Goal: Task Accomplishment & Management: Manage account settings

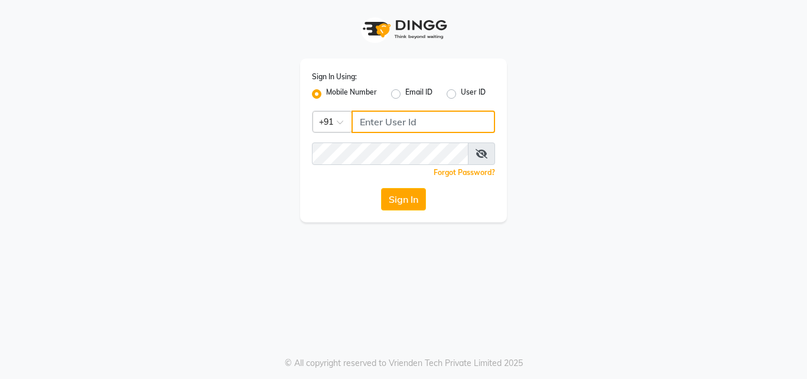
type input "9209191006"
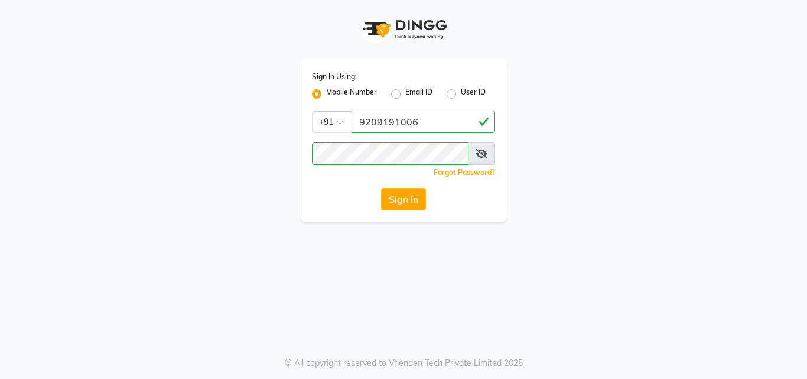
click at [398, 207] on button "Sign In" at bounding box center [403, 199] width 45 height 22
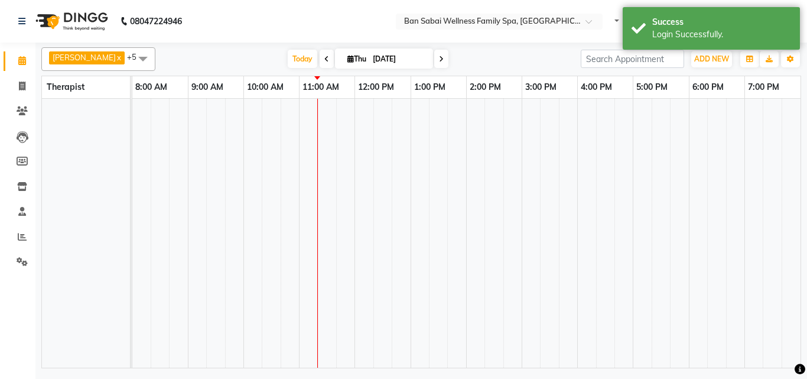
select select "en"
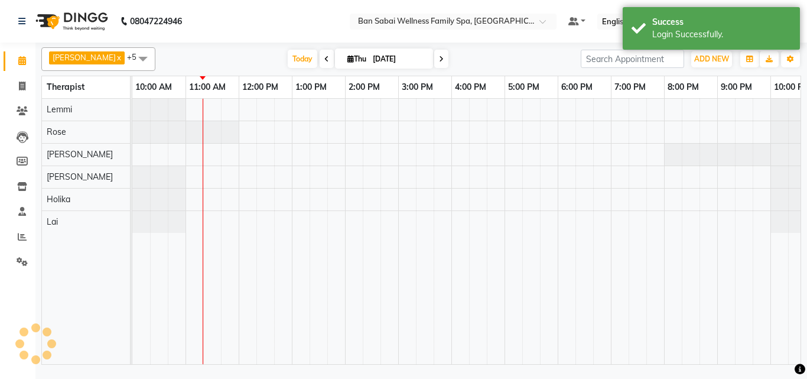
click at [131, 59] on span at bounding box center [143, 58] width 24 height 22
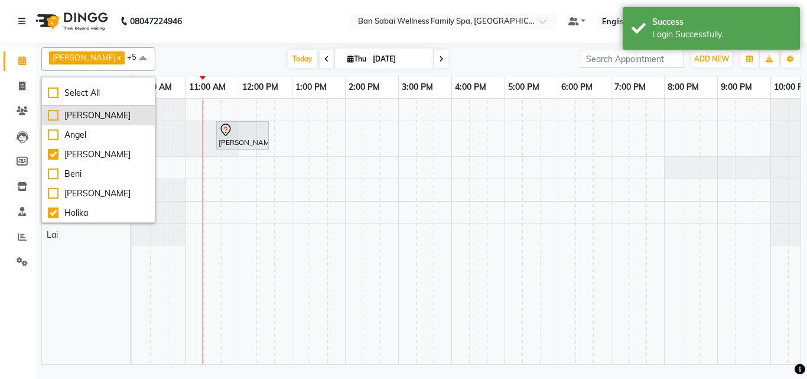
click at [55, 115] on div "[PERSON_NAME]" at bounding box center [98, 115] width 101 height 12
checkbox input "true"
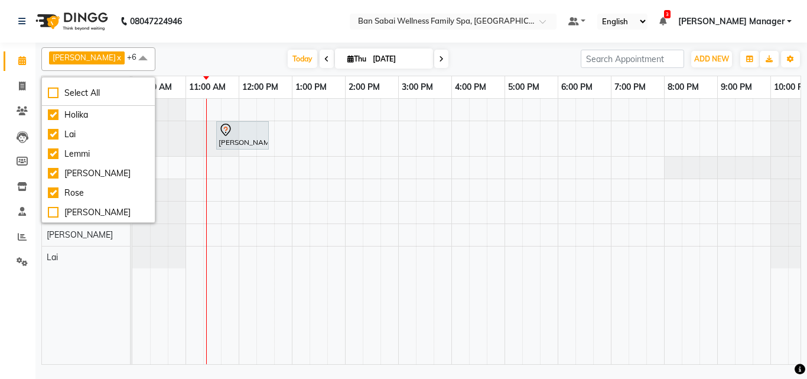
click at [180, 59] on div "[DATE] [DATE]" at bounding box center [368, 59] width 414 height 18
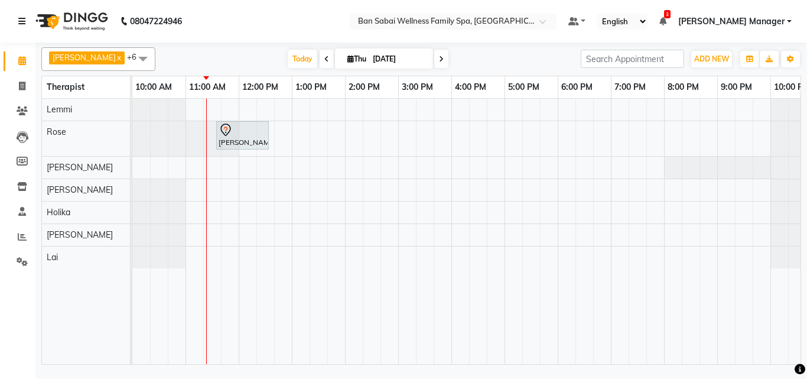
click at [30, 14] on link at bounding box center [24, 21] width 12 height 33
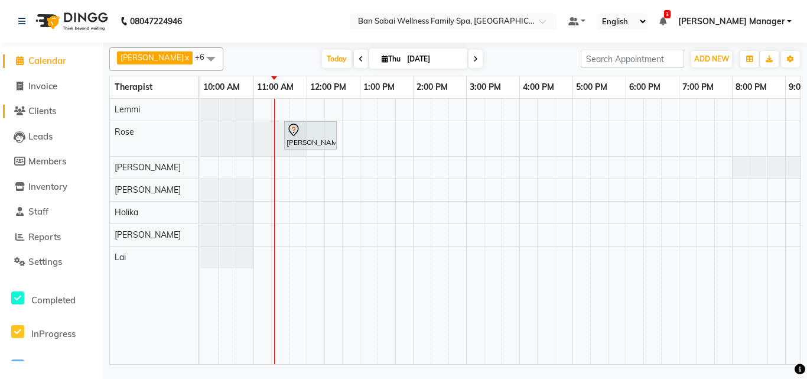
click at [72, 110] on link "Clients" at bounding box center [51, 112] width 97 height 14
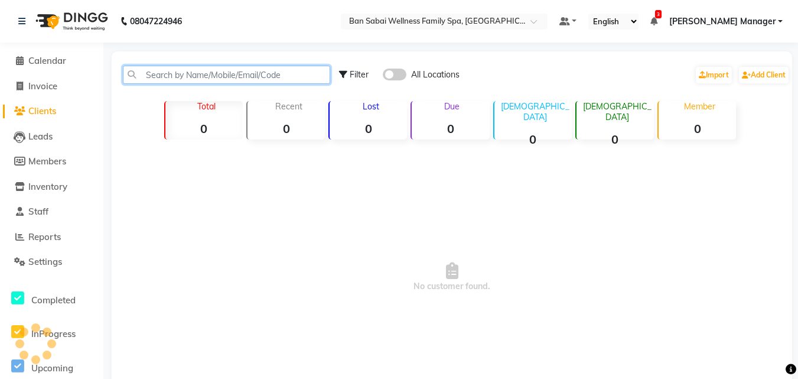
click at [178, 74] on input "text" at bounding box center [226, 75] width 207 height 18
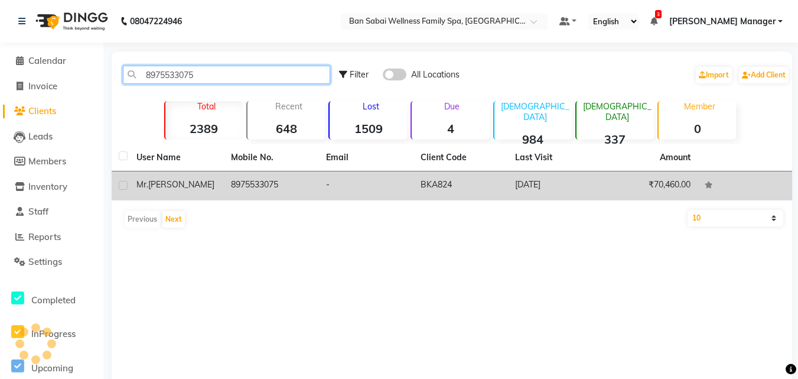
type input "8975533075"
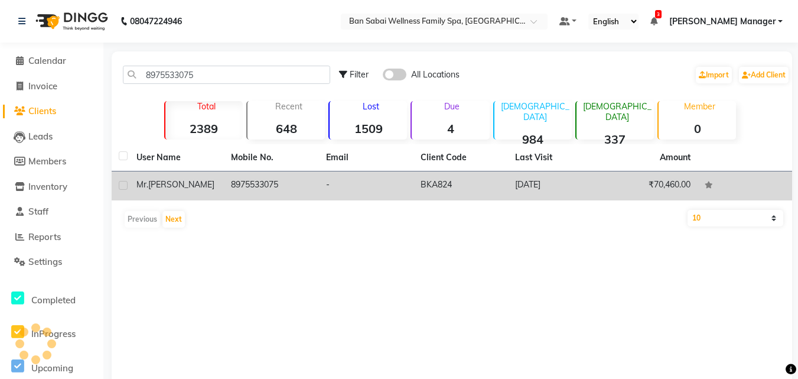
click at [313, 187] on td "8975533075" at bounding box center [271, 185] width 95 height 29
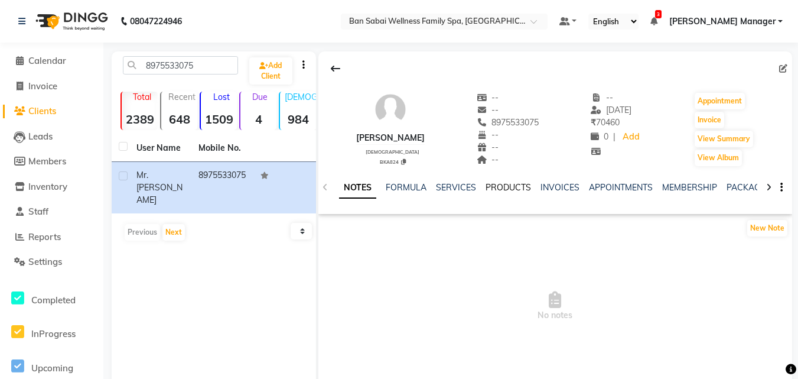
click at [518, 187] on link "PRODUCTS" at bounding box center [508, 187] width 45 height 11
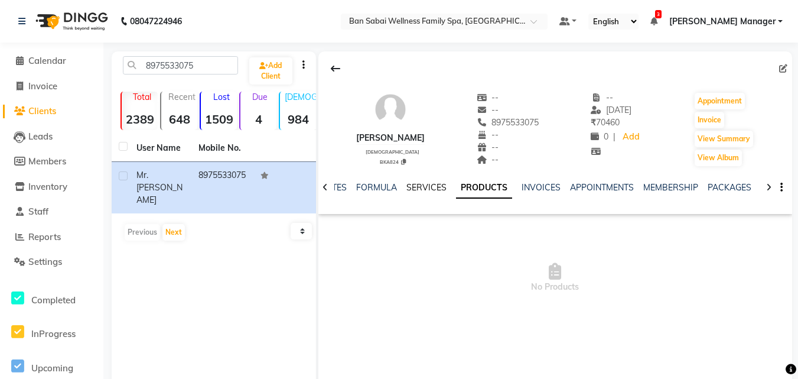
click at [440, 190] on link "SERVICES" at bounding box center [427, 187] width 40 height 11
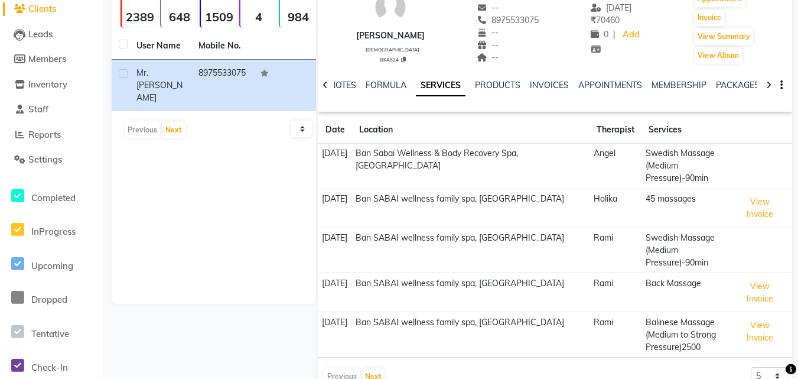
scroll to position [107, 0]
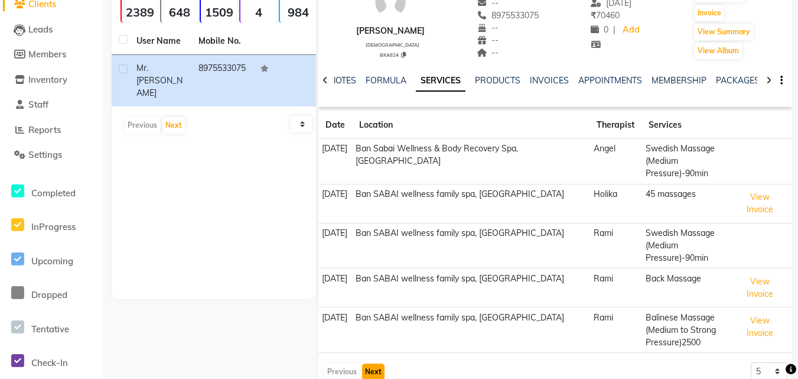
click at [375, 363] on button "Next" at bounding box center [373, 371] width 22 height 17
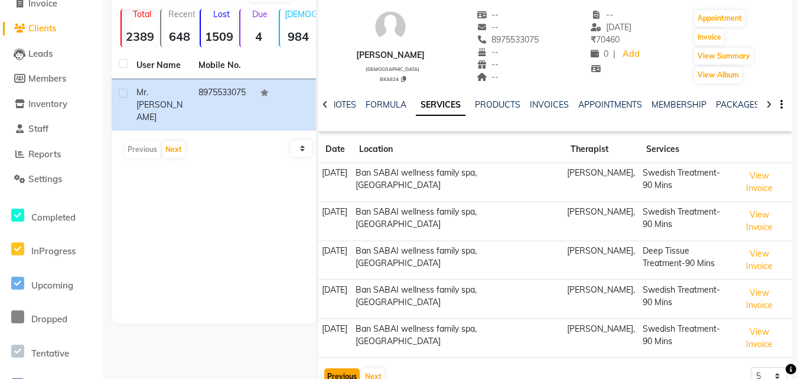
click at [340, 368] on button "Previous" at bounding box center [341, 376] width 35 height 17
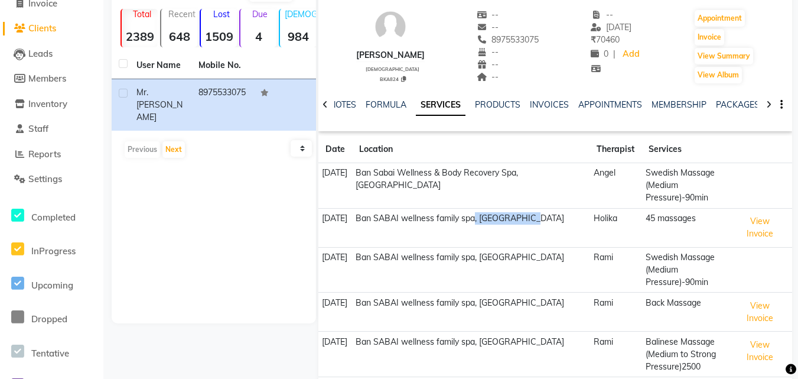
drag, startPoint x: 544, startPoint y: 219, endPoint x: 490, endPoint y: 221, distance: 53.2
click at [490, 221] on td "Ban SABAI wellness family spa, [GEOGRAPHIC_DATA]" at bounding box center [471, 227] width 238 height 39
click at [599, 179] on td "Angel" at bounding box center [616, 185] width 52 height 45
drag, startPoint x: 626, startPoint y: 170, endPoint x: 592, endPoint y: 172, distance: 34.3
click at [592, 172] on td "Angel" at bounding box center [616, 185] width 52 height 45
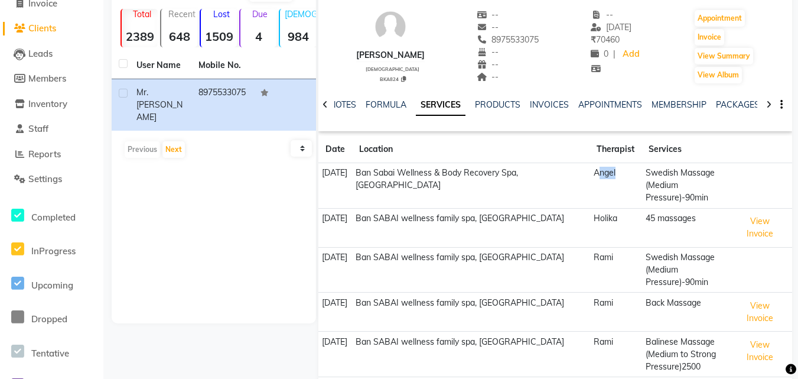
click at [599, 172] on td "Angel" at bounding box center [616, 185] width 52 height 45
drag, startPoint x: 573, startPoint y: 173, endPoint x: 517, endPoint y: 175, distance: 55.6
click at [517, 175] on td "Ban Sabai Wellness & Body Recovery Spa, [GEOGRAPHIC_DATA]" at bounding box center [471, 185] width 238 height 45
click at [541, 174] on td "Ban Sabai Wellness & Body Recovery Spa, [GEOGRAPHIC_DATA]" at bounding box center [471, 185] width 238 height 45
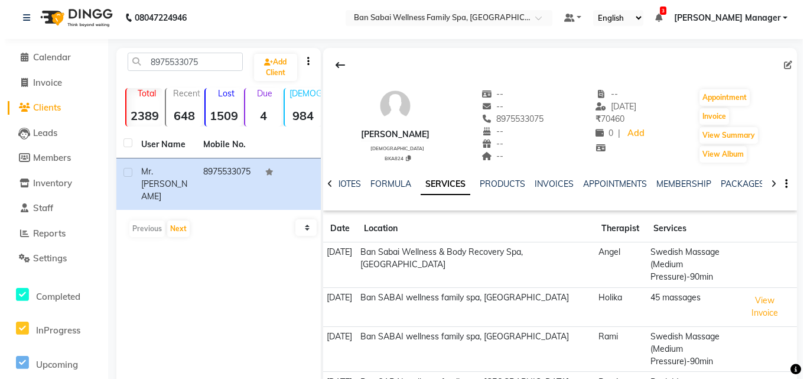
scroll to position [0, 0]
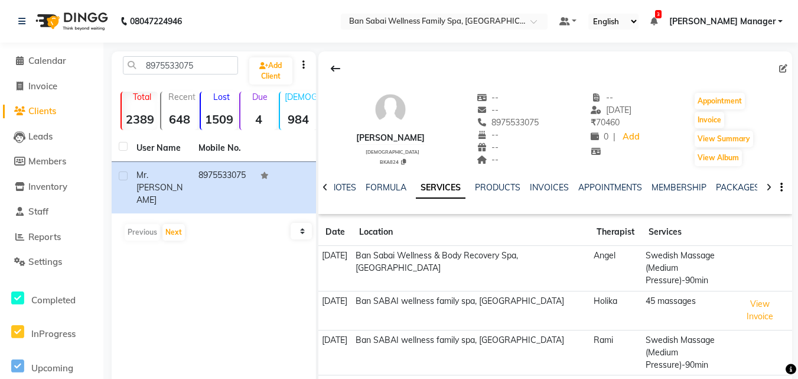
click at [326, 188] on icon at bounding box center [325, 187] width 5 height 8
click at [61, 57] on span "Calendar" at bounding box center [47, 60] width 38 height 11
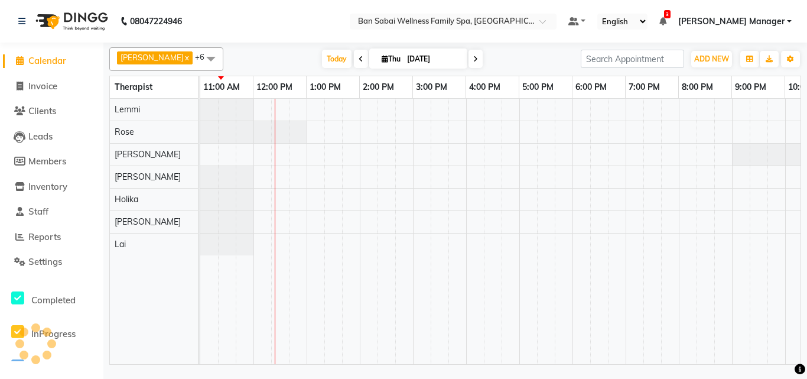
scroll to position [0, 54]
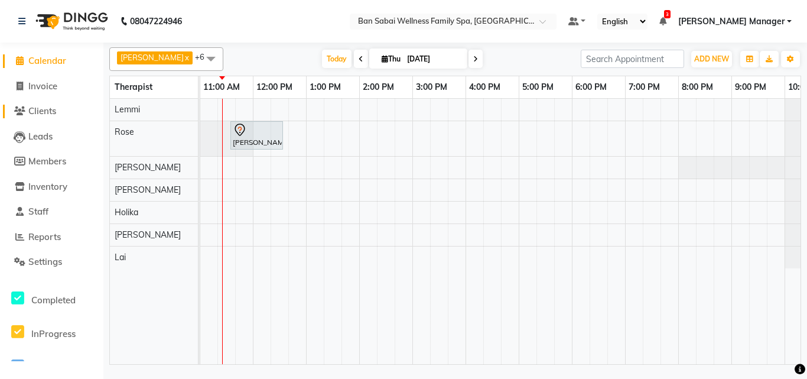
click at [62, 106] on link "Clients" at bounding box center [51, 112] width 97 height 14
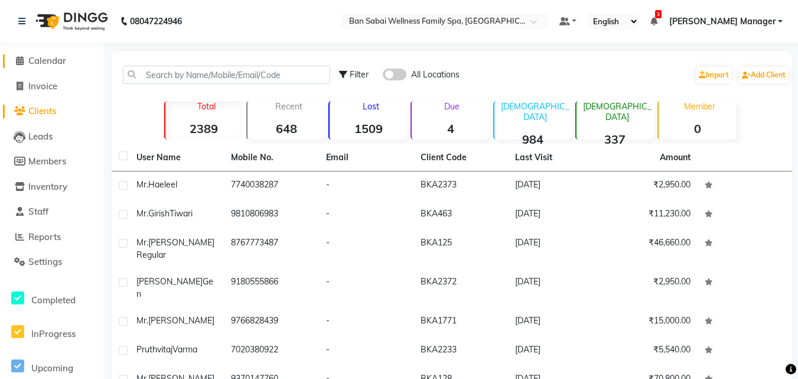
click at [74, 63] on link "Calendar" at bounding box center [51, 61] width 97 height 14
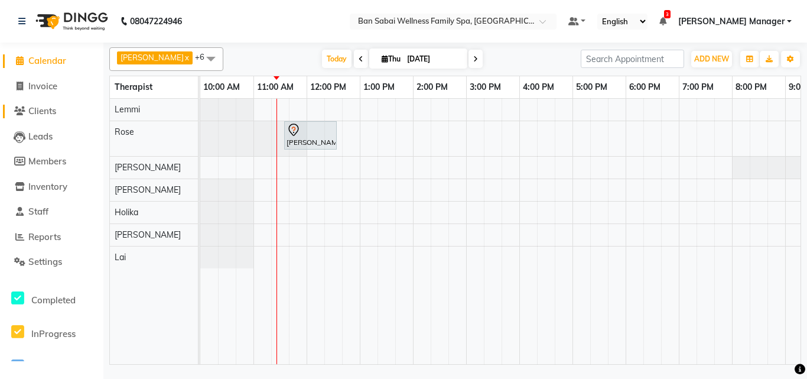
click at [63, 112] on link "Clients" at bounding box center [51, 112] width 97 height 14
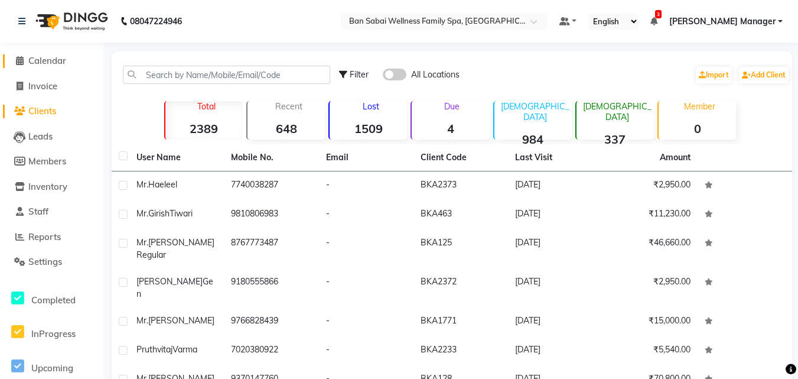
click at [40, 61] on span "Calendar" at bounding box center [47, 60] width 38 height 11
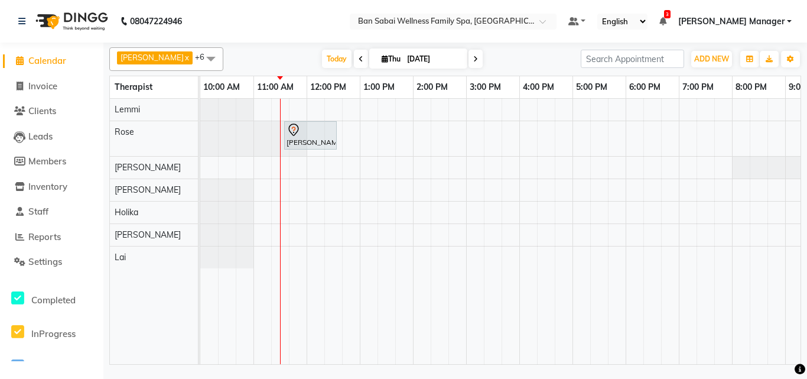
click at [199, 55] on span at bounding box center [211, 58] width 24 height 22
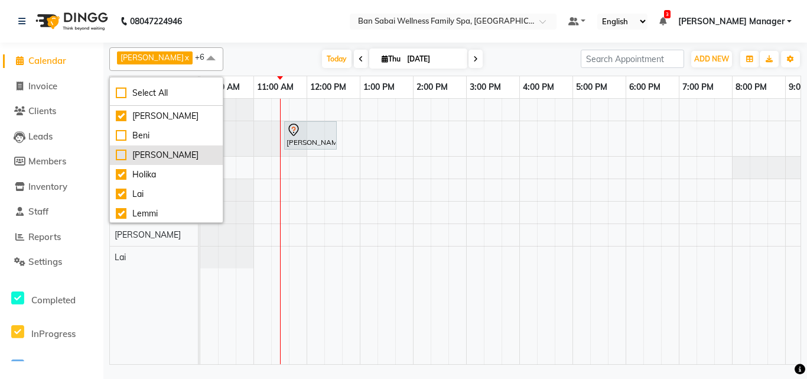
scroll to position [98, 0]
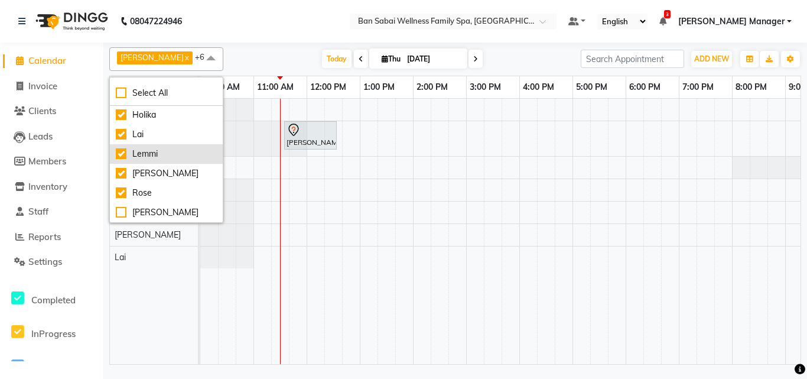
click at [123, 153] on div "Lemmi" at bounding box center [166, 154] width 101 height 12
checkbox input "false"
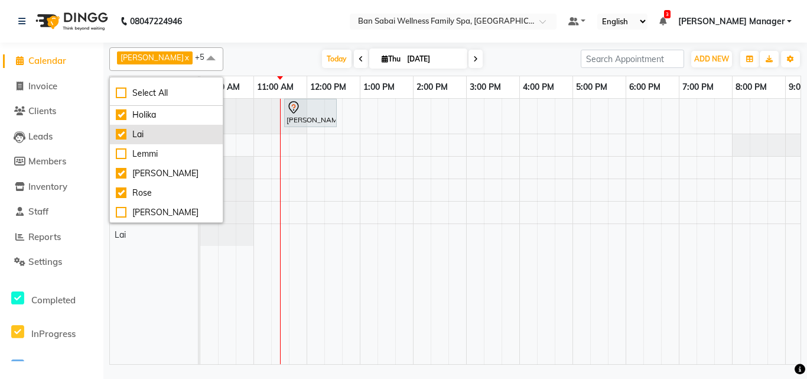
click at [123, 135] on div "Lai" at bounding box center [166, 134] width 101 height 12
checkbox input "false"
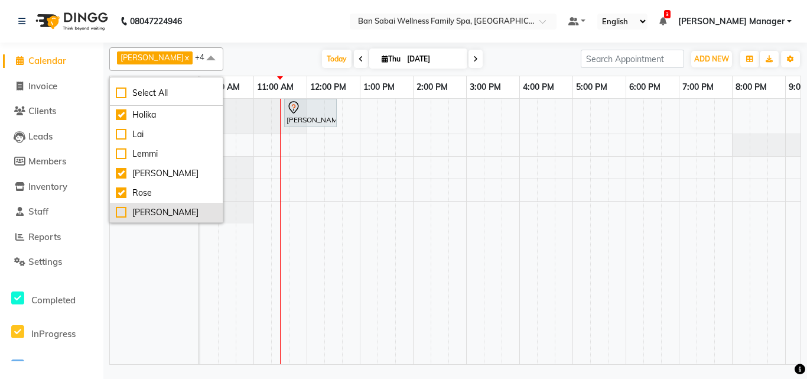
click at [120, 213] on div "[PERSON_NAME]" at bounding box center [166, 212] width 101 height 12
checkbox input "true"
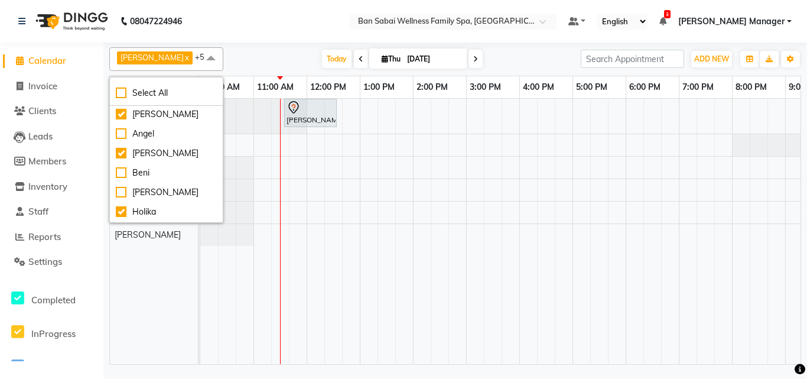
scroll to position [0, 0]
click at [161, 135] on div "Angel" at bounding box center [166, 135] width 101 height 12
checkbox input "true"
click at [303, 219] on div "[PERSON_NAME], TK01, 11:35 AM-12:35 PM, Swedish Massage (Medium Pressure)-60min" at bounding box center [545, 231] width 691 height 265
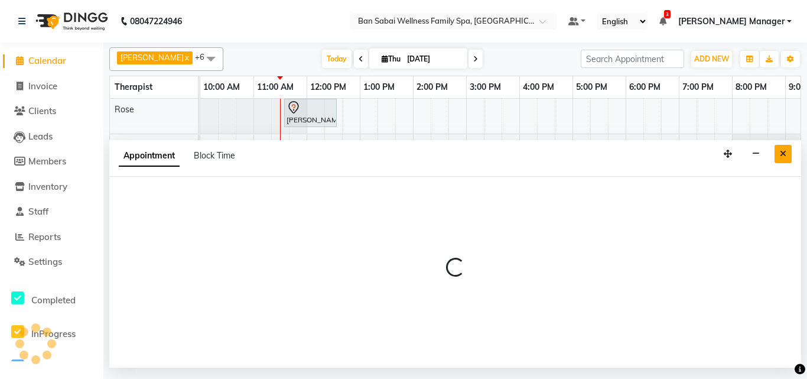
click at [784, 156] on icon "Close" at bounding box center [783, 153] width 6 height 8
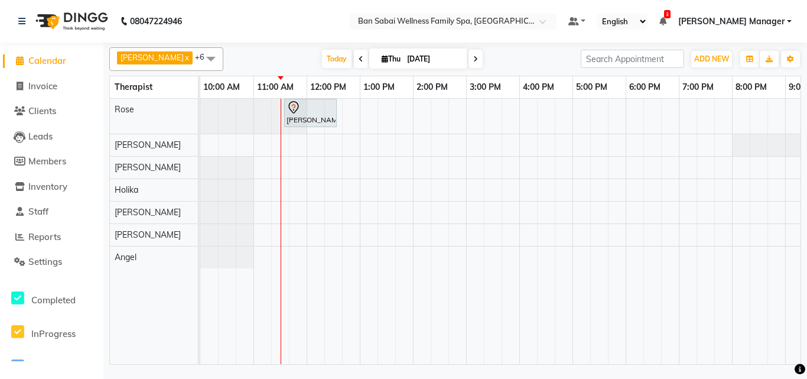
click at [516, 191] on div "[PERSON_NAME], TK01, 11:35 AM-12:35 PM, Swedish Massage (Medium Pressure)-60min" at bounding box center [545, 231] width 691 height 265
select select "79370"
select select "945"
select select "tentative"
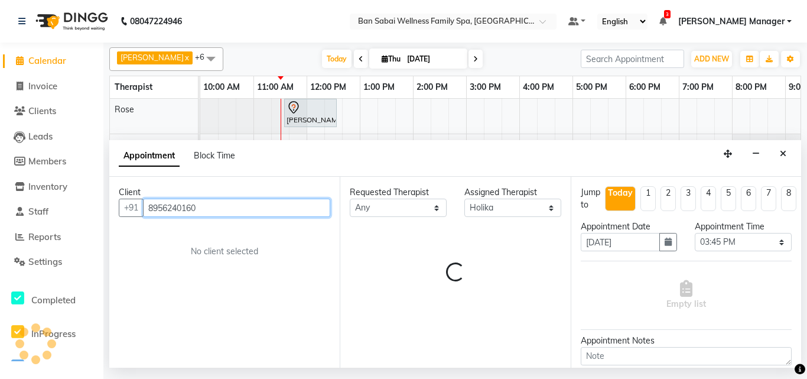
click at [181, 211] on input "8956240160" at bounding box center [236, 208] width 187 height 18
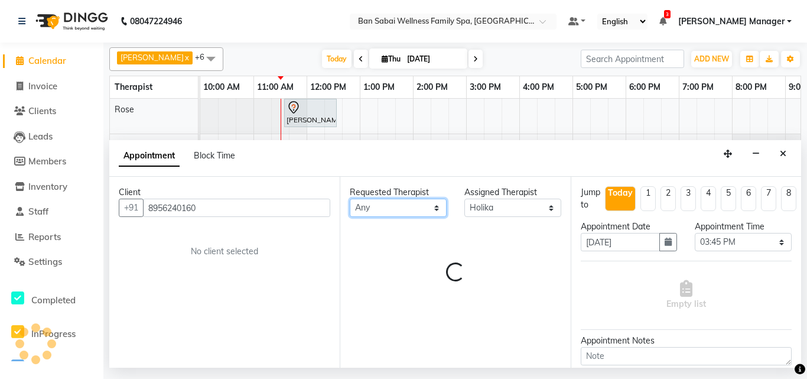
click at [371, 211] on select "Any [PERSON_NAME] [PERSON_NAME] [PERSON_NAME] [PERSON_NAME] Rinsit [PERSON_NAME]" at bounding box center [398, 208] width 97 height 18
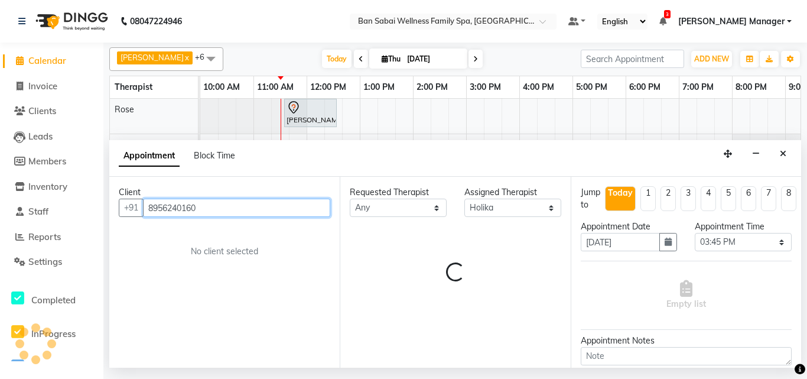
click at [294, 212] on input "8956240160" at bounding box center [236, 208] width 187 height 18
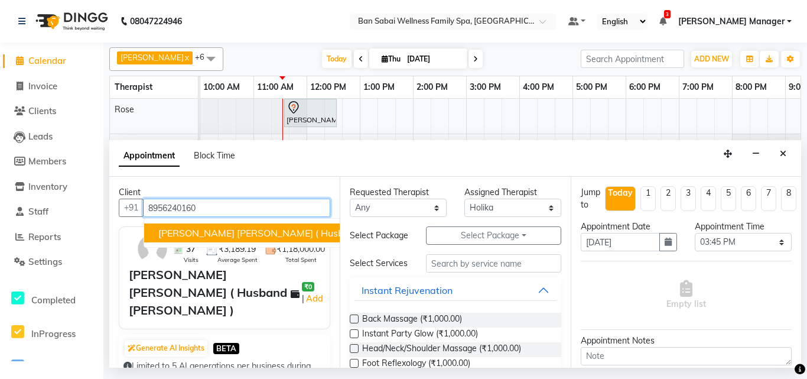
click at [275, 237] on span "[PERSON_NAME] [PERSON_NAME] ( Husband [PERSON_NAME] )" at bounding box center [301, 233] width 287 height 12
type input "8956240160"
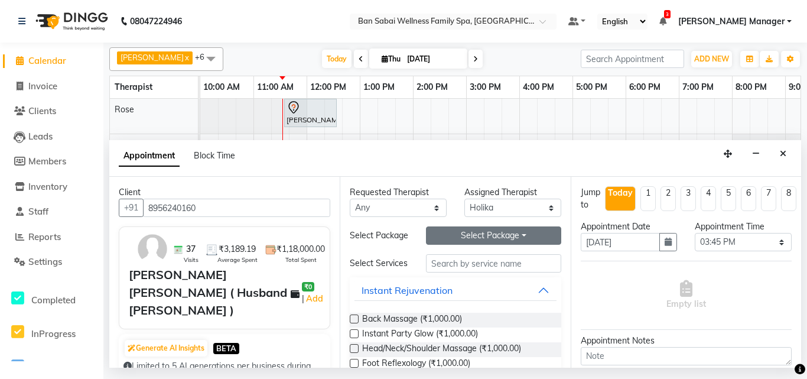
click at [503, 239] on button "Select Package Toggle Dropdown" at bounding box center [493, 235] width 135 height 18
click at [496, 265] on li "Pay 50000 & get 50 hours of Service (60x50)" at bounding box center [456, 259] width 216 height 17
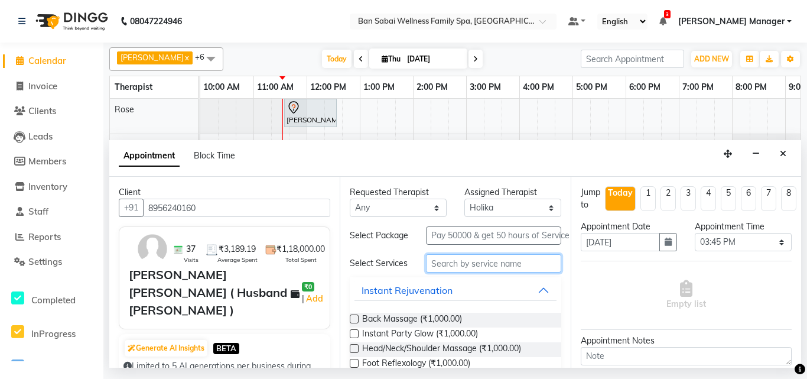
click at [496, 272] on input "text" at bounding box center [493, 263] width 135 height 18
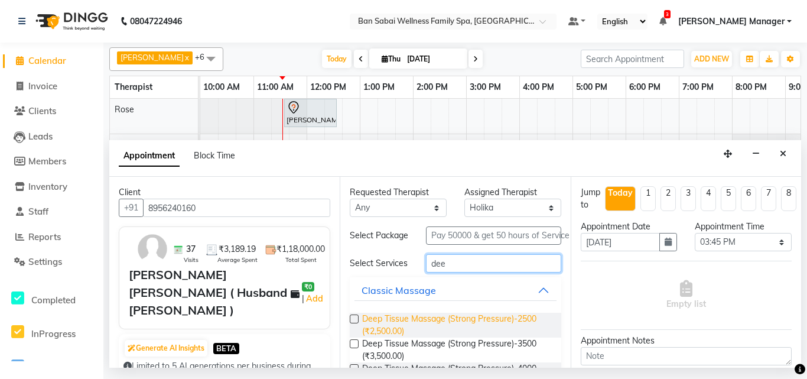
type input "dee"
click at [460, 335] on span "Deep Tissue Massage (Strong Pressure)-2500 (₹2,500.00)" at bounding box center [456, 325] width 189 height 25
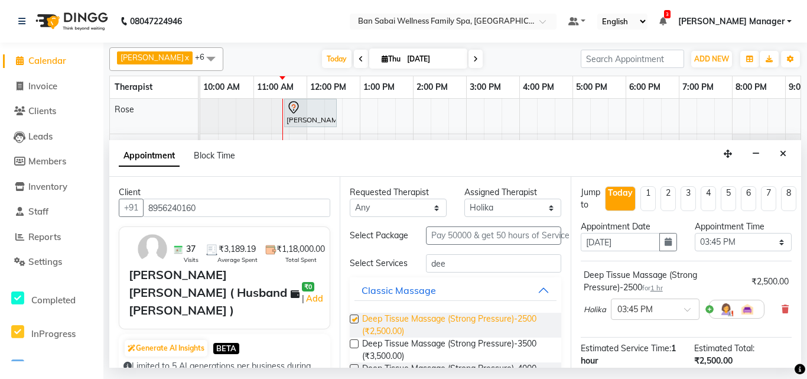
checkbox input "false"
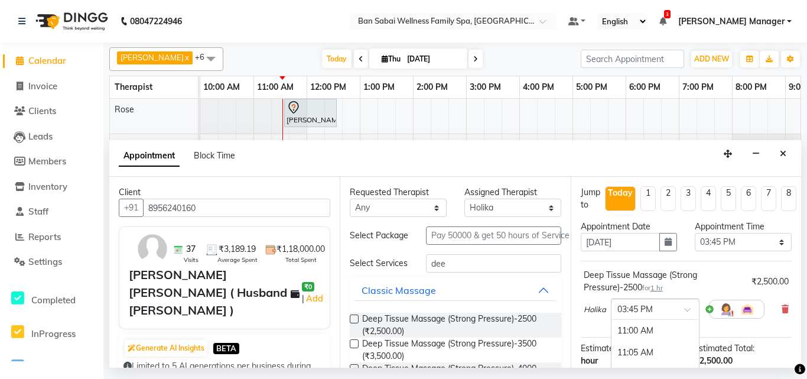
click at [680, 312] on div at bounding box center [655, 308] width 87 height 12
click at [649, 324] on div "07:20 PM" at bounding box center [655, 325] width 87 height 22
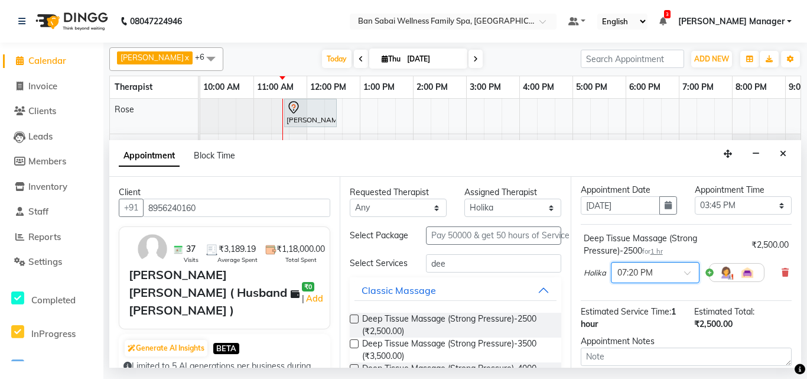
scroll to position [41, 0]
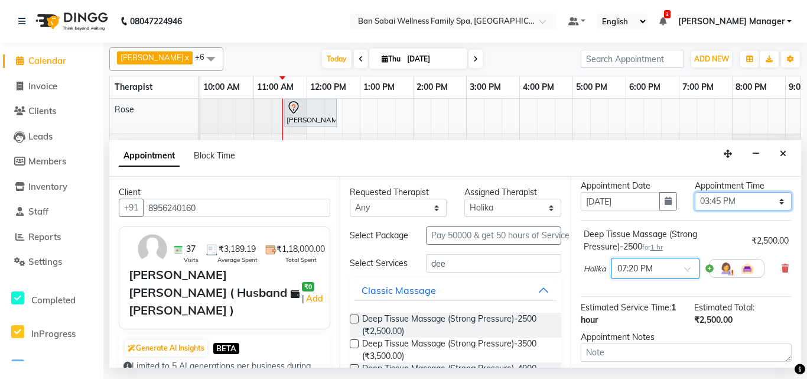
click at [747, 206] on select "Select 11:00 AM 11:05 AM 11:10 AM 11:15 AM 11:20 AM 11:25 AM 11:30 AM 11:35 AM …" at bounding box center [743, 201] width 97 height 18
select select "1160"
click at [695, 192] on select "Select 11:00 AM 11:05 AM 11:10 AM 11:15 AM 11:20 AM 11:25 AM 11:30 AM 11:35 AM …" at bounding box center [743, 201] width 97 height 18
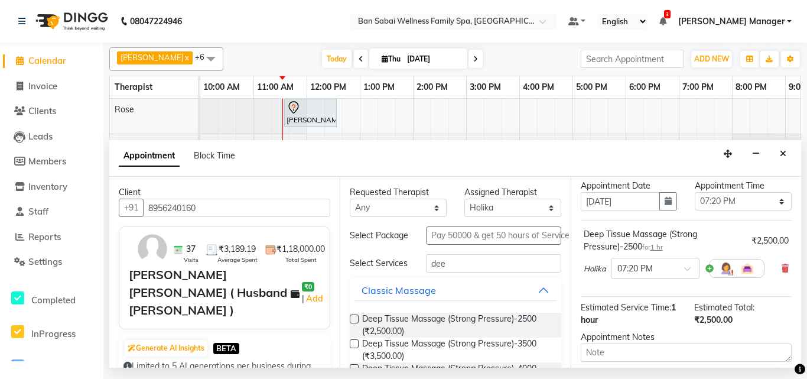
click at [724, 223] on div "Deep Tissue Massage (Strong Pressure)-2500 for 1 hr ₹2,500.00 Holika × 07:20 PM" at bounding box center [686, 258] width 211 height 77
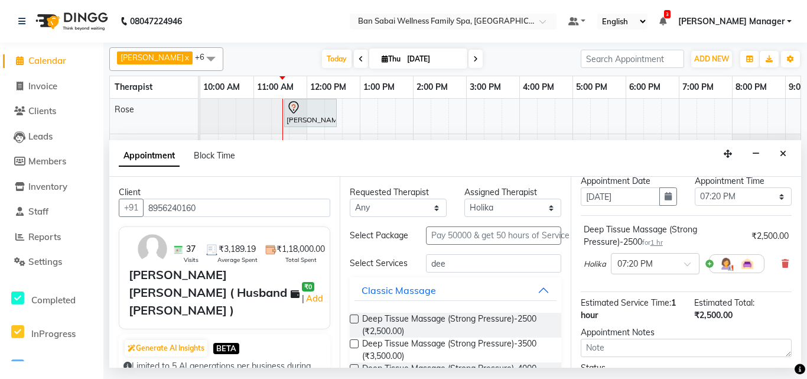
scroll to position [164, 0]
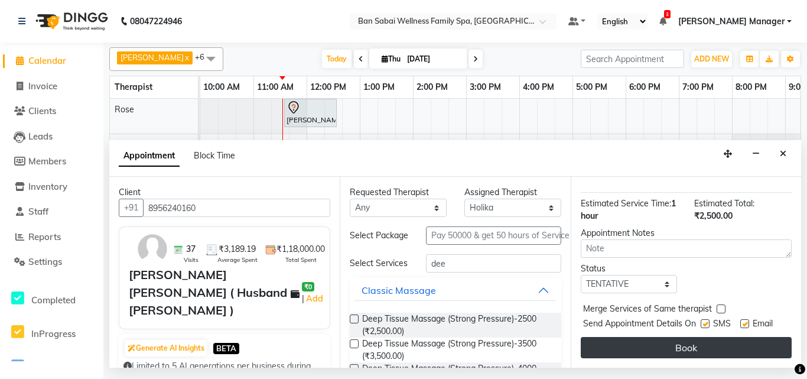
click at [690, 344] on button "Book" at bounding box center [686, 347] width 211 height 21
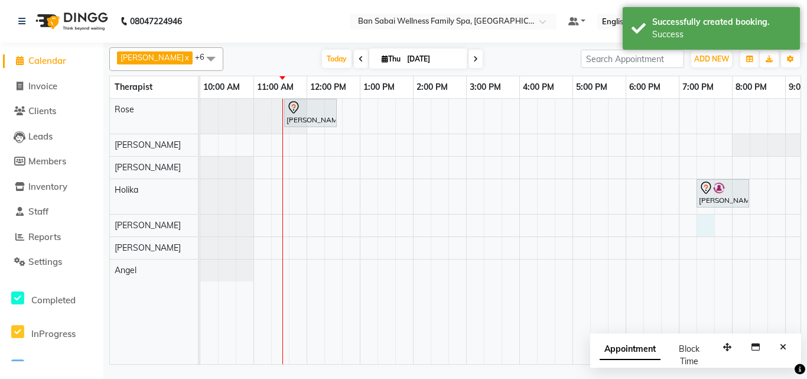
click at [701, 222] on div "[PERSON_NAME], TK01, 11:35 AM-12:35 PM, Swedish Massage (Medium Pressure)-60min…" at bounding box center [545, 231] width 691 height 265
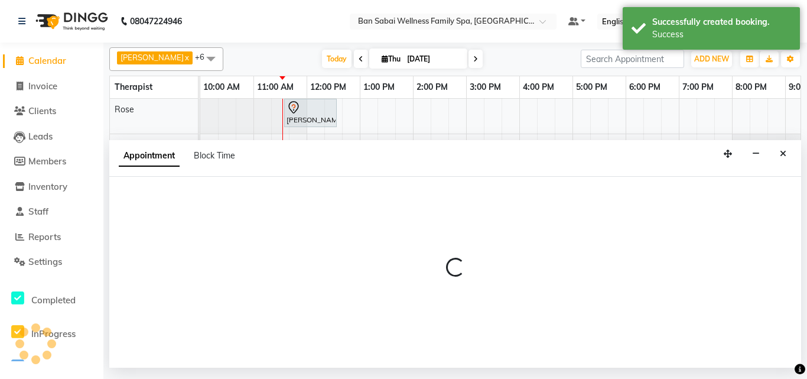
select select "87127"
select select "1155"
select select "tentative"
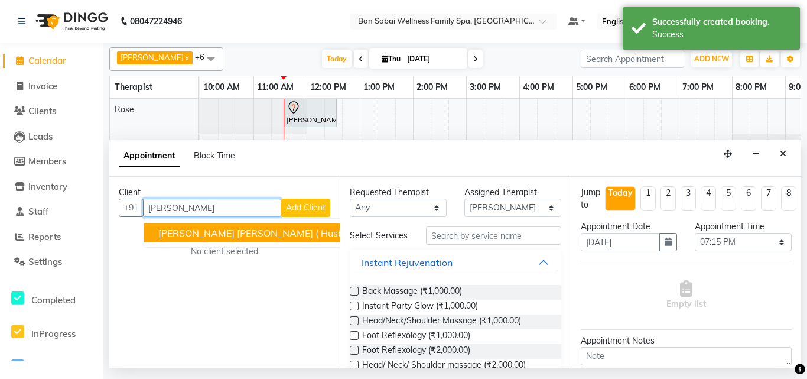
click at [285, 229] on span "[PERSON_NAME] [PERSON_NAME] ( Husband [PERSON_NAME] )" at bounding box center [301, 233] width 287 height 12
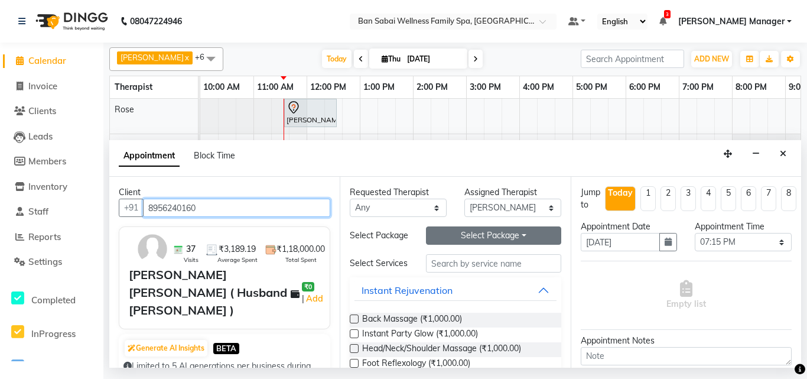
type input "8956240160"
click at [513, 241] on button "Select Package Toggle Dropdown" at bounding box center [493, 235] width 135 height 18
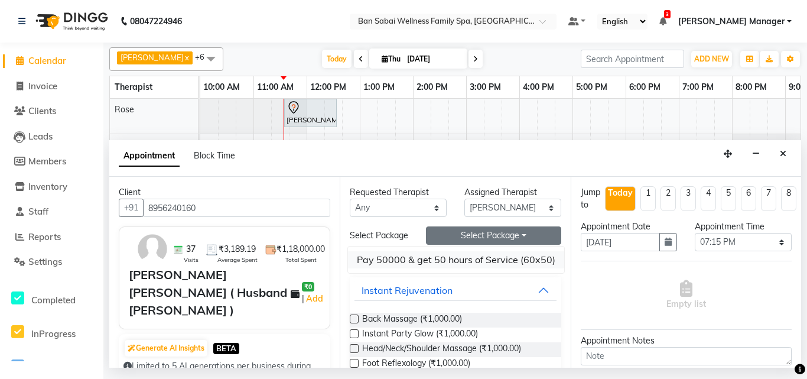
click at [493, 264] on li "Pay 50000 & get 50 hours of Service (60x50)" at bounding box center [456, 259] width 216 height 17
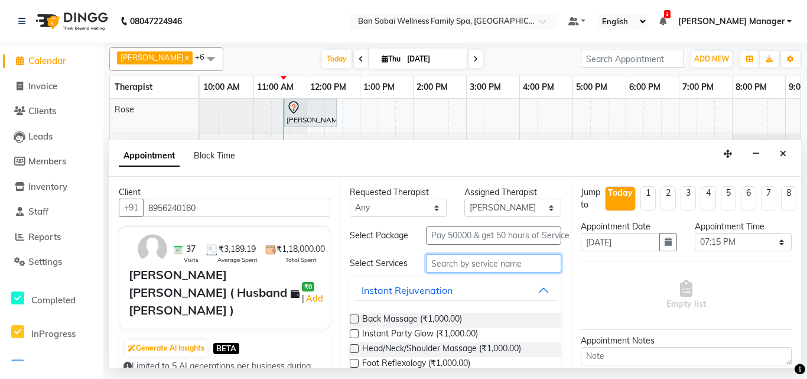
click at [491, 272] on input "text" at bounding box center [493, 263] width 135 height 18
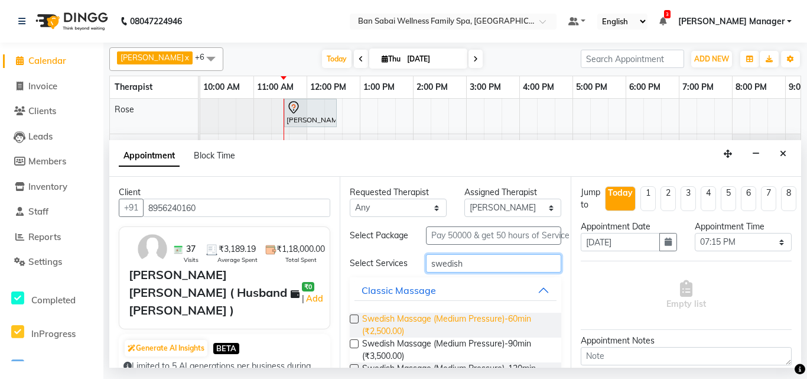
type input "swedish"
click at [439, 332] on span "Swedish Massage (Medium Pressure)-60min (₹2,500.00)" at bounding box center [456, 325] width 189 height 25
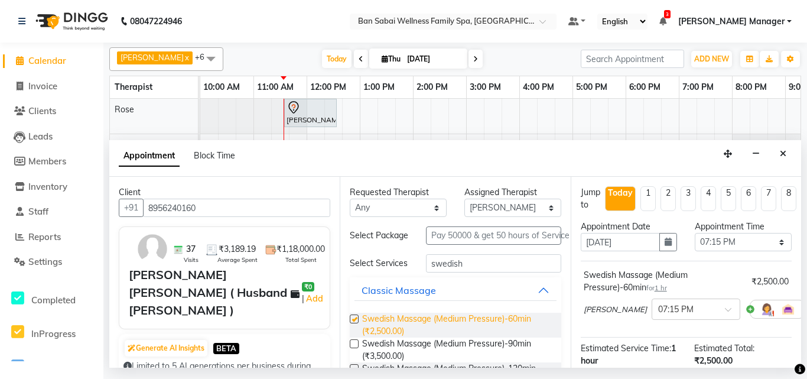
checkbox input "false"
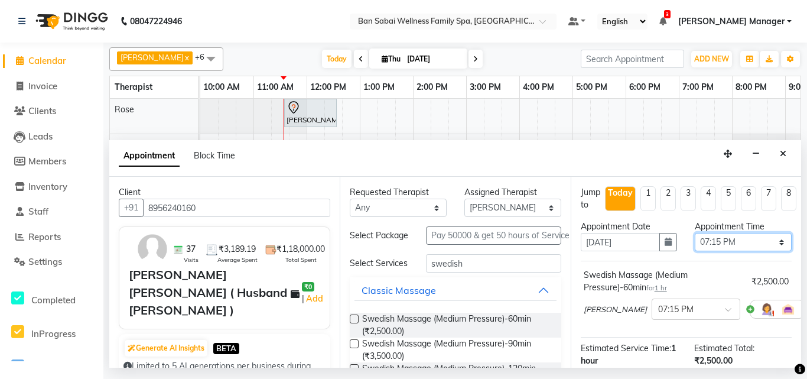
click at [740, 240] on select "Select 11:00 AM 11:05 AM 11:10 AM 11:15 AM 11:20 AM 11:25 AM 11:30 AM 11:35 AM …" at bounding box center [743, 242] width 97 height 18
select select "1160"
click at [695, 233] on select "Select 11:00 AM 11:05 AM 11:10 AM 11:15 AM 11:20 AM 11:25 AM 11:30 AM 11:35 AM …" at bounding box center [743, 242] width 97 height 18
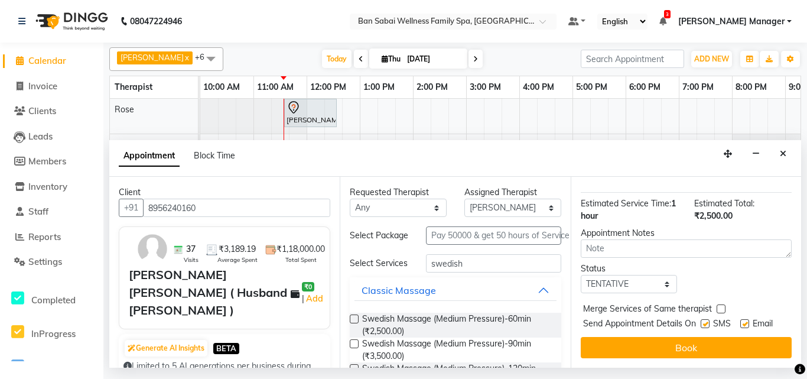
scroll to position [165, 0]
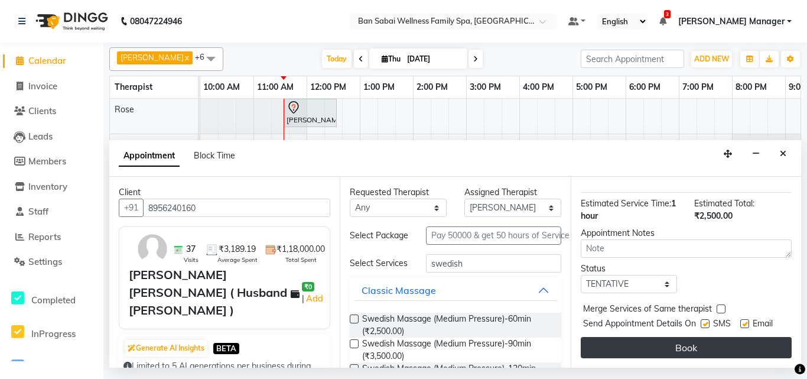
click at [692, 337] on button "Book" at bounding box center [686, 347] width 211 height 21
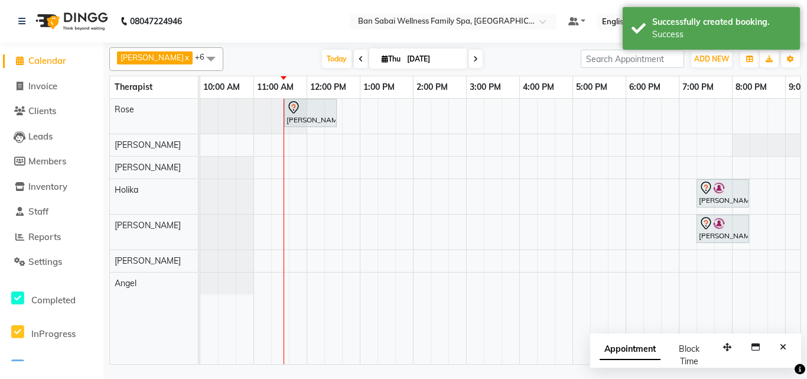
click at [697, 144] on div "[PERSON_NAME], TK01, 11:35 AM-12:35 PM, Swedish Massage (Medium Pressure)-60min…" at bounding box center [545, 231] width 691 height 265
select select "78163"
select select "tentative"
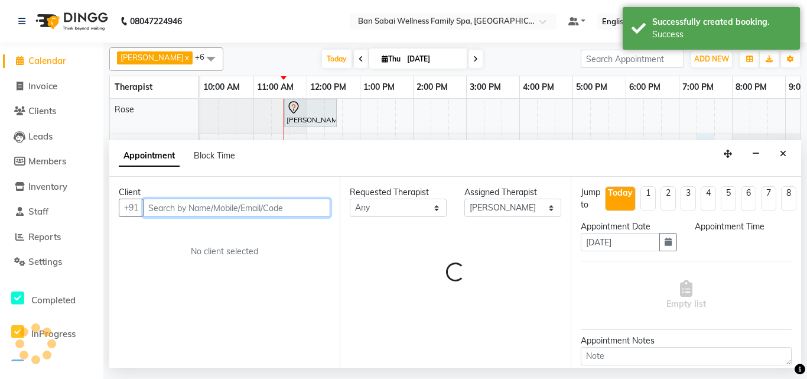
select select "1155"
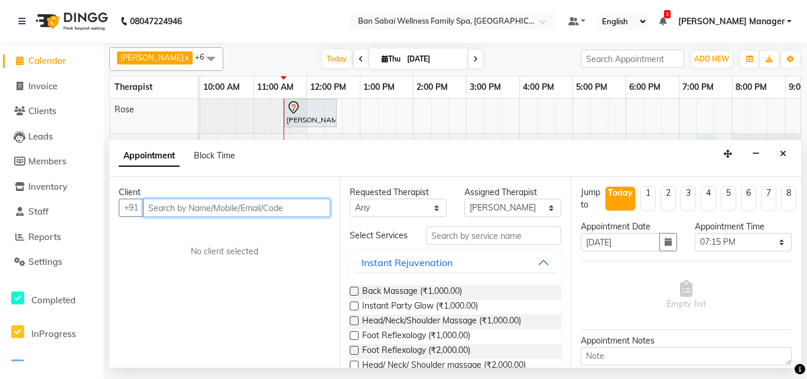
click at [298, 209] on input "text" at bounding box center [236, 208] width 187 height 18
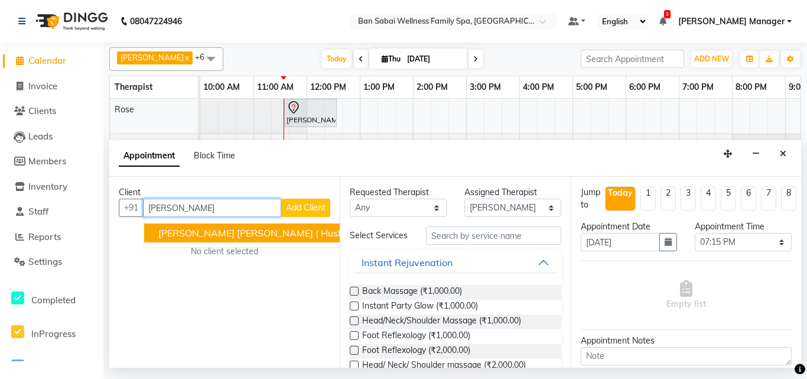
click at [256, 240] on button "[PERSON_NAME] [PERSON_NAME] ( Husband Minah Korean ) 8956240160 (BKA513)" at bounding box center [356, 232] width 424 height 19
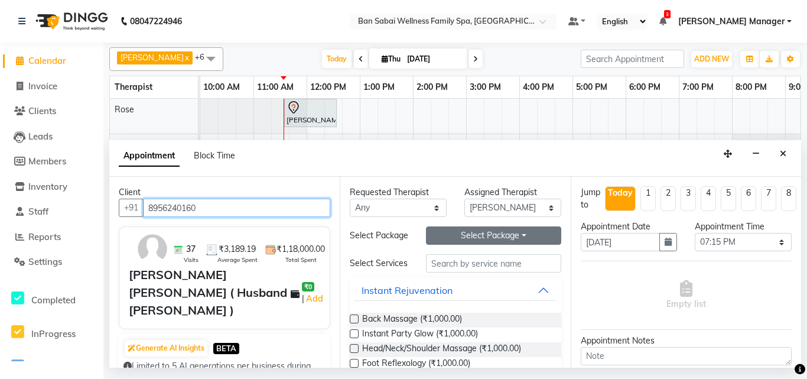
type input "8956240160"
click at [505, 239] on button "Select Package Toggle Dropdown" at bounding box center [493, 235] width 135 height 18
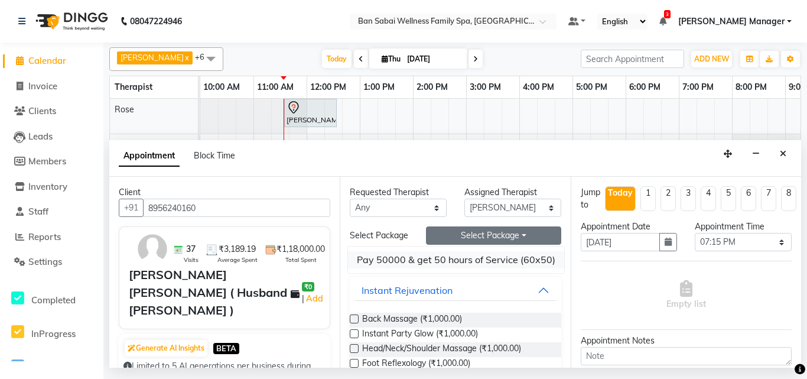
click at [489, 256] on li "Pay 50000 & get 50 hours of Service (60x50)" at bounding box center [456, 259] width 216 height 17
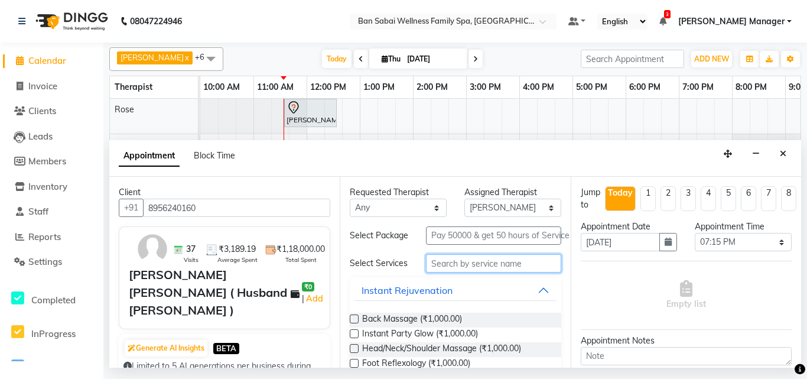
click at [485, 272] on input "text" at bounding box center [493, 263] width 135 height 18
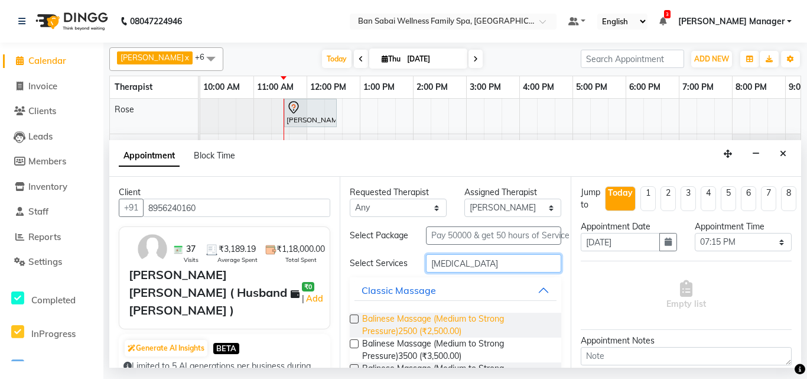
type input "[MEDICAL_DATA]"
click at [463, 333] on span "Balinese Massage (Medium to Strong Pressure)2500 (₹2,500.00)" at bounding box center [456, 325] width 189 height 25
checkbox input "false"
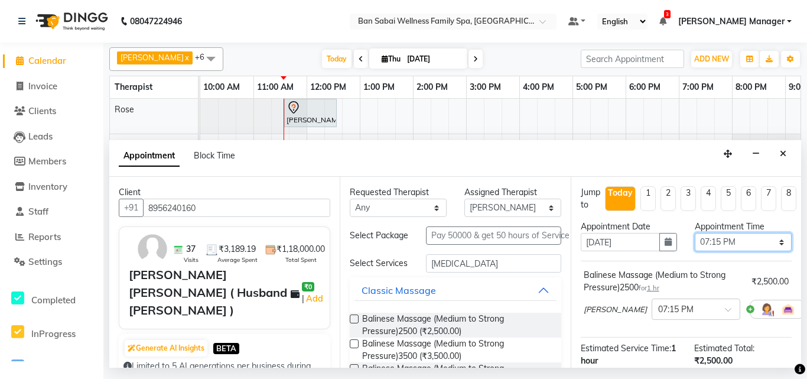
click at [743, 243] on select "Select 11:00 AM 11:05 AM 11:10 AM 11:15 AM 11:20 AM 11:25 AM 11:30 AM 11:35 AM …" at bounding box center [743, 242] width 97 height 18
select select "1160"
click at [695, 233] on select "Select 11:00 AM 11:05 AM 11:10 AM 11:15 AM 11:20 AM 11:25 AM 11:30 AM 11:35 AM …" at bounding box center [743, 242] width 97 height 18
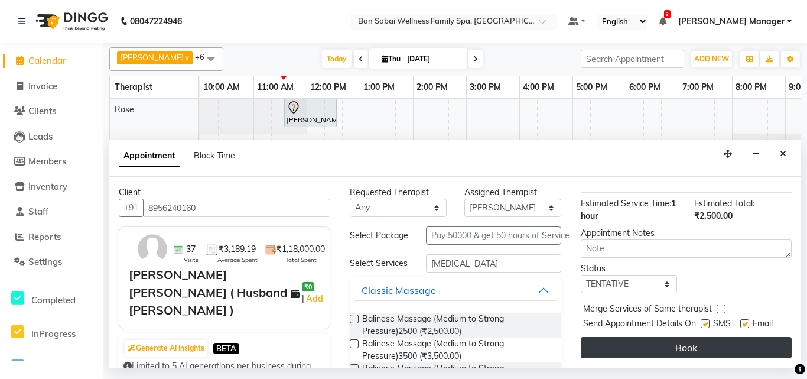
click at [690, 337] on button "Book" at bounding box center [686, 347] width 211 height 21
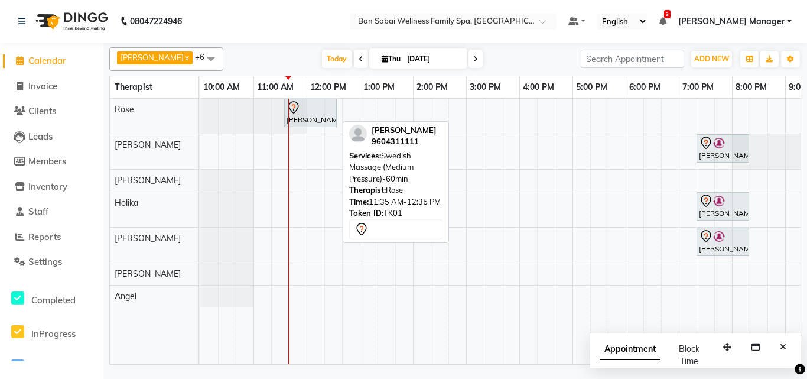
click at [315, 109] on div at bounding box center [311, 107] width 48 height 14
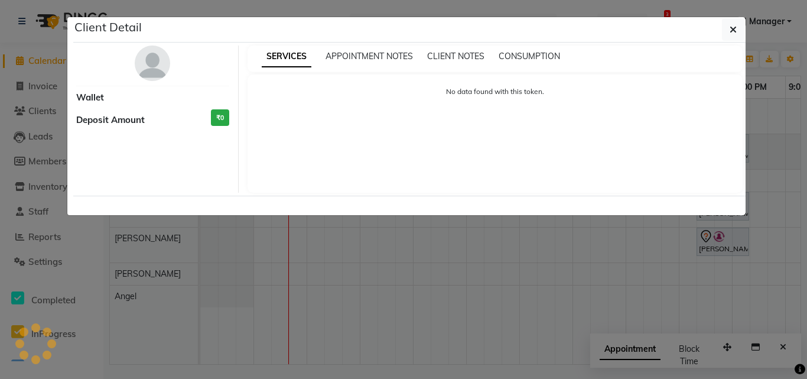
select select "7"
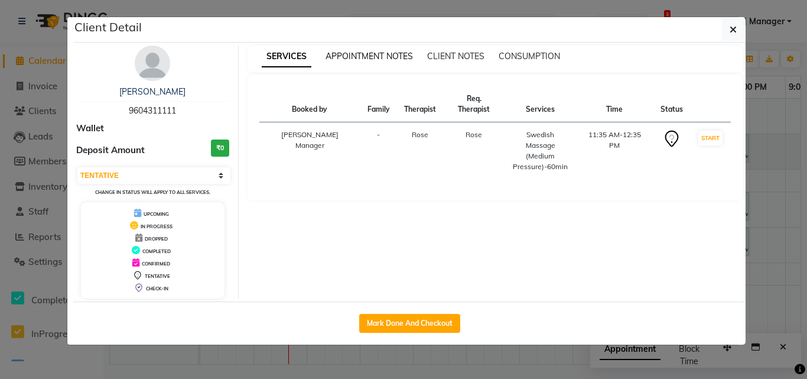
click at [379, 60] on span "APPOINTMENT NOTES" at bounding box center [369, 56] width 87 height 11
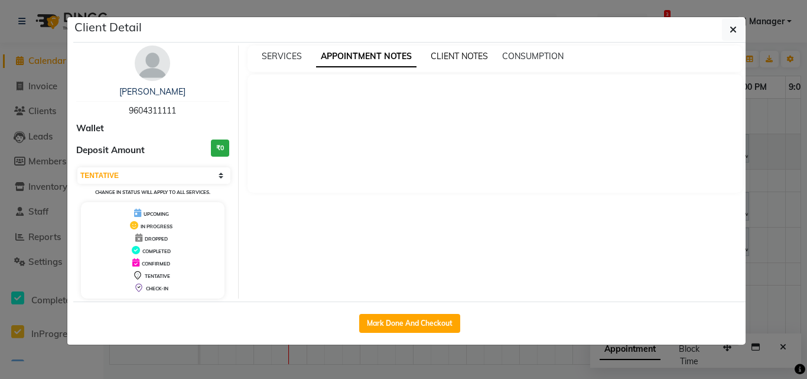
click at [457, 58] on span "CLIENT NOTES" at bounding box center [459, 56] width 57 height 11
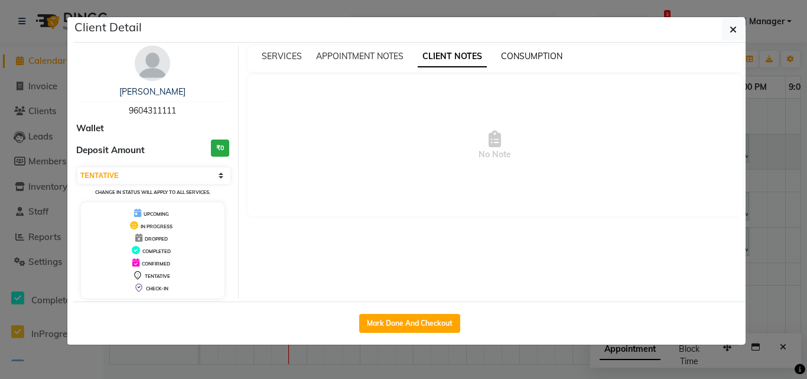
click at [518, 61] on span "CONSUMPTION" at bounding box center [531, 56] width 61 height 11
click at [735, 30] on icon "button" at bounding box center [733, 29] width 7 height 9
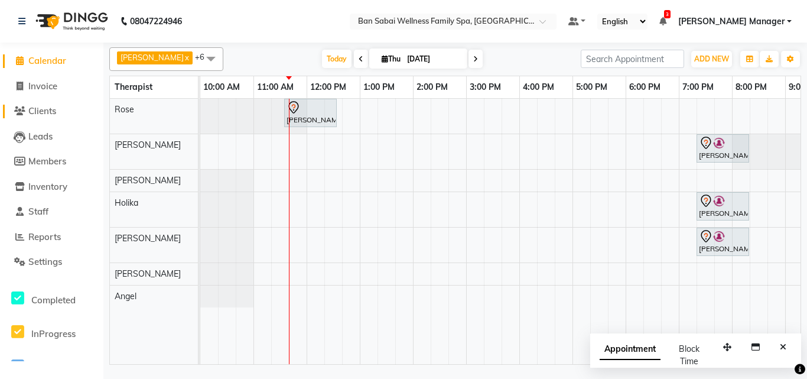
click at [56, 114] on span "Clients" at bounding box center [42, 110] width 28 height 11
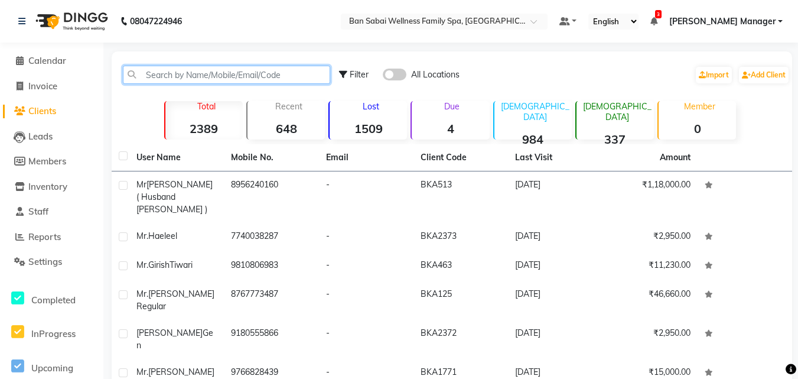
click at [228, 73] on input "text" at bounding box center [226, 75] width 207 height 18
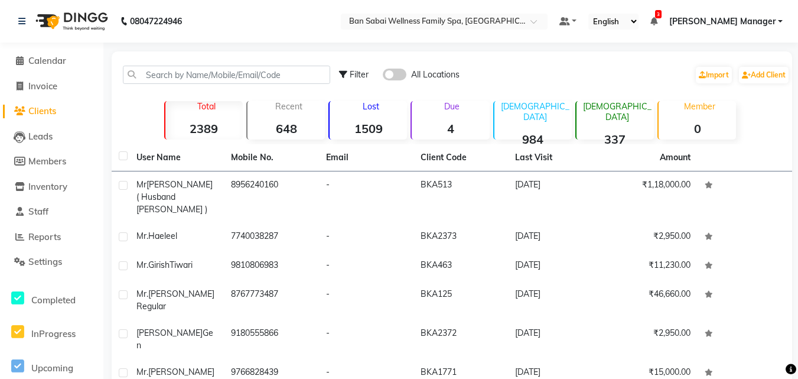
click at [380, 129] on strong "1509" at bounding box center [368, 128] width 77 height 15
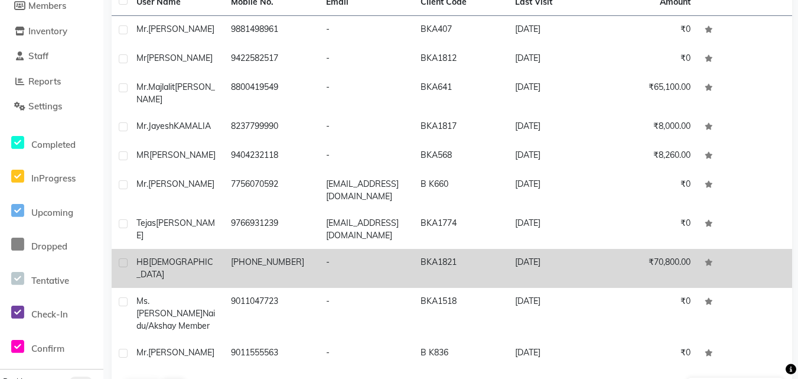
scroll to position [175, 0]
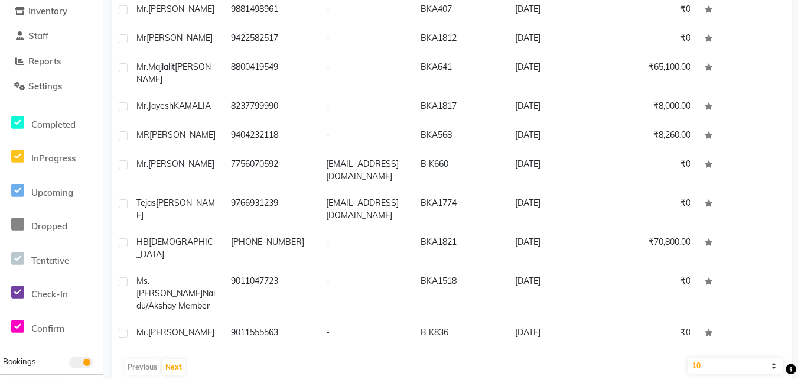
click at [767, 357] on select "10 50 100" at bounding box center [736, 365] width 96 height 17
select select "100"
click at [688, 357] on select "10 50 100" at bounding box center [736, 365] width 96 height 17
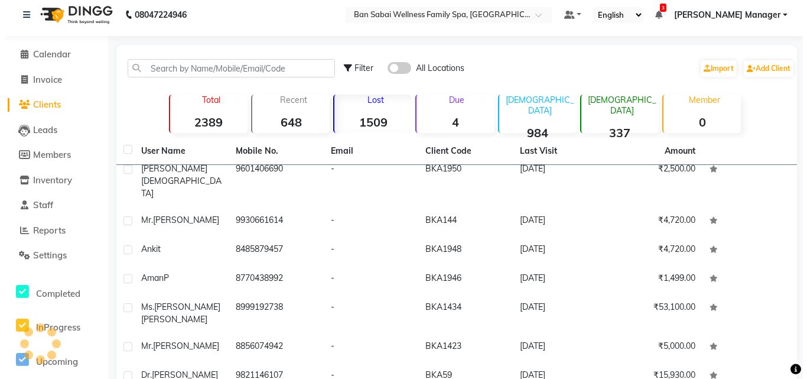
scroll to position [0, 0]
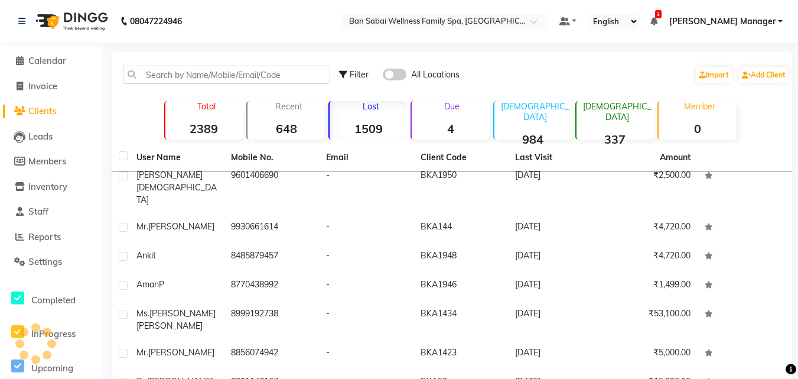
click at [658, 23] on icon at bounding box center [654, 21] width 7 height 8
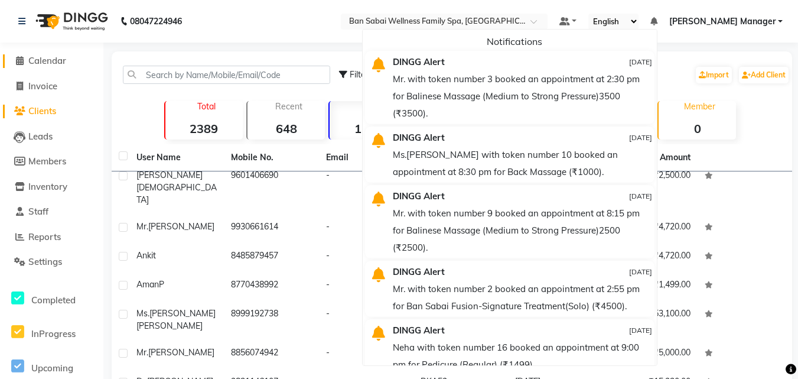
click at [53, 61] on span "Calendar" at bounding box center [47, 60] width 38 height 11
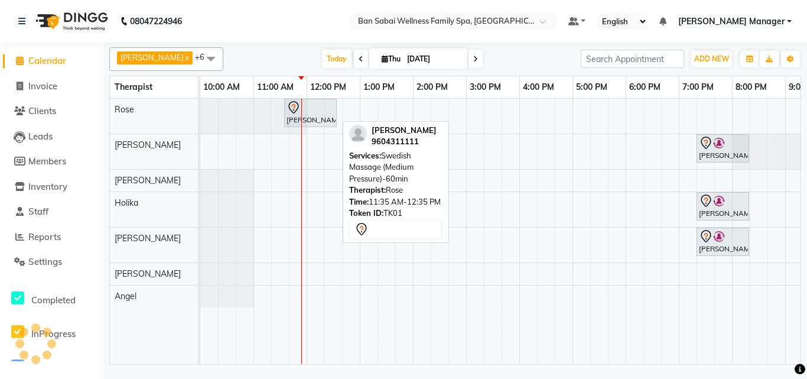
click at [319, 122] on div "[PERSON_NAME], TK01, 11:35 AM-12:35 PM, Swedish Massage (Medium Pressure)-60min" at bounding box center [310, 112] width 50 height 25
select select "7"
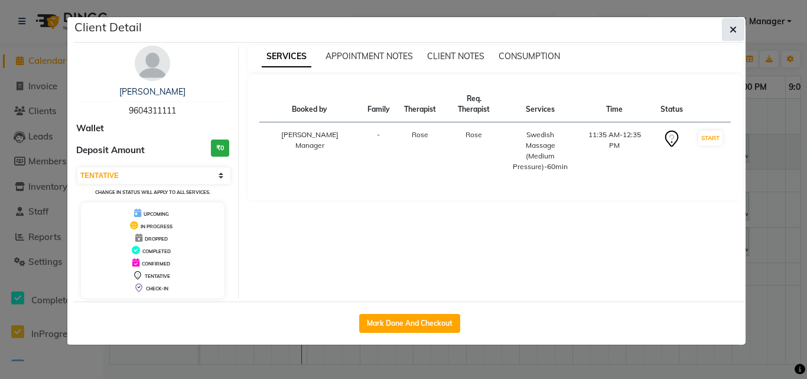
click at [736, 31] on icon "button" at bounding box center [733, 29] width 7 height 9
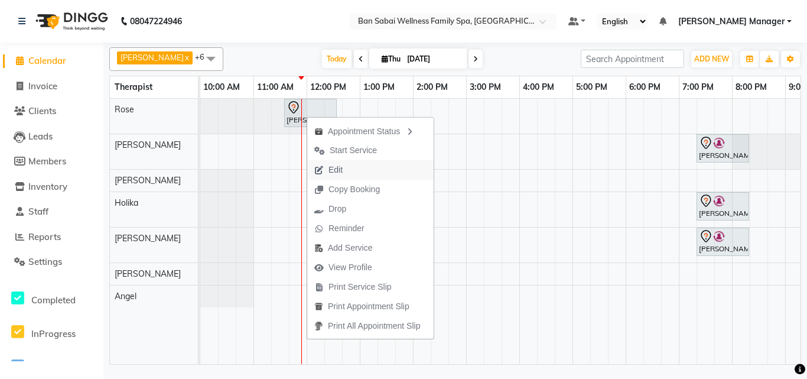
click at [346, 162] on span "Edit" at bounding box center [328, 169] width 43 height 19
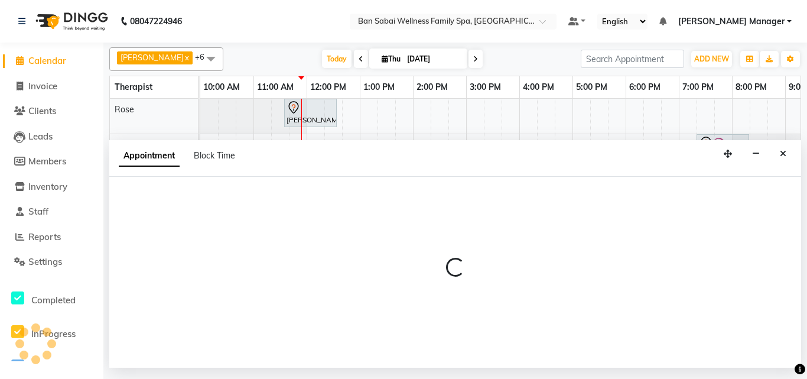
select select "tentative"
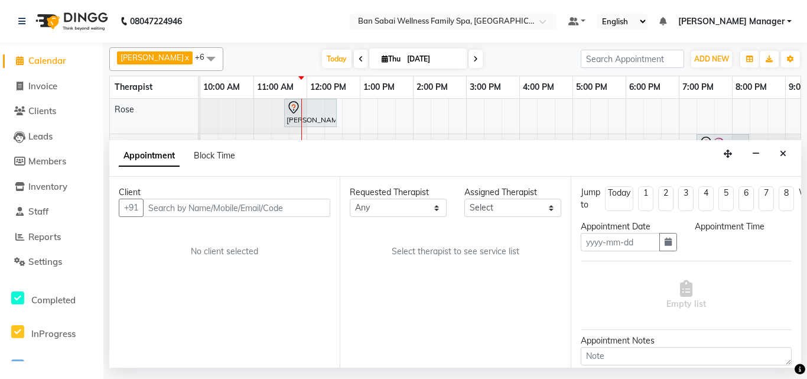
type input "[DATE]"
select select "695"
select select "78158"
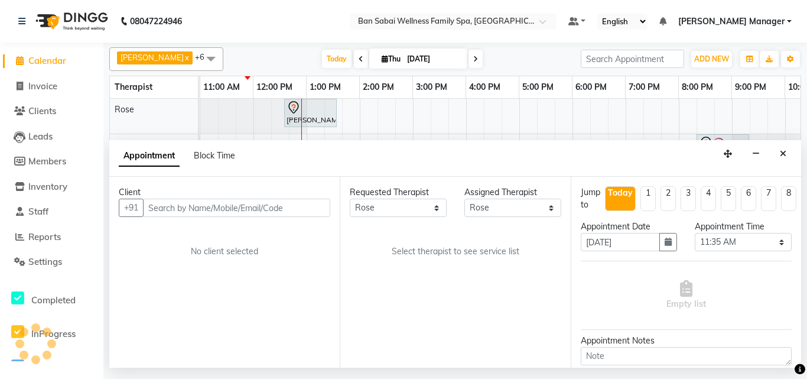
scroll to position [0, 54]
select select "4209"
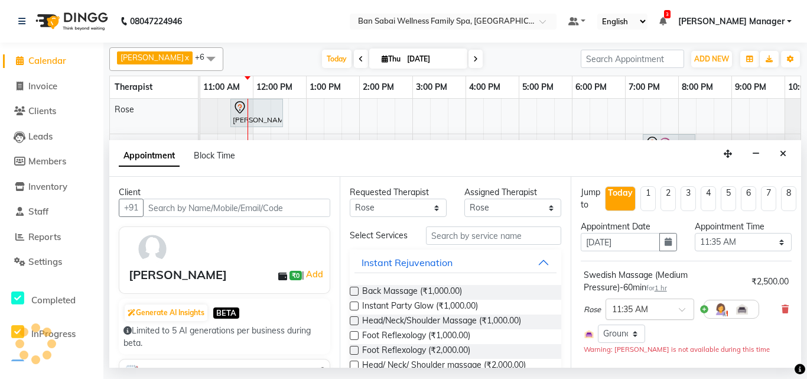
click at [662, 308] on input "text" at bounding box center [638, 308] width 52 height 12
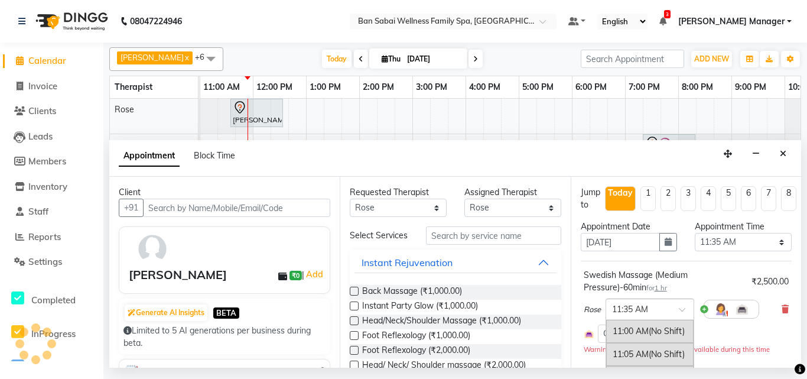
scroll to position [161, 0]
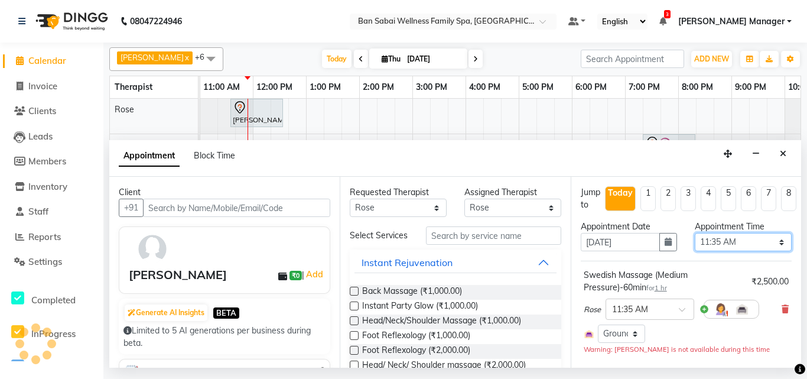
click at [749, 239] on select "Select 11:00 AM 11:05 AM 11:10 AM 11:15 AM 11:20 AM 11:25 AM 11:30 AM 11:35 AM …" at bounding box center [743, 242] width 97 height 18
select select "750"
click at [695, 233] on select "Select 11:00 AM 11:05 AM 11:10 AM 11:15 AM 11:20 AM 11:25 AM 11:30 AM 11:35 AM …" at bounding box center [743, 242] width 97 height 18
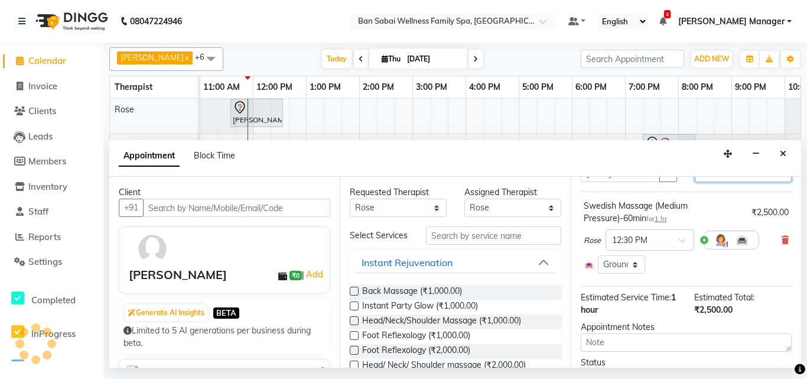
scroll to position [118, 0]
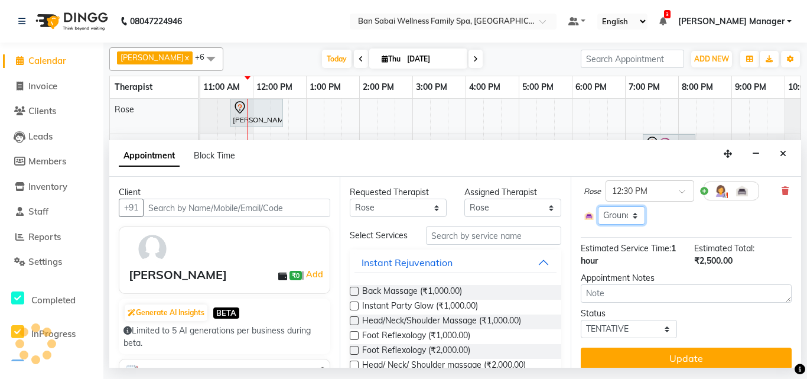
click at [625, 216] on select "Select Room Floor Ground Floor" at bounding box center [621, 215] width 47 height 18
click at [694, 218] on div "Select Room Floor Ground Floor" at bounding box center [686, 215] width 205 height 18
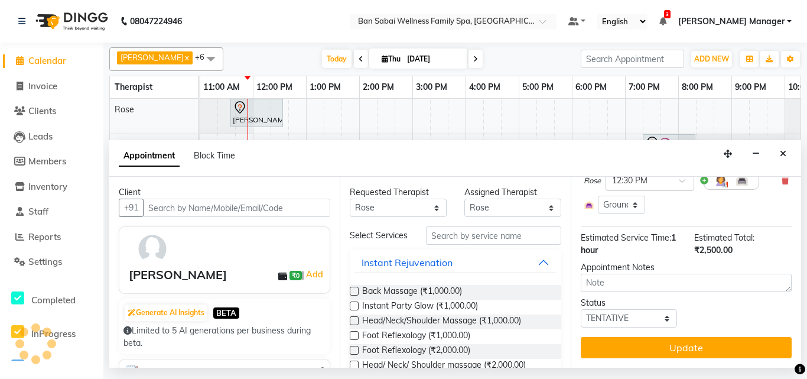
scroll to position [138, 0]
click at [690, 276] on textarea at bounding box center [686, 283] width 211 height 18
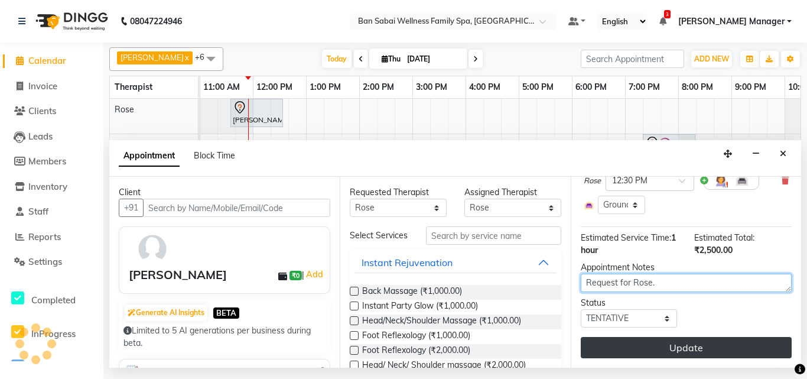
type textarea "Request for Rose."
click at [697, 340] on button "Update" at bounding box center [686, 347] width 211 height 21
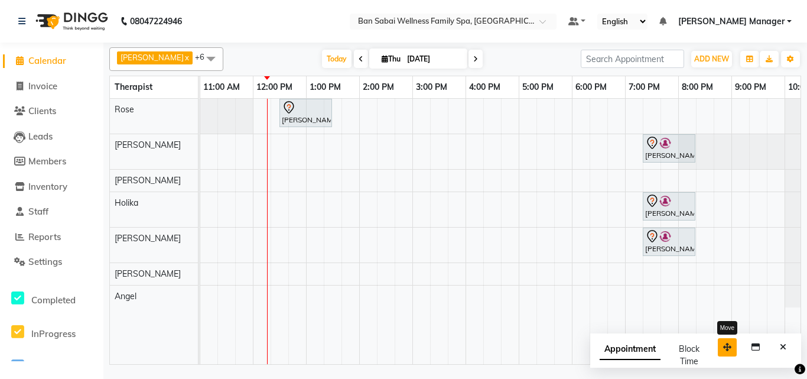
click at [725, 346] on icon "button" at bounding box center [727, 347] width 8 height 8
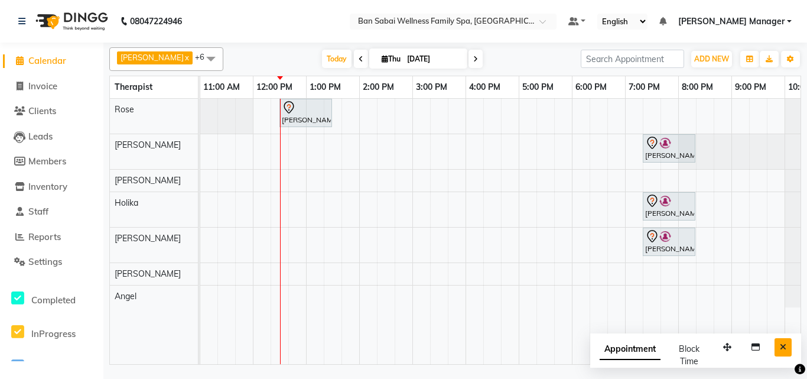
click at [786, 348] on icon "Close" at bounding box center [783, 347] width 6 height 8
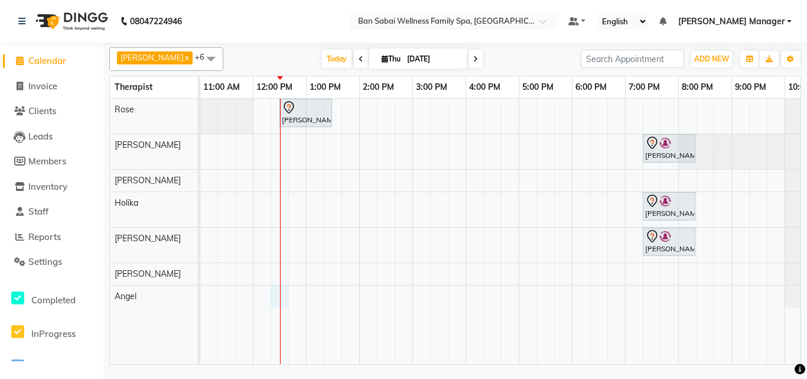
click at [284, 293] on div "[PERSON_NAME], TK01, 12:30 PM-01:30 PM, Swedish Massage (Medium Pressure)-60min…" at bounding box center [492, 231] width 691 height 265
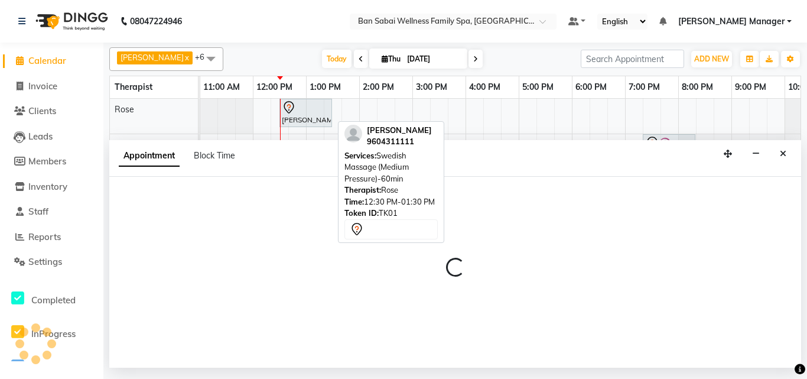
select select "90339"
select select "735"
select select "tentative"
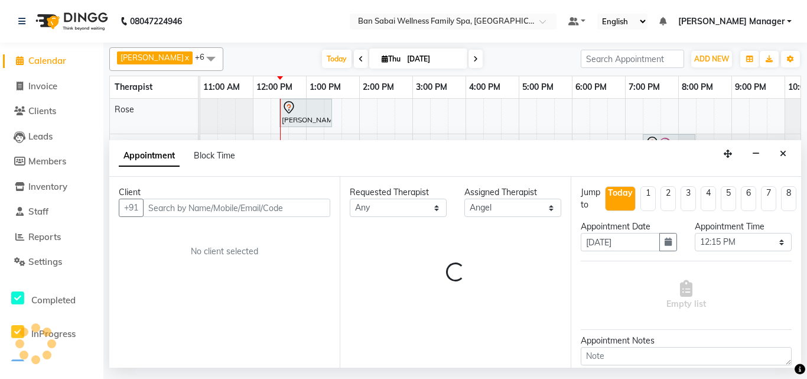
click at [163, 207] on input "text" at bounding box center [236, 208] width 187 height 18
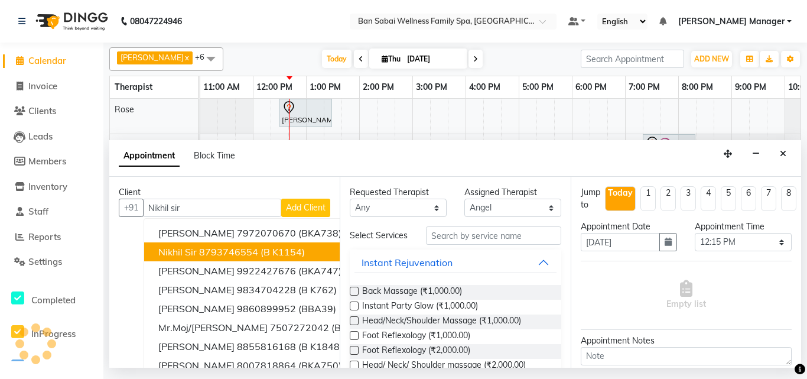
click at [258, 253] on ngb-highlight "8793746554" at bounding box center [228, 252] width 59 height 12
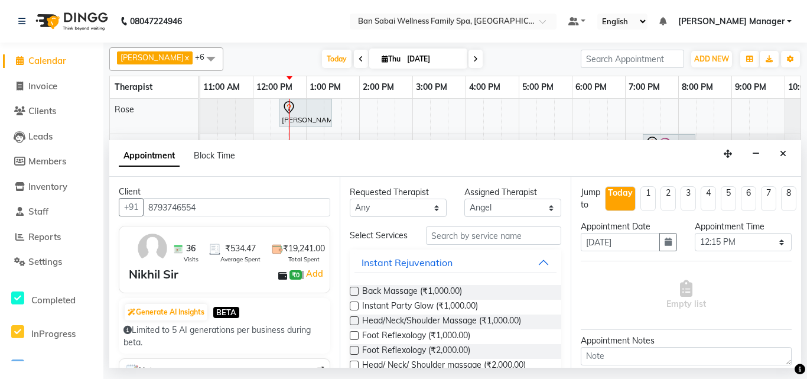
scroll to position [0, 0]
type input "8793746554"
click at [499, 237] on input "text" at bounding box center [493, 235] width 135 height 18
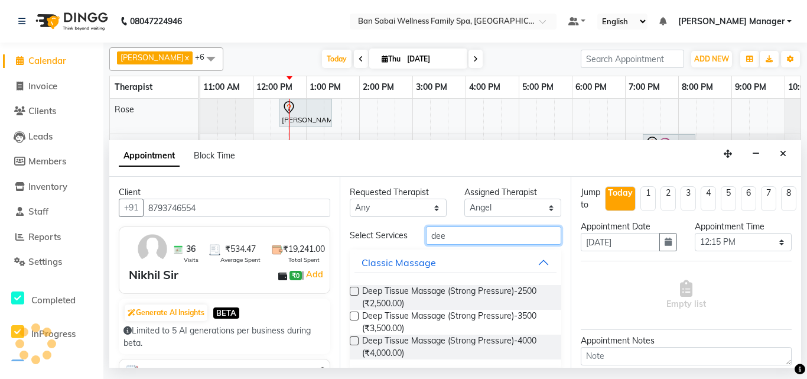
type input "dee"
click at [357, 295] on label at bounding box center [354, 291] width 9 height 9
click at [357, 296] on input "checkbox" at bounding box center [354, 292] width 8 height 8
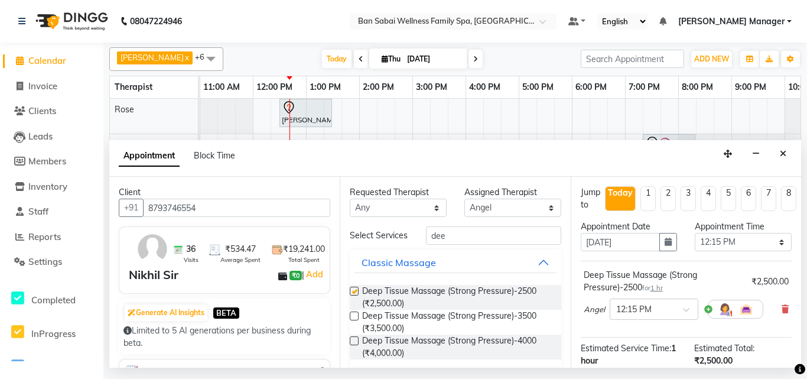
checkbox input "false"
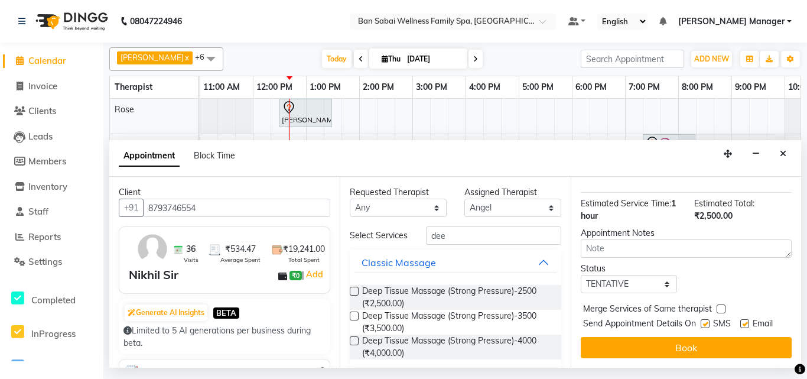
scroll to position [164, 0]
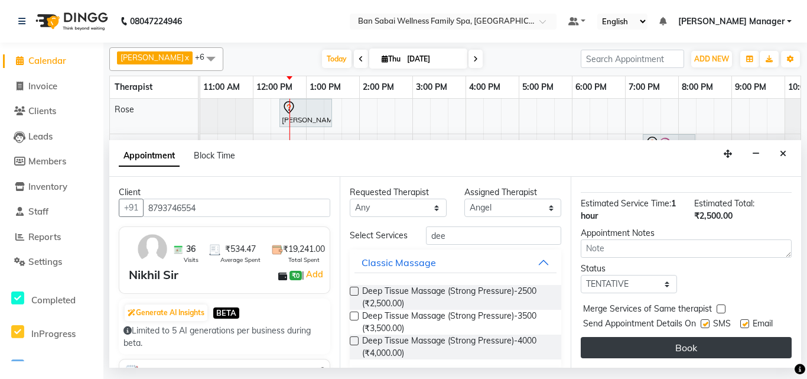
click at [704, 337] on button "Book" at bounding box center [686, 347] width 211 height 21
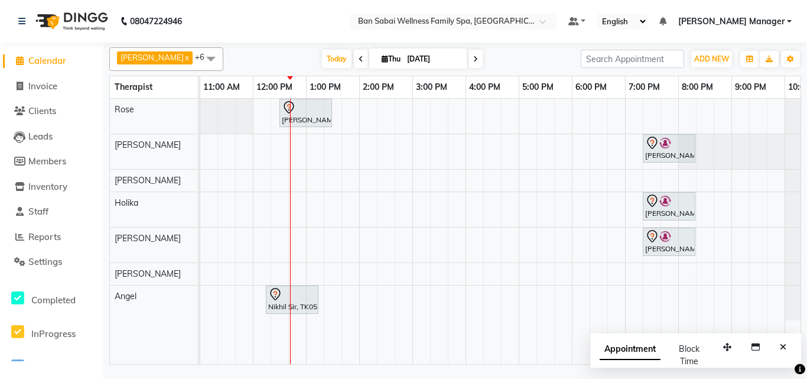
click at [17, 60] on icon at bounding box center [20, 60] width 8 height 9
click at [18, 19] on div "08047224946" at bounding box center [99, 21] width 181 height 33
click at [236, 25] on nav "08047224946 Select Location × Ban Sabai Wellness Family Spa, Kalyani Nagar Defa…" at bounding box center [403, 21] width 807 height 43
click at [41, 66] on span "Calendar" at bounding box center [47, 60] width 38 height 11
click at [199, 58] on span at bounding box center [211, 58] width 24 height 22
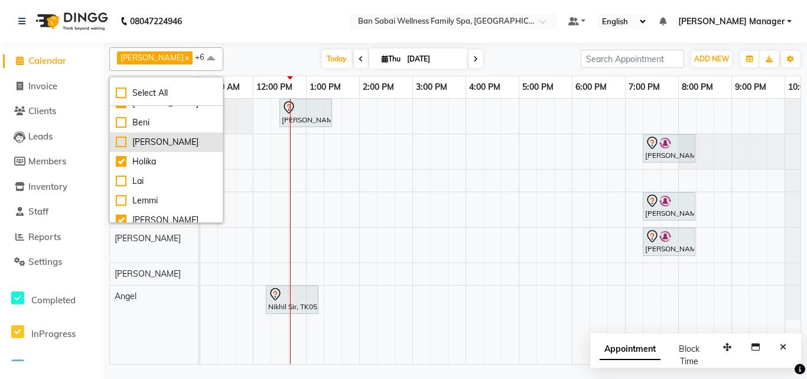
scroll to position [98, 0]
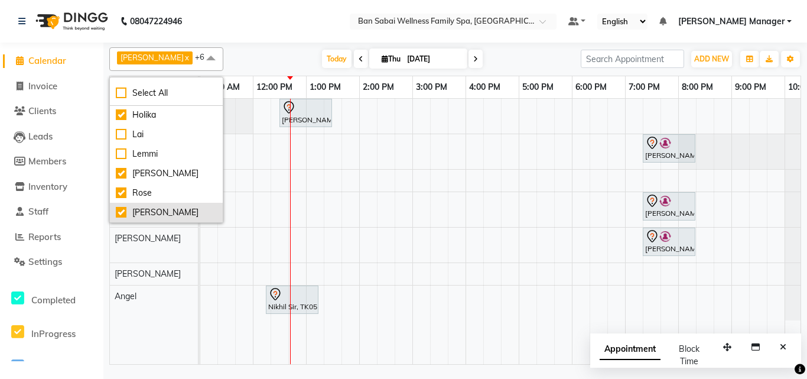
click at [123, 213] on div "[PERSON_NAME]" at bounding box center [166, 212] width 101 height 12
checkbox input "false"
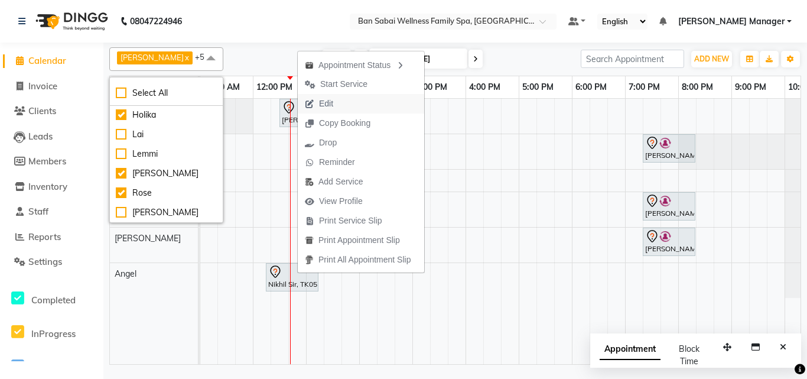
click at [326, 105] on span "Edit" at bounding box center [326, 103] width 14 height 12
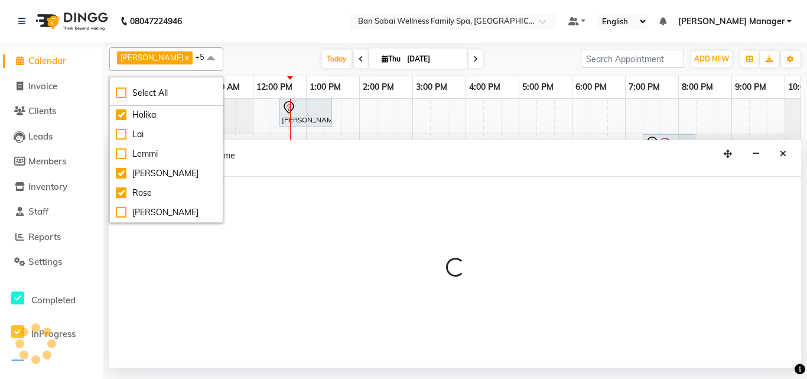
click at [245, 15] on nav "08047224946 Select Location × Ban Sabai Wellness Family Spa, Kalyani Nagar Defa…" at bounding box center [403, 21] width 807 height 43
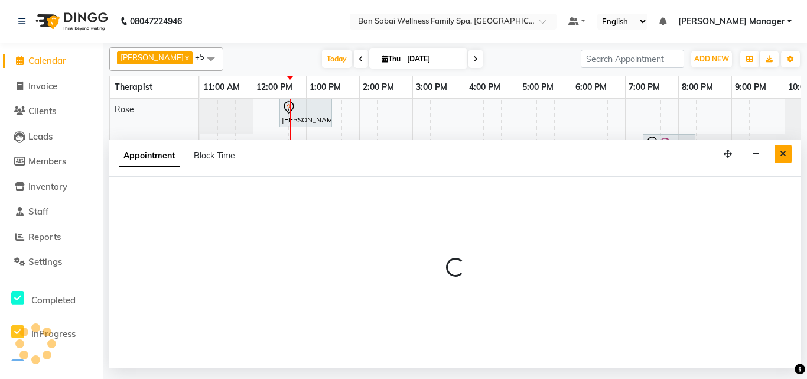
select select "tentative"
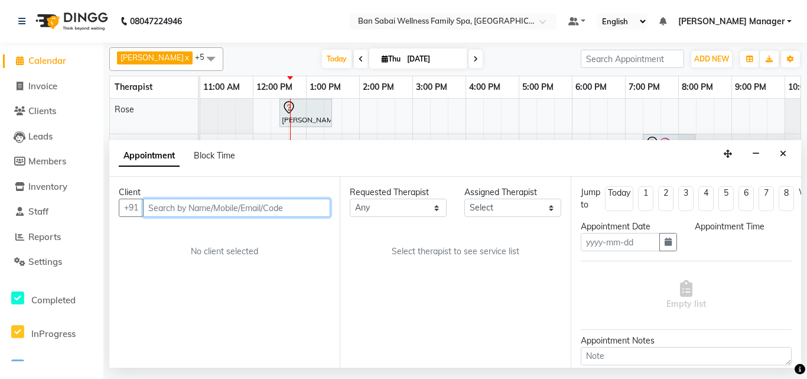
type input "[DATE]"
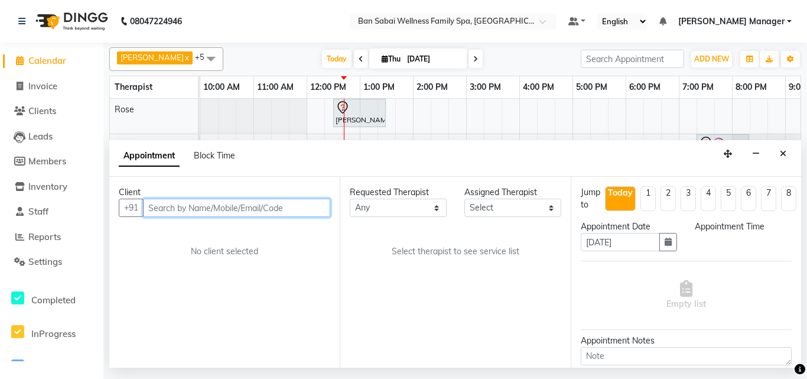
select select "90339"
select select "735"
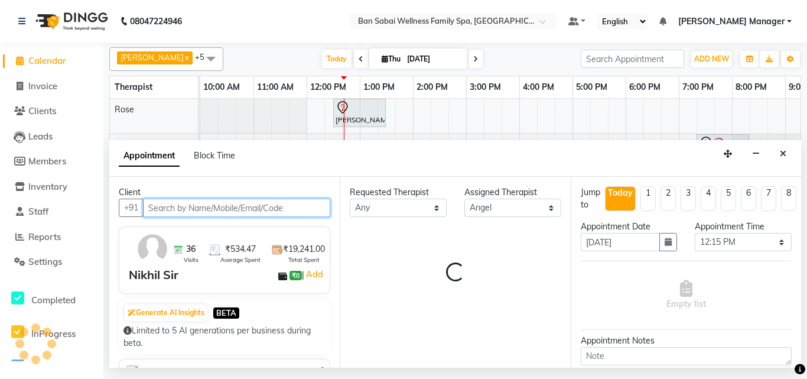
scroll to position [0, 91]
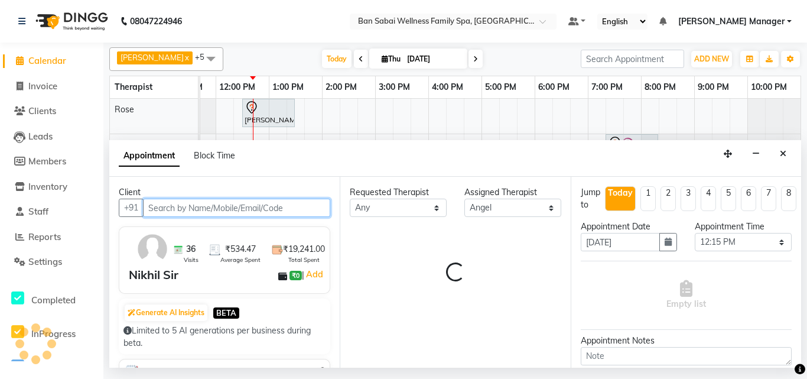
select select "4132"
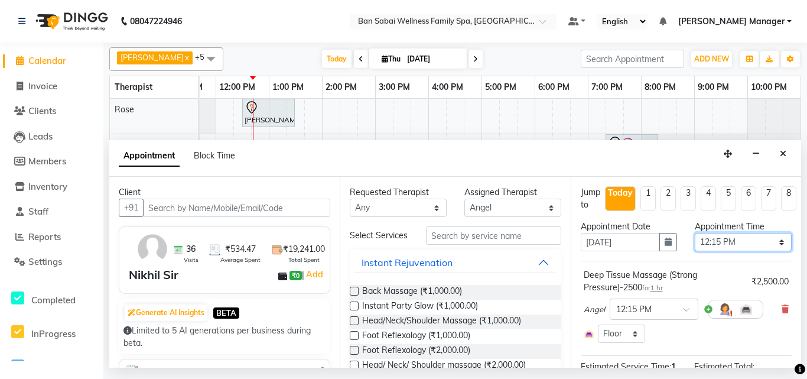
click at [773, 240] on select "Select 11:00 AM 11:05 AM 11:10 AM 11:15 AM 11:20 AM 11:25 AM 11:30 AM 11:35 AM …" at bounding box center [743, 242] width 97 height 18
select select "750"
click at [695, 233] on select "Select 11:00 AM 11:05 AM 11:10 AM 11:15 AM 11:20 AM 11:25 AM 11:30 AM 11:35 AM …" at bounding box center [743, 242] width 97 height 18
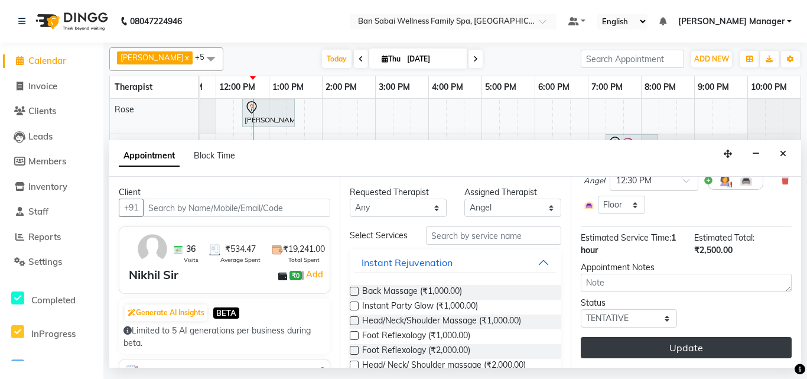
click at [689, 337] on button "Update" at bounding box center [686, 347] width 211 height 21
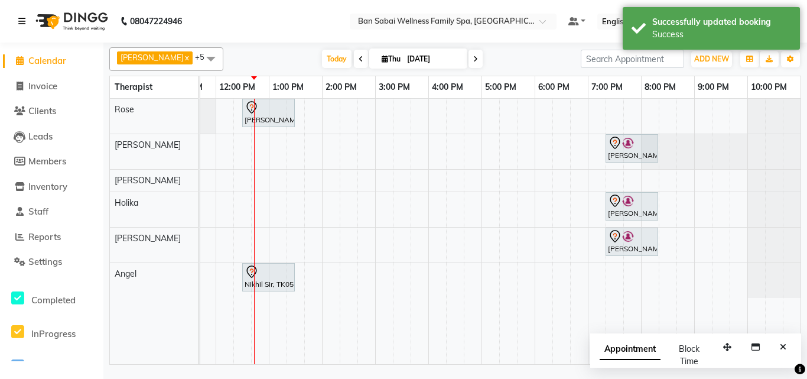
click at [21, 27] on link at bounding box center [24, 21] width 12 height 33
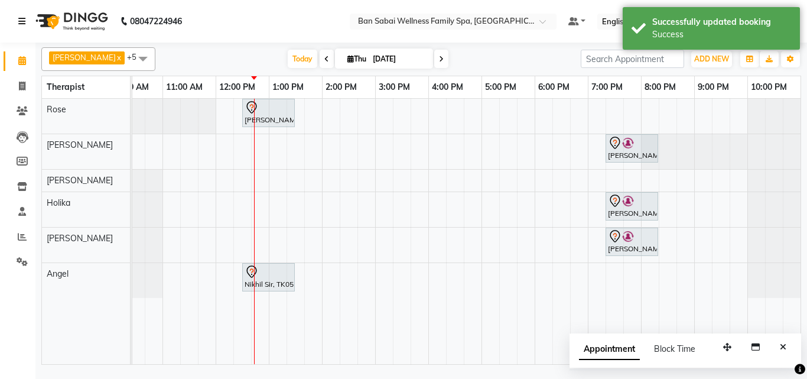
scroll to position [0, 23]
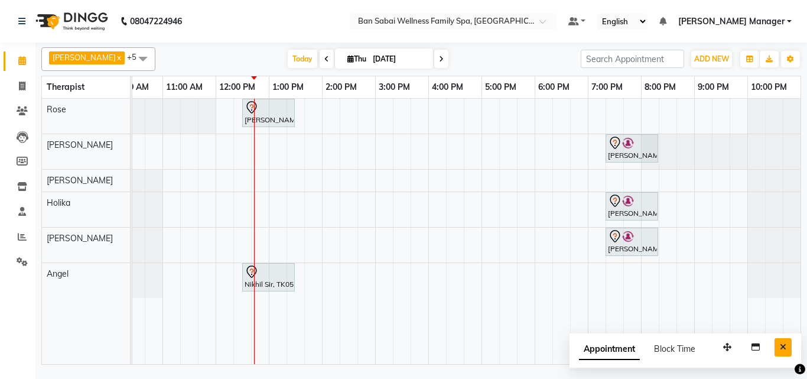
click at [784, 344] on icon "Close" at bounding box center [783, 347] width 6 height 8
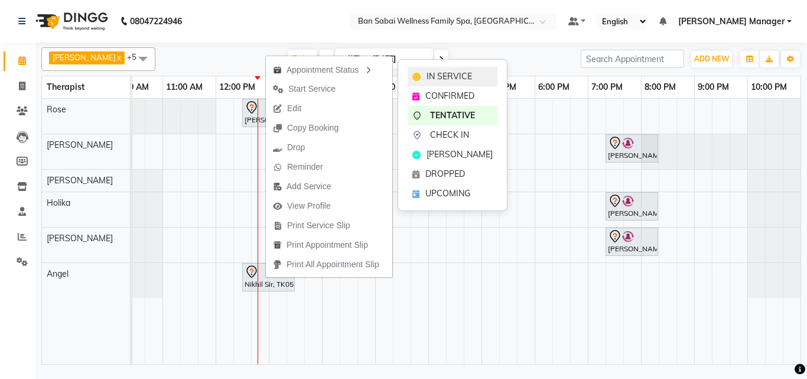
click at [441, 70] on span "IN SERVICE" at bounding box center [449, 76] width 45 height 12
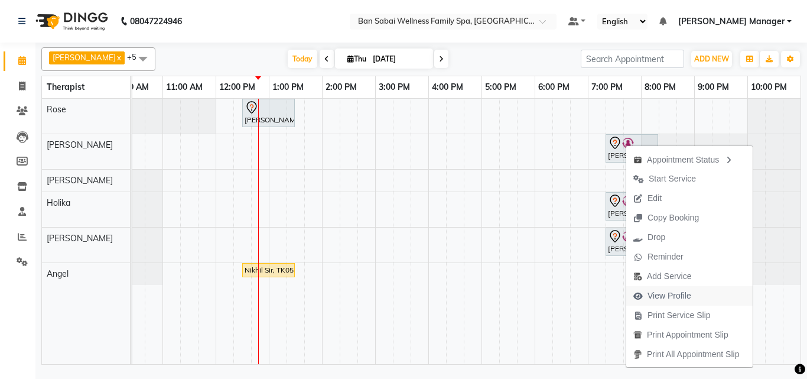
click at [681, 292] on span "View Profile" at bounding box center [670, 296] width 44 height 12
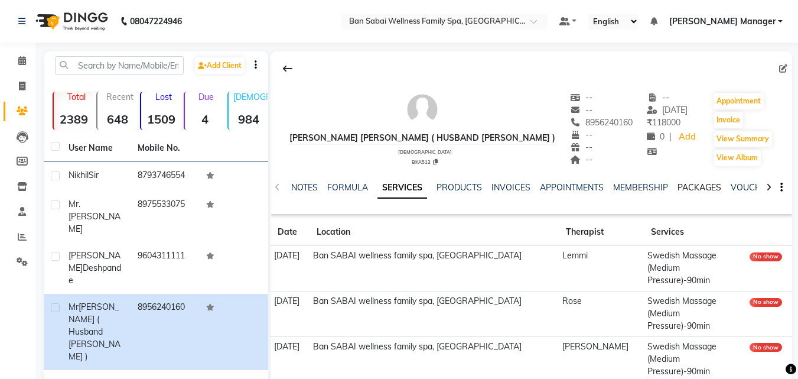
click at [695, 188] on link "PACKAGES" at bounding box center [700, 187] width 44 height 11
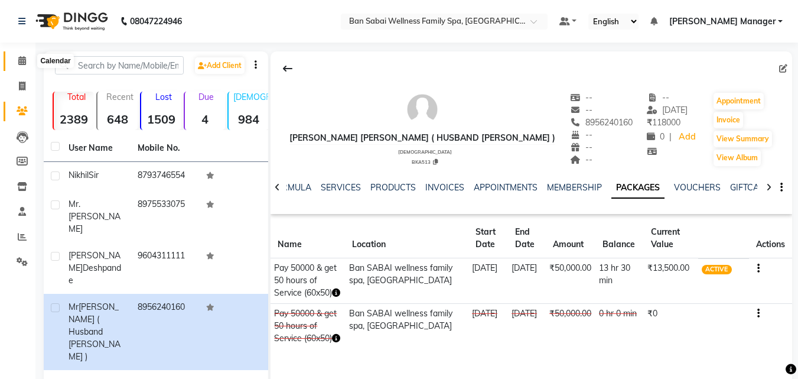
click at [19, 60] on icon at bounding box center [22, 60] width 8 height 9
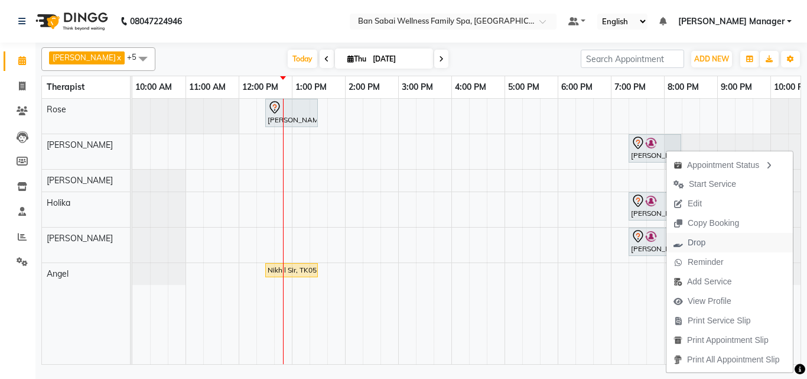
click at [701, 246] on span "Drop" at bounding box center [697, 242] width 18 height 12
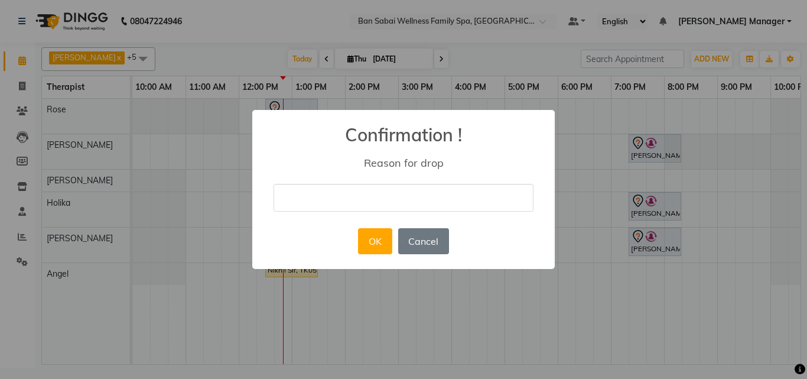
click at [406, 200] on input "text" at bounding box center [404, 198] width 260 height 28
type input "personal work"
click at [385, 239] on button "OK" at bounding box center [375, 241] width 34 height 26
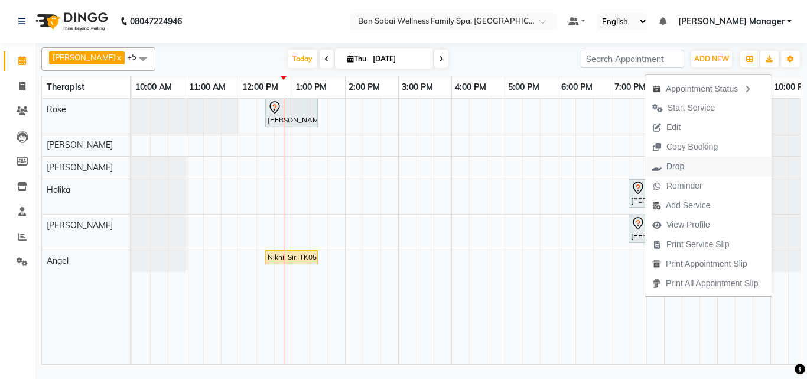
click at [682, 168] on span "Drop" at bounding box center [676, 166] width 18 height 12
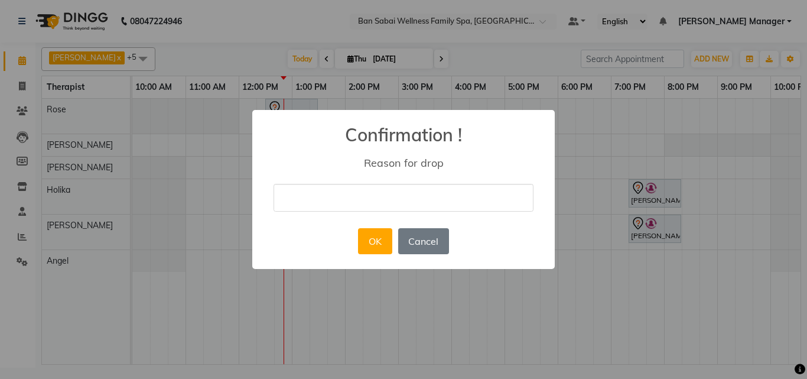
click at [368, 196] on input "text" at bounding box center [404, 198] width 260 height 28
type input "personal work"
click at [379, 243] on button "OK" at bounding box center [375, 241] width 34 height 26
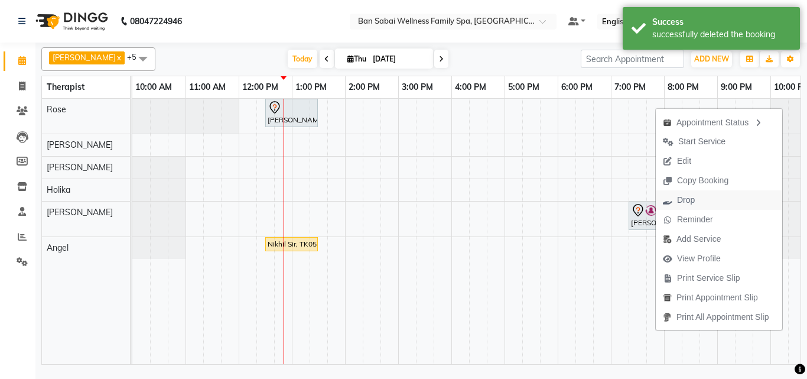
click at [682, 201] on span "Drop" at bounding box center [686, 200] width 18 height 12
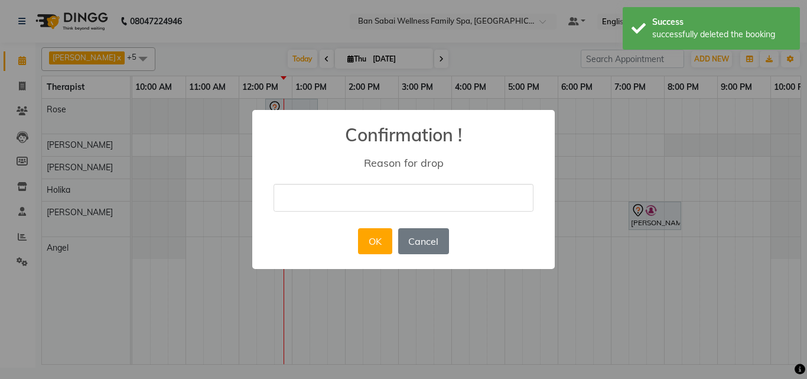
click at [372, 195] on input "text" at bounding box center [404, 198] width 260 height 28
type input "personal work"
click at [372, 237] on button "OK" at bounding box center [375, 241] width 34 height 26
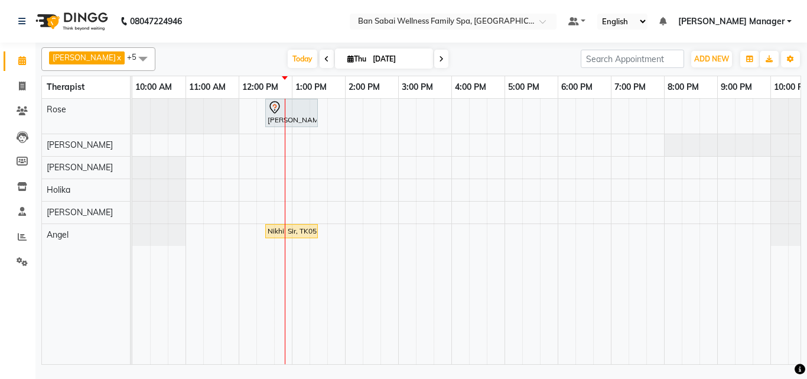
drag, startPoint x: 285, startPoint y: 112, endPoint x: 259, endPoint y: 32, distance: 83.9
click at [216, 12] on nav "08047224946 Select Location × Ban Sabai Wellness Family Spa, Kalyani Nagar Defa…" at bounding box center [403, 21] width 807 height 43
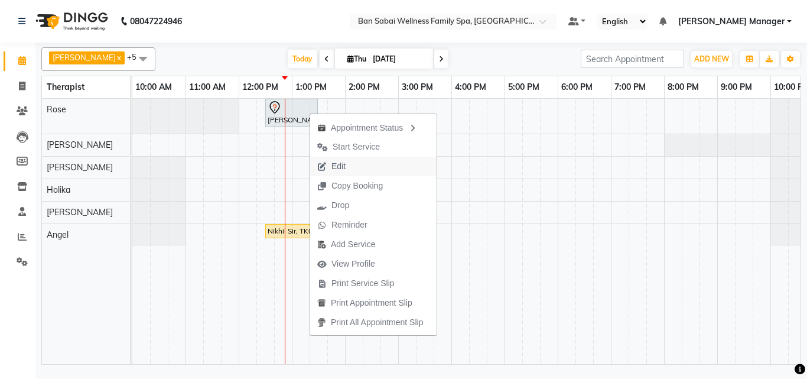
click at [340, 168] on span "Edit" at bounding box center [338, 166] width 14 height 12
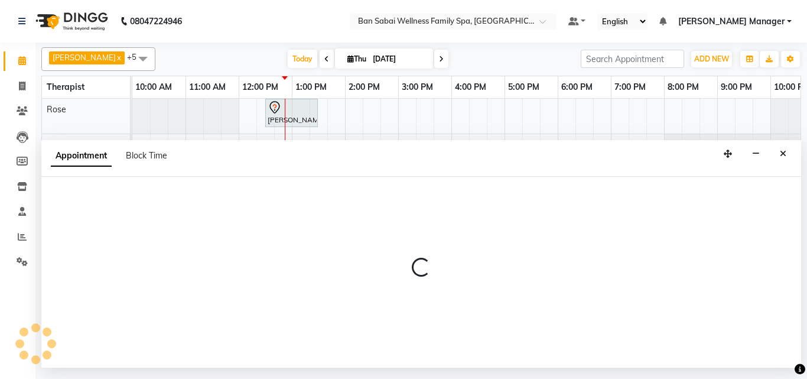
select select "tentative"
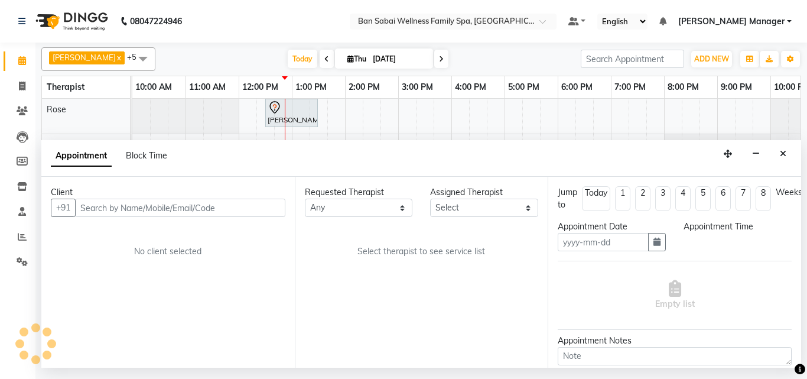
type input "[DATE]"
type textarea "Request for Rose."
select select "750"
select select "78158"
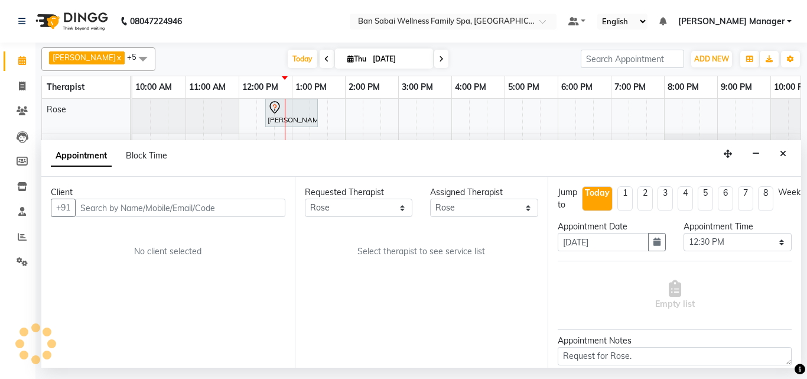
scroll to position [0, 23]
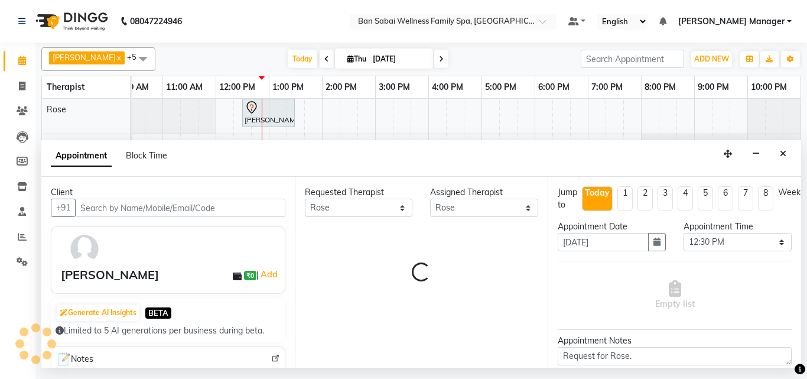
select select "4209"
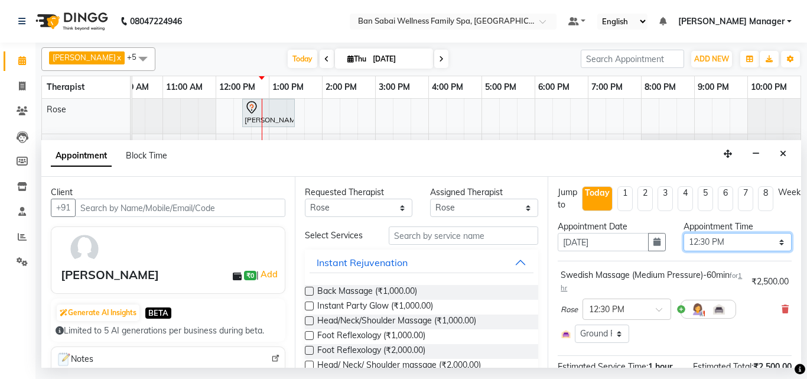
click at [773, 242] on select "Select 11:00 AM 11:05 AM 11:10 AM 11:15 AM 11:20 AM 11:25 AM 11:30 AM 11:35 AM …" at bounding box center [738, 242] width 108 height 18
select select "775"
click at [684, 233] on select "Select 11:00 AM 11:05 AM 11:10 AM 11:15 AM 11:20 AM 11:25 AM 11:30 AM 11:35 AM …" at bounding box center [738, 242] width 108 height 18
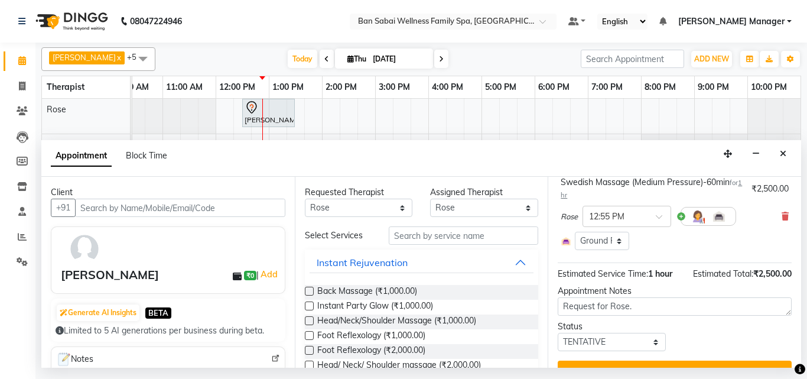
scroll to position [125, 0]
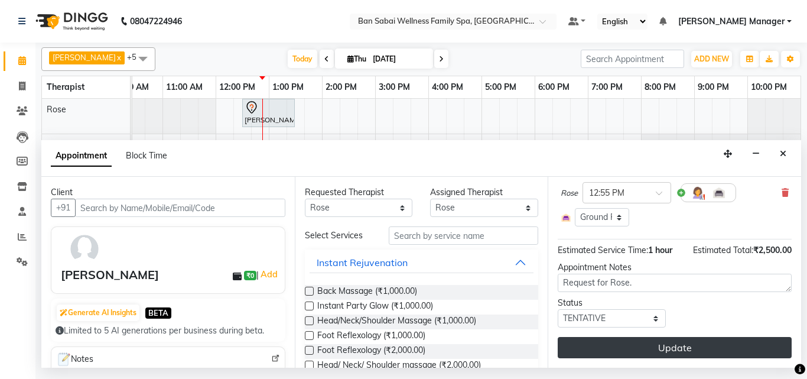
click at [678, 337] on button "Update" at bounding box center [675, 347] width 234 height 21
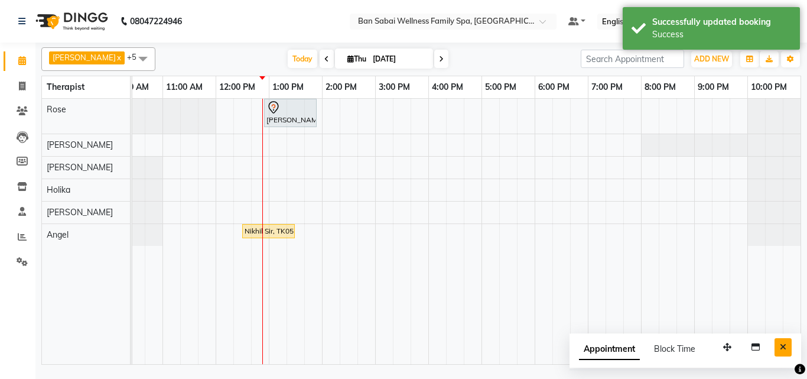
click at [780, 348] on icon "Close" at bounding box center [783, 347] width 6 height 8
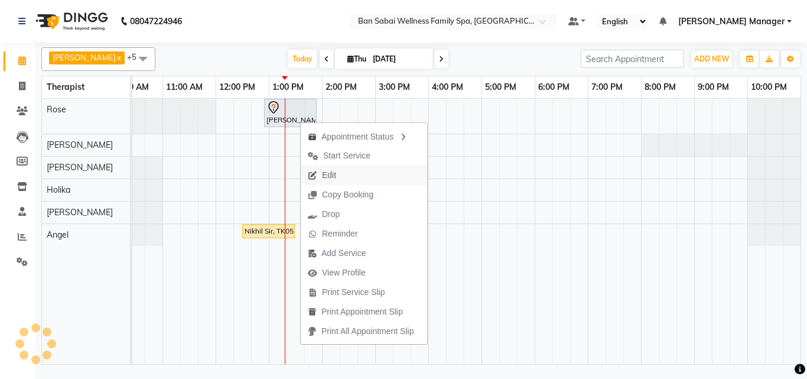
click at [333, 175] on span "Edit" at bounding box center [329, 175] width 14 height 12
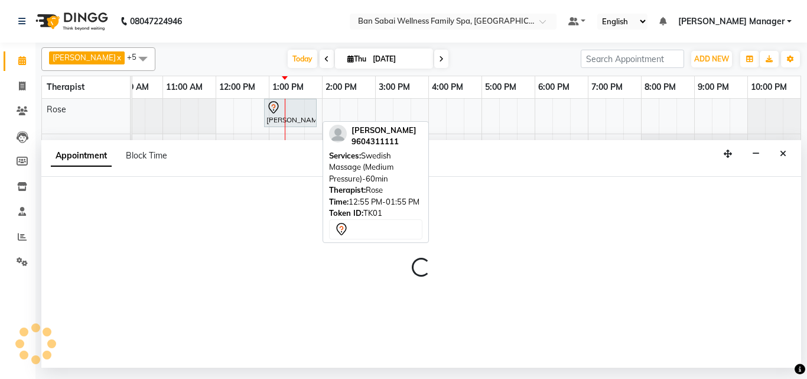
select select "tentative"
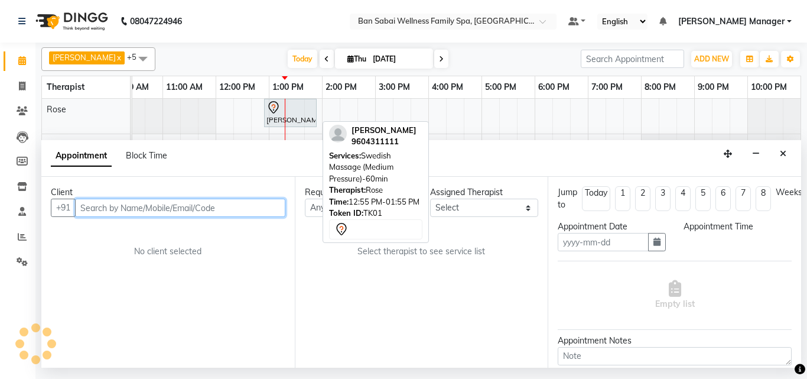
type input "[DATE]"
type textarea "Request for Rose."
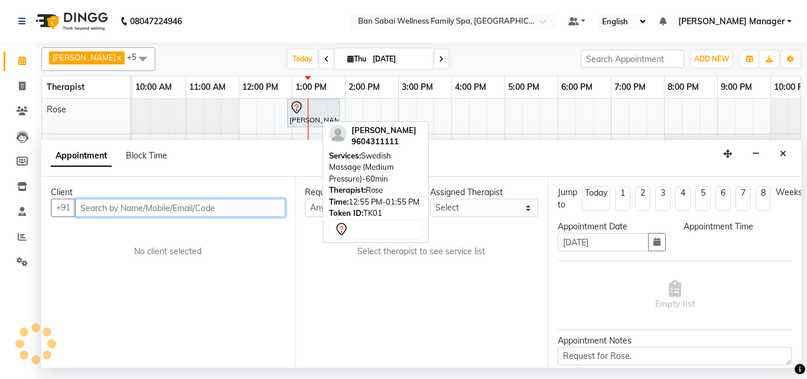
select select "775"
select select "78158"
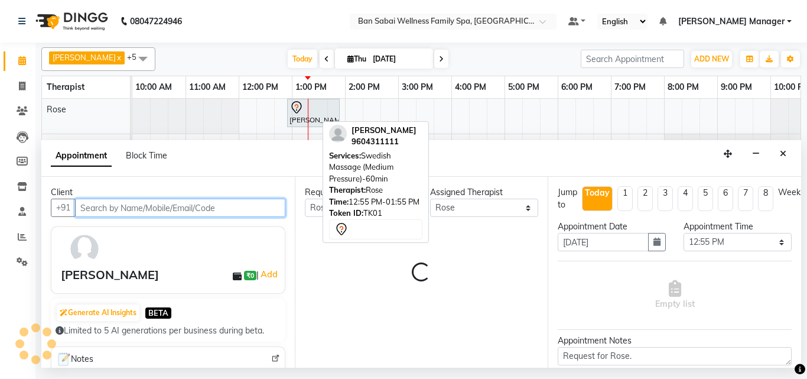
scroll to position [0, 23]
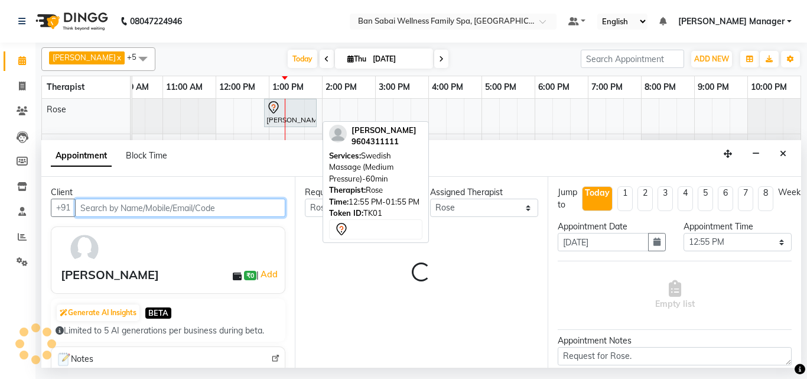
select select "4209"
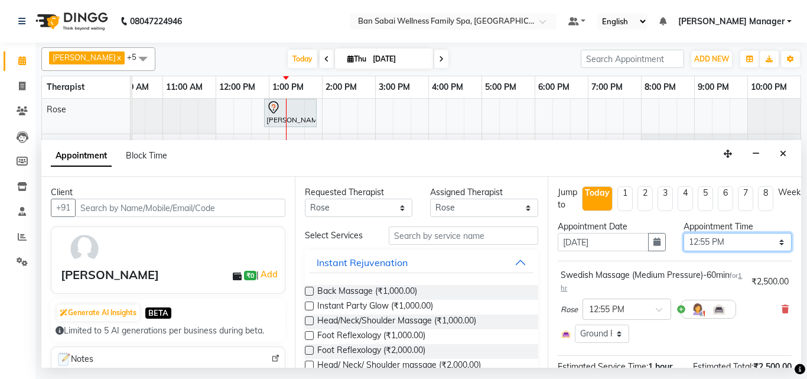
click at [772, 245] on select "Select 11:00 AM 11:05 AM 11:10 AM 11:15 AM 11:20 AM 11:25 AM 11:30 AM 11:35 AM …" at bounding box center [738, 242] width 108 height 18
click at [684, 233] on select "Select 11:00 AM 11:05 AM 11:10 AM 11:15 AM 11:20 AM 11:25 AM 11:30 AM 11:35 AM …" at bounding box center [738, 242] width 108 height 18
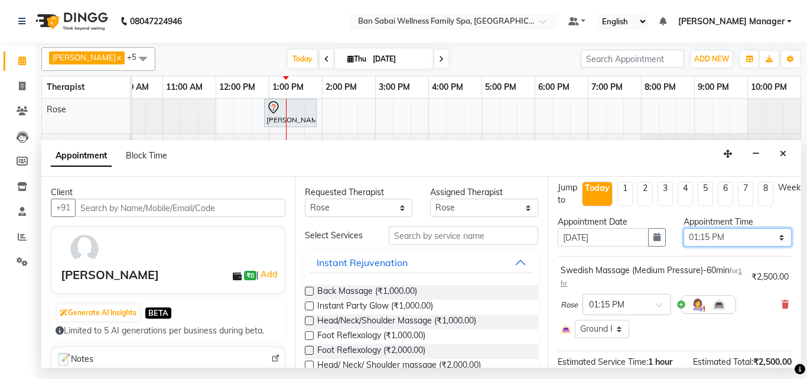
scroll to position [0, 0]
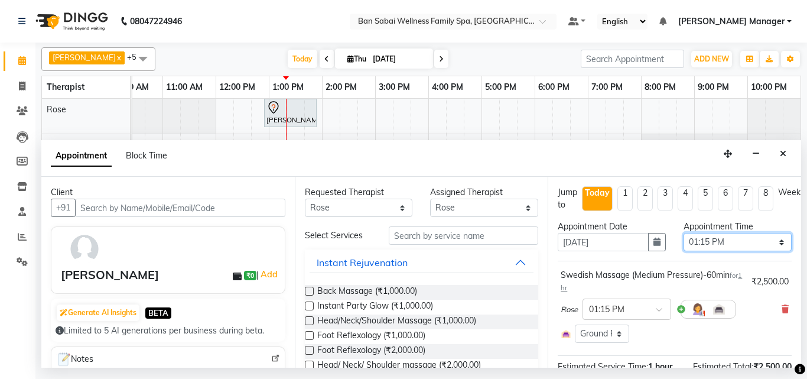
click at [772, 244] on select "Select 11:00 AM 11:05 AM 11:10 AM 11:15 AM 11:20 AM 11:25 AM 11:30 AM 11:35 AM …" at bounding box center [738, 242] width 108 height 18
select select "800"
click at [684, 233] on select "Select 11:00 AM 11:05 AM 11:10 AM 11:15 AM 11:20 AM 11:25 AM 11:30 AM 11:35 AM …" at bounding box center [738, 242] width 108 height 18
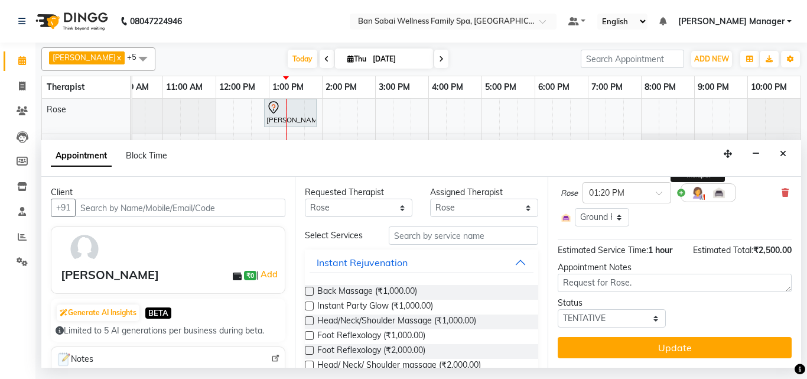
scroll to position [125, 0]
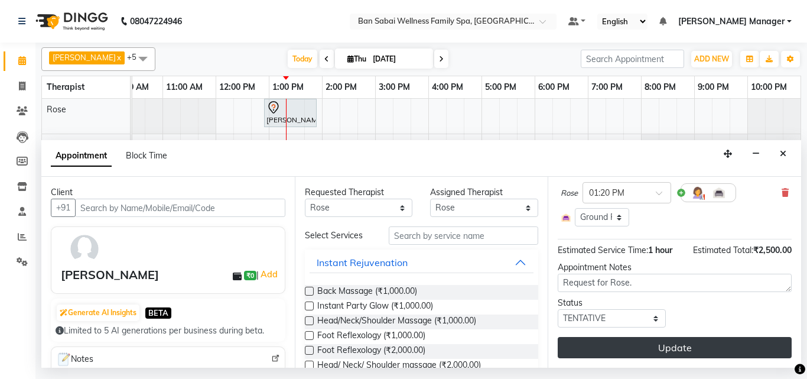
click at [700, 340] on button "Update" at bounding box center [675, 347] width 234 height 21
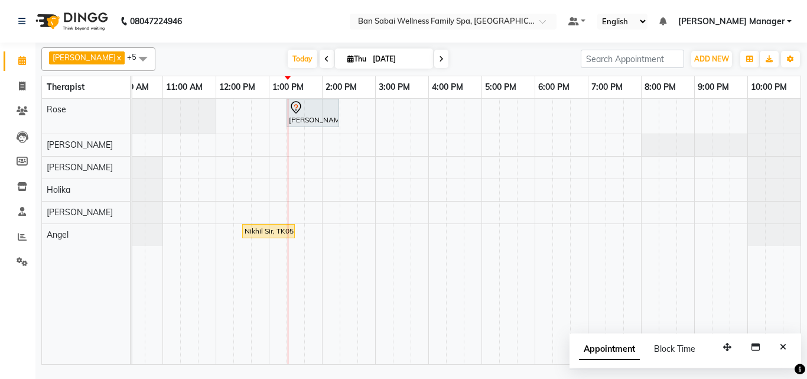
click at [305, 178] on td at bounding box center [313, 231] width 18 height 265
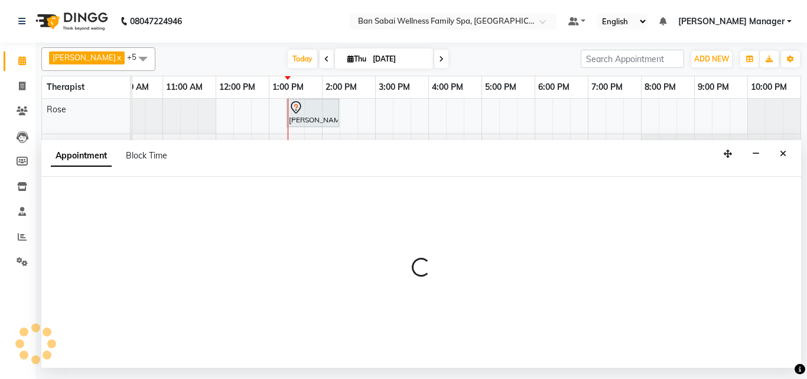
click at [305, 178] on div at bounding box center [421, 272] width 760 height 191
select select "78178"
select select "tentative"
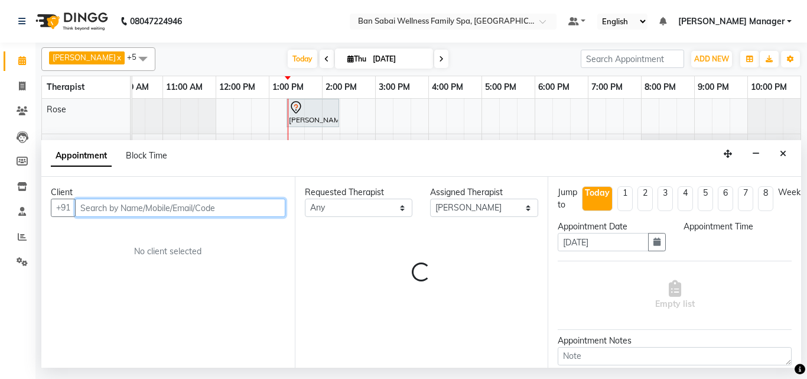
select select "825"
click at [248, 206] on input "text" at bounding box center [180, 208] width 210 height 18
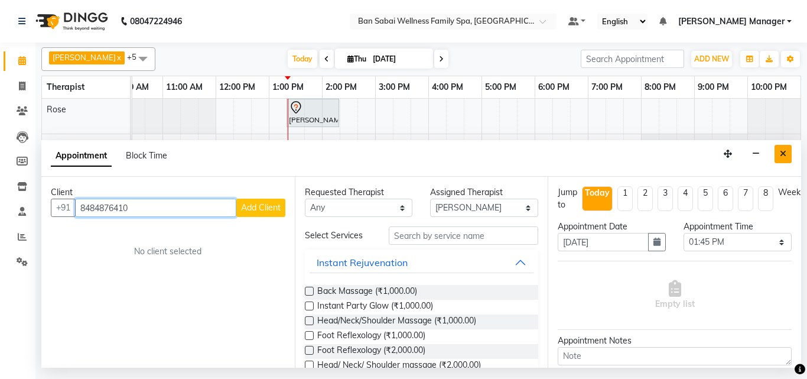
type input "8484876410"
click at [775, 155] on button "Close" at bounding box center [783, 154] width 17 height 18
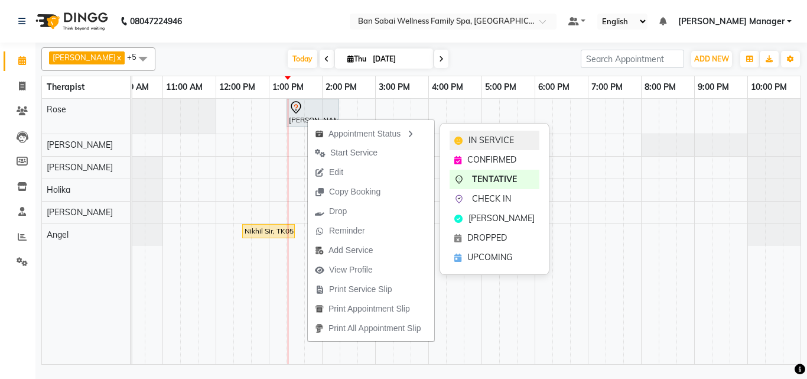
click at [472, 142] on span "IN SERVICE" at bounding box center [491, 140] width 45 height 12
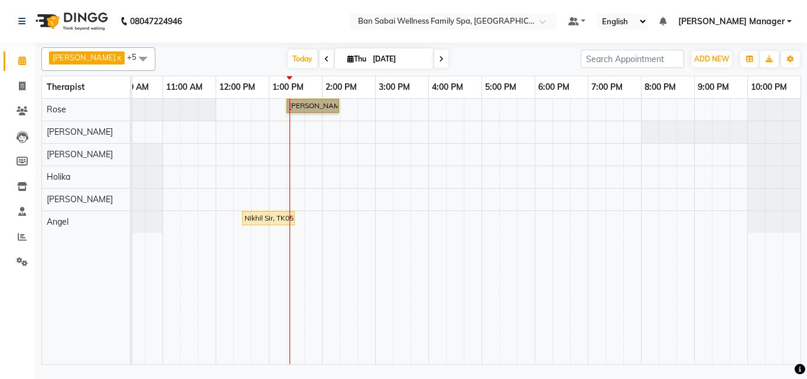
drag, startPoint x: 298, startPoint y: 96, endPoint x: 293, endPoint y: 109, distance: 13.8
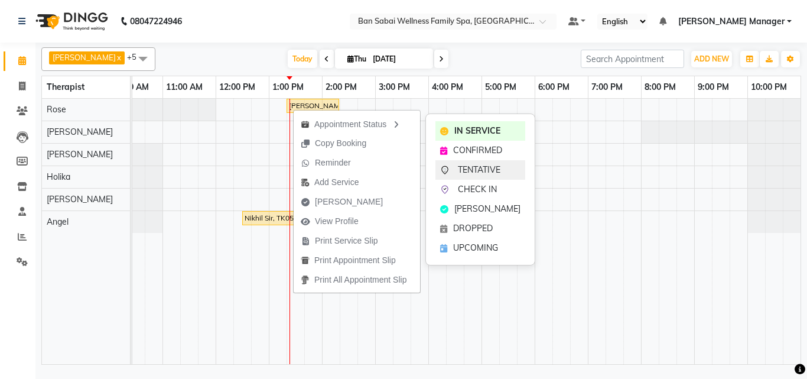
click at [499, 170] on span "TENTATIVE" at bounding box center [479, 170] width 43 height 12
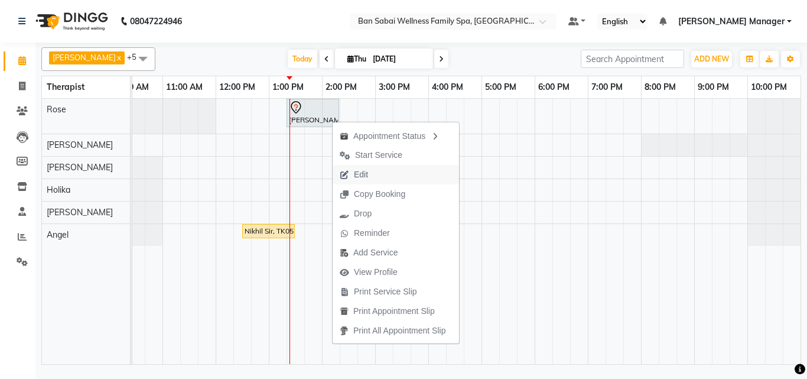
click at [375, 172] on span "Edit" at bounding box center [354, 174] width 43 height 19
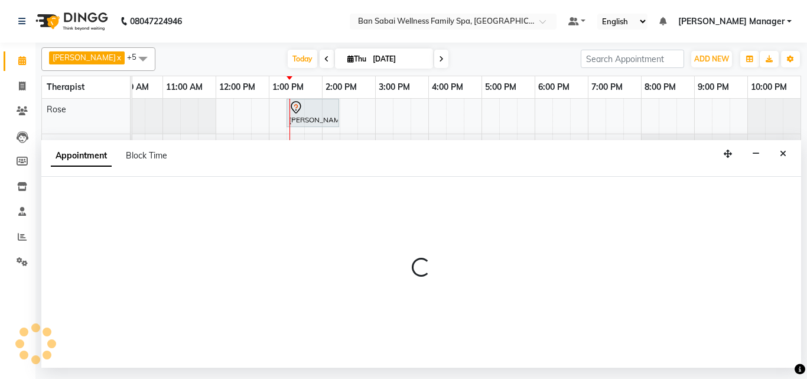
select select "tentative"
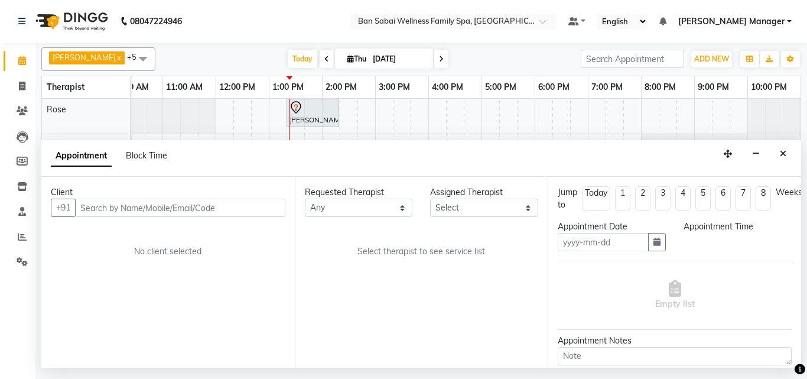
type input "[DATE]"
type textarea "Request for Rose."
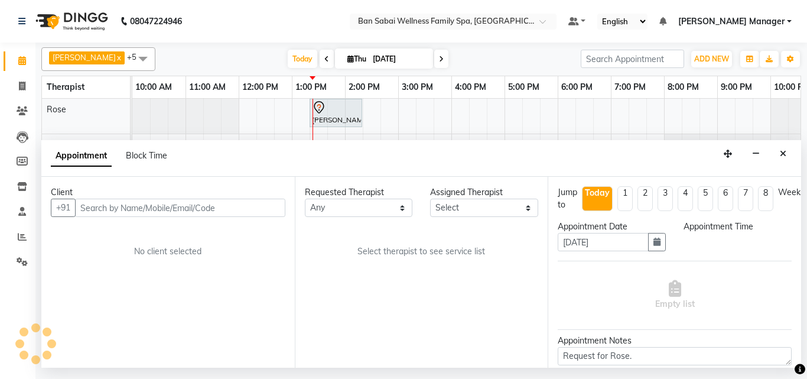
select select "800"
select select "78158"
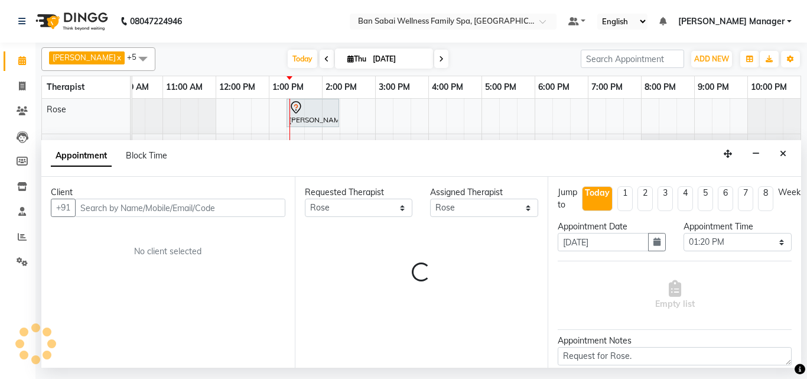
select select "4209"
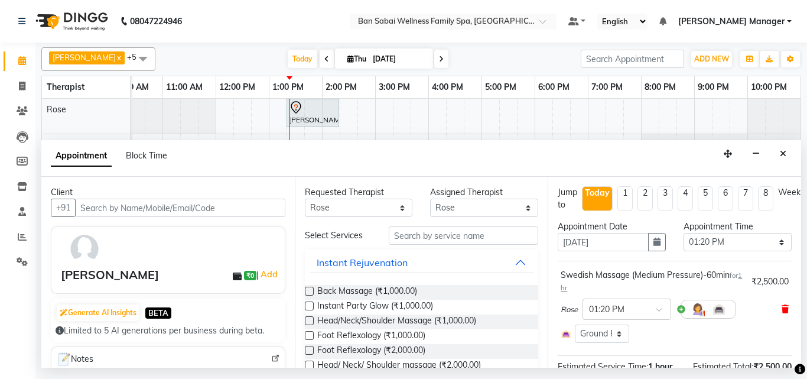
click at [782, 310] on icon at bounding box center [785, 309] width 7 height 8
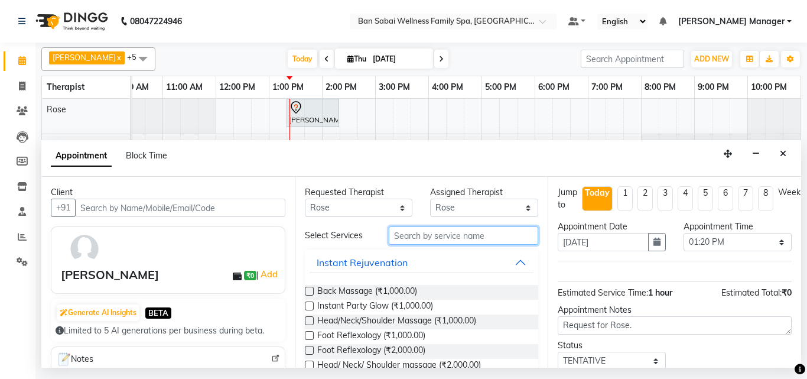
click at [428, 236] on input "text" at bounding box center [464, 235] width 150 height 18
type input "5"
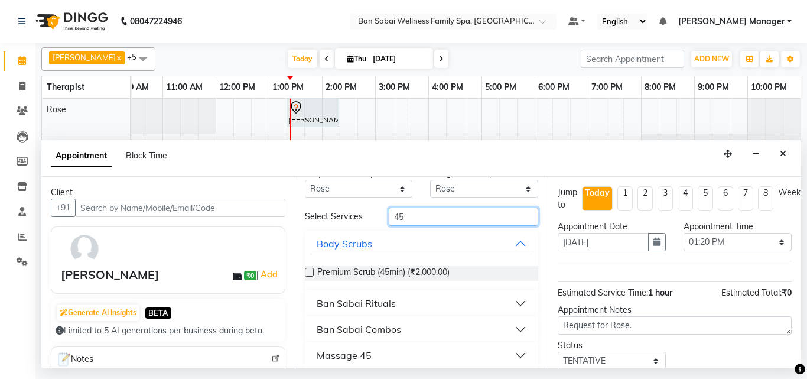
scroll to position [29, 0]
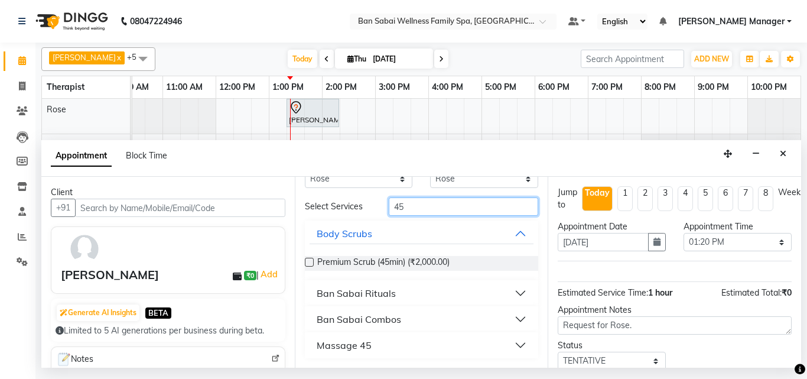
type input "45"
click at [508, 347] on button "Massage 45" at bounding box center [422, 344] width 225 height 21
click at [340, 346] on div "Massage 45" at bounding box center [344, 345] width 55 height 14
click at [338, 345] on div "Massage 45" at bounding box center [344, 345] width 55 height 14
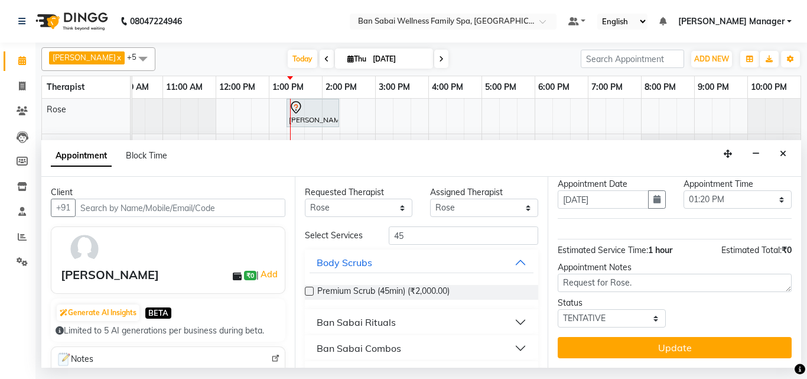
scroll to position [63, 0]
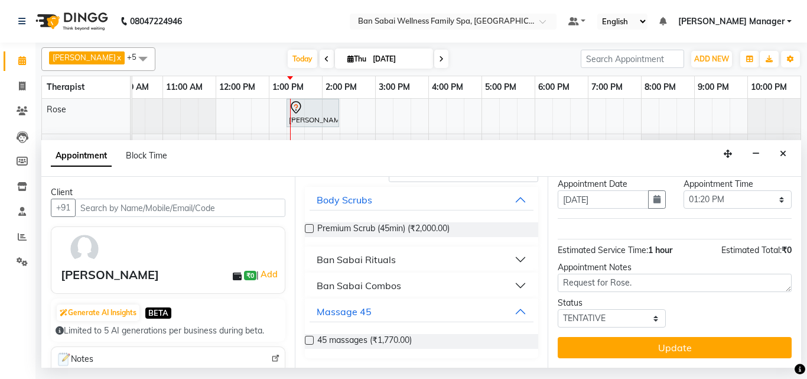
click at [308, 337] on label at bounding box center [309, 340] width 9 height 9
click at [308, 337] on input "checkbox" at bounding box center [309, 341] width 8 height 8
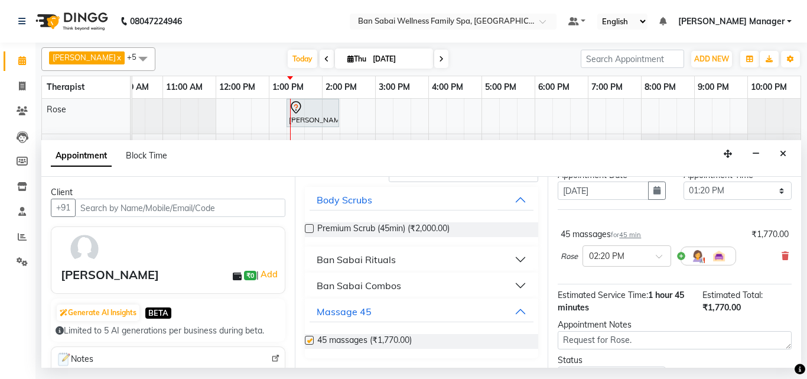
checkbox input "false"
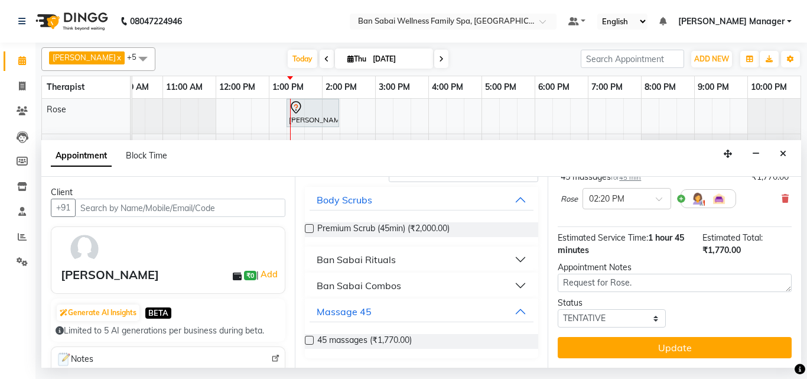
scroll to position [118, 0]
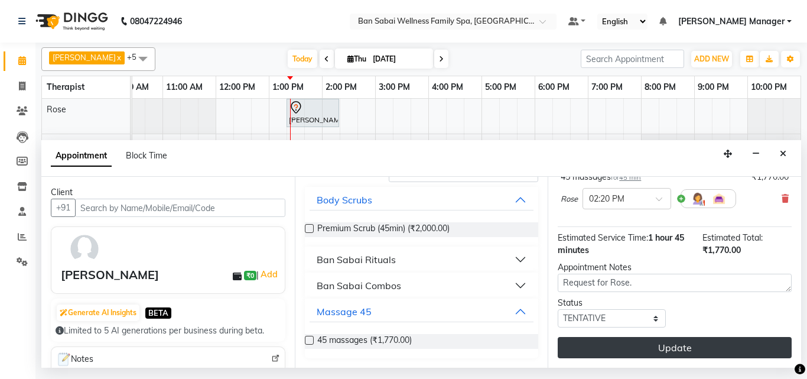
click at [675, 337] on button "Update" at bounding box center [675, 347] width 234 height 21
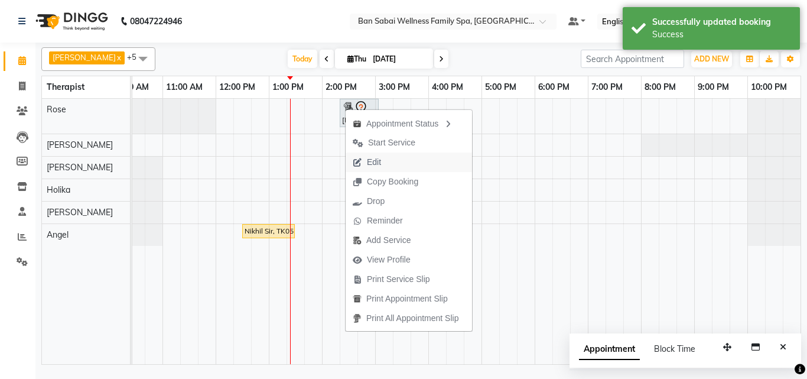
click at [418, 161] on button "Edit" at bounding box center [409, 161] width 126 height 19
select select "tentative"
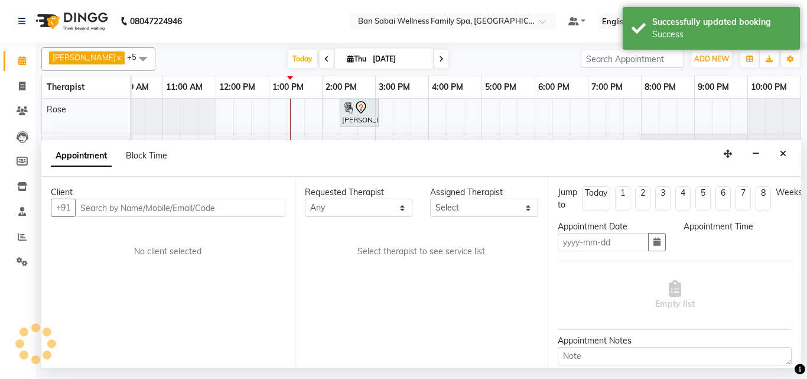
type input "[DATE]"
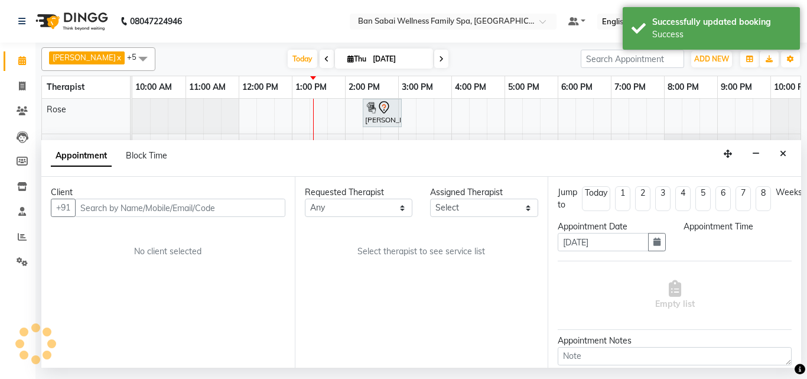
select select "860"
select select "78158"
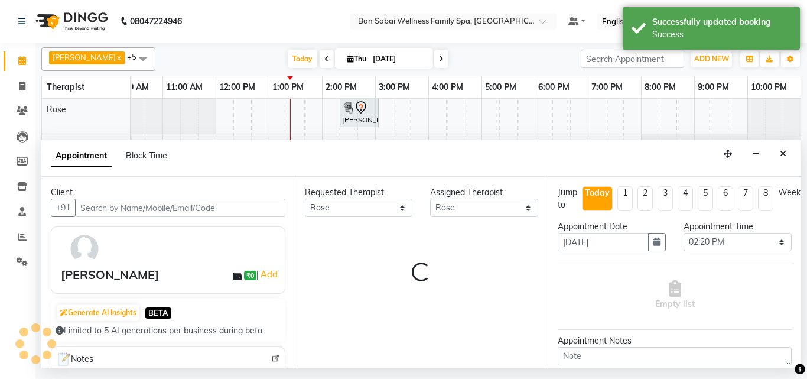
select select "4209"
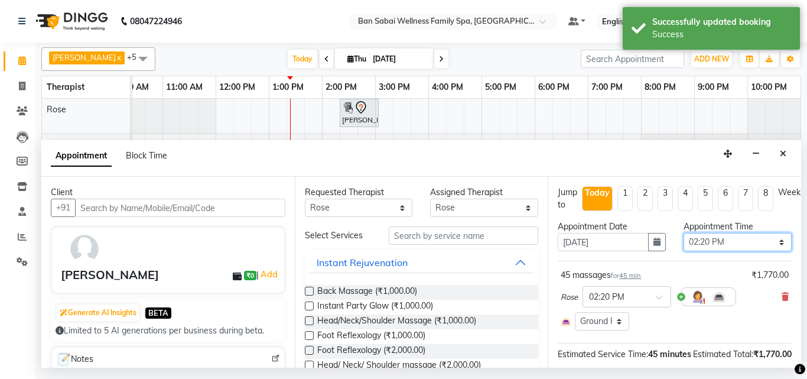
click at [769, 240] on select "Select 11:00 AM 11:05 AM 11:10 AM 11:15 AM 11:20 AM 11:25 AM 11:30 AM 11:35 AM …" at bounding box center [738, 242] width 108 height 18
select select "800"
click at [684, 233] on select "Select 11:00 AM 11:05 AM 11:10 AM 11:15 AM 11:20 AM 11:25 AM 11:30 AM 11:35 AM …" at bounding box center [738, 242] width 108 height 18
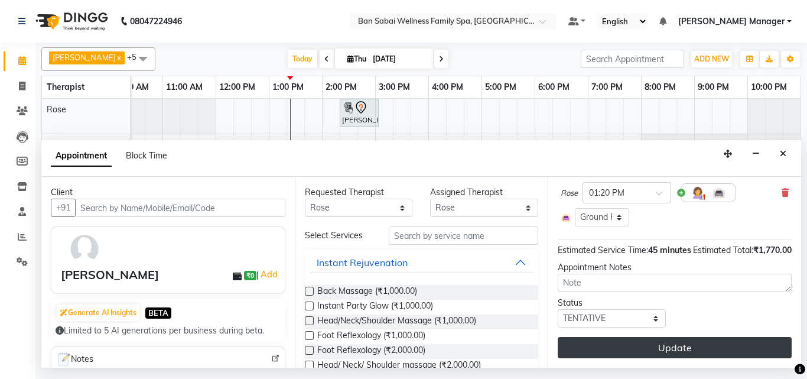
scroll to position [125, 0]
click at [652, 340] on button "Update" at bounding box center [675, 347] width 234 height 21
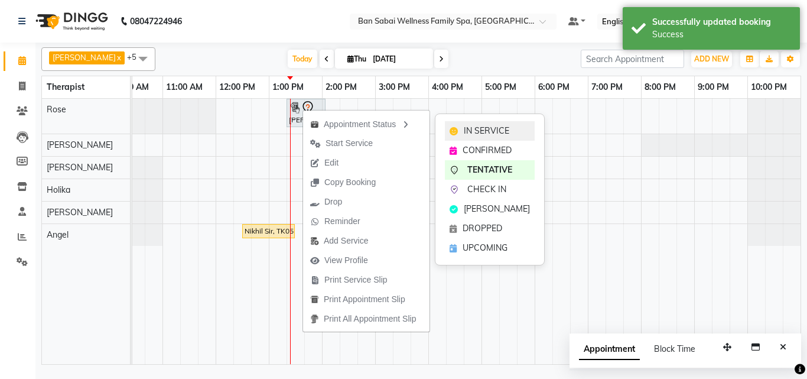
click at [470, 130] on span "IN SERVICE" at bounding box center [486, 131] width 45 height 12
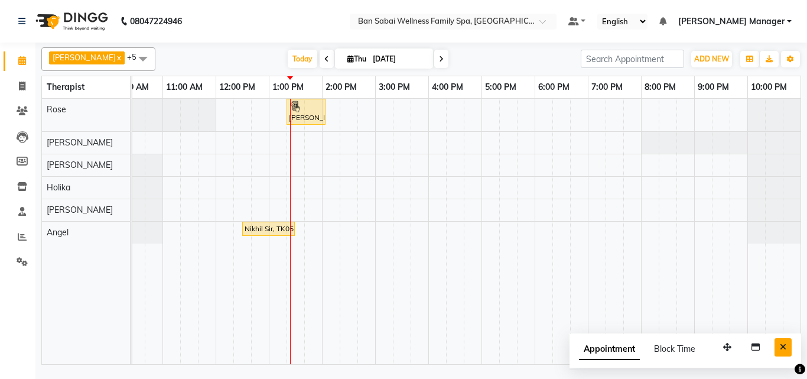
click at [780, 347] on icon "Close" at bounding box center [783, 347] width 6 height 8
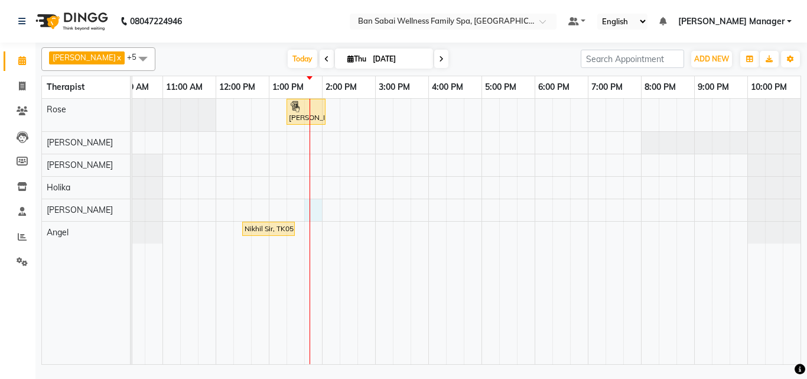
click at [315, 217] on div "[PERSON_NAME], TK01, 01:20 PM-02:05 PM, 45 massages Nikhil Sir, TK05, 12:30 PM-…" at bounding box center [454, 231] width 691 height 265
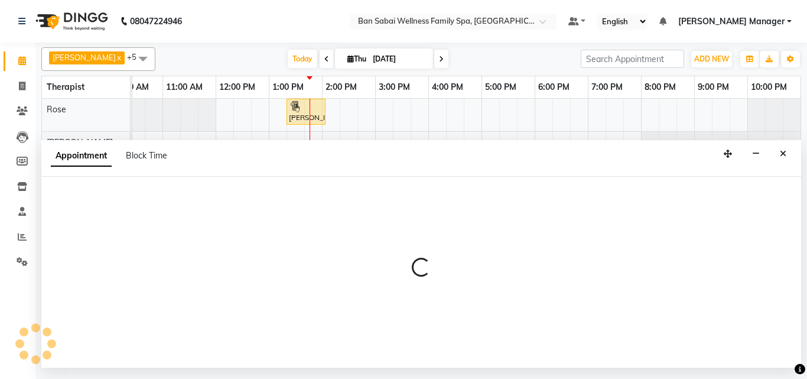
click at [315, 217] on div at bounding box center [421, 272] width 760 height 191
select select "87127"
select select "825"
select select "tentative"
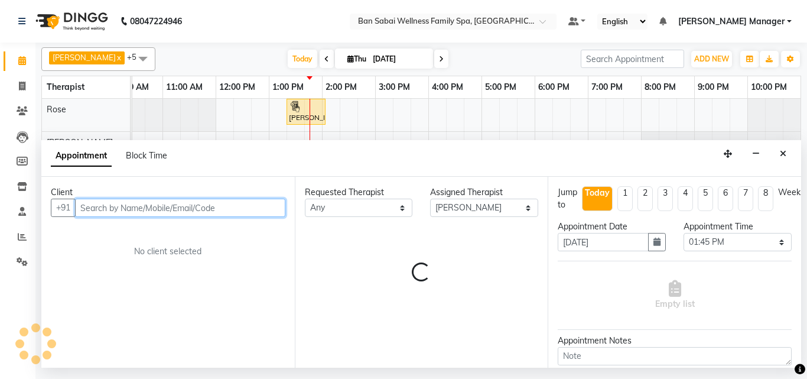
click at [135, 210] on input "text" at bounding box center [180, 208] width 210 height 18
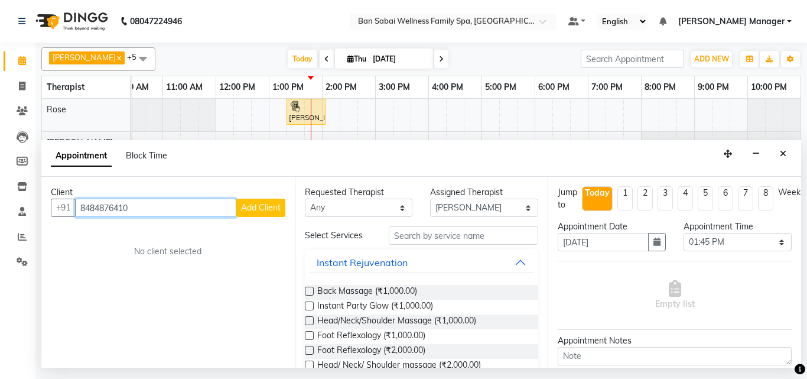
type input "8484876410"
click at [258, 202] on span "Add Client" at bounding box center [261, 207] width 40 height 11
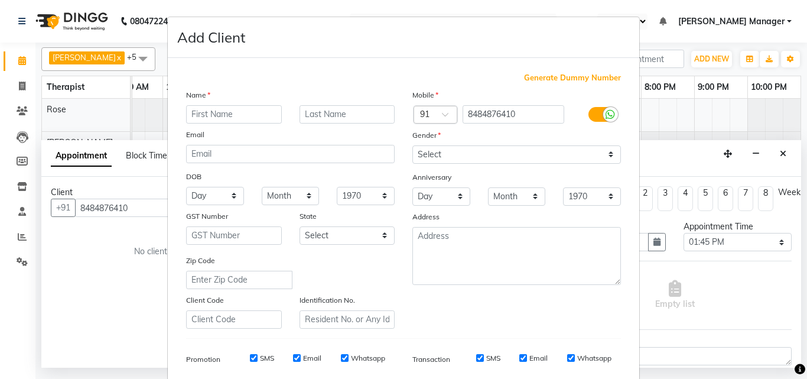
click at [238, 110] on input "text" at bounding box center [234, 114] width 96 height 18
click at [266, 116] on input "[PERSON_NAME] & [PERSON_NAME]" at bounding box center [234, 114] width 96 height 18
type input "[PERSON_NAME] &"
click at [327, 111] on input "text" at bounding box center [348, 114] width 96 height 18
click at [235, 108] on input "[PERSON_NAME] &" at bounding box center [234, 114] width 96 height 18
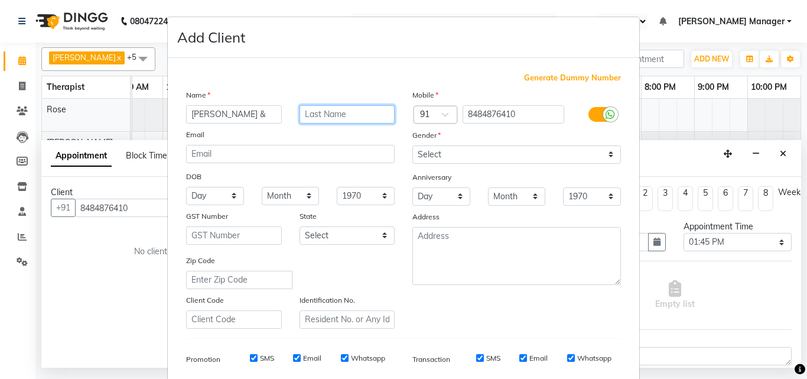
click at [333, 113] on input "text" at bounding box center [348, 114] width 96 height 18
type input "[PERSON_NAME]"
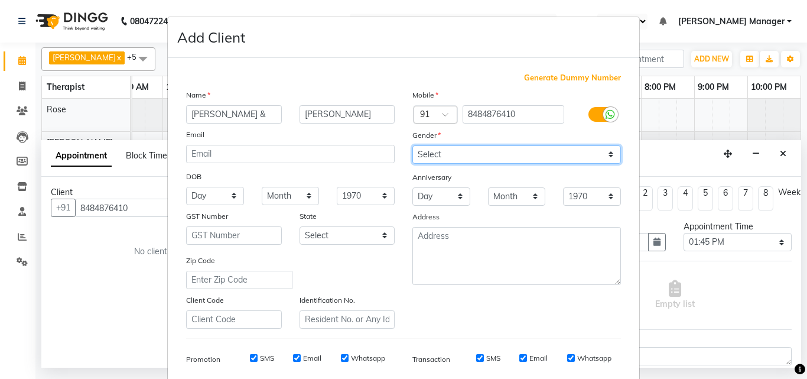
click at [606, 156] on select "Select [DEMOGRAPHIC_DATA] [DEMOGRAPHIC_DATA] Other Prefer Not To Say" at bounding box center [516, 154] width 209 height 18
select select "[DEMOGRAPHIC_DATA]"
click at [412, 145] on select "Select [DEMOGRAPHIC_DATA] [DEMOGRAPHIC_DATA] Other Prefer Not To Say" at bounding box center [516, 154] width 209 height 18
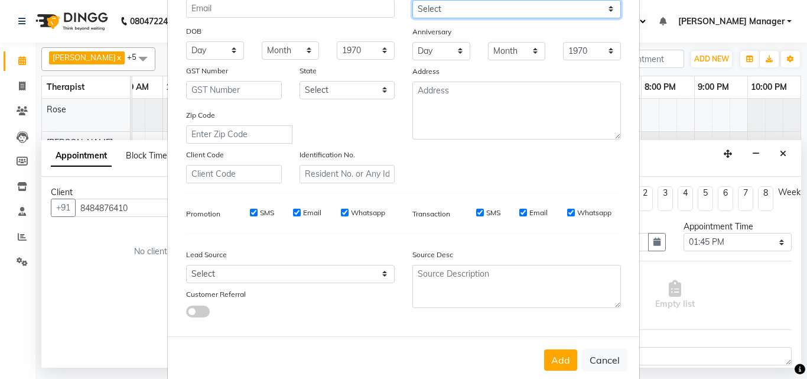
scroll to position [167, 0]
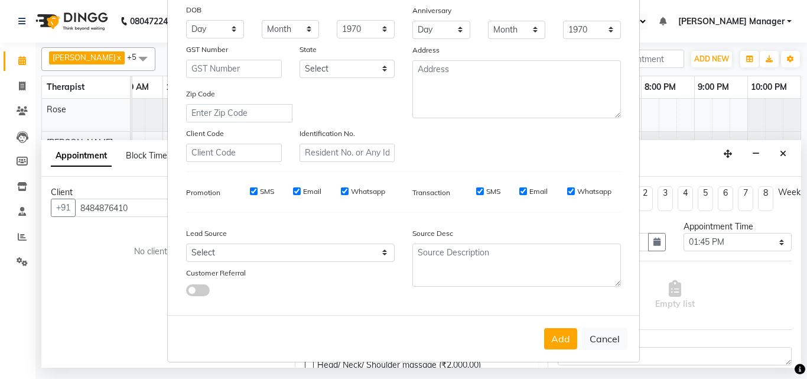
click at [352, 191] on label "Whatsapp" at bounding box center [368, 191] width 34 height 11
click at [349, 191] on input "Whatsapp" at bounding box center [345, 191] width 8 height 8
checkbox input "false"
click at [308, 191] on label "Email" at bounding box center [312, 191] width 18 height 11
click at [301, 191] on input "Email" at bounding box center [297, 191] width 8 height 8
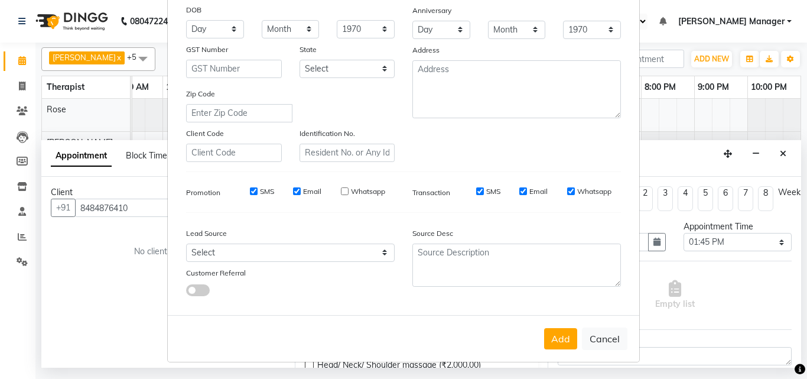
checkbox input "false"
click at [255, 199] on div "SMS Email Whatsapp" at bounding box center [309, 194] width 188 height 17
click at [255, 190] on div "SMS" at bounding box center [253, 191] width 41 height 11
click at [477, 190] on input "SMS" at bounding box center [480, 191] width 8 height 8
checkbox input "false"
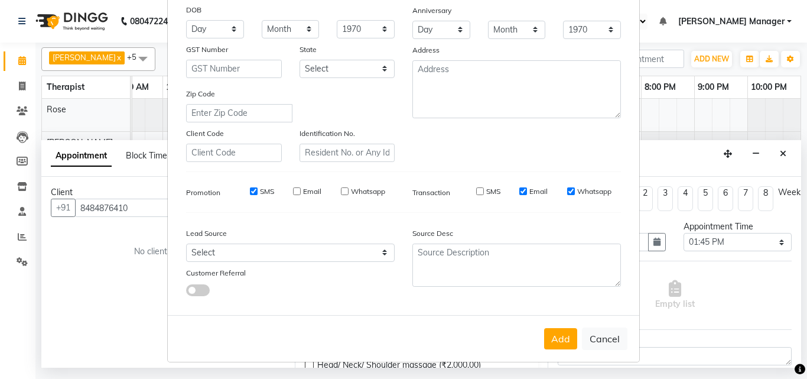
click at [260, 192] on label "SMS" at bounding box center [267, 191] width 14 height 11
click at [257, 192] on input "SMS" at bounding box center [254, 191] width 8 height 8
checkbox input "false"
click at [519, 194] on input "Email" at bounding box center [523, 191] width 8 height 8
checkbox input "false"
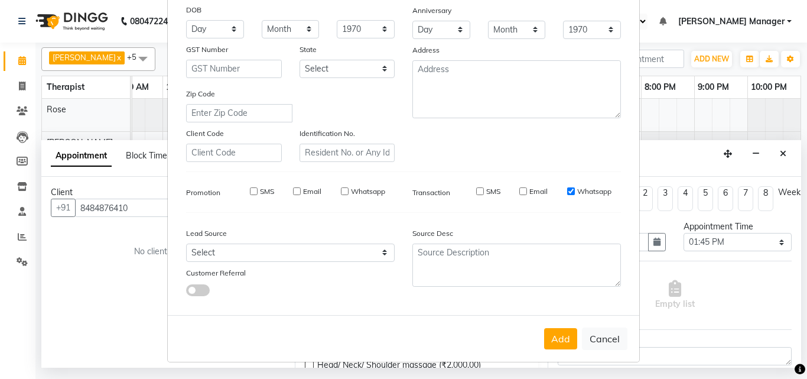
click at [585, 188] on label "Whatsapp" at bounding box center [594, 191] width 34 height 11
click at [575, 188] on input "Whatsapp" at bounding box center [571, 191] width 8 height 8
checkbox input "false"
click at [556, 339] on button "Add" at bounding box center [560, 338] width 33 height 21
select select
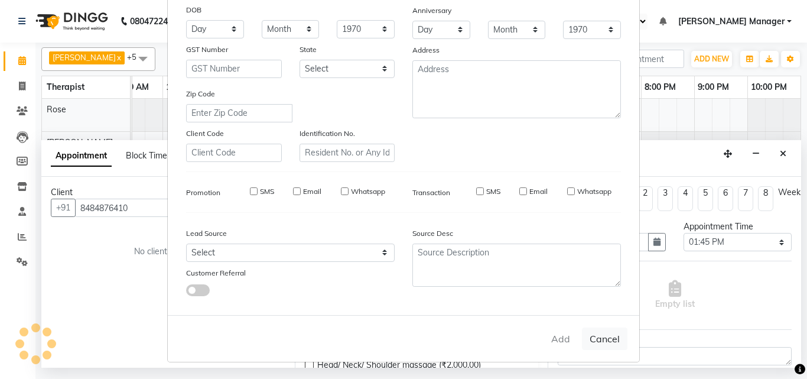
select select
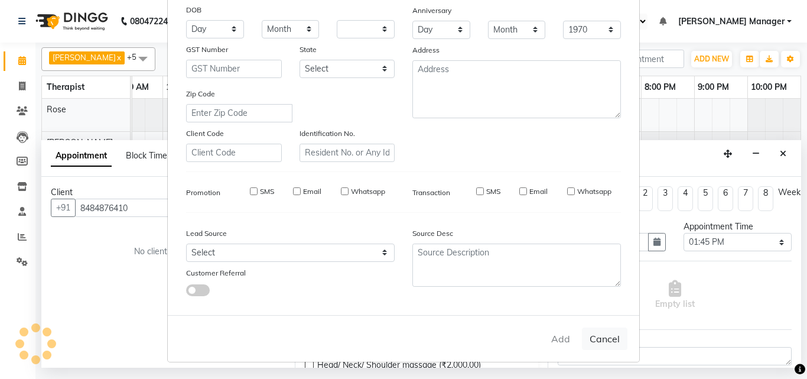
select select
checkbox input "false"
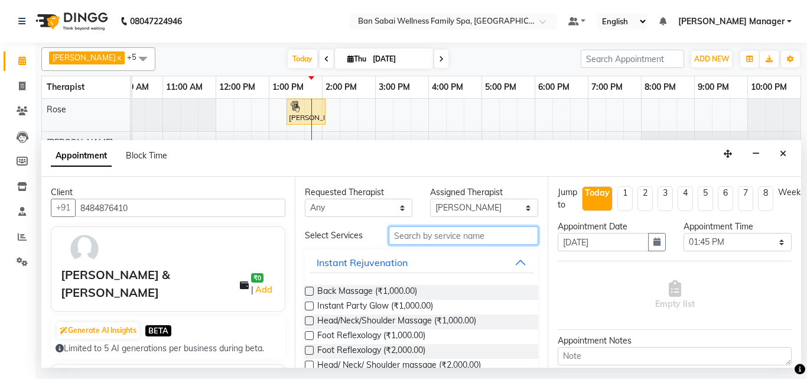
click at [468, 240] on input "text" at bounding box center [464, 235] width 150 height 18
click at [312, 336] on label at bounding box center [309, 335] width 9 height 9
click at [312, 336] on input "checkbox" at bounding box center [309, 337] width 8 height 8
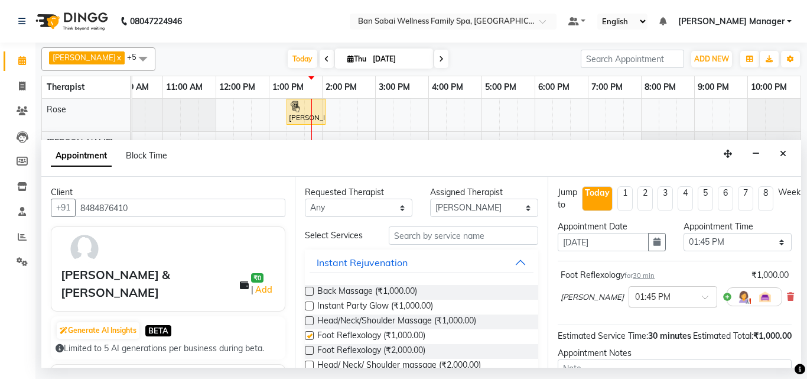
checkbox input "false"
click at [769, 241] on select "Select 11:00 AM 11:05 AM 11:10 AM 11:15 AM 11:20 AM 11:25 AM 11:30 AM 11:35 AM …" at bounding box center [738, 242] width 108 height 18
select select "810"
click at [684, 233] on select "Select 11:00 AM 11:05 AM 11:10 AM 11:15 AM 11:20 AM 11:25 AM 11:30 AM 11:35 AM …" at bounding box center [738, 242] width 108 height 18
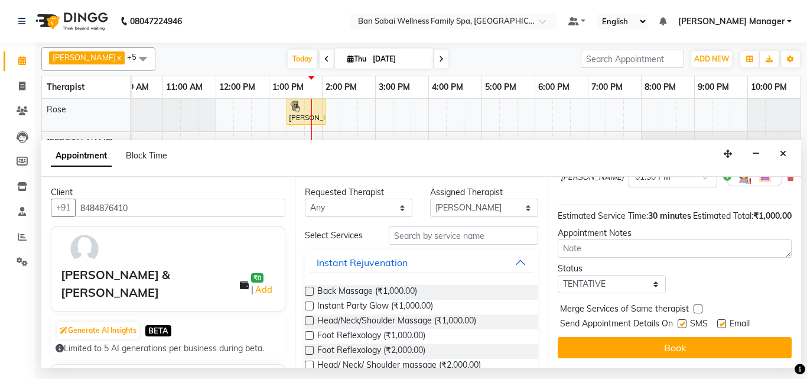
scroll to position [141, 0]
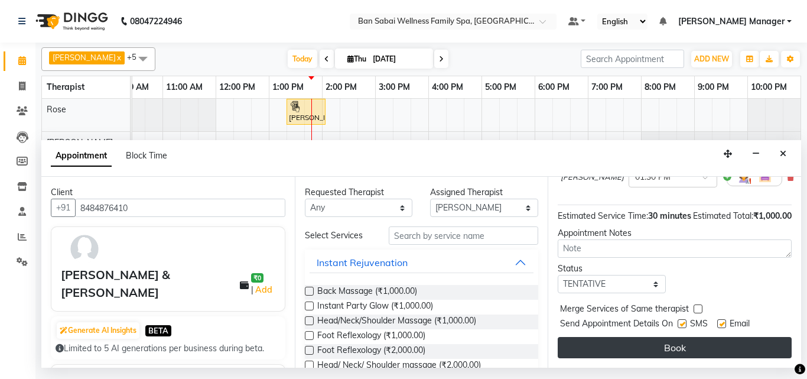
click at [668, 337] on button "Book" at bounding box center [675, 347] width 234 height 21
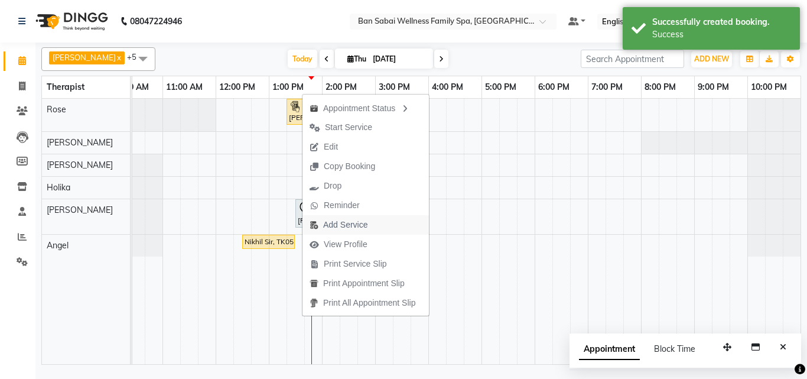
click at [354, 227] on span "Add Service" at bounding box center [345, 225] width 44 height 12
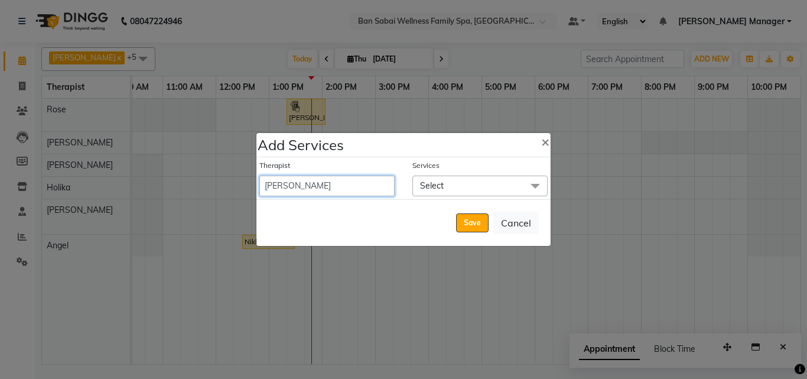
click at [366, 183] on select "Admin [PERSON_NAME] [PERSON_NAME] [PERSON_NAME], [PERSON_NAME] Easther, [PERSON…" at bounding box center [326, 185] width 135 height 21
select select "79370"
select select "840"
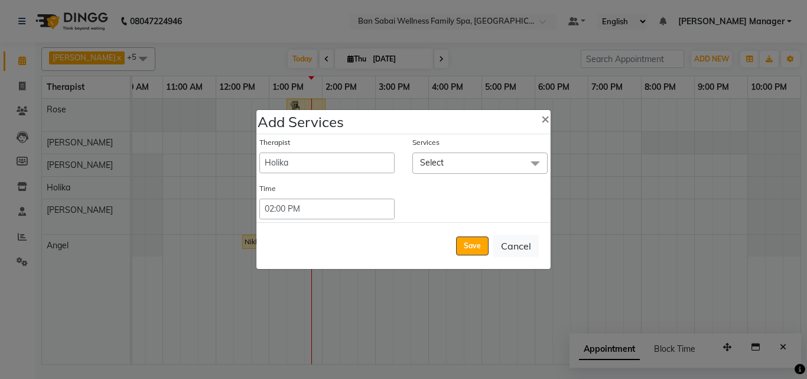
click at [531, 165] on span at bounding box center [536, 163] width 24 height 22
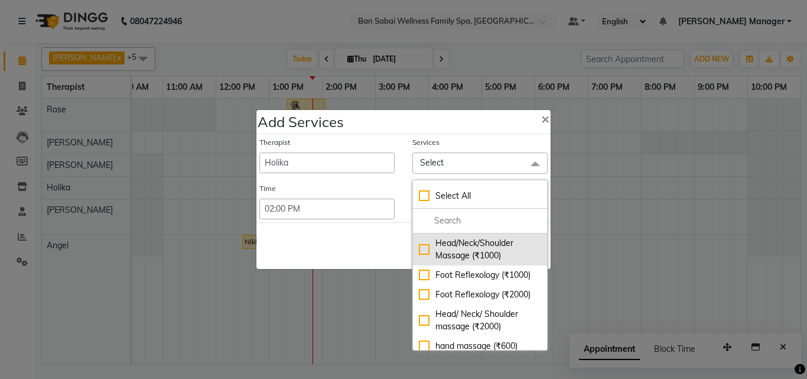
scroll to position [59, 0]
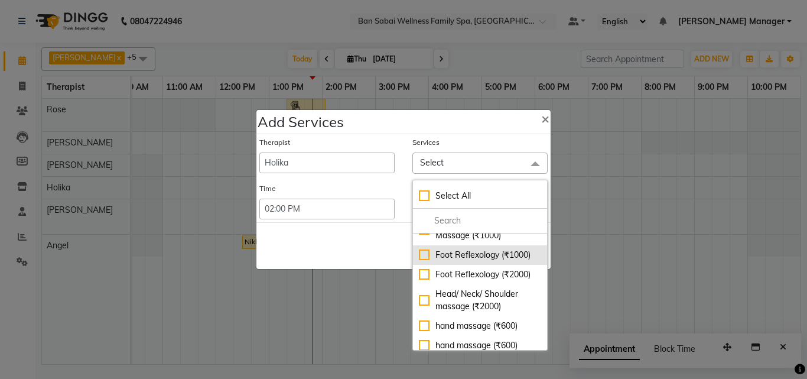
click at [420, 261] on div "Foot Reflexology (₹1000)" at bounding box center [480, 255] width 122 height 12
checkbox input "true"
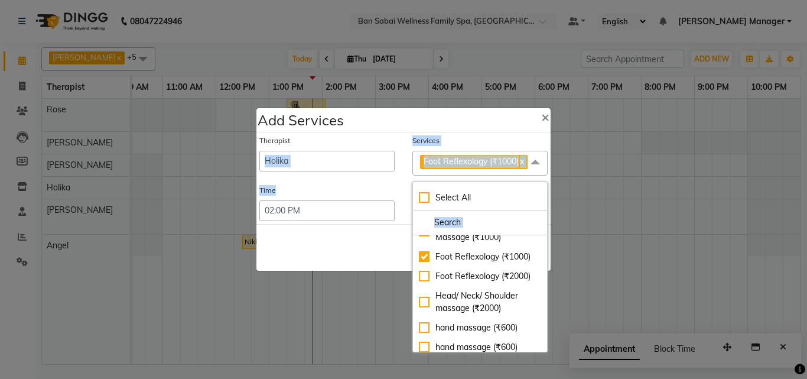
click at [359, 181] on div "Therapist Admin [PERSON_NAME] [PERSON_NAME] [PERSON_NAME], [PERSON_NAME] Easthe…" at bounding box center [403, 177] width 294 height 91
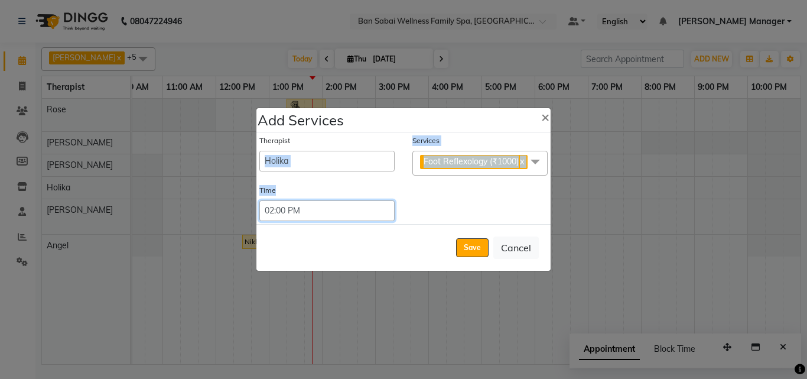
click at [351, 213] on select "Select 09:00 AM 09:05 AM 09:10 AM 09:15 AM 09:20 AM 09:25 AM 09:30 AM 09:35 AM …" at bounding box center [326, 210] width 135 height 21
select select "810"
click at [259, 206] on select "Select 09:00 AM 09:05 AM 09:10 AM 09:15 AM 09:20 AM 09:25 AM 09:30 AM 09:35 AM …" at bounding box center [326, 210] width 135 height 21
click at [463, 249] on button "Save" at bounding box center [472, 247] width 32 height 19
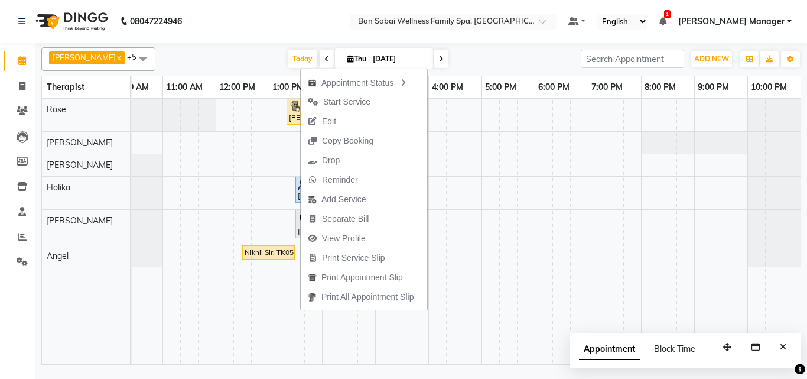
click at [261, 24] on nav "08047224946 Select Location × Ban Sabai Wellness Family Spa, Kalyani Nagar Defa…" at bounding box center [403, 21] width 807 height 43
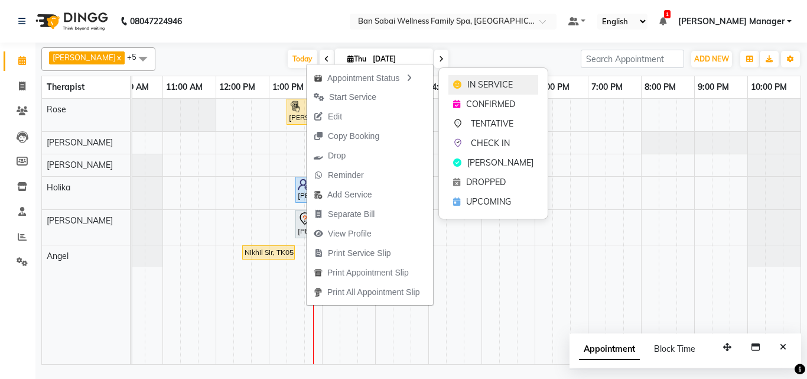
click at [492, 86] on span "IN SERVICE" at bounding box center [489, 85] width 45 height 12
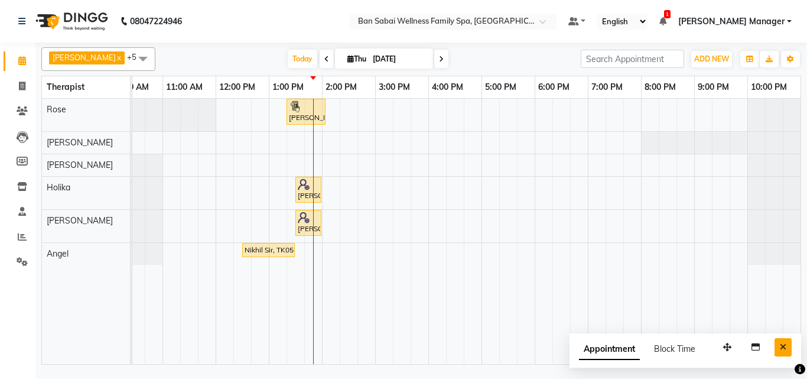
click at [779, 346] on button "Close" at bounding box center [783, 347] width 17 height 18
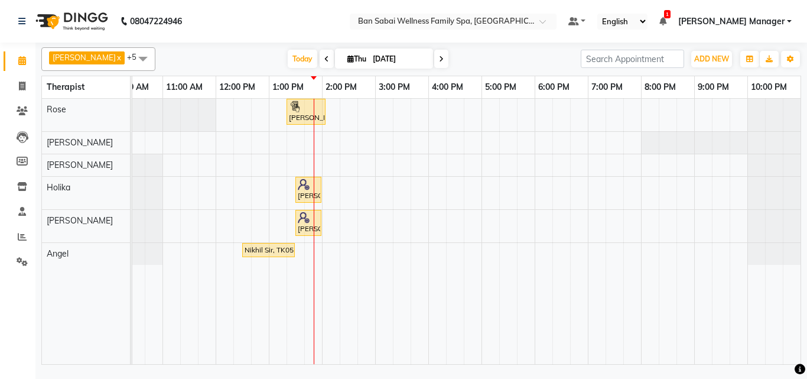
click at [131, 57] on span at bounding box center [143, 58] width 24 height 22
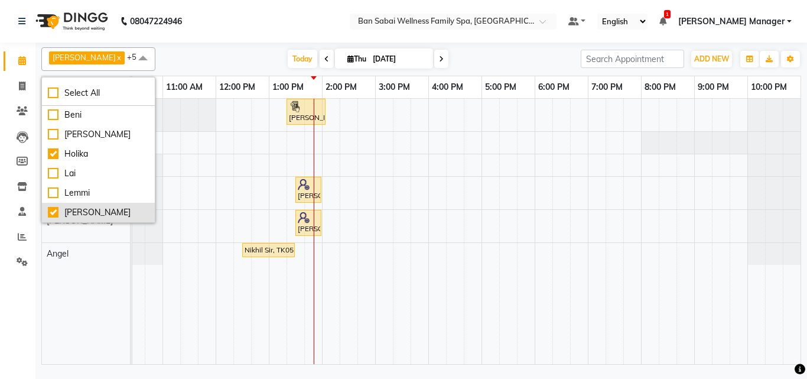
scroll to position [98, 0]
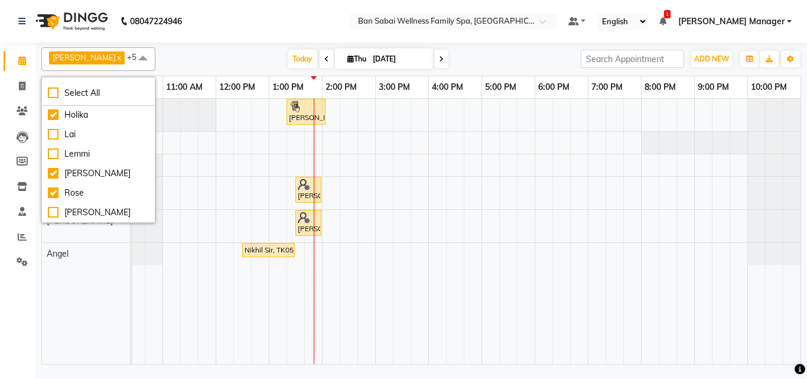
click at [342, 16] on nav "08047224946 Select Location × Ban Sabai Wellness Family Spa, Kalyani Nagar Defa…" at bounding box center [403, 21] width 807 height 43
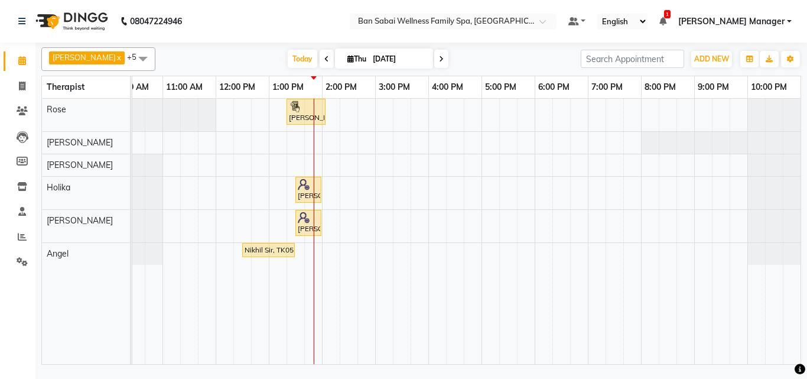
scroll to position [0, 0]
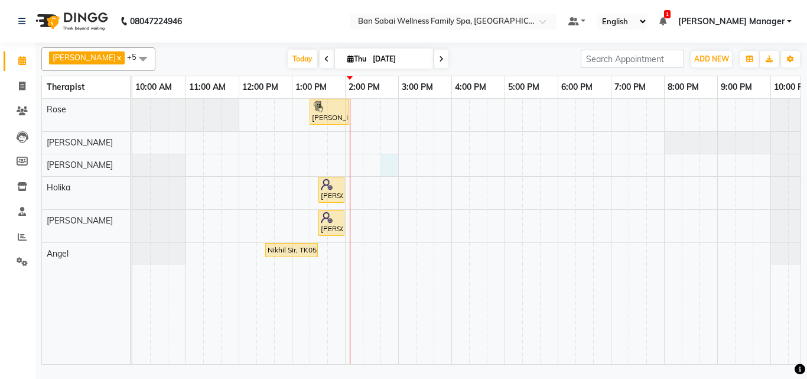
click at [392, 167] on div "[PERSON_NAME], TK01, 01:20 PM-02:05 PM, 45 massages [PERSON_NAME] & [PERSON_NAM…" at bounding box center [477, 231] width 691 height 265
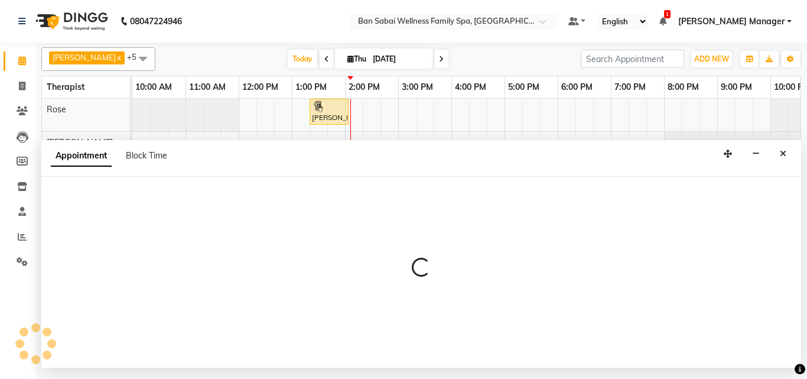
select select "78178"
select select "tentative"
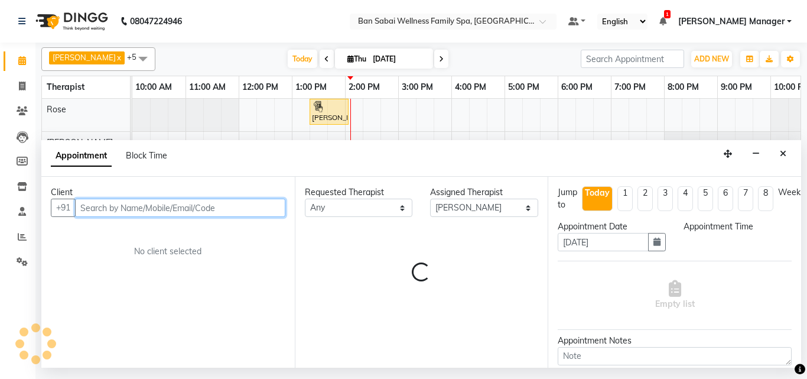
select select "885"
click at [191, 206] on input "text" at bounding box center [180, 208] width 210 height 18
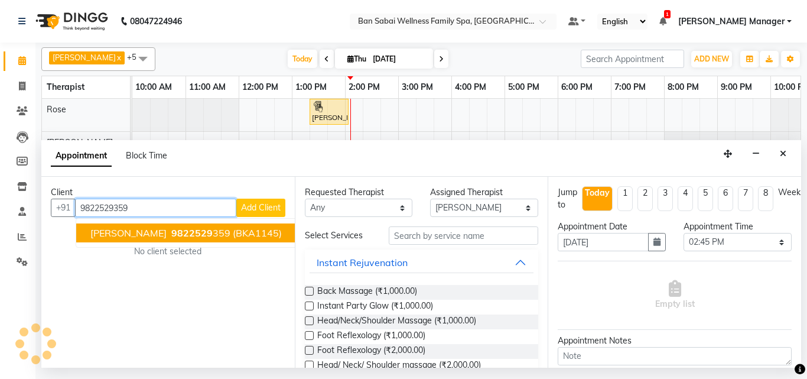
click at [135, 234] on span "[PERSON_NAME]" at bounding box center [128, 233] width 76 height 12
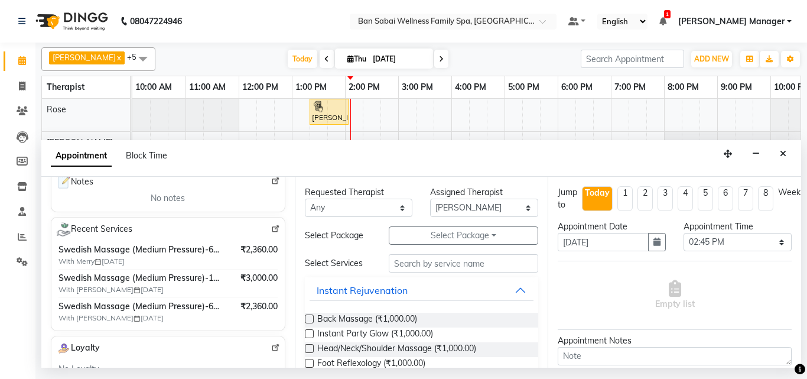
scroll to position [118, 0]
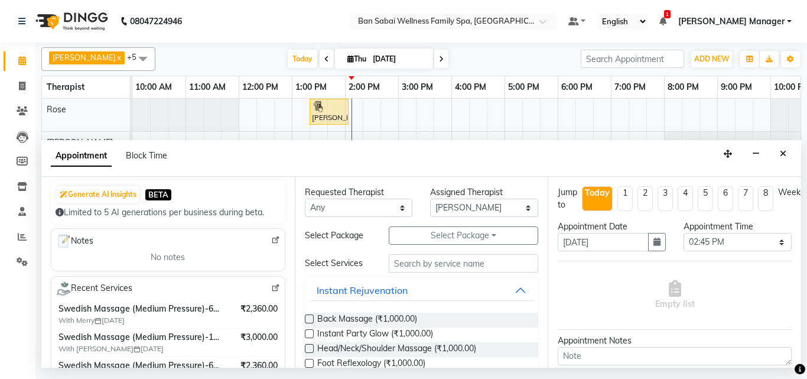
type input "9822529359"
click at [409, 266] on input "text" at bounding box center [464, 263] width 150 height 18
click at [472, 265] on input "text" at bounding box center [464, 263] width 150 height 18
click at [475, 264] on input "text" at bounding box center [464, 263] width 150 height 18
click at [443, 264] on input "text" at bounding box center [464, 263] width 150 height 18
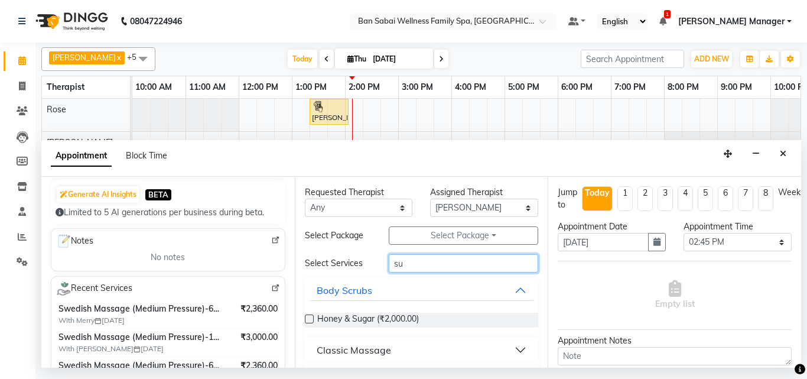
type input "s"
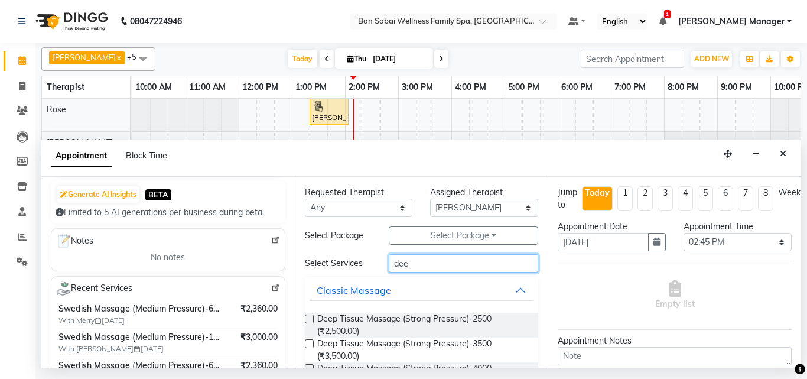
type input "dee"
click at [313, 343] on label at bounding box center [309, 343] width 9 height 9
click at [313, 343] on input "checkbox" at bounding box center [309, 345] width 8 height 8
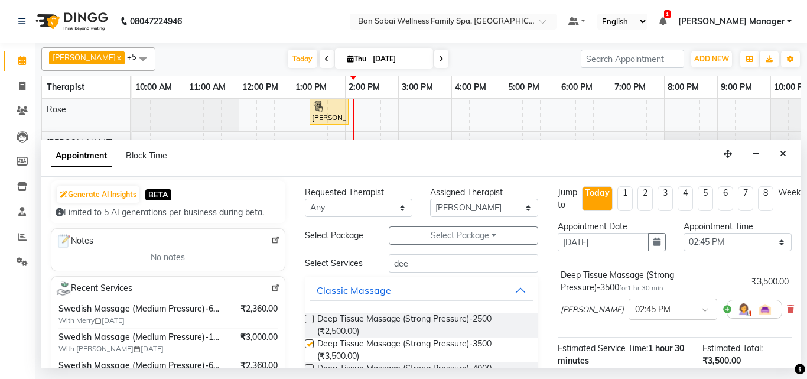
checkbox input "false"
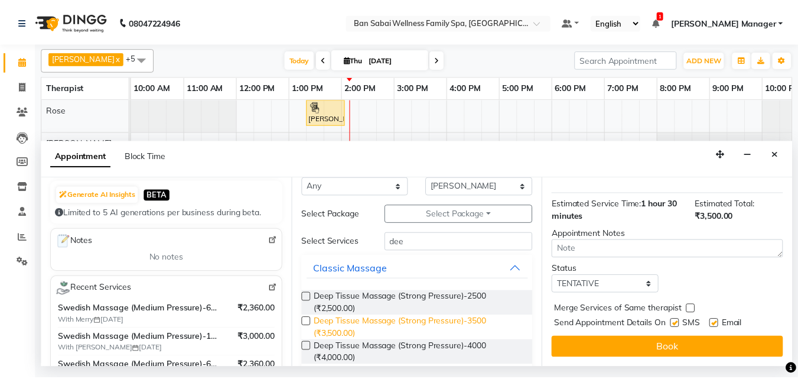
scroll to position [59, 0]
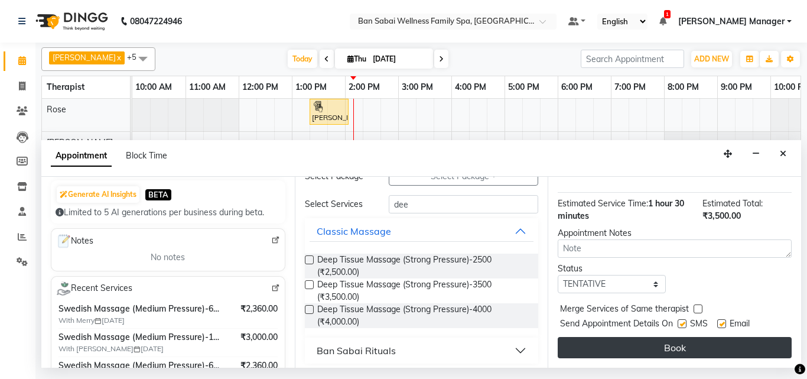
click at [675, 337] on button "Book" at bounding box center [675, 347] width 234 height 21
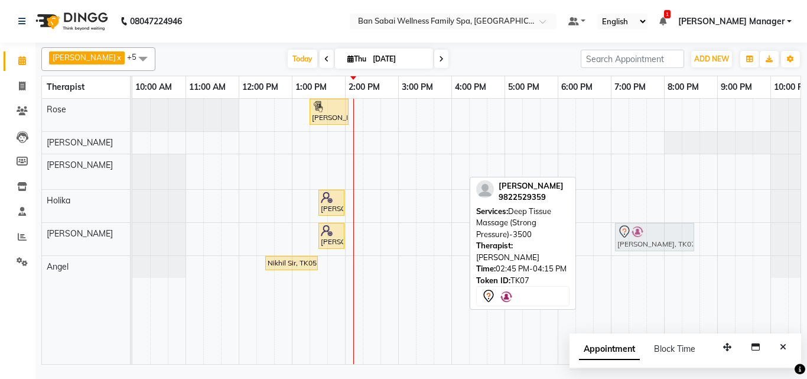
drag, startPoint x: 401, startPoint y: 169, endPoint x: 631, endPoint y: 236, distance: 239.4
click at [631, 236] on tbody "[PERSON_NAME], TK01, 01:20 PM-02:05 PM, 45 massages [PERSON_NAME], TK07, 02:45 …" at bounding box center [477, 188] width 691 height 179
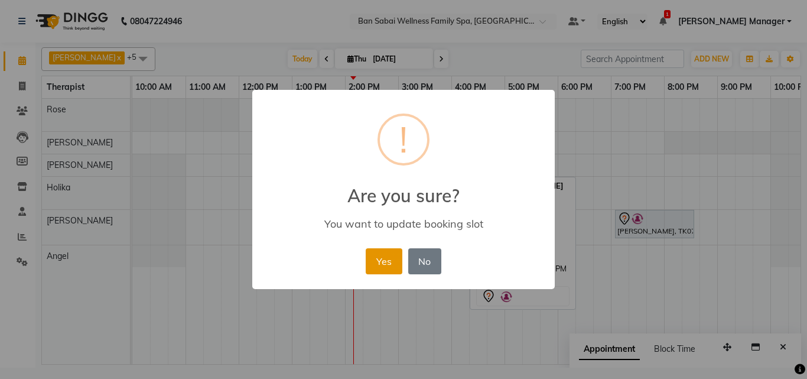
click at [381, 256] on button "Yes" at bounding box center [384, 261] width 36 height 26
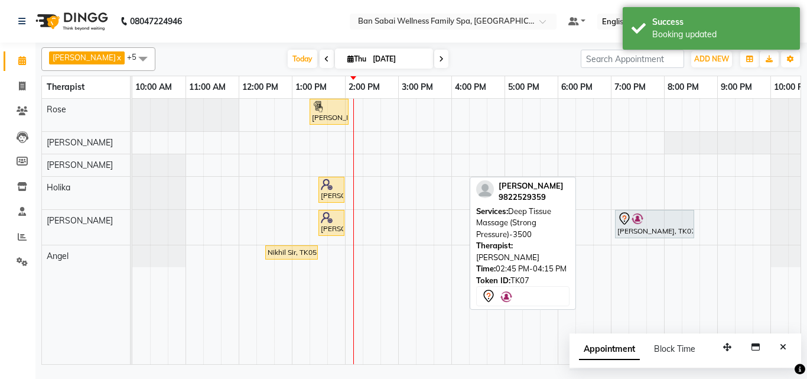
click at [278, 15] on nav "08047224946 Select Location × Ban Sabai Wellness Family Spa, Kalyani Nagar Defa…" at bounding box center [403, 21] width 807 height 43
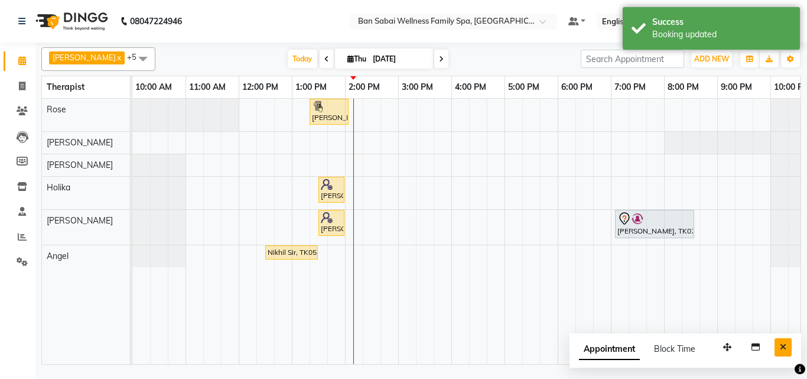
click at [781, 347] on icon "Close" at bounding box center [783, 347] width 6 height 8
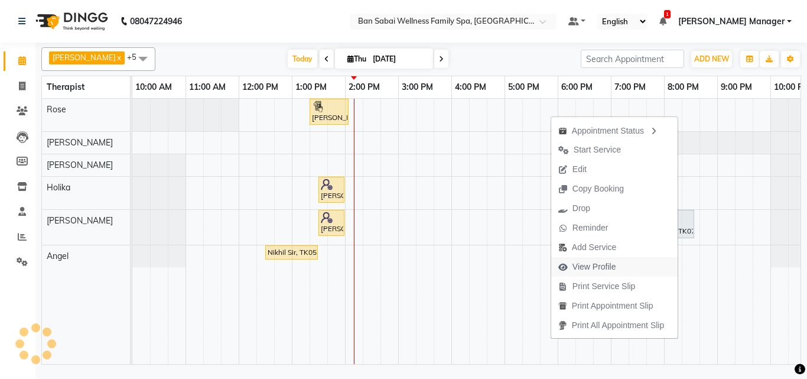
click at [580, 268] on span "View Profile" at bounding box center [595, 267] width 44 height 12
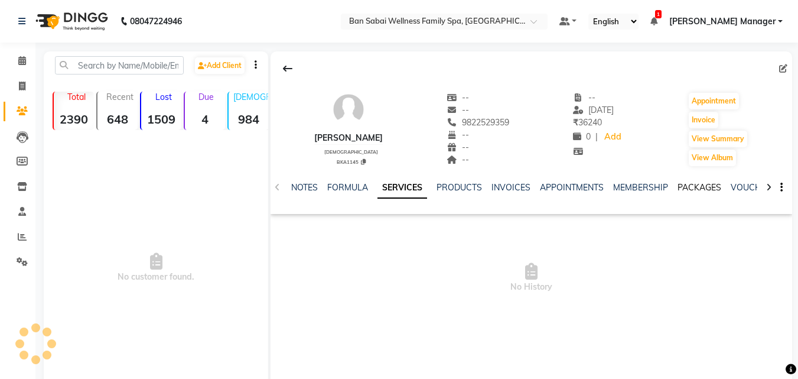
click at [691, 184] on link "PACKAGES" at bounding box center [700, 187] width 44 height 11
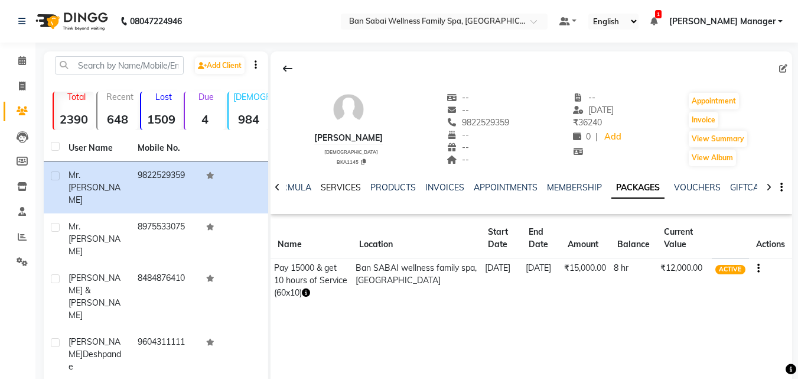
click at [324, 184] on link "SERVICES" at bounding box center [341, 187] width 40 height 11
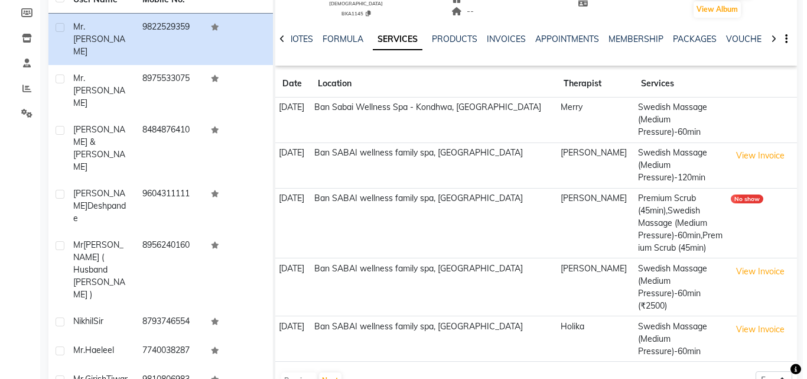
scroll to position [177, 0]
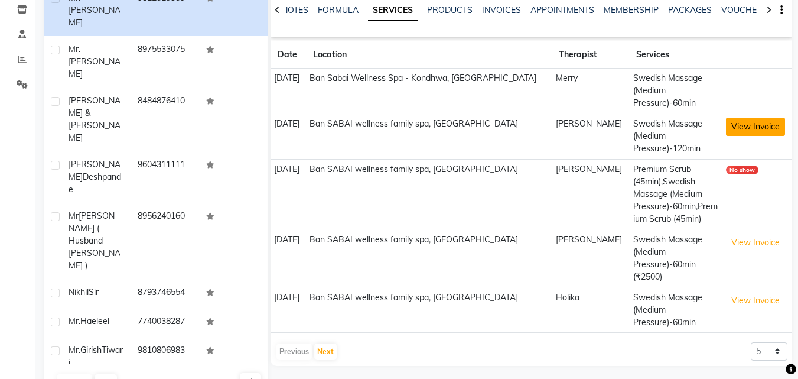
click at [742, 128] on button "View Invoice" at bounding box center [755, 127] width 59 height 18
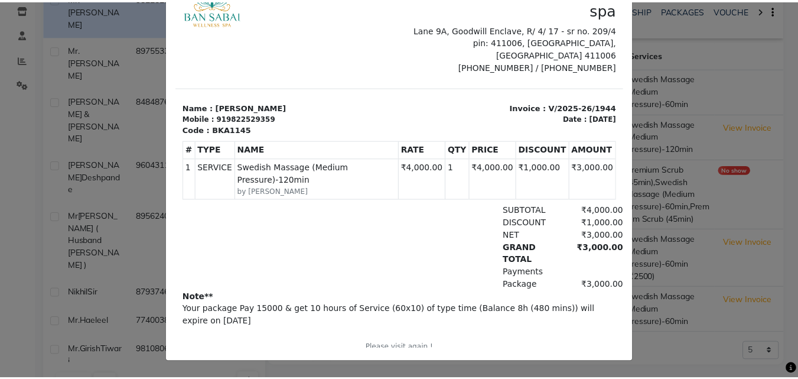
scroll to position [0, 0]
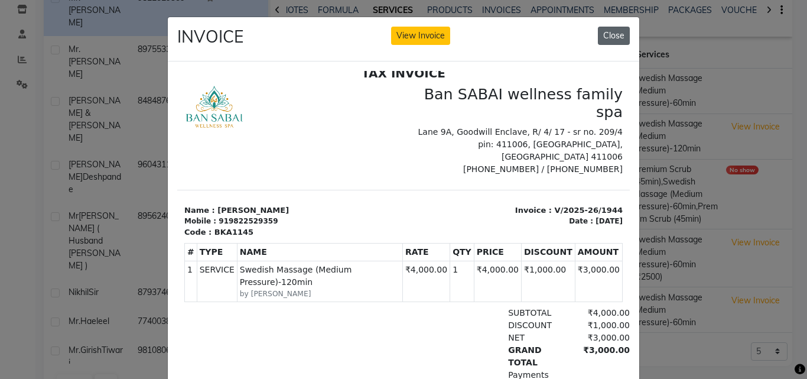
click at [610, 35] on button "Close" at bounding box center [614, 36] width 32 height 18
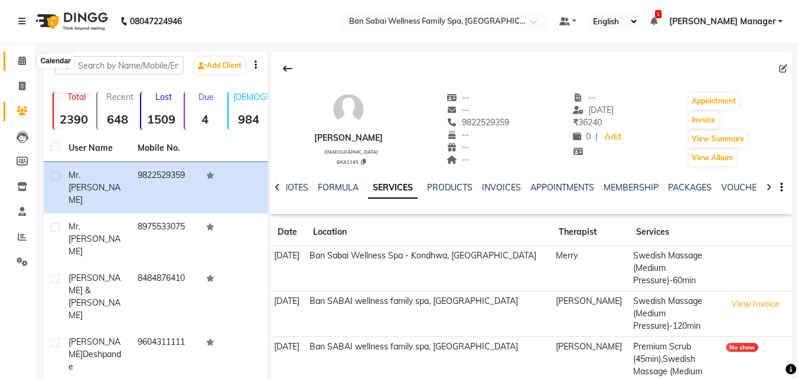
click at [18, 64] on icon at bounding box center [22, 60] width 8 height 9
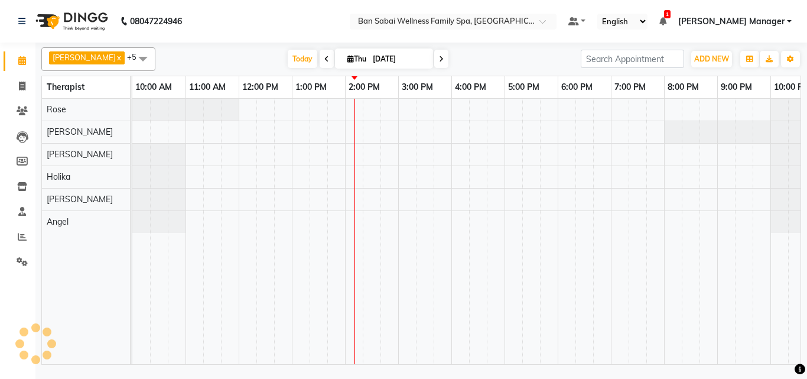
scroll to position [0, 23]
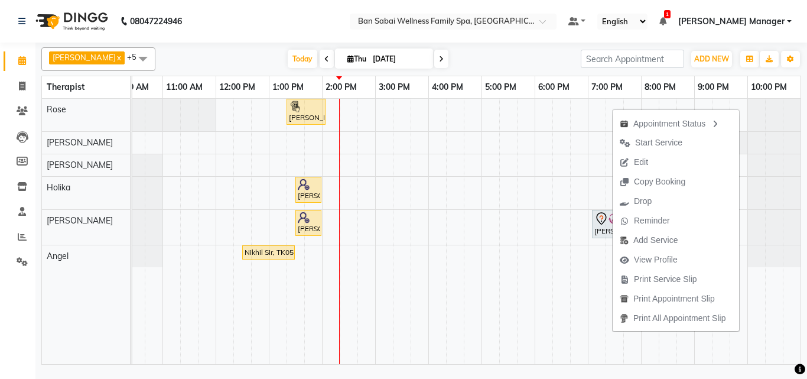
click at [360, 27] on nav "08047224946 Select Location × Ban Sabai Wellness Family Spa, Kalyani Nagar Defa…" at bounding box center [403, 21] width 807 height 43
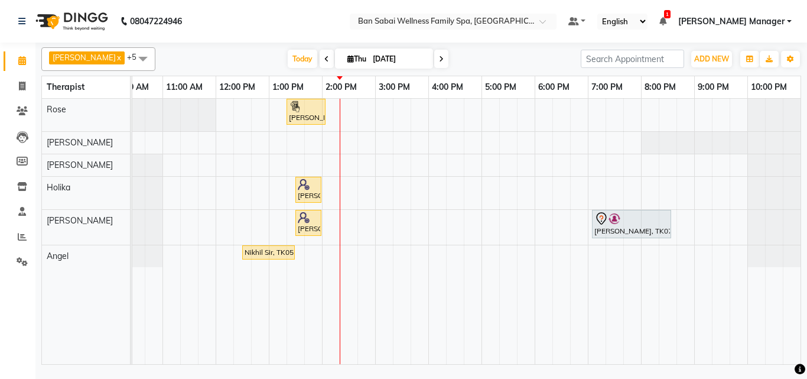
click at [349, 170] on div "[PERSON_NAME], TK01, 01:20 PM-02:05 PM, 45 massages [PERSON_NAME] & [PERSON_NAM…" at bounding box center [454, 231] width 691 height 265
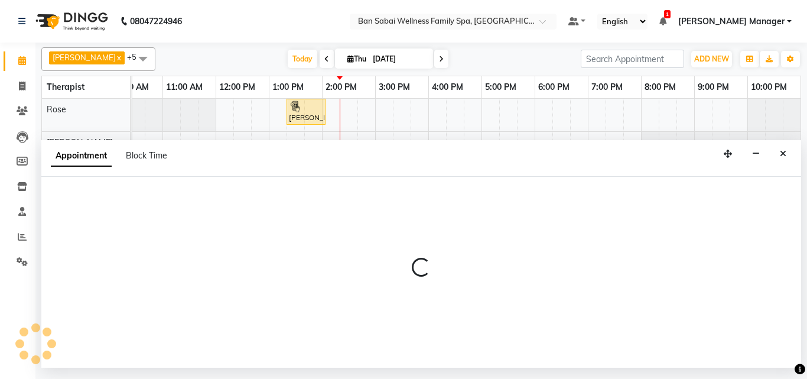
click at [349, 170] on div "Appointment Block Time" at bounding box center [421, 158] width 760 height 37
select select "78178"
select select "855"
select select "tentative"
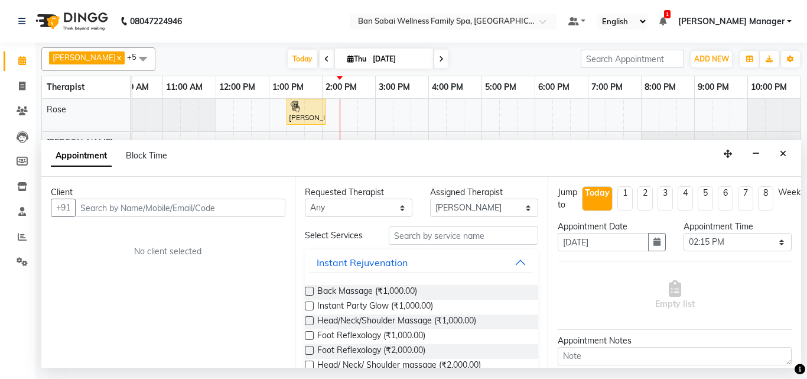
click at [139, 207] on input "text" at bounding box center [180, 208] width 210 height 18
click at [126, 206] on input "text" at bounding box center [180, 208] width 210 height 18
type input "7826999074"
click at [251, 203] on span "Add Client" at bounding box center [261, 207] width 40 height 11
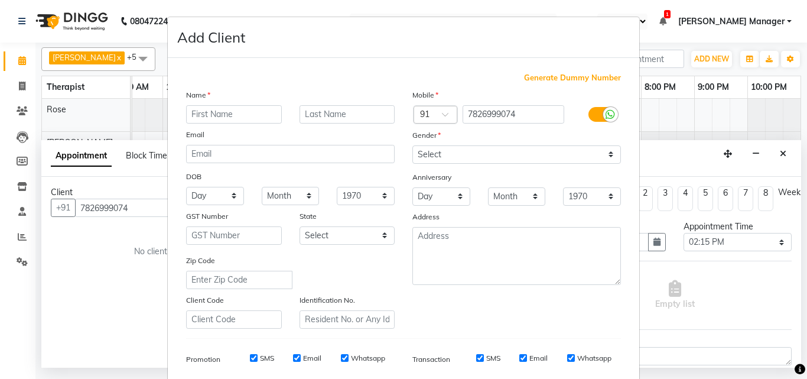
click at [242, 112] on input "text" at bounding box center [234, 114] width 96 height 18
type input "r"
type input "P"
type input "m"
type input "Mr."
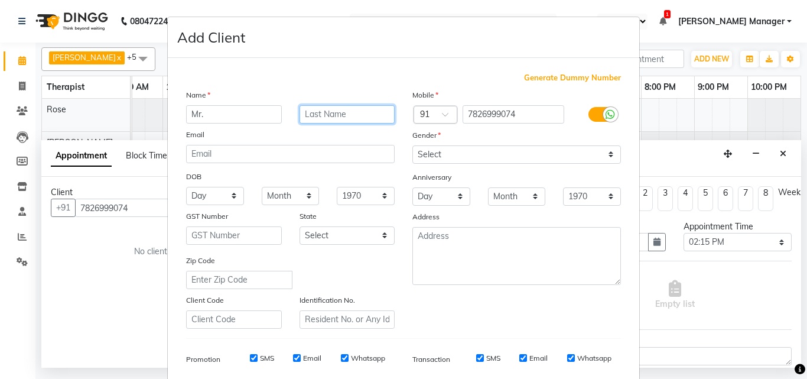
click at [330, 114] on input "text" at bounding box center [348, 114] width 96 height 18
type input "Pradeep"
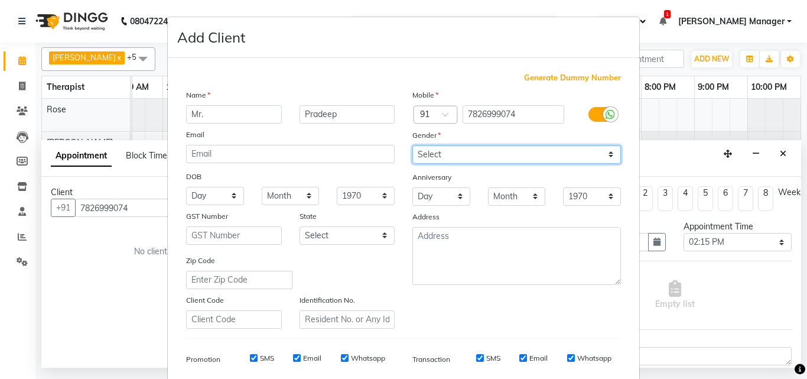
click at [605, 157] on select "Select [DEMOGRAPHIC_DATA] [DEMOGRAPHIC_DATA] Other Prefer Not To Say" at bounding box center [516, 154] width 209 height 18
select select "[DEMOGRAPHIC_DATA]"
click at [412, 145] on select "Select [DEMOGRAPHIC_DATA] [DEMOGRAPHIC_DATA] Other Prefer Not To Say" at bounding box center [516, 154] width 209 height 18
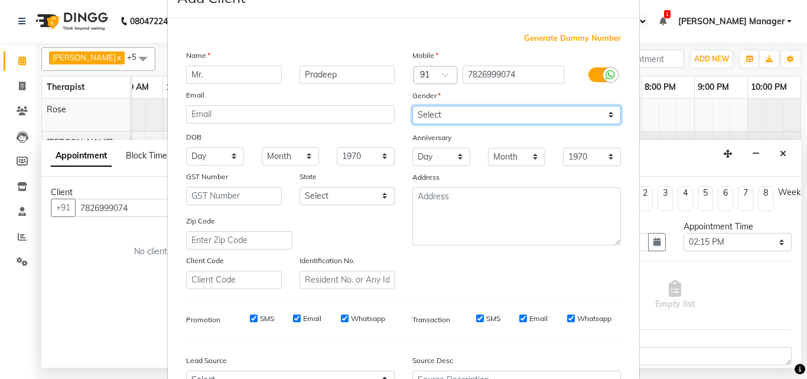
scroll to position [59, 0]
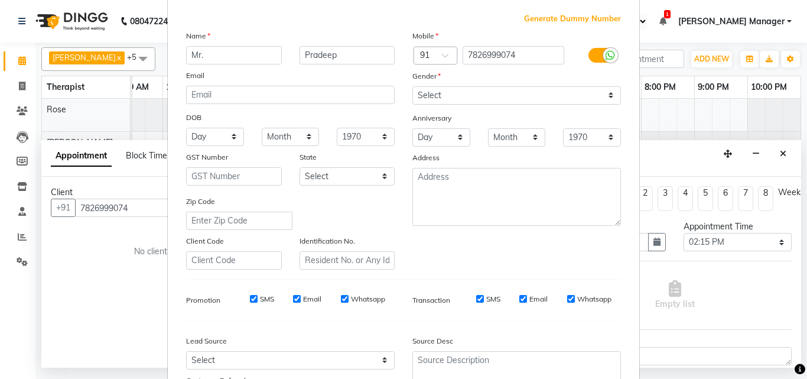
click at [354, 296] on label "Whatsapp" at bounding box center [368, 299] width 34 height 11
click at [349, 296] on input "Whatsapp" at bounding box center [345, 299] width 8 height 8
checkbox input "false"
click at [293, 298] on input "Email" at bounding box center [297, 299] width 8 height 8
checkbox input "false"
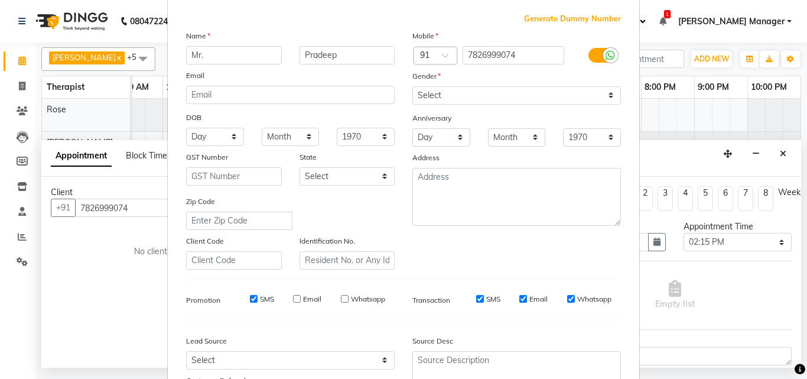
click at [250, 298] on input "SMS" at bounding box center [254, 299] width 8 height 8
checkbox input "false"
click at [489, 299] on label "SMS" at bounding box center [493, 299] width 14 height 11
click at [484, 299] on input "SMS" at bounding box center [480, 299] width 8 height 8
checkbox input "false"
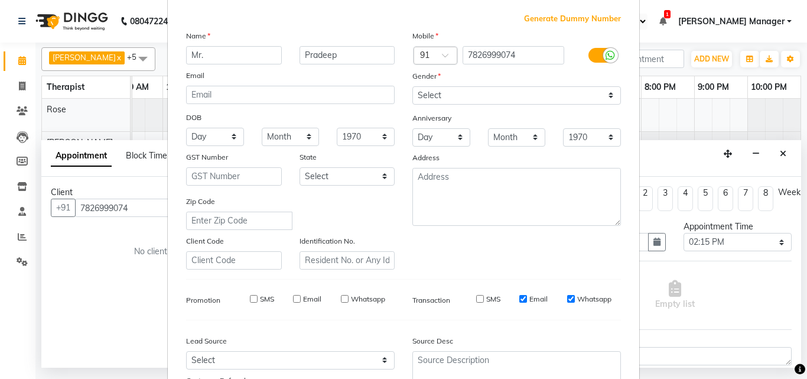
click at [519, 302] on input "Email" at bounding box center [523, 299] width 8 height 8
checkbox input "false"
click at [584, 303] on label "Whatsapp" at bounding box center [594, 299] width 34 height 11
click at [575, 303] on input "Whatsapp" at bounding box center [571, 299] width 8 height 8
checkbox input "false"
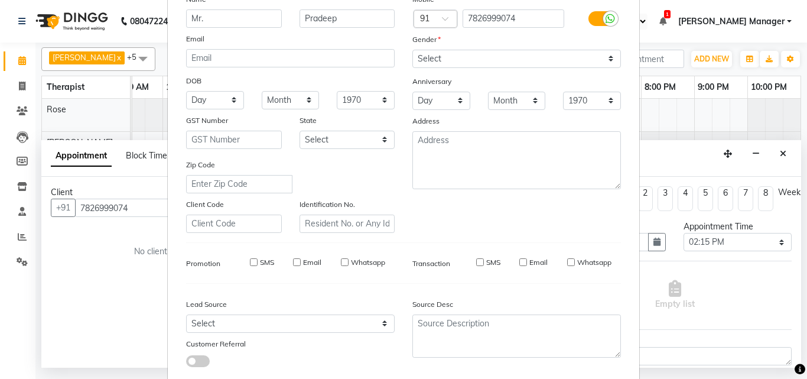
scroll to position [167, 0]
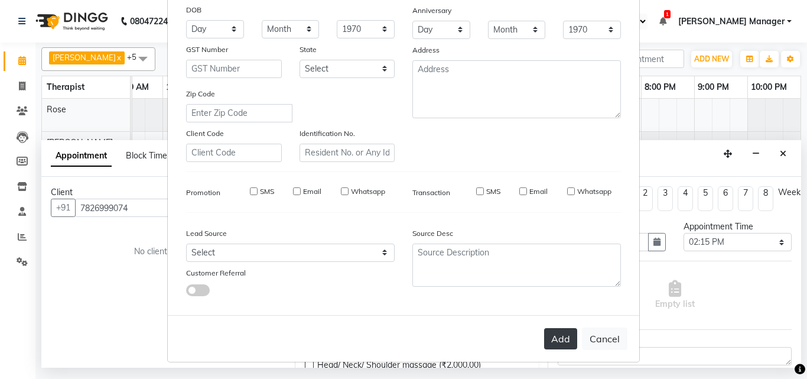
click at [556, 334] on button "Add" at bounding box center [560, 338] width 33 height 21
select select
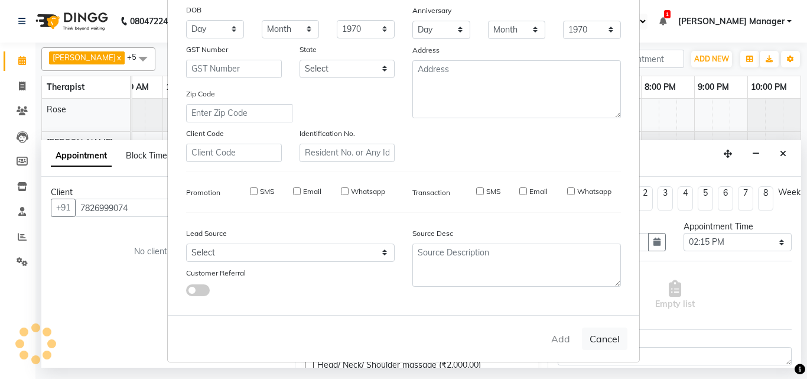
select select
checkbox input "false"
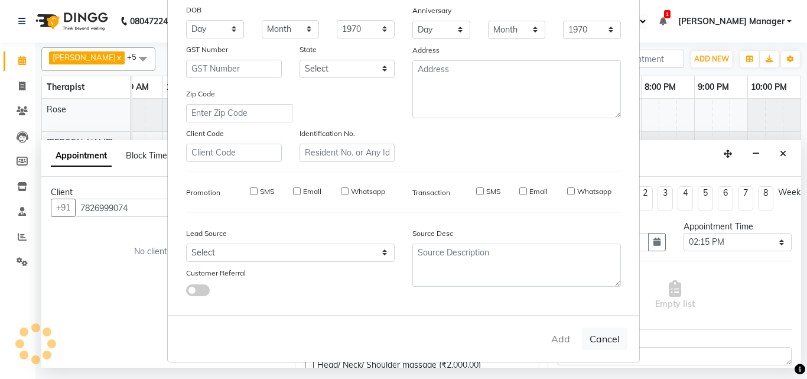
checkbox input "false"
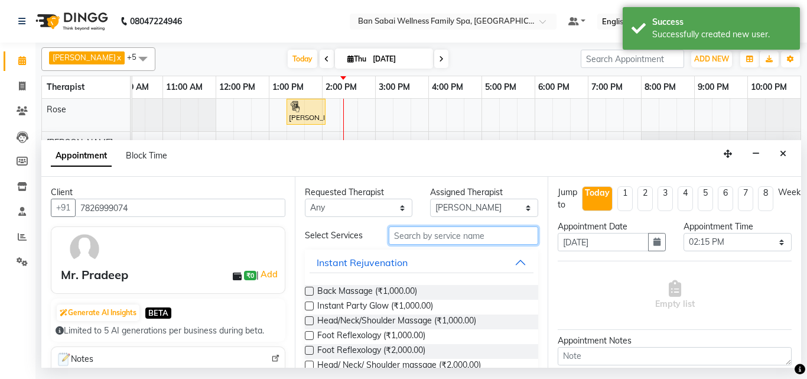
click at [422, 239] on input "text" at bounding box center [464, 235] width 150 height 18
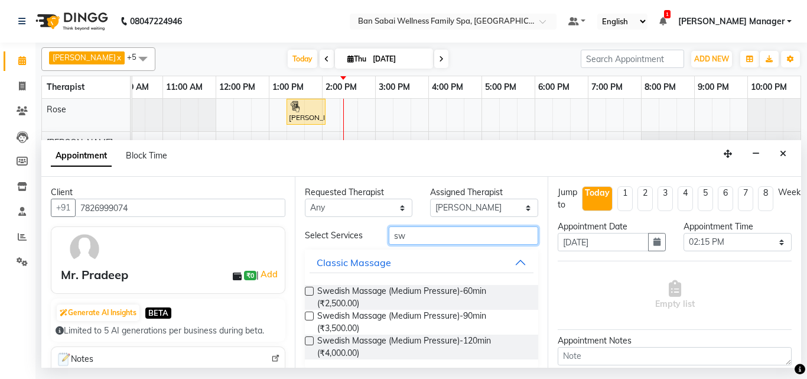
type input "sw"
click at [312, 292] on label at bounding box center [309, 291] width 9 height 9
click at [312, 292] on input "checkbox" at bounding box center [309, 292] width 8 height 8
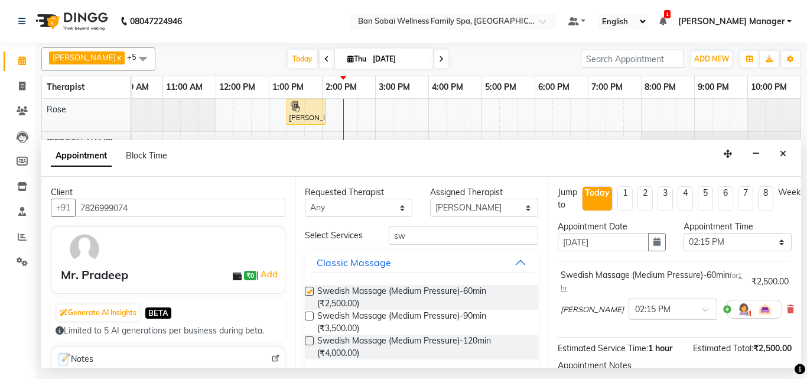
checkbox input "false"
click at [775, 244] on select "Select 11:00 AM 11:05 AM 11:10 AM 11:15 AM 11:20 AM 11:25 AM 11:30 AM 11:35 AM …" at bounding box center [738, 242] width 108 height 18
select select "870"
click at [684, 233] on select "Select 11:00 AM 11:05 AM 11:10 AM 11:15 AM 11:20 AM 11:25 AM 11:30 AM 11:35 AM …" at bounding box center [738, 242] width 108 height 18
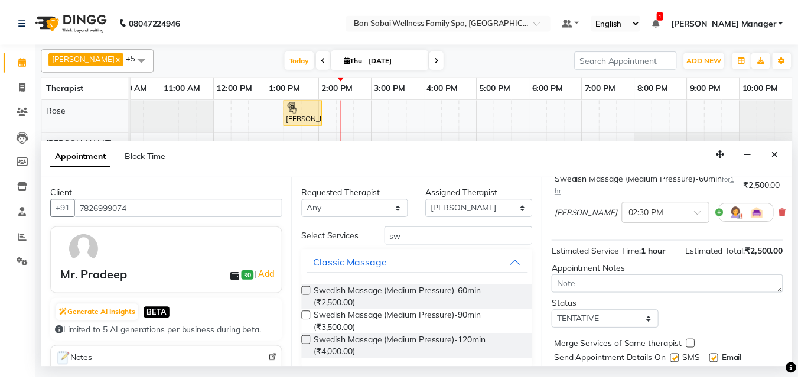
scroll to position [141, 0]
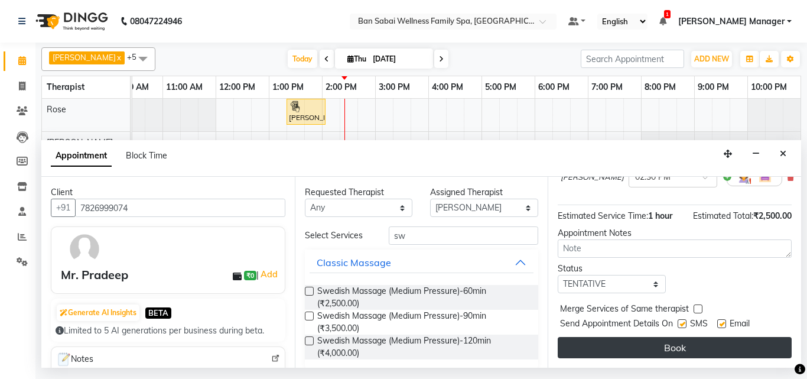
click at [656, 337] on button "Book" at bounding box center [675, 347] width 234 height 21
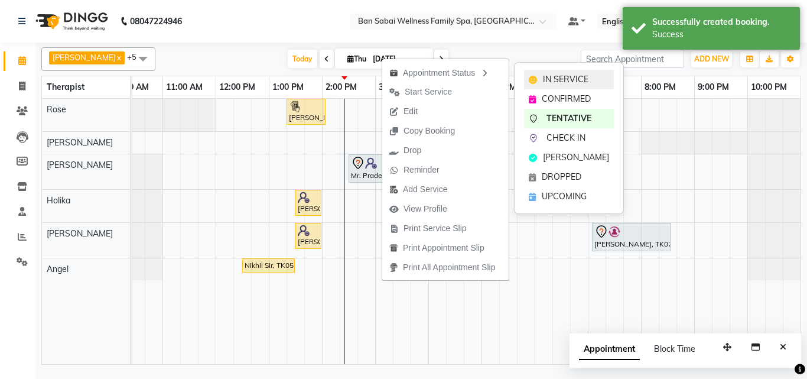
click at [563, 77] on span "IN SERVICE" at bounding box center [565, 79] width 45 height 12
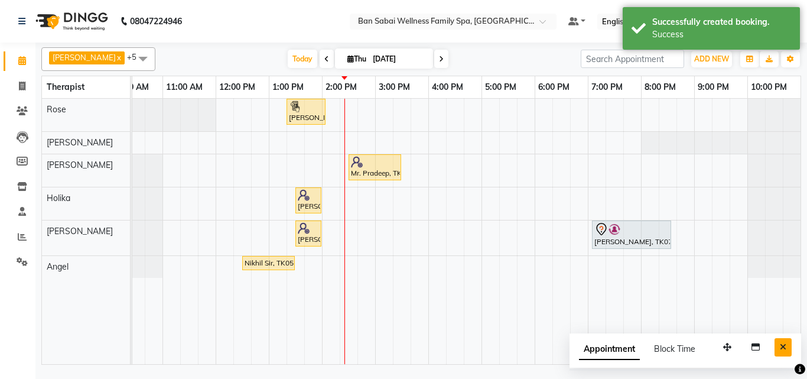
click at [780, 348] on icon "Close" at bounding box center [783, 347] width 6 height 8
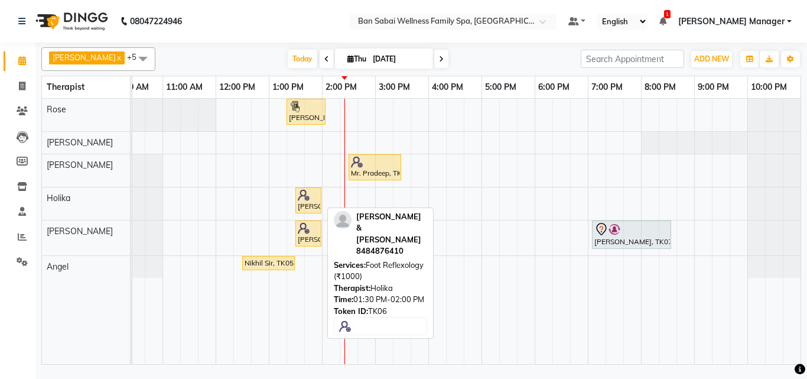
click at [307, 199] on img at bounding box center [304, 195] width 12 height 12
select select "1"
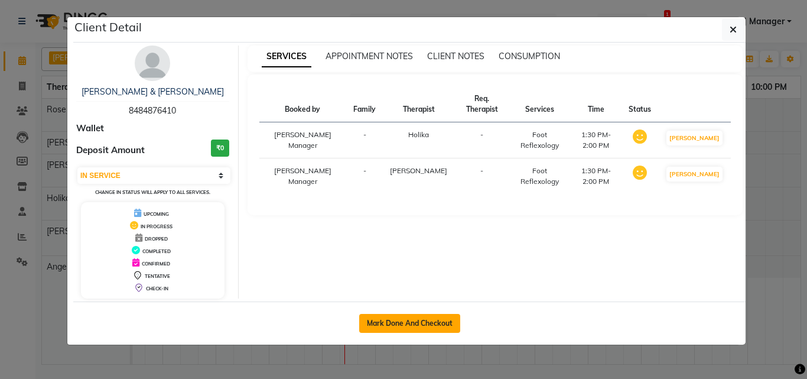
click at [379, 320] on button "Mark Done And Checkout" at bounding box center [409, 323] width 101 height 19
select select "service"
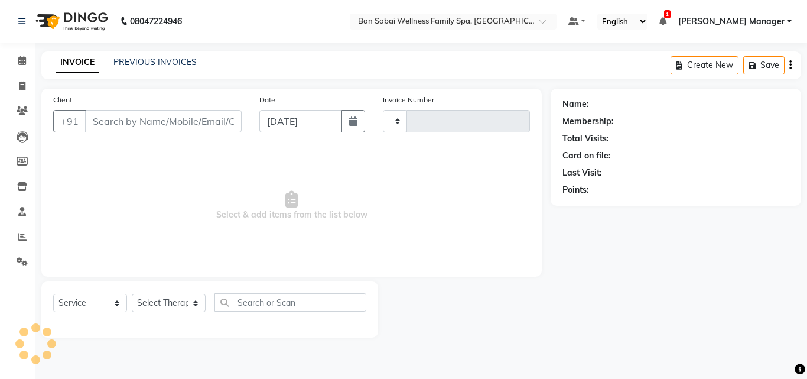
type input "2247"
select select "8225"
type input "8484876410"
select select "79370"
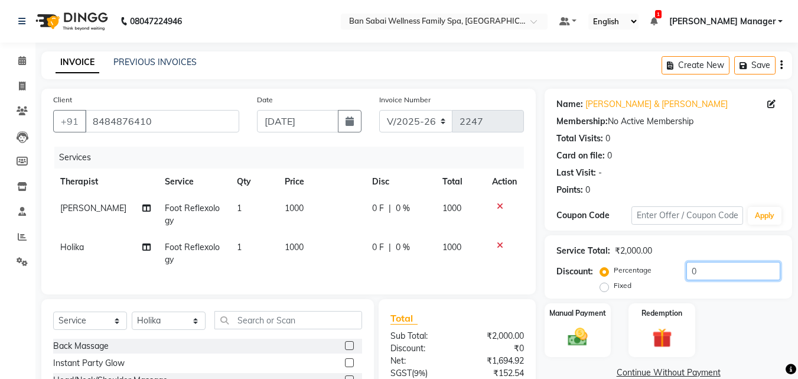
click at [710, 269] on input "0" at bounding box center [734, 271] width 94 height 18
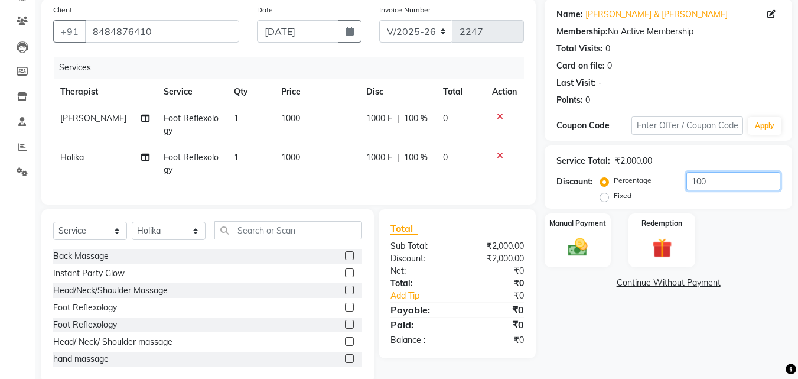
scroll to position [118, 0]
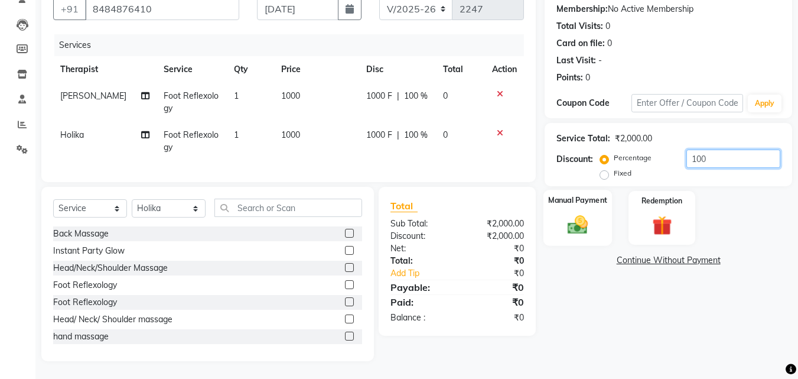
type input "100"
click at [594, 213] on img at bounding box center [577, 225] width 33 height 24
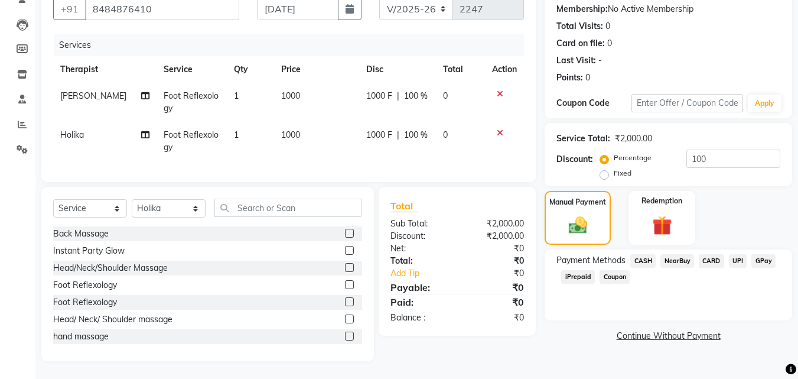
click at [613, 271] on span "Coupon" at bounding box center [615, 277] width 30 height 14
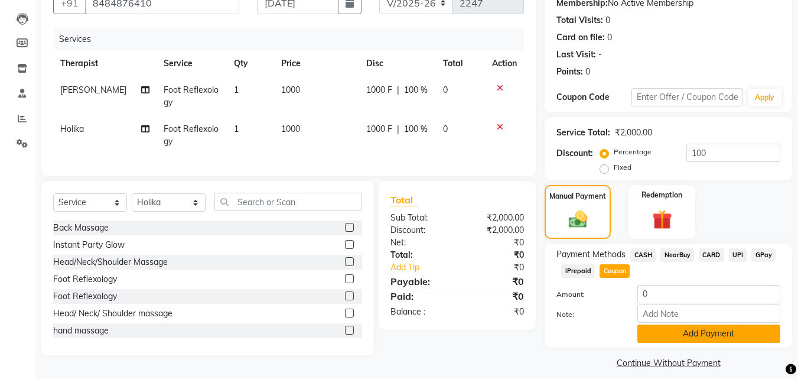
scroll to position [129, 0]
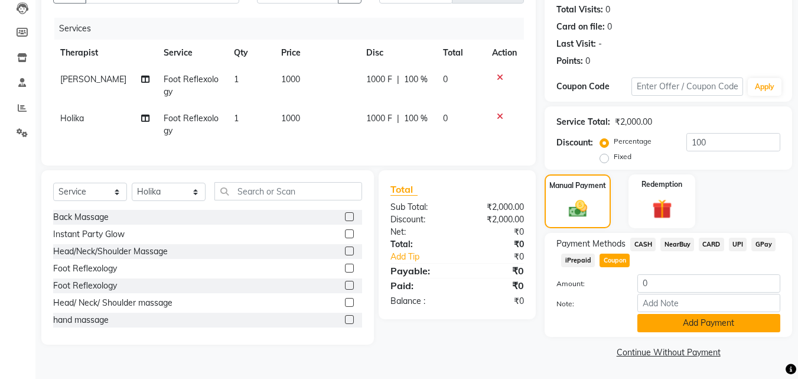
click at [719, 324] on button "Add Payment" at bounding box center [709, 323] width 143 height 18
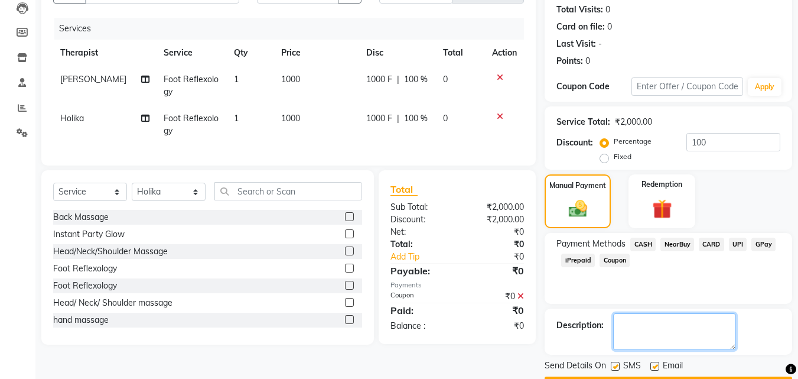
click at [711, 324] on textarea at bounding box center [674, 331] width 123 height 37
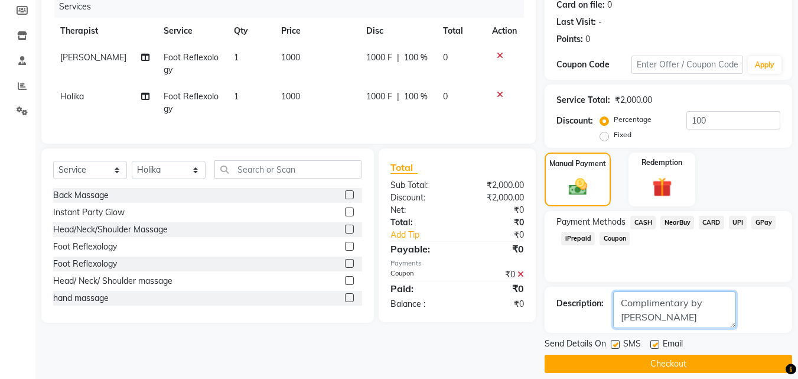
scroll to position [162, 0]
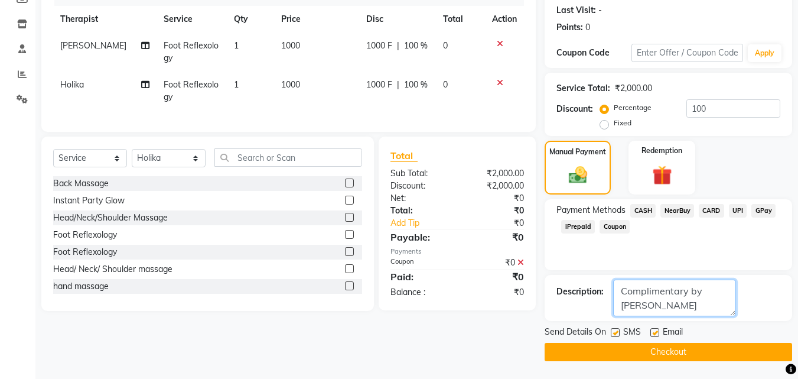
type textarea "Complimentary by [PERSON_NAME]"
click at [603, 354] on button "Checkout" at bounding box center [669, 352] width 248 height 18
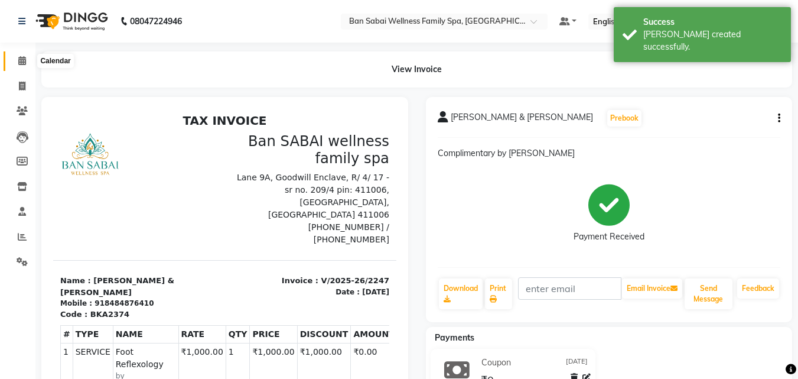
click at [27, 61] on span at bounding box center [22, 61] width 21 height 14
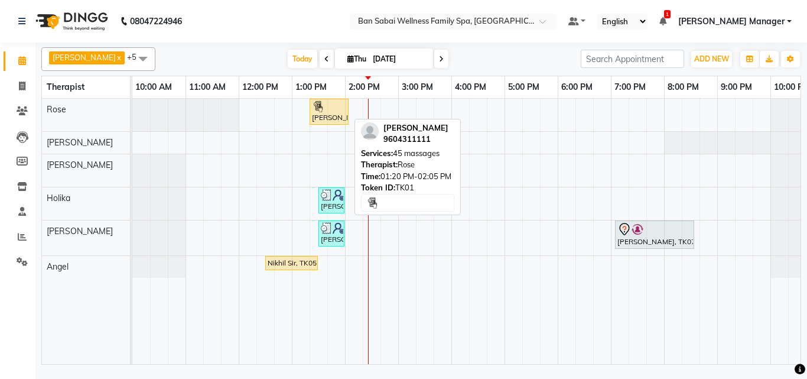
click at [322, 115] on div "[PERSON_NAME], TK01, 01:20 PM-02:05 PM, 45 massages" at bounding box center [329, 111] width 37 height 22
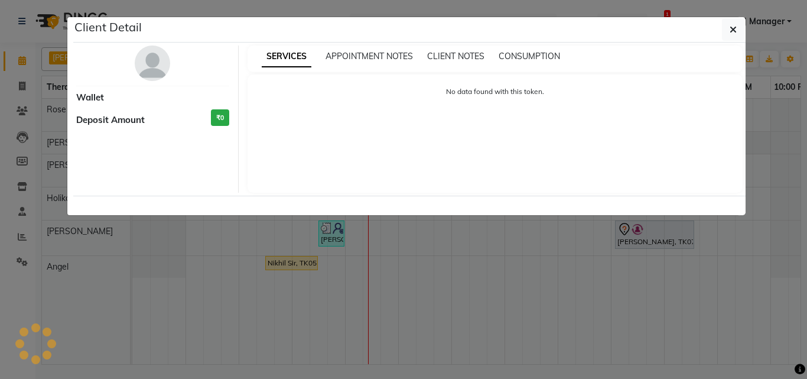
select select "1"
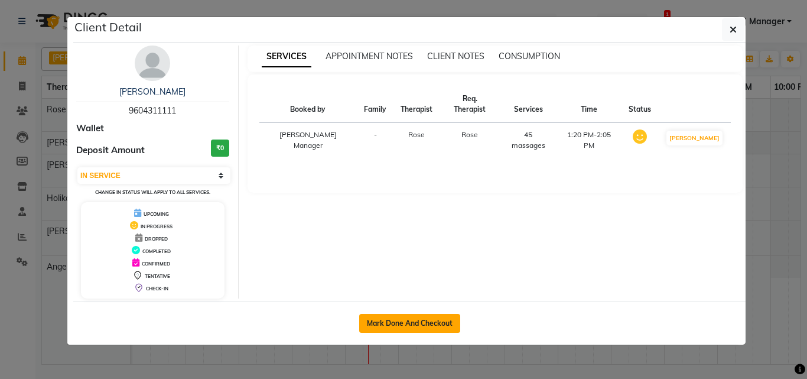
click at [433, 323] on button "Mark Done And Checkout" at bounding box center [409, 323] width 101 height 19
select select "service"
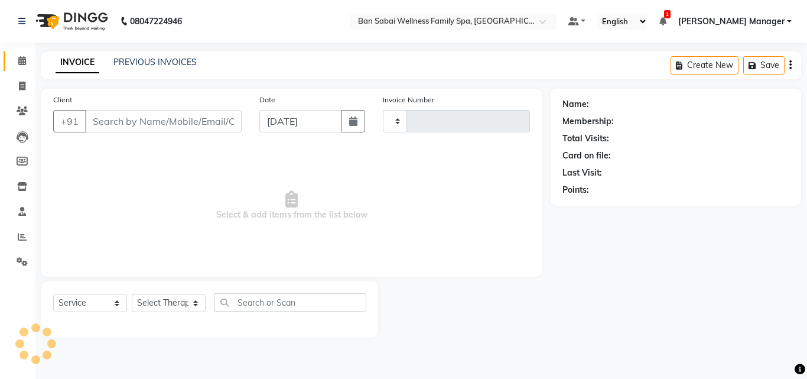
type input "2248"
select select "8225"
type input "9604311111"
select select "78158"
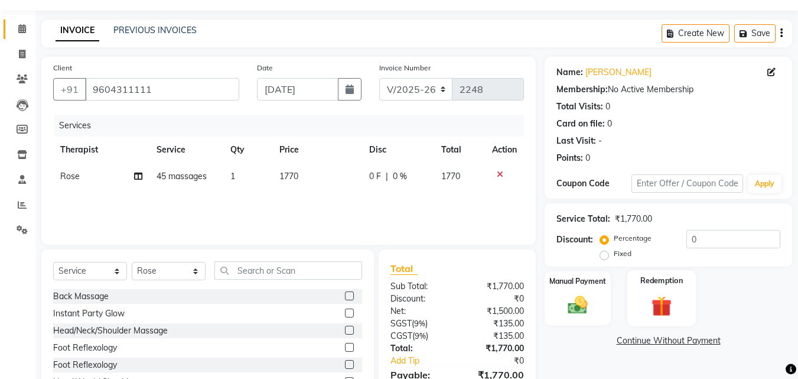
scroll to position [95, 0]
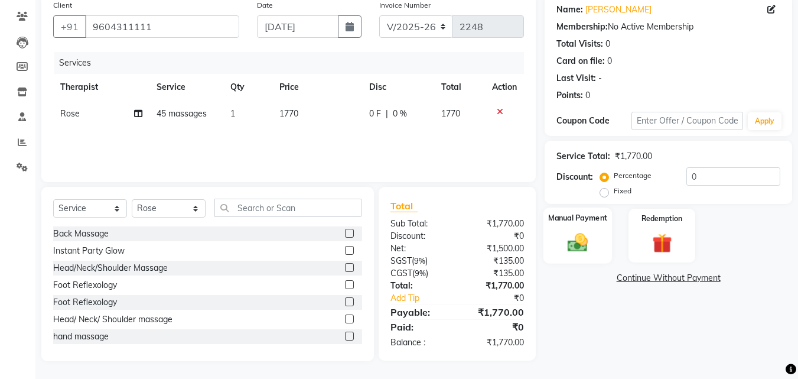
click at [604, 247] on div "Manual Payment" at bounding box center [578, 235] width 69 height 56
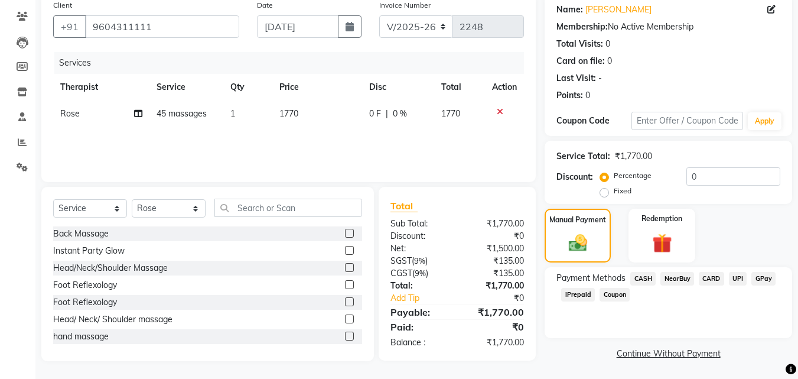
click at [641, 279] on span "CASH" at bounding box center [642, 279] width 25 height 14
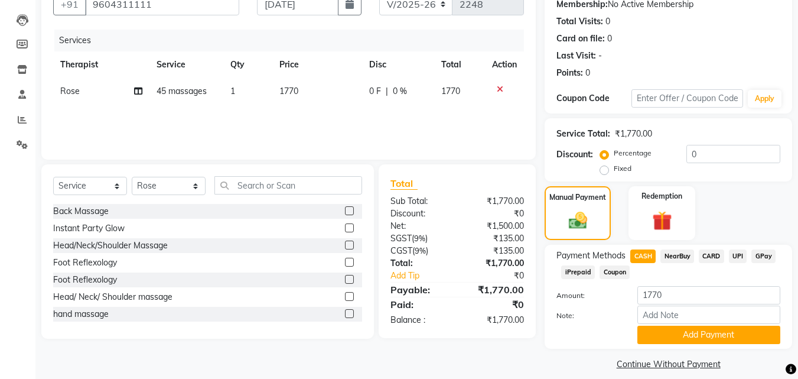
scroll to position [129, 0]
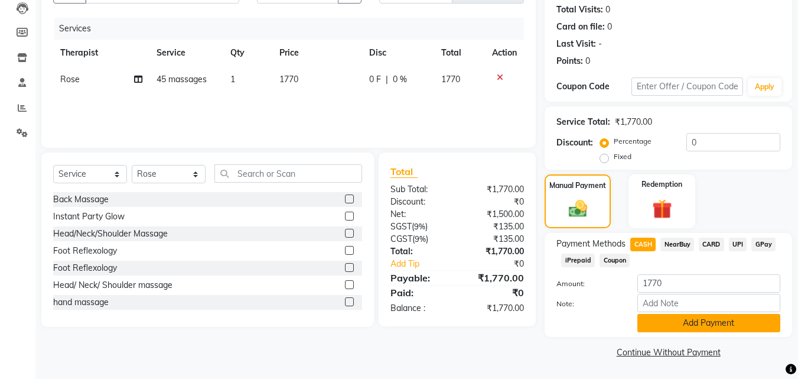
click at [697, 326] on button "Add Payment" at bounding box center [709, 323] width 143 height 18
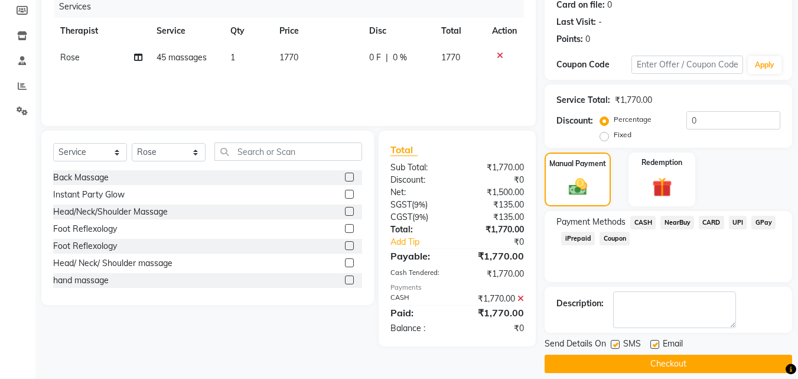
scroll to position [162, 0]
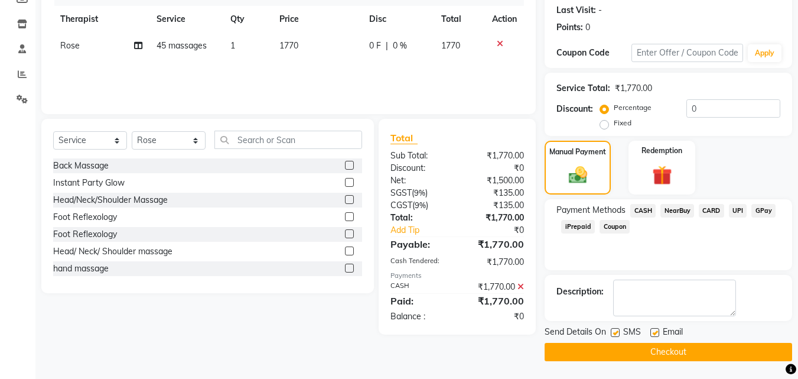
click at [674, 349] on button "Checkout" at bounding box center [669, 352] width 248 height 18
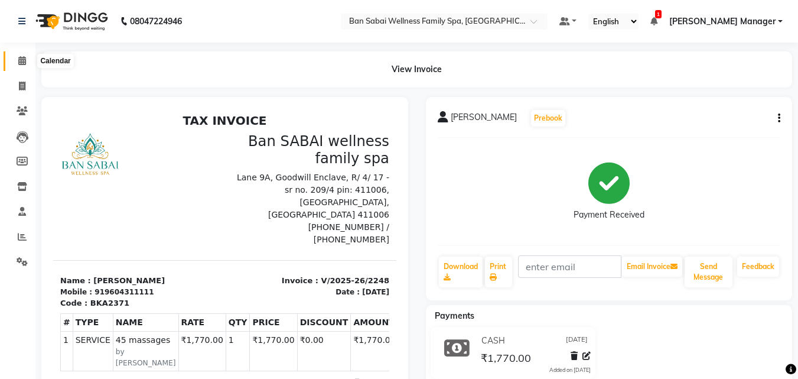
click at [22, 62] on icon at bounding box center [22, 60] width 8 height 9
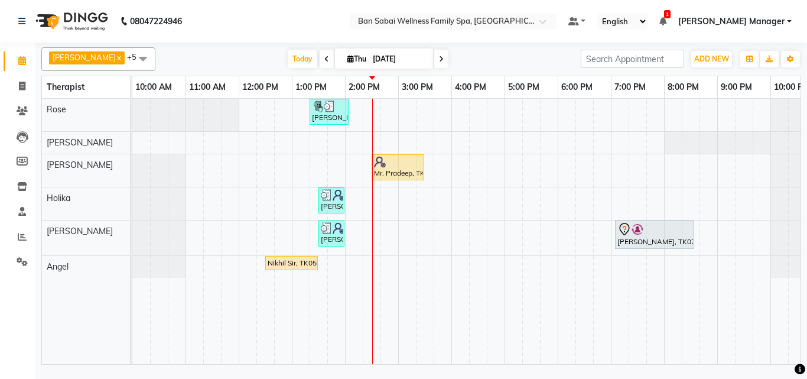
scroll to position [0, 23]
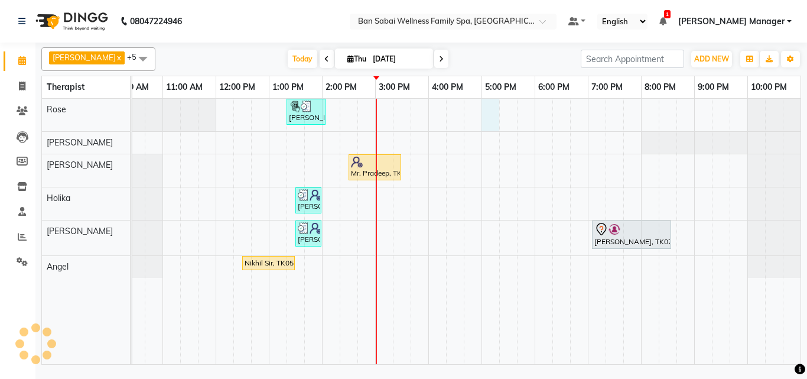
click at [490, 119] on div "[PERSON_NAME], TK01, 01:20 PM-02:05 PM, 45 massages Mr. Pradeep, TK08, 02:30 PM…" at bounding box center [454, 231] width 691 height 265
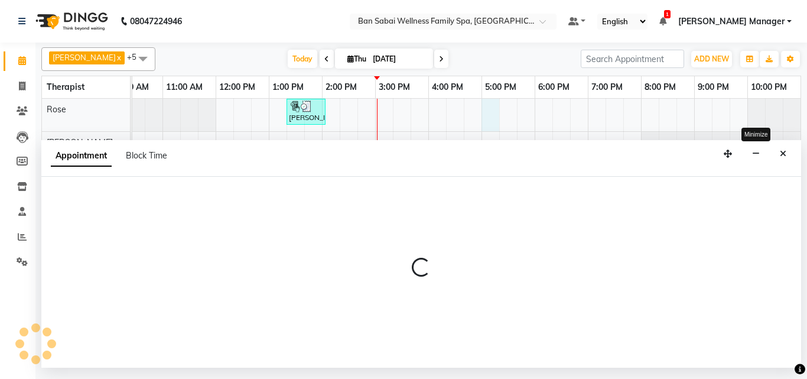
click at [756, 156] on icon "button" at bounding box center [756, 153] width 8 height 8
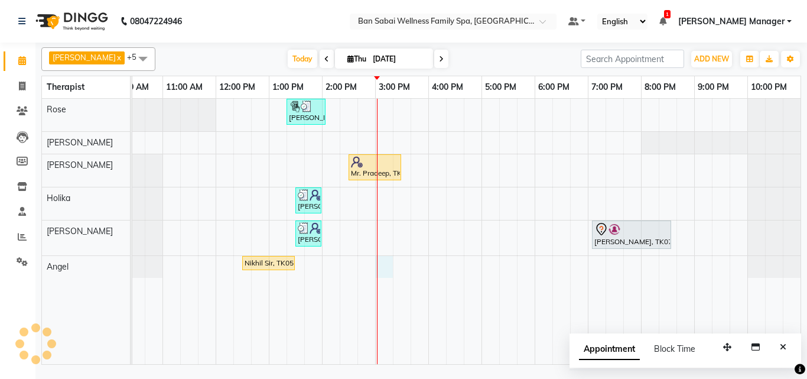
click at [392, 268] on div "[PERSON_NAME], TK01, 01:20 PM-02:05 PM, 45 massages Mr. Pradeep, TK08, 02:30 PM…" at bounding box center [454, 231] width 691 height 265
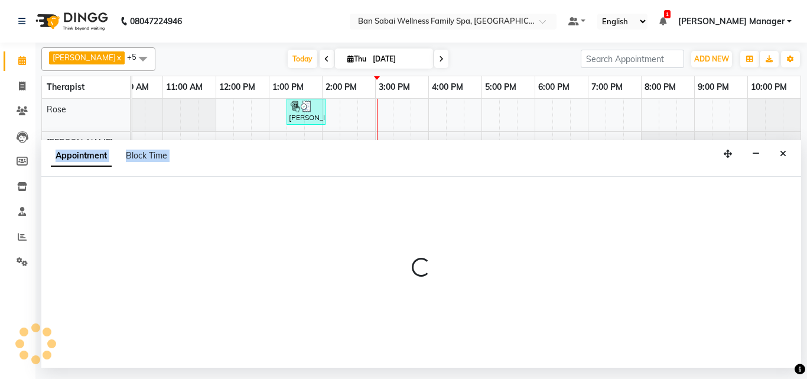
select select "tentative"
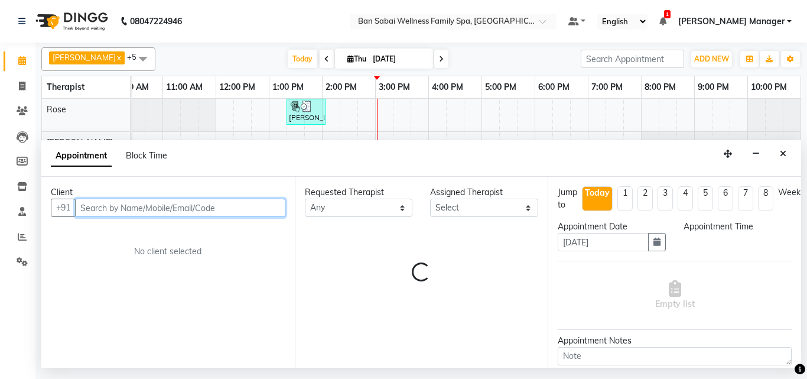
select select "900"
drag, startPoint x: 139, startPoint y: 210, endPoint x: 159, endPoint y: 210, distance: 19.5
click at [139, 210] on input "text" at bounding box center [180, 208] width 210 height 18
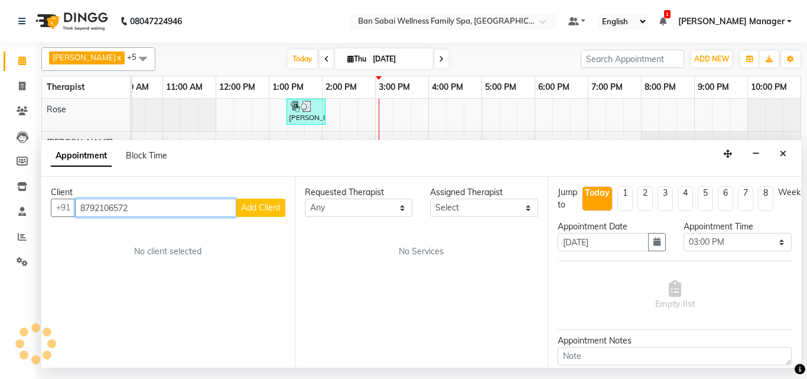
type input "8792106572"
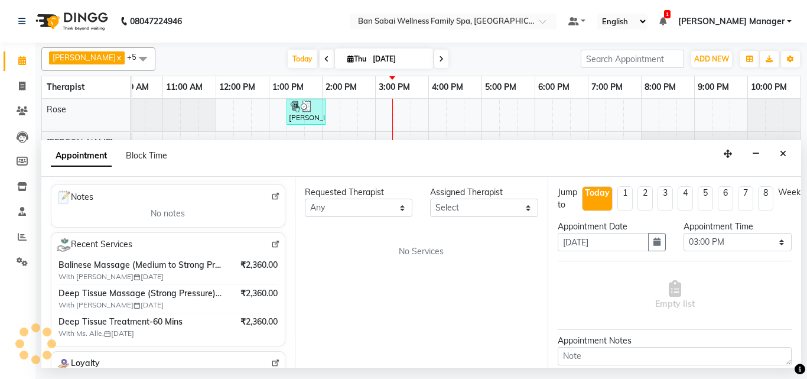
scroll to position [0, 0]
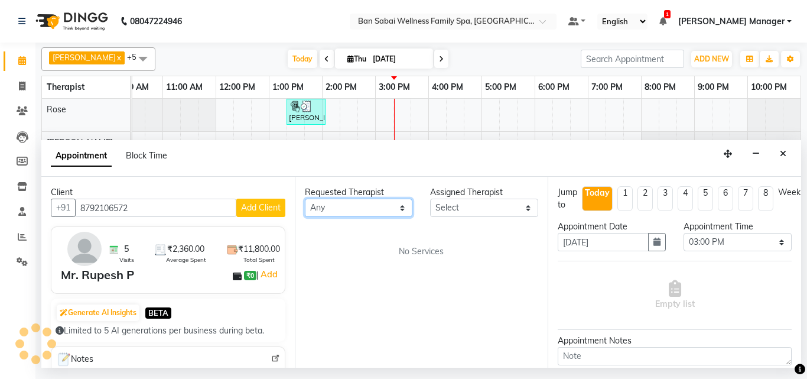
click at [405, 206] on select "Any" at bounding box center [359, 208] width 108 height 18
click at [532, 207] on select "Select" at bounding box center [484, 208] width 108 height 18
drag, startPoint x: 786, startPoint y: 154, endPoint x: 773, endPoint y: 149, distance: 14.0
click at [786, 154] on icon "Close" at bounding box center [783, 153] width 6 height 8
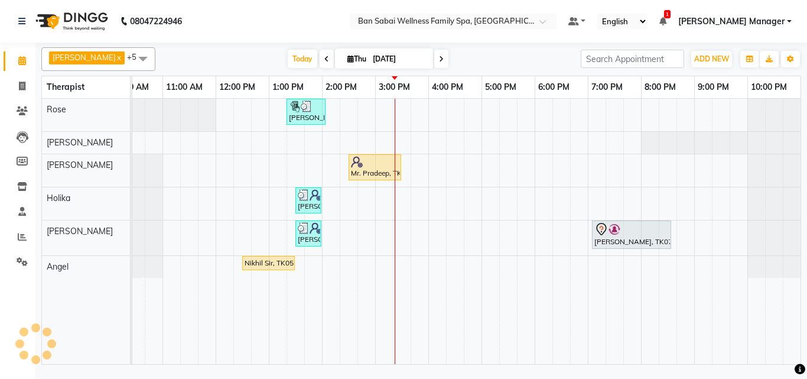
click at [492, 266] on div "[PERSON_NAME], TK01, 01:20 PM-02:05 PM, 45 massages Mr. Pradeep, TK08, 02:30 PM…" at bounding box center [454, 231] width 691 height 265
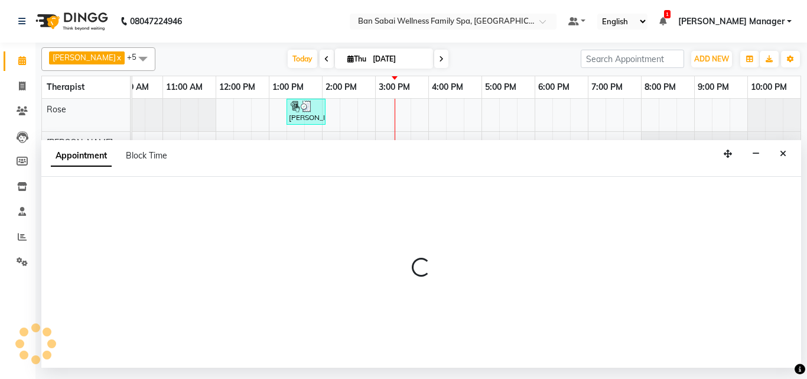
click at [492, 266] on p at bounding box center [421, 268] width 760 height 20
click at [785, 154] on icon "Close" at bounding box center [783, 153] width 6 height 8
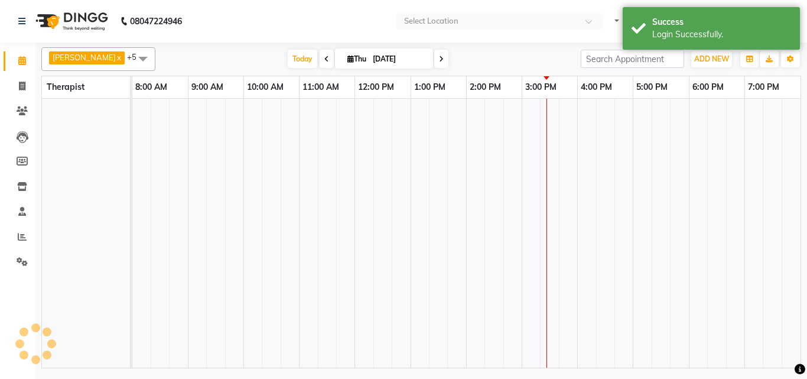
select select "en"
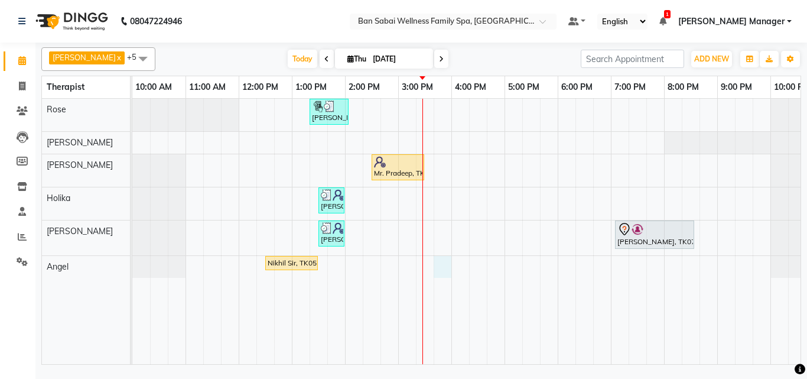
click at [439, 264] on div "[PERSON_NAME], TK01, 01:20 PM-02:05 PM, 45 massages Mr. Pradeep, TK08, 02:30 PM…" at bounding box center [477, 231] width 691 height 265
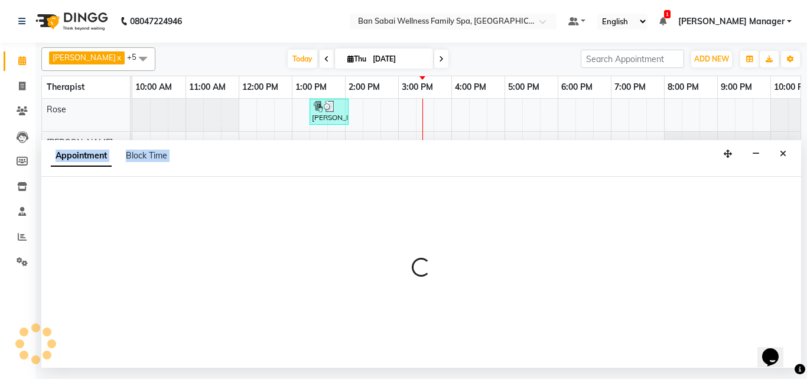
select select "90339"
select select "tentative"
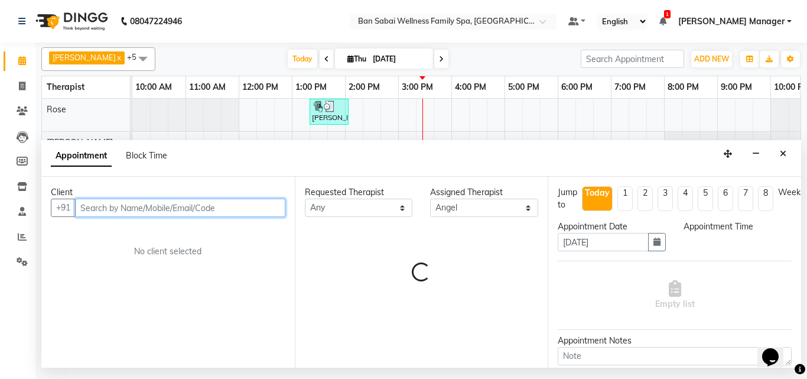
select select "945"
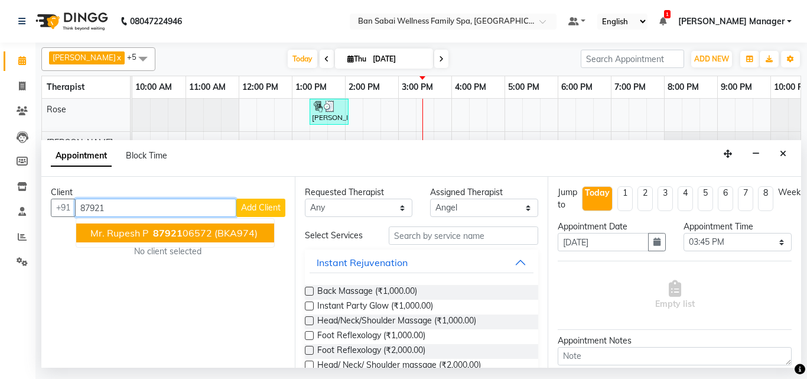
click at [193, 239] on ngb-highlight "87921 06572" at bounding box center [181, 233] width 61 height 12
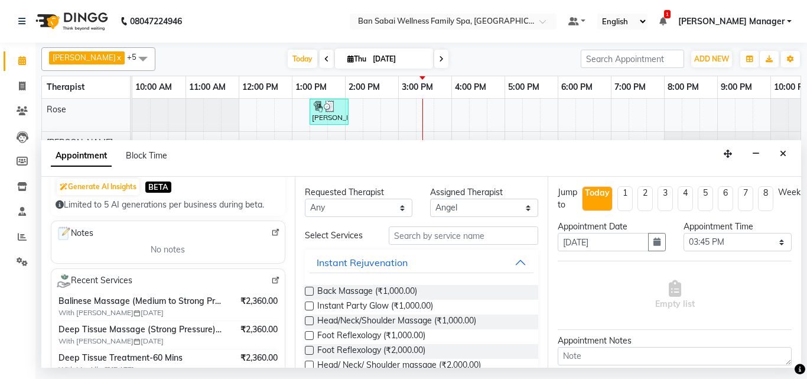
scroll to position [118, 0]
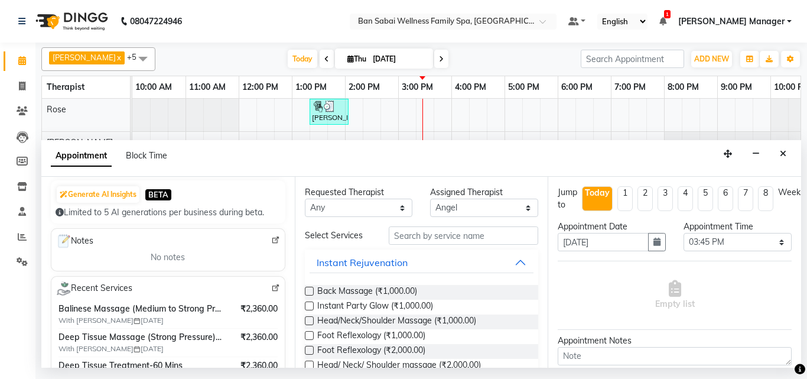
type input "8792106572"
click at [499, 236] on input "text" at bounding box center [464, 235] width 150 height 18
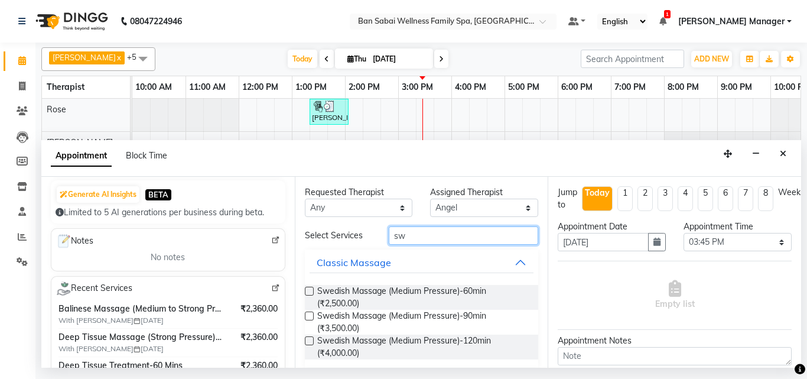
type input "sw"
click at [311, 291] on label at bounding box center [309, 291] width 9 height 9
click at [311, 291] on input "checkbox" at bounding box center [309, 292] width 8 height 8
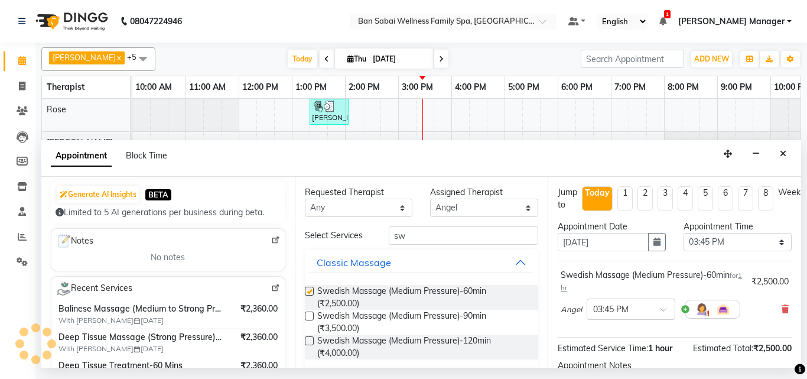
checkbox input "false"
click at [773, 244] on select "Select 11:00 AM 11:05 AM 11:10 AM 11:15 AM 11:20 AM 11:25 AM 11:30 AM 11:35 AM …" at bounding box center [738, 242] width 108 height 18
select select "1020"
click at [684, 233] on select "Select 11:00 AM 11:05 AM 11:10 AM 11:15 AM 11:20 AM 11:25 AM 11:30 AM 11:35 AM …" at bounding box center [738, 242] width 108 height 18
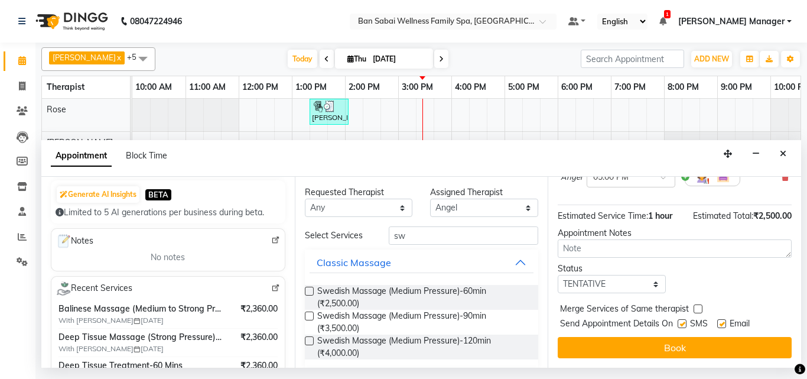
scroll to position [141, 0]
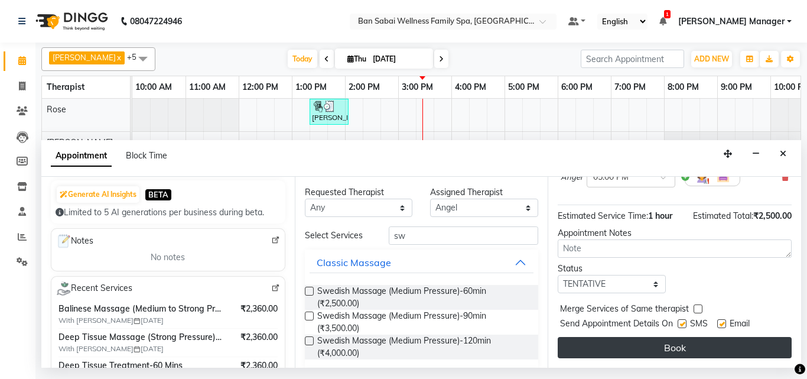
click at [674, 337] on button "Book" at bounding box center [675, 347] width 234 height 21
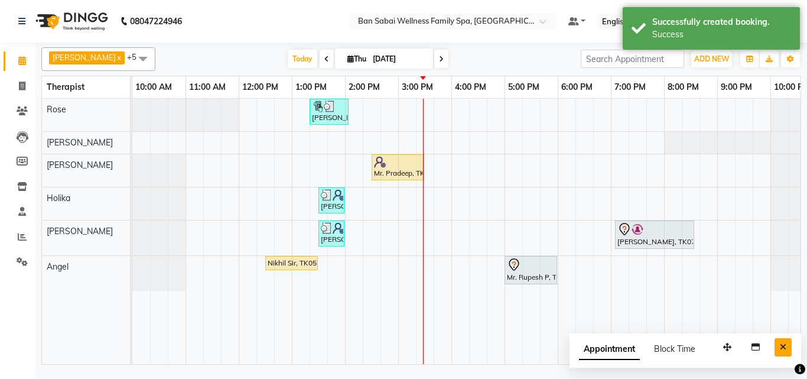
click at [782, 349] on icon "Close" at bounding box center [783, 347] width 6 height 8
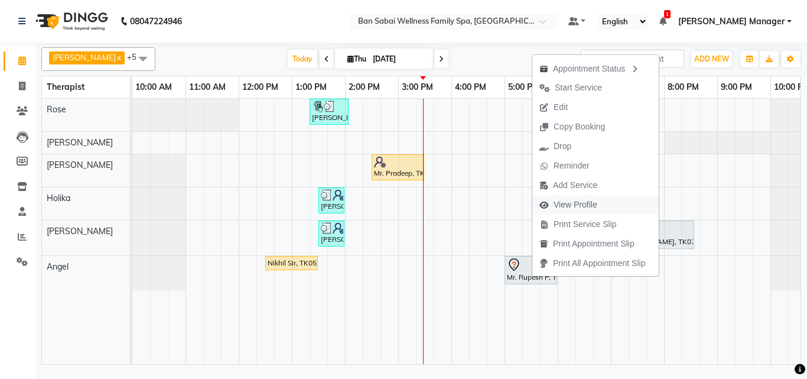
click at [586, 204] on span "View Profile" at bounding box center [576, 205] width 44 height 12
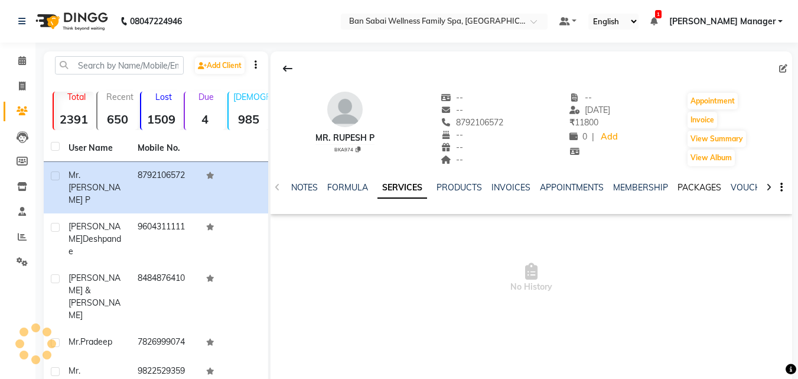
click at [696, 187] on link "PACKAGES" at bounding box center [700, 187] width 44 height 11
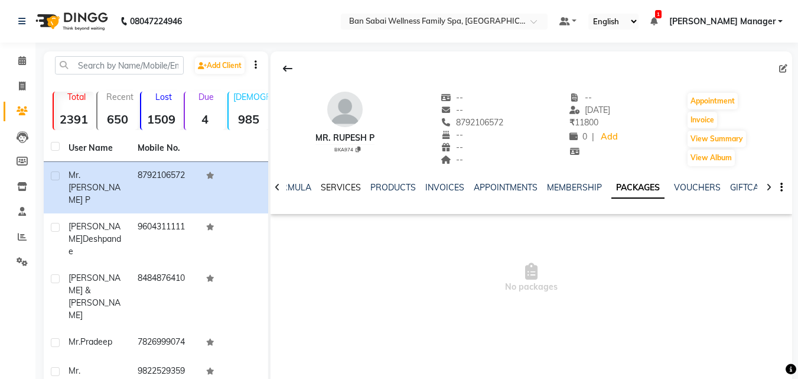
click at [335, 186] on link "SERVICES" at bounding box center [341, 187] width 40 height 11
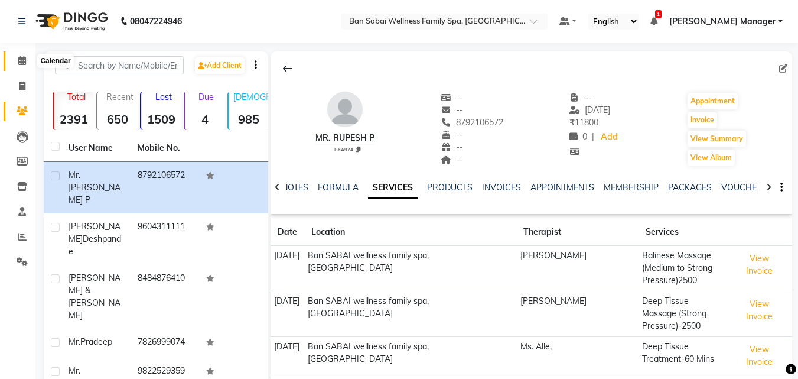
click at [19, 62] on icon at bounding box center [22, 60] width 8 height 9
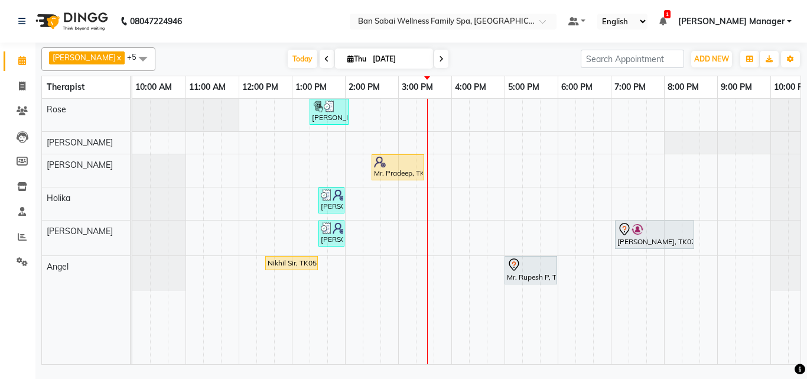
click at [511, 200] on div "Harshita Deshpande, TK01, 01:20 PM-02:05 PM, 45 massages Mr. Pradeep, TK08, 02:…" at bounding box center [477, 231] width 691 height 265
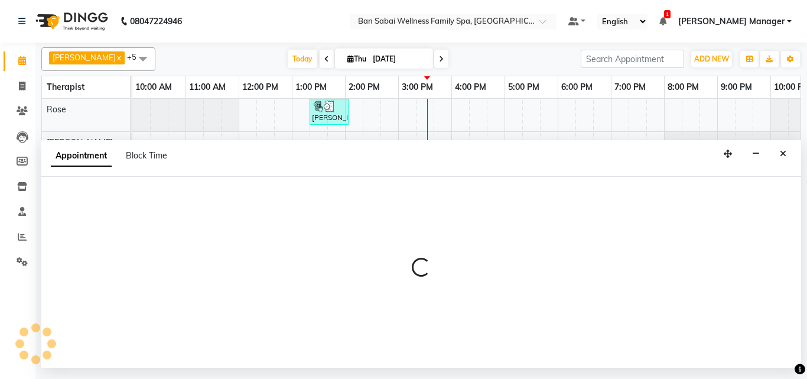
click at [511, 200] on div at bounding box center [421, 272] width 760 height 191
select select "79370"
select select "1020"
select select "tentative"
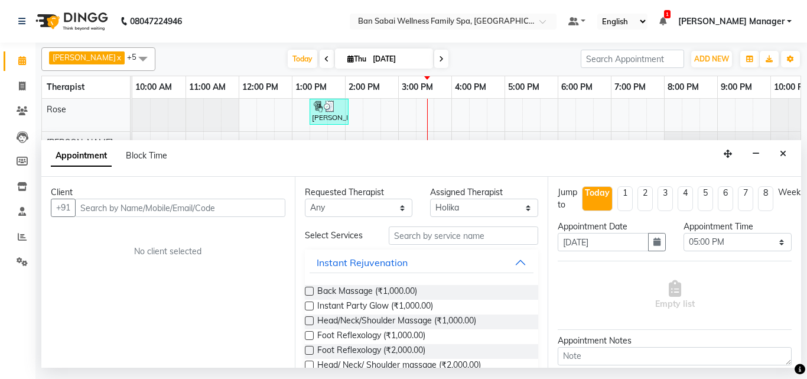
click at [121, 207] on input "text" at bounding box center [180, 208] width 210 height 18
type input "m"
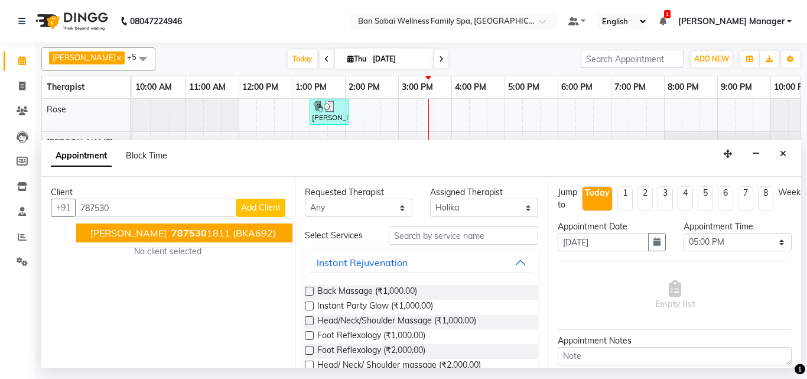
click at [230, 234] on ngb-highlight "787530 1811" at bounding box center [199, 233] width 61 height 12
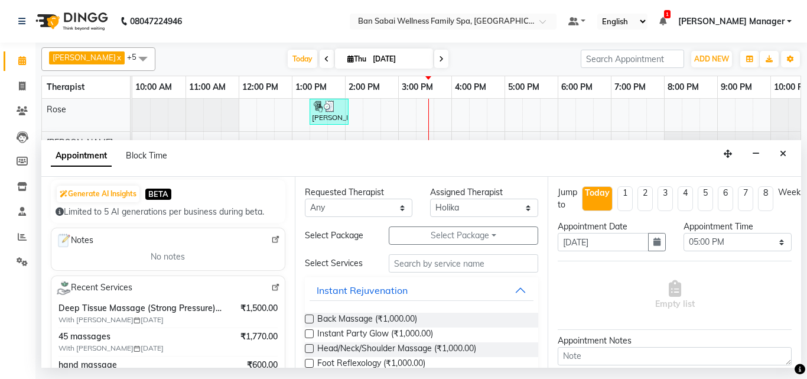
scroll to position [177, 0]
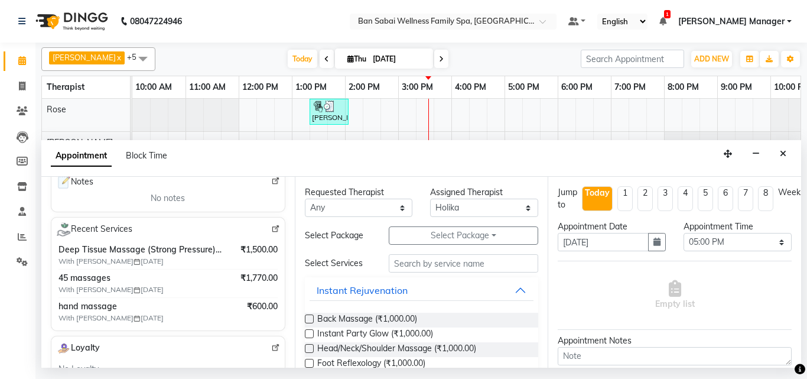
type input "7875301811"
click at [398, 209] on select "Any [PERSON_NAME] [PERSON_NAME] [PERSON_NAME] [PERSON_NAME] Rinsit [PERSON_NAME]" at bounding box center [359, 208] width 108 height 18
select select "79370"
click at [305, 199] on select "Any [PERSON_NAME] [PERSON_NAME] [PERSON_NAME] [PERSON_NAME] Rinsit [PERSON_NAME]" at bounding box center [359, 208] width 108 height 18
click at [481, 255] on input "text" at bounding box center [464, 263] width 150 height 18
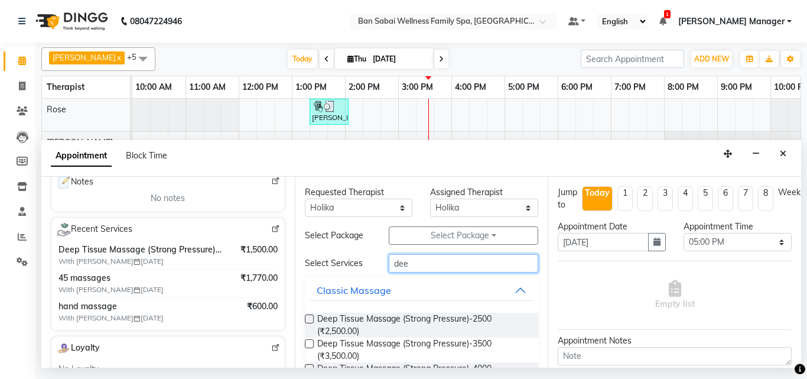
type input "dee"
click at [308, 317] on label at bounding box center [309, 318] width 9 height 9
click at [308, 317] on input "checkbox" at bounding box center [309, 320] width 8 height 8
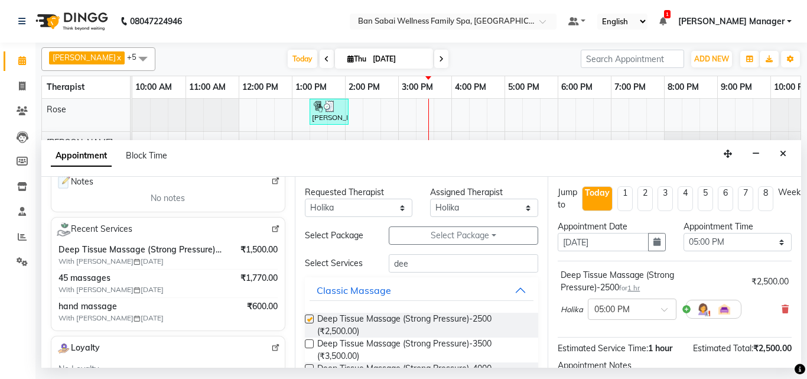
checkbox input "false"
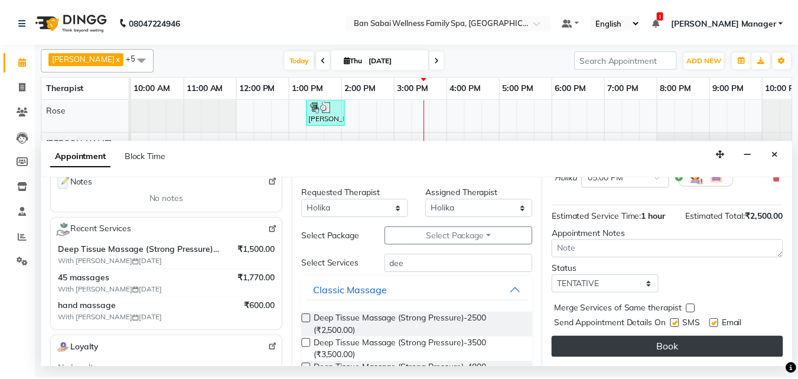
scroll to position [141, 0]
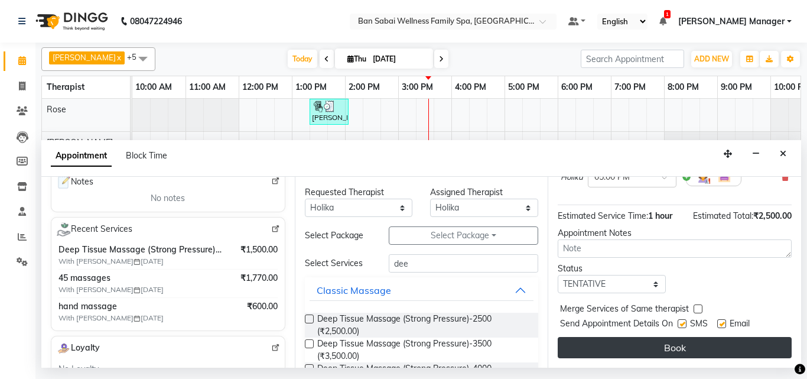
click at [692, 341] on button "Book" at bounding box center [675, 347] width 234 height 21
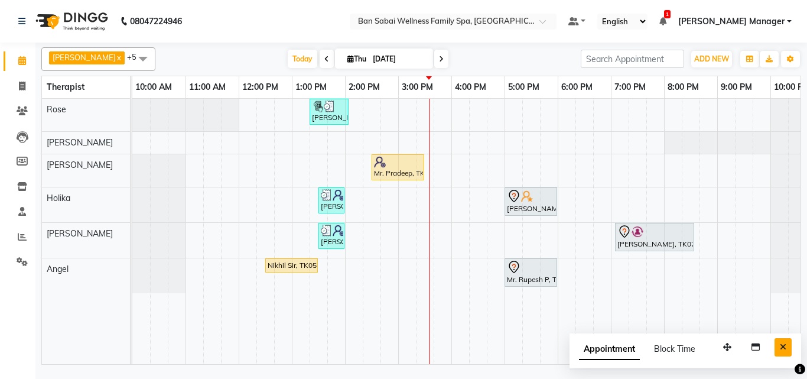
click at [780, 349] on icon "Close" at bounding box center [783, 347] width 6 height 8
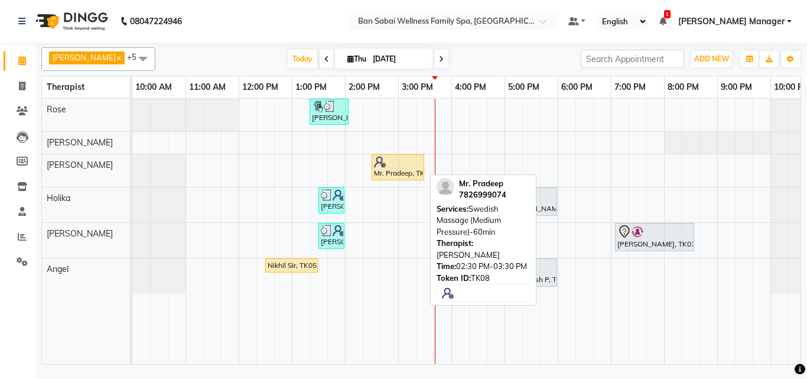
click at [396, 174] on div "Mr. Pradeep, TK08, 02:30 PM-03:30 PM, Swedish Massage (Medium Pressure)-60min" at bounding box center [398, 167] width 50 height 22
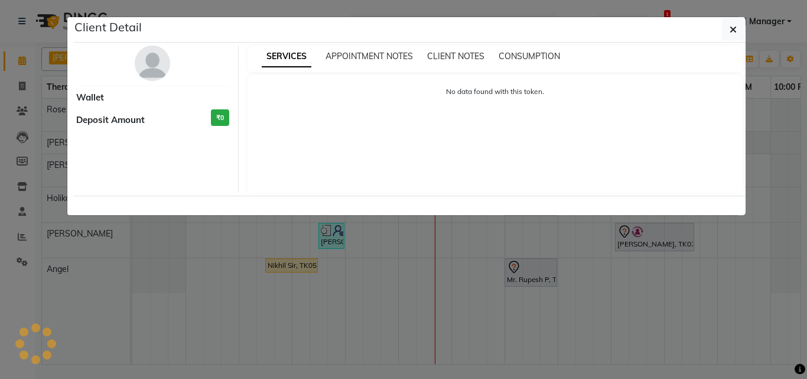
select select "1"
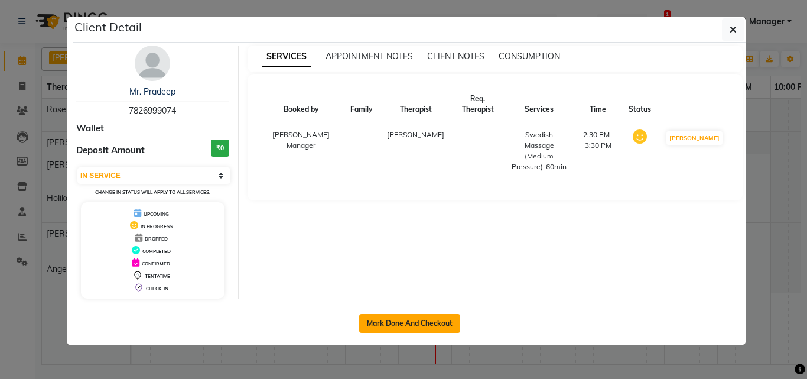
click at [397, 320] on button "Mark Done And Checkout" at bounding box center [409, 323] width 101 height 19
select select "service"
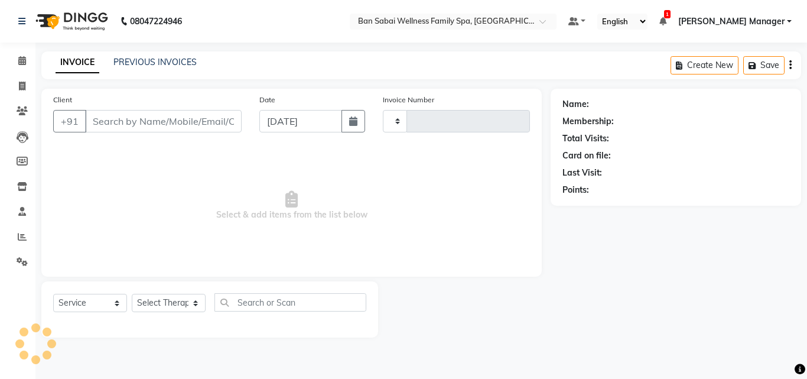
type input "2249"
select select "8225"
type input "7826999074"
select select "78178"
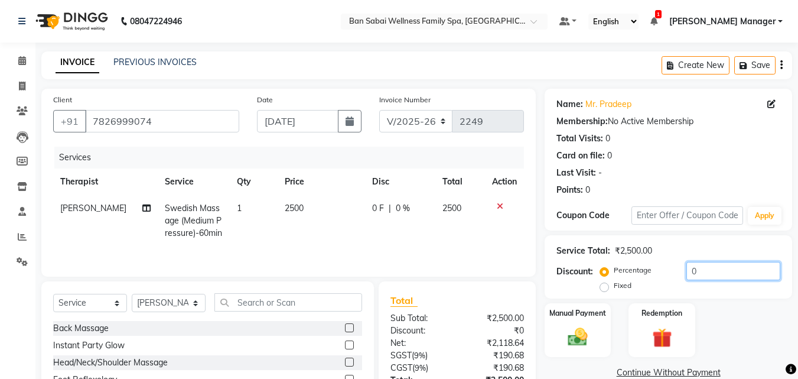
click at [707, 271] on input "0" at bounding box center [734, 271] width 94 height 18
type input "0"
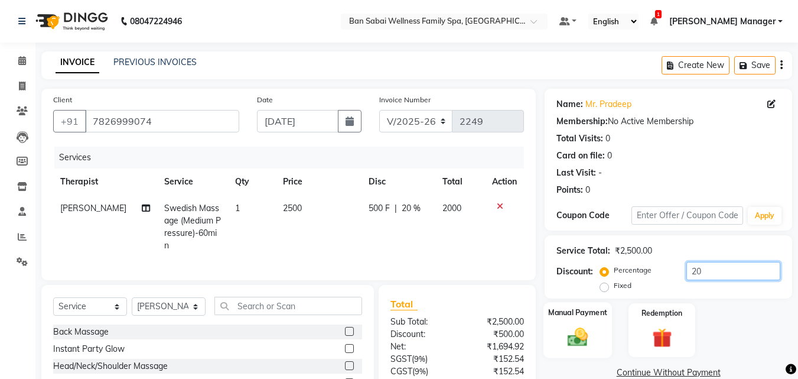
type input "20"
click at [603, 344] on div "Manual Payment" at bounding box center [578, 330] width 69 height 56
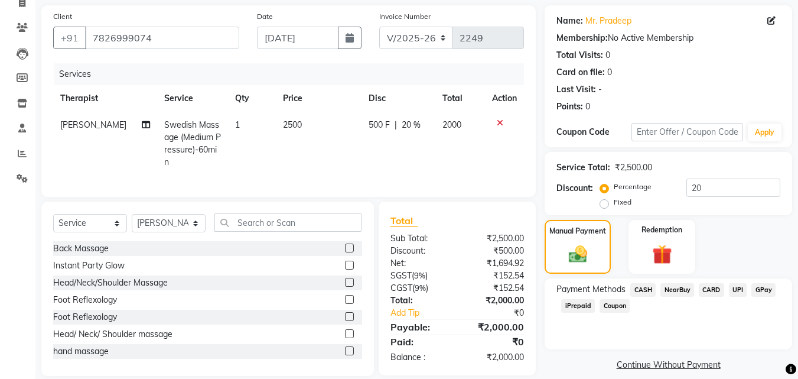
scroll to position [96, 0]
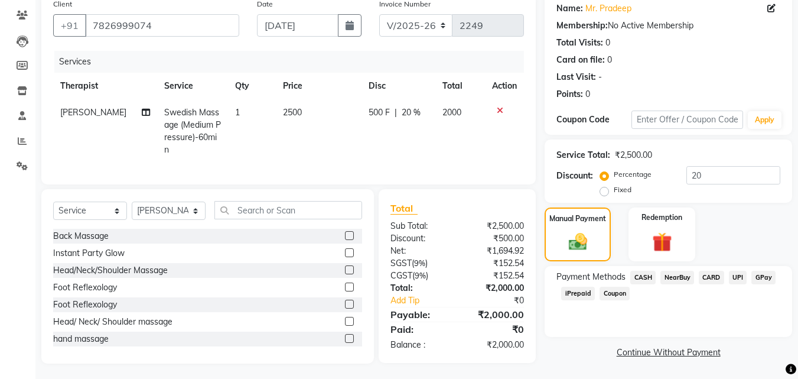
click at [762, 277] on span "GPay" at bounding box center [764, 278] width 24 height 14
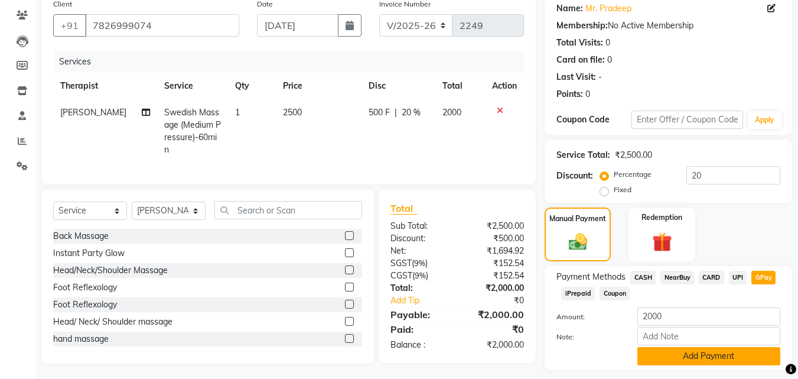
click at [708, 355] on button "Add Payment" at bounding box center [709, 356] width 143 height 18
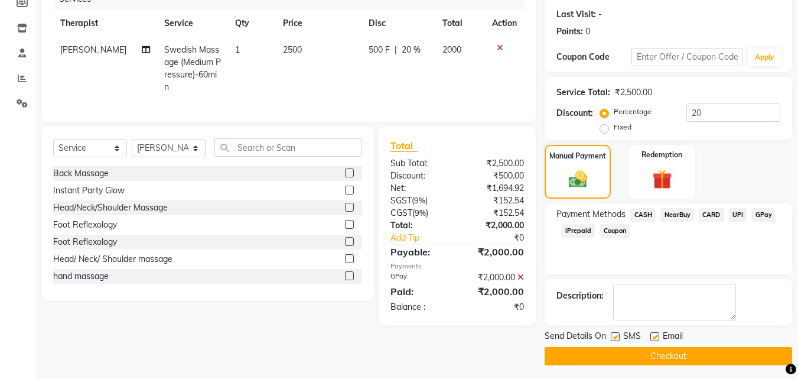
scroll to position [162, 0]
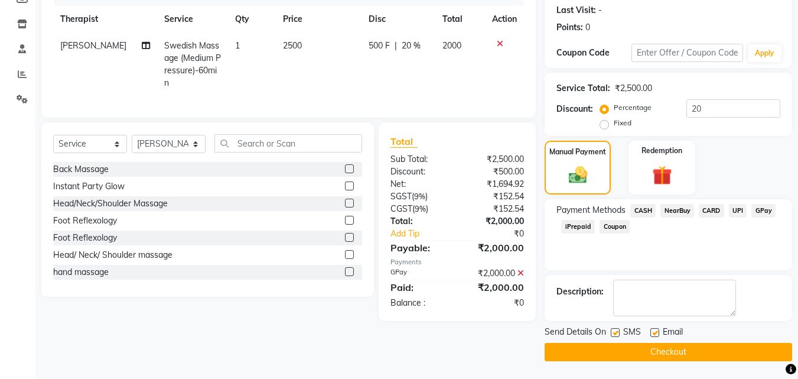
click at [653, 350] on button "Checkout" at bounding box center [669, 352] width 248 height 18
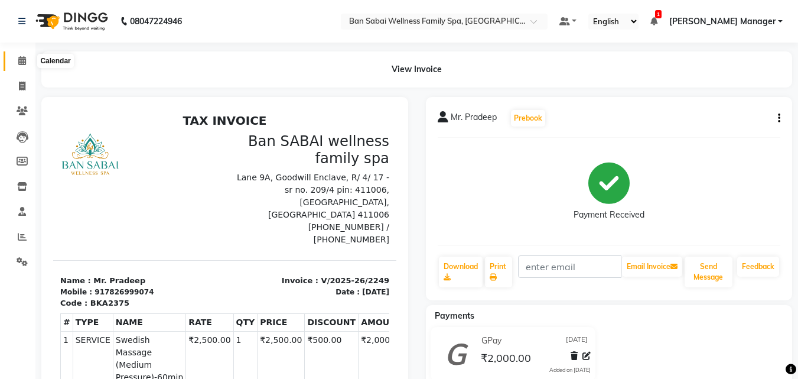
click at [24, 57] on icon at bounding box center [22, 60] width 8 height 9
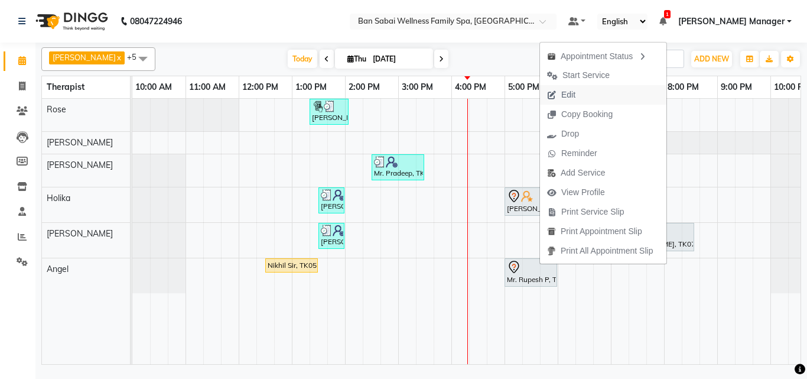
click at [573, 90] on span "Edit" at bounding box center [568, 95] width 14 height 12
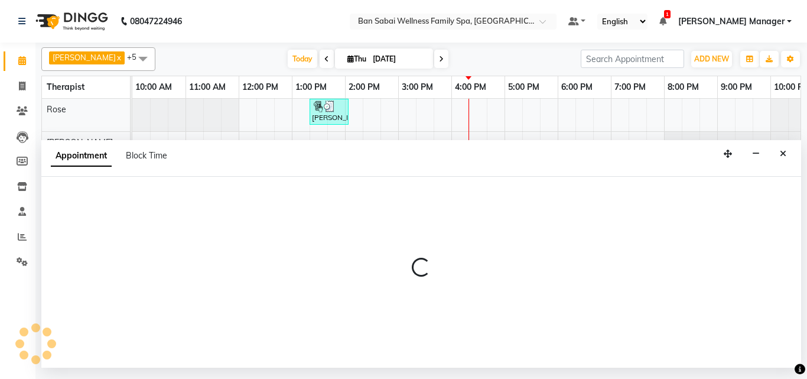
select select "tentative"
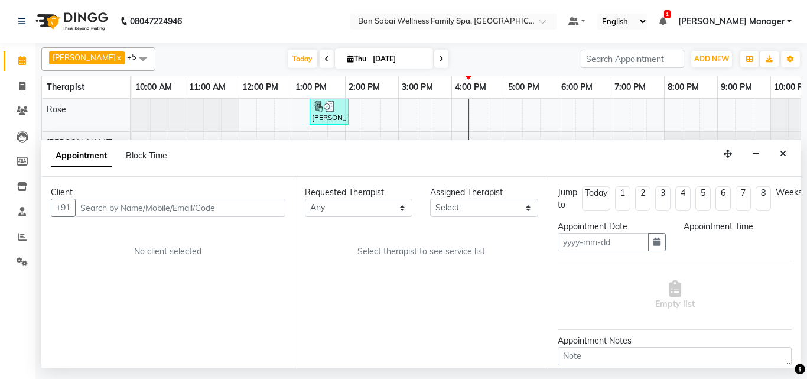
type input "[DATE]"
select select "1020"
select select "90339"
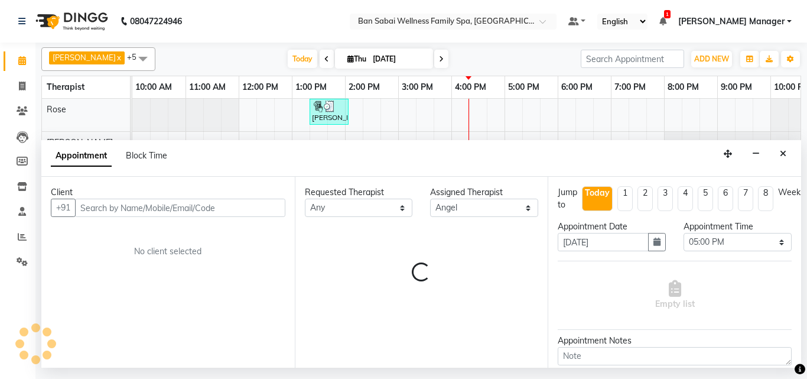
scroll to position [0, 23]
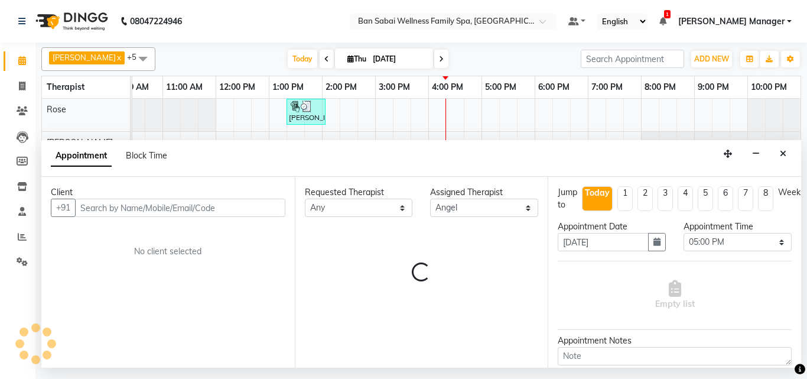
select select "4132"
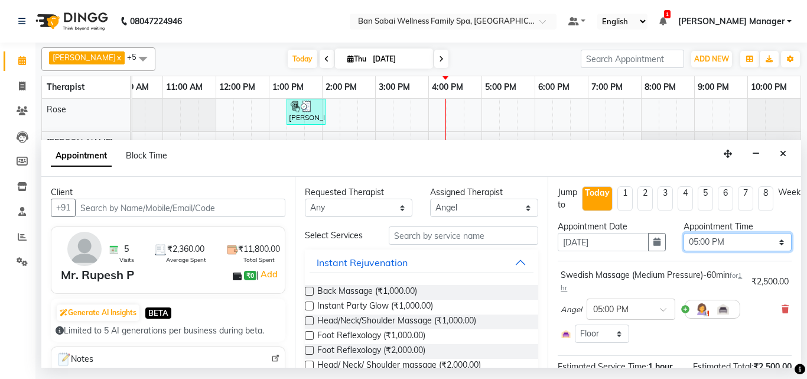
click at [770, 241] on select "Select 11:00 AM 11:05 AM 11:10 AM 11:15 AM 11:20 AM 11:25 AM 11:30 AM 11:35 AM …" at bounding box center [738, 242] width 108 height 18
select select "1050"
click at [684, 233] on select "Select 11:00 AM 11:05 AM 11:10 AM 11:15 AM 11:20 AM 11:25 AM 11:30 AM 11:35 AM …" at bounding box center [738, 242] width 108 height 18
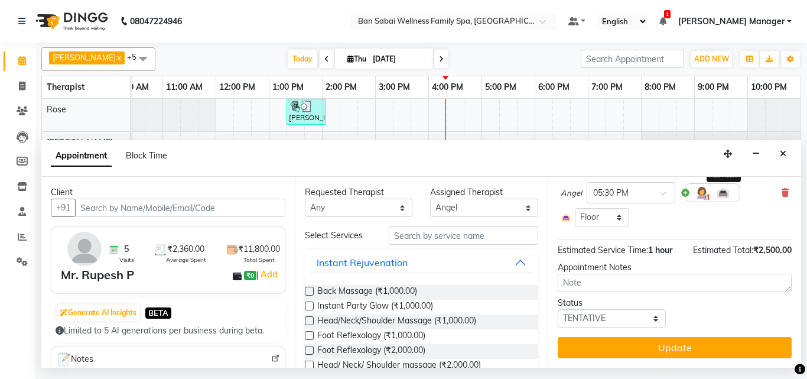
scroll to position [125, 0]
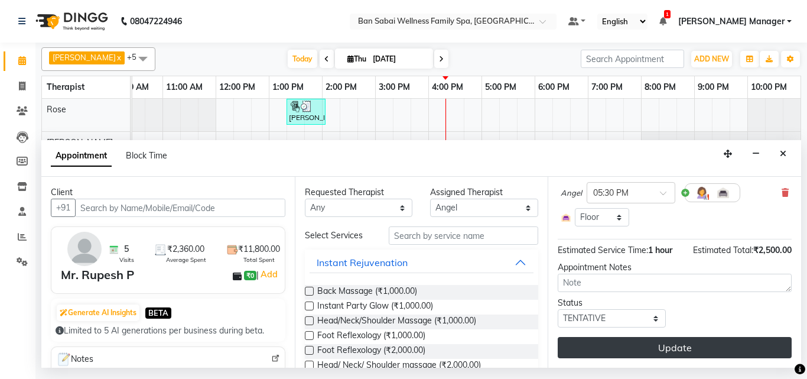
click at [672, 337] on button "Update" at bounding box center [675, 347] width 234 height 21
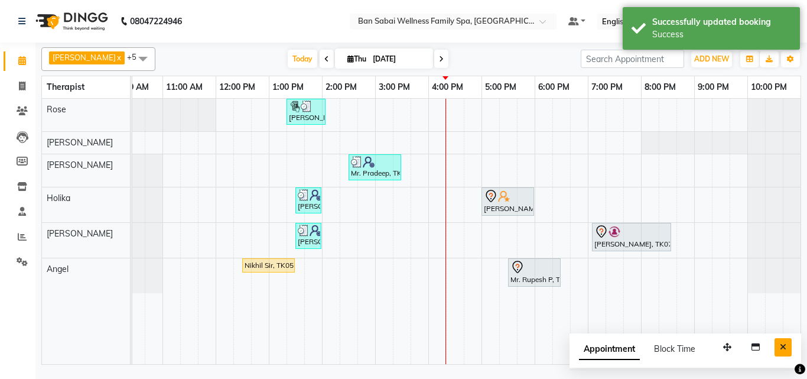
click at [782, 346] on icon "Close" at bounding box center [783, 347] width 6 height 8
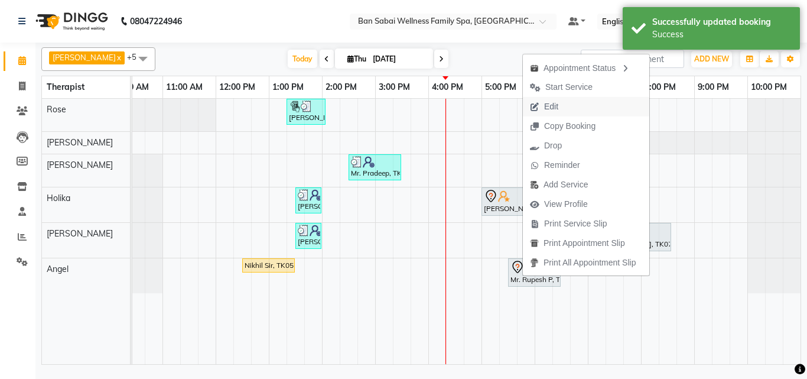
click at [558, 106] on span "Edit" at bounding box center [551, 106] width 14 height 12
select select "tentative"
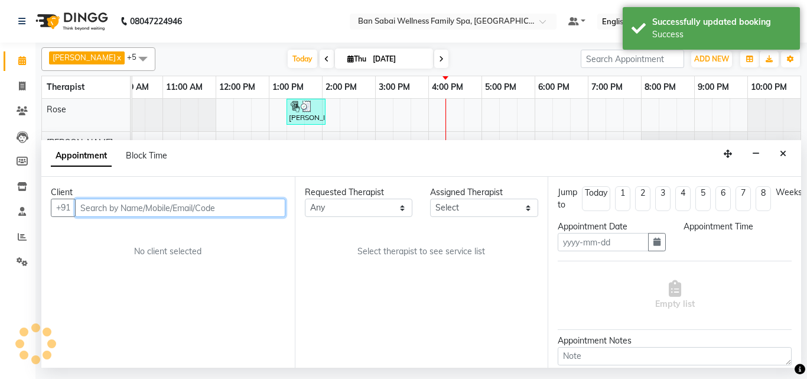
type input "[DATE]"
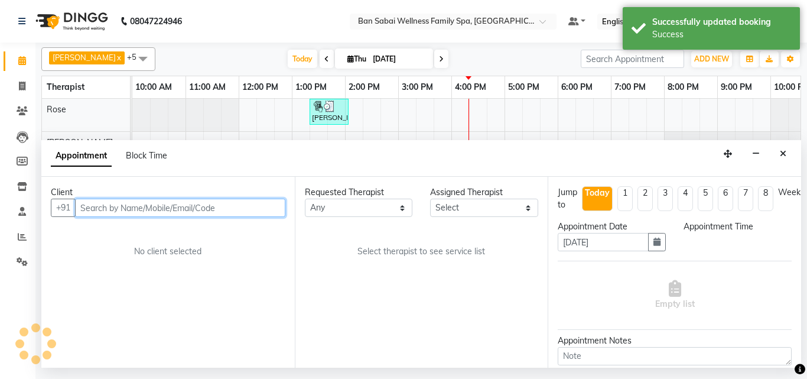
select select "90339"
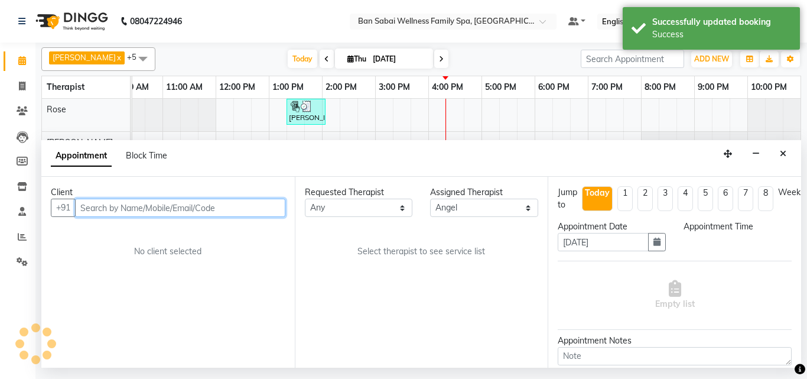
select select "1050"
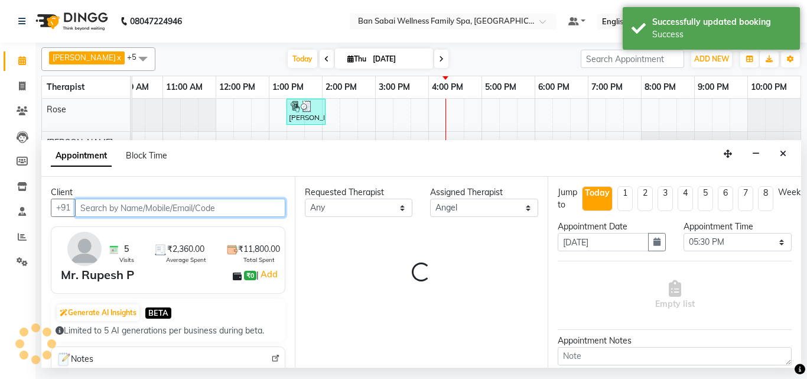
select select "4132"
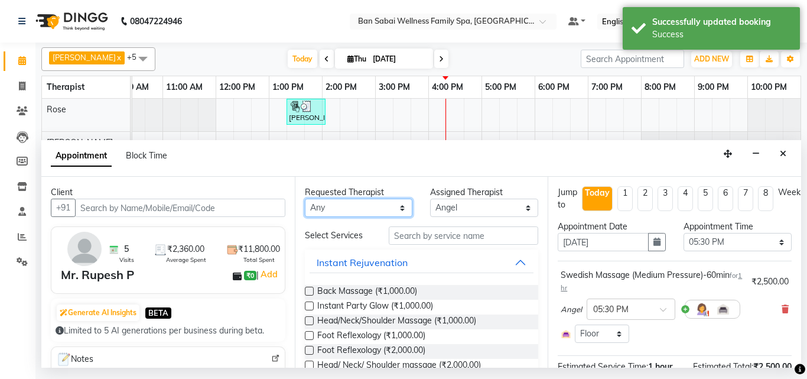
click at [401, 206] on select "Any [PERSON_NAME] [PERSON_NAME] [PERSON_NAME] [PERSON_NAME] Rinsit [PERSON_NAME]" at bounding box center [359, 208] width 108 height 18
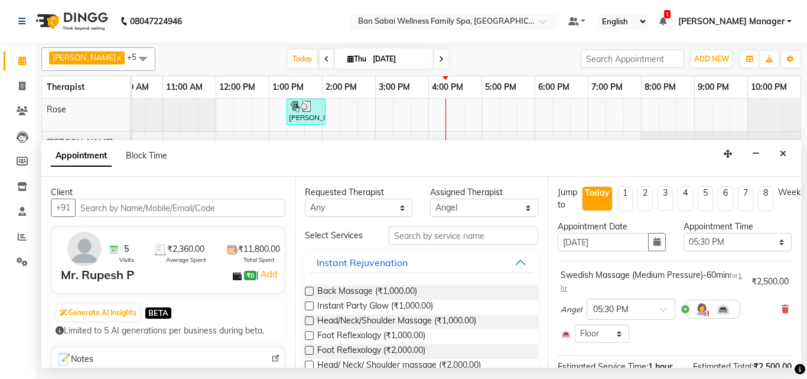
click at [131, 58] on span at bounding box center [143, 58] width 24 height 22
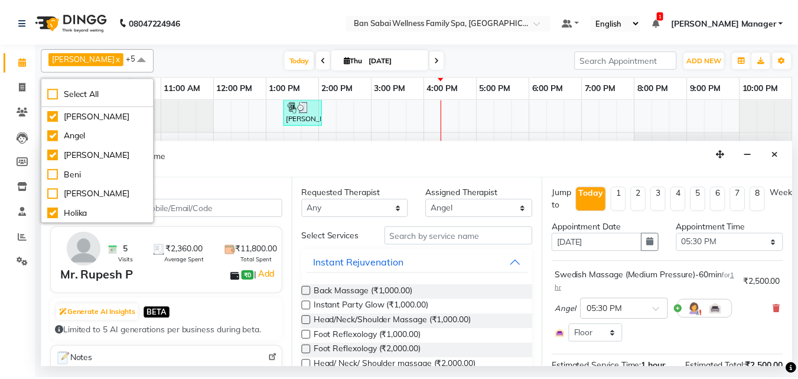
scroll to position [98, 0]
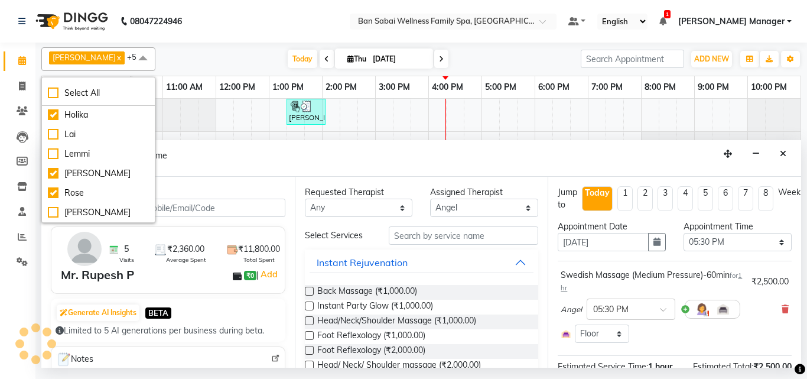
click at [240, 4] on nav "08047224946 Select Location × Ban Sabai Wellness Family Spa, Kalyani Nagar Defa…" at bounding box center [403, 21] width 807 height 43
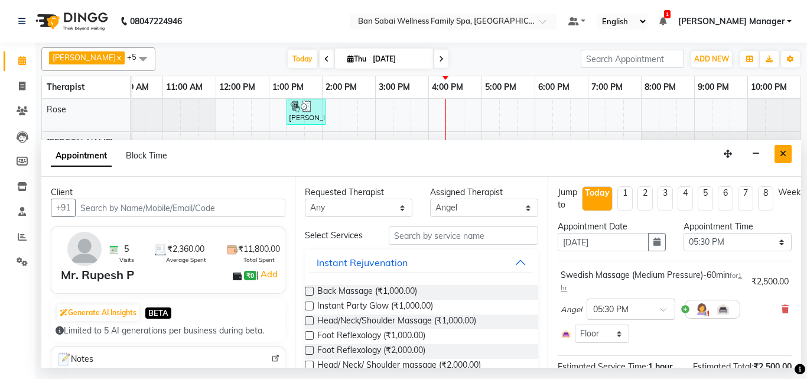
click at [783, 153] on icon "Close" at bounding box center [783, 153] width 6 height 8
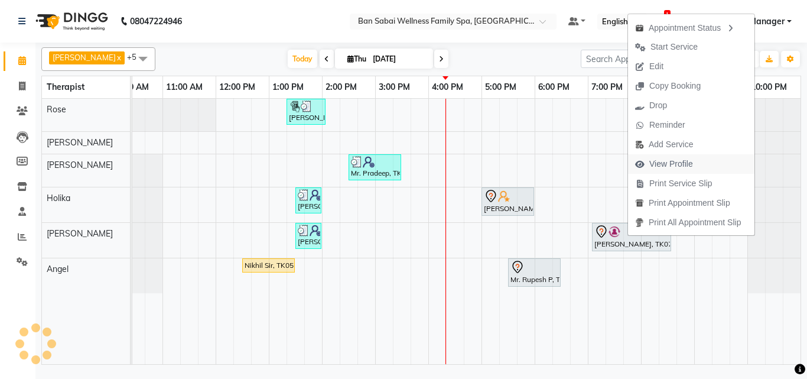
click at [687, 158] on span "View Profile" at bounding box center [671, 164] width 44 height 12
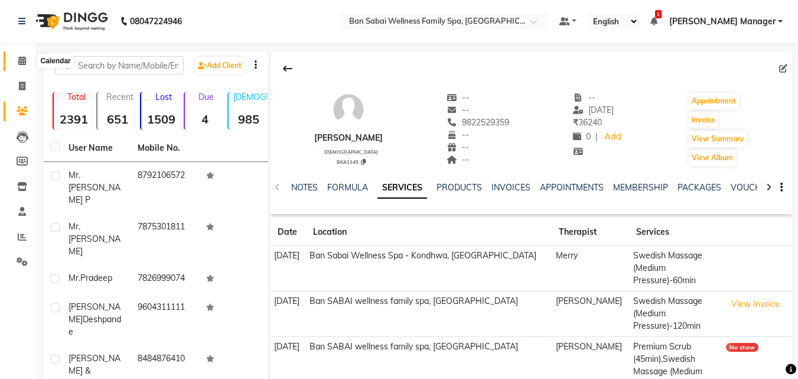
click at [25, 60] on icon at bounding box center [22, 60] width 8 height 9
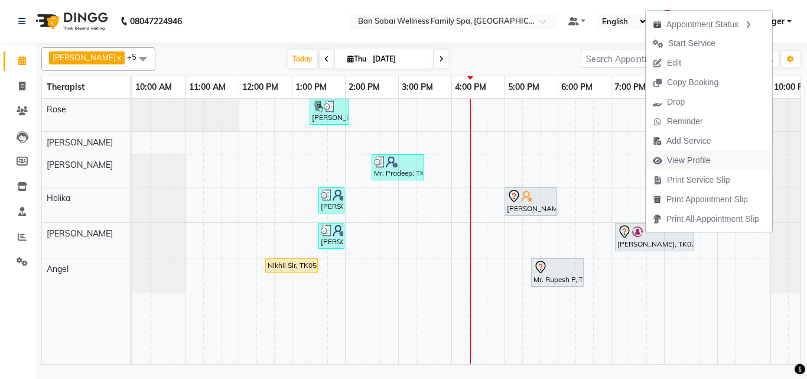
click at [698, 161] on span "View Profile" at bounding box center [689, 160] width 44 height 12
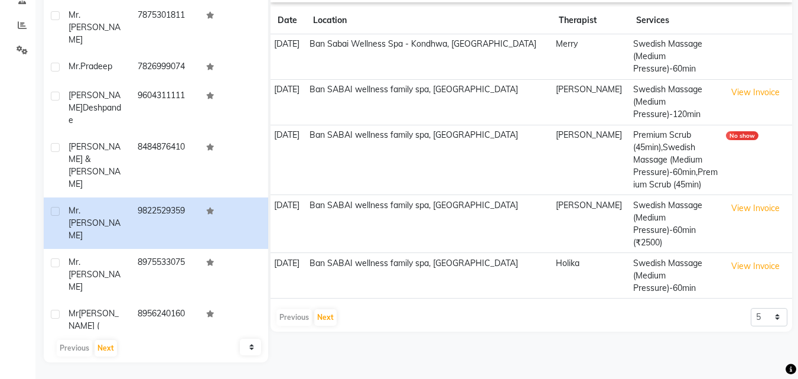
scroll to position [213, 0]
click at [325, 314] on button "Next" at bounding box center [325, 316] width 22 height 17
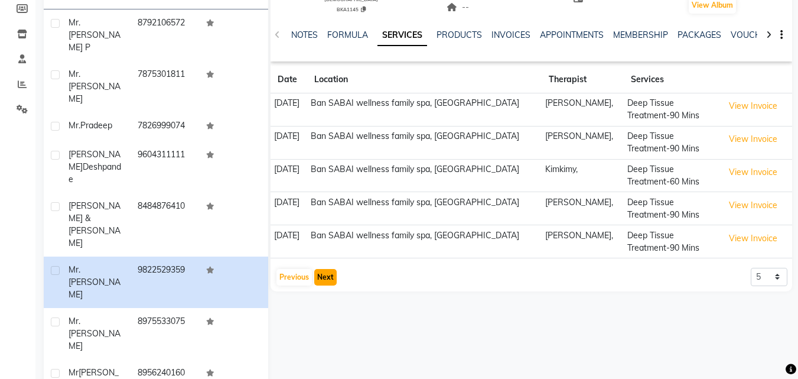
scroll to position [154, 0]
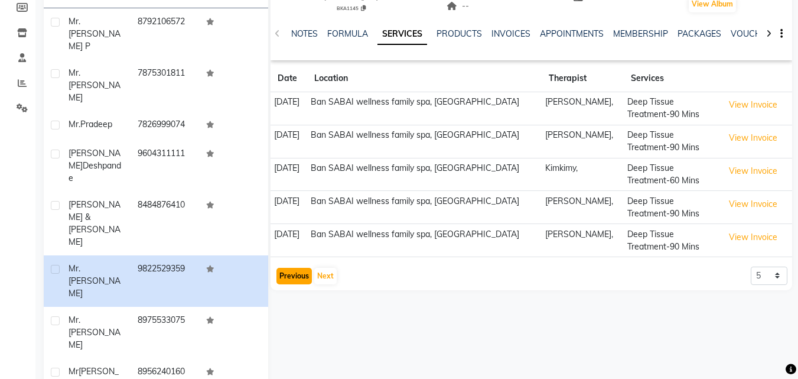
click at [294, 277] on button "Previous" at bounding box center [294, 276] width 35 height 17
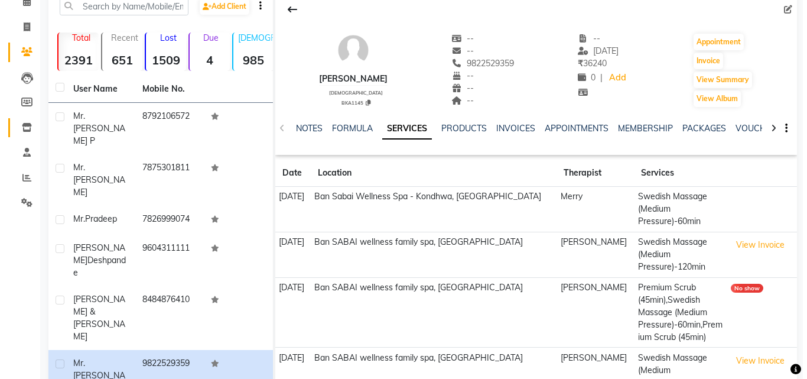
scroll to position [0, 0]
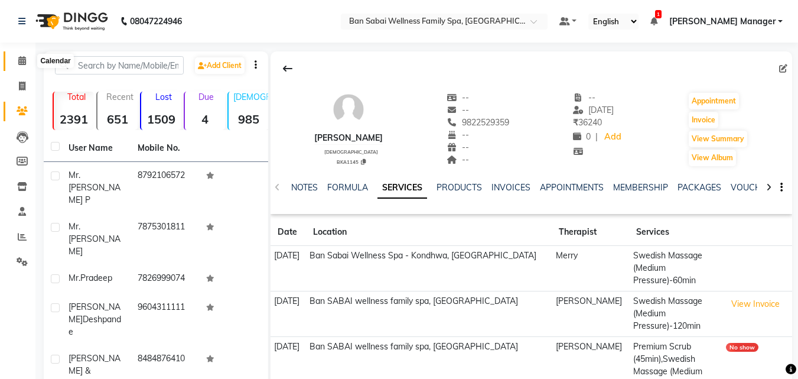
click at [21, 60] on icon at bounding box center [22, 60] width 8 height 9
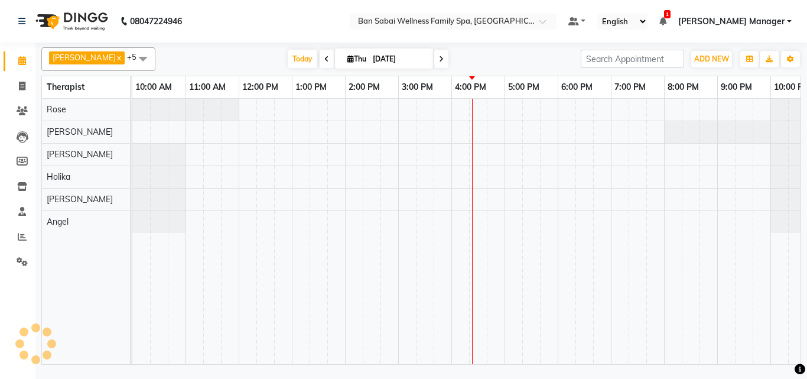
scroll to position [0, 23]
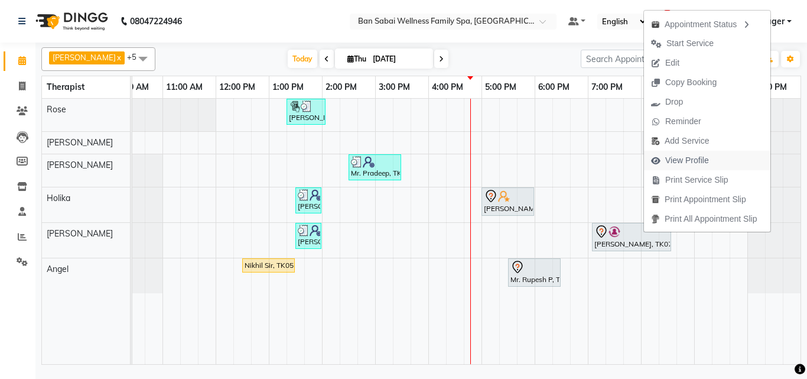
click at [695, 158] on span "View Profile" at bounding box center [687, 160] width 44 height 12
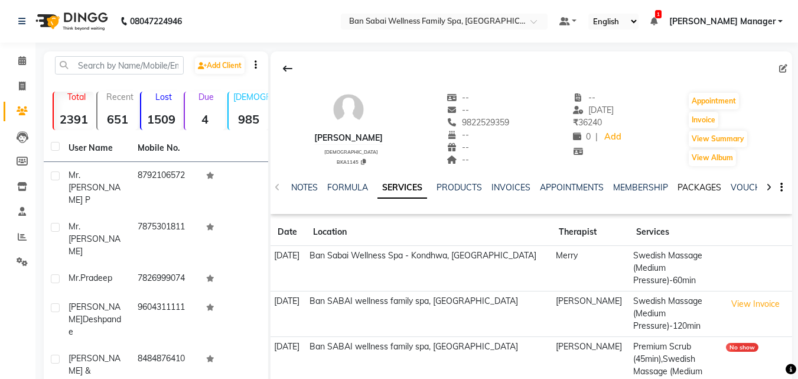
click at [707, 187] on link "PACKAGES" at bounding box center [700, 187] width 44 height 11
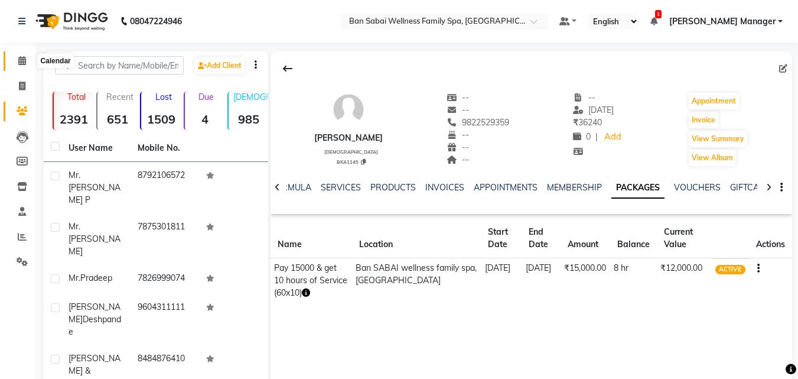
click at [20, 63] on icon at bounding box center [22, 60] width 8 height 9
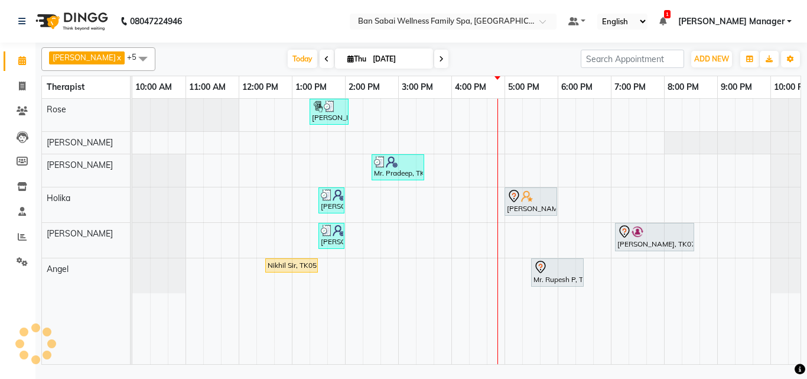
scroll to position [0, 23]
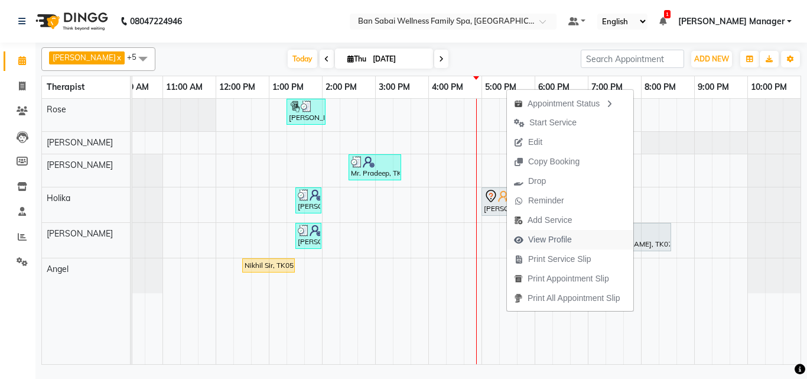
click at [554, 242] on span "View Profile" at bounding box center [550, 239] width 44 height 12
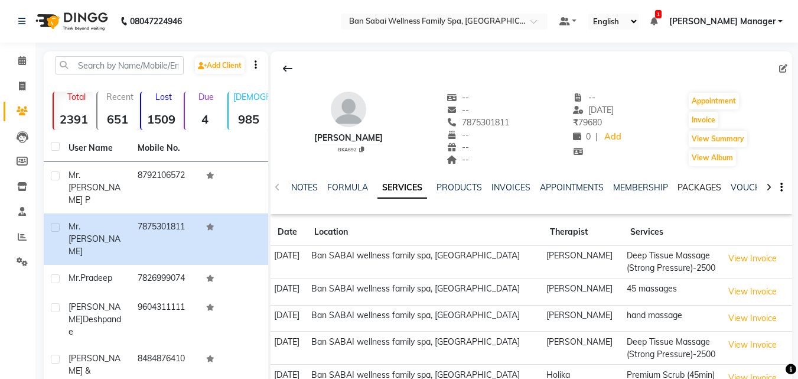
click at [704, 188] on link "PACKAGES" at bounding box center [700, 187] width 44 height 11
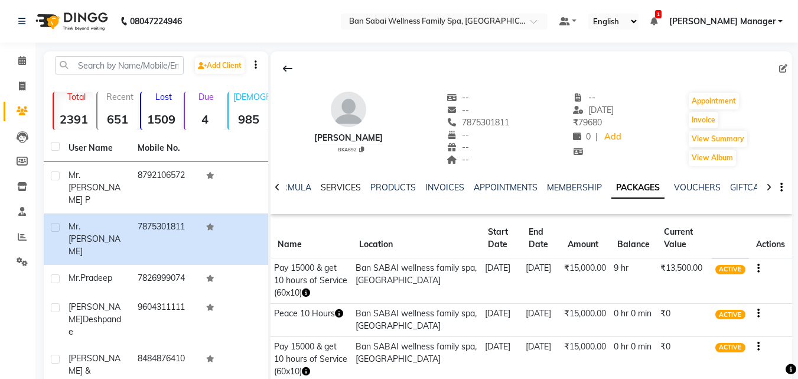
click at [349, 187] on link "SERVICES" at bounding box center [341, 187] width 40 height 11
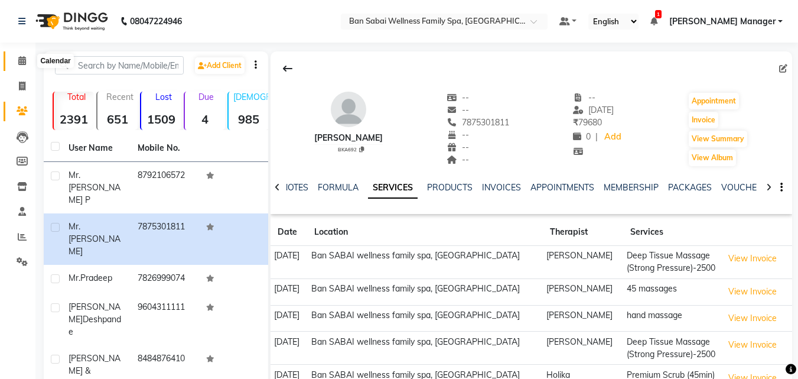
click at [19, 58] on icon at bounding box center [22, 60] width 8 height 9
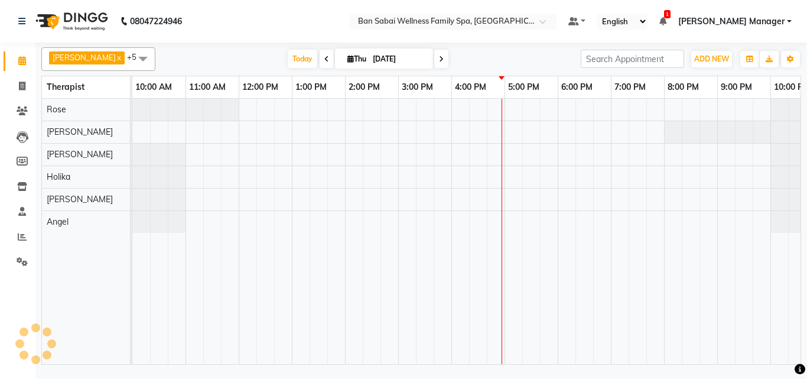
scroll to position [0, 23]
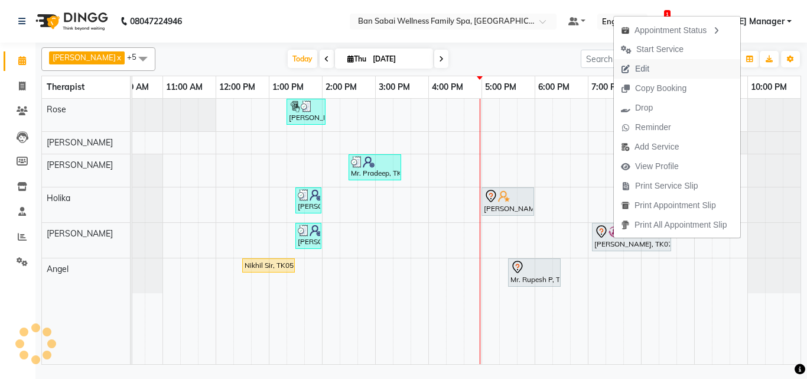
click at [639, 69] on span "Edit" at bounding box center [642, 69] width 14 height 12
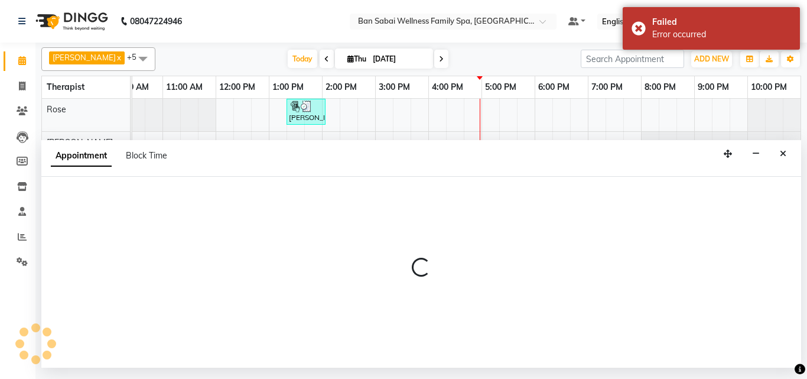
select select "tentative"
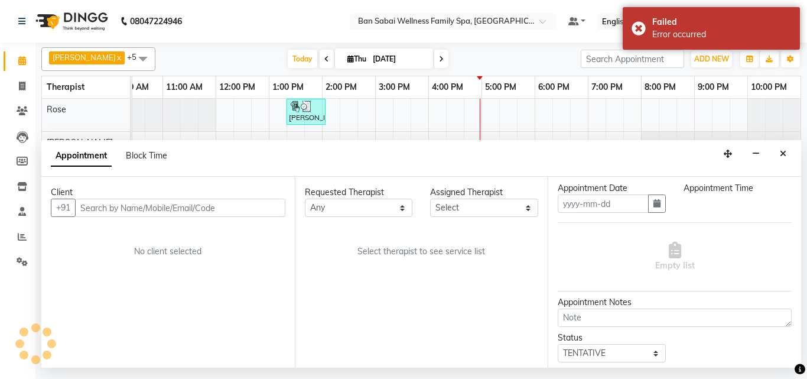
scroll to position [0, 0]
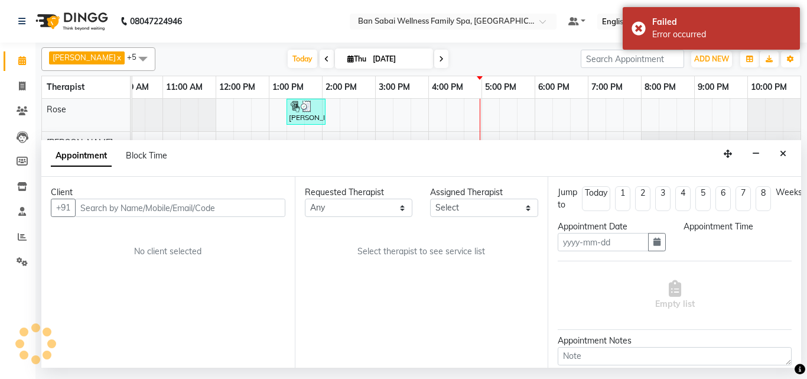
type input "[DATE]"
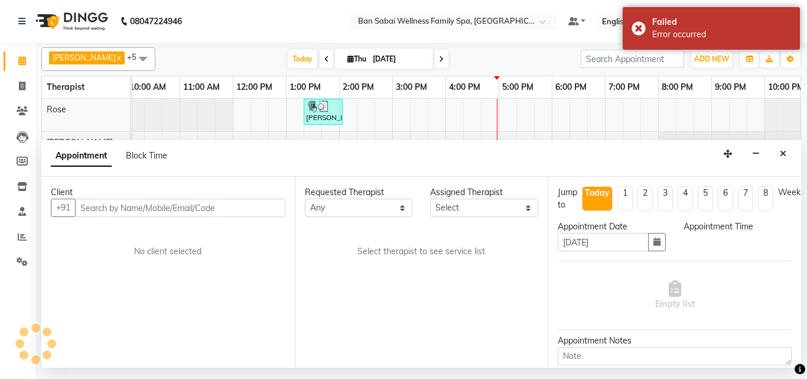
select select "87127"
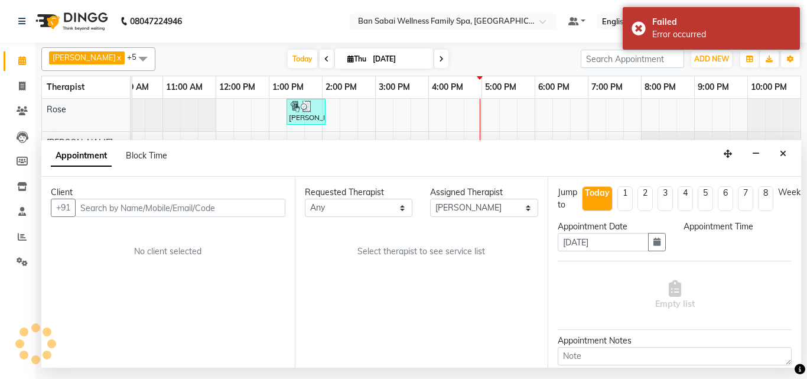
select select "1145"
select select "4209"
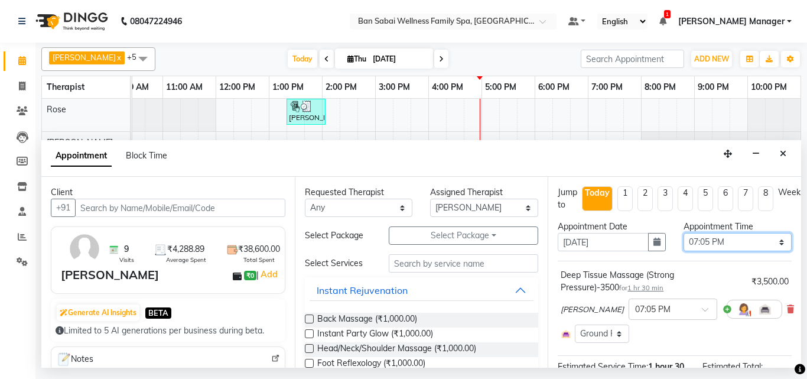
click at [770, 245] on select "Select 11:00 AM 11:05 AM 11:10 AM 11:15 AM 11:20 AM 11:25 AM 11:30 AM 11:35 AM …" at bounding box center [738, 242] width 108 height 18
select select "1175"
click at [684, 233] on select "Select 11:00 AM 11:05 AM 11:10 AM 11:15 AM 11:20 AM 11:25 AM 11:30 AM 11:35 AM …" at bounding box center [738, 242] width 108 height 18
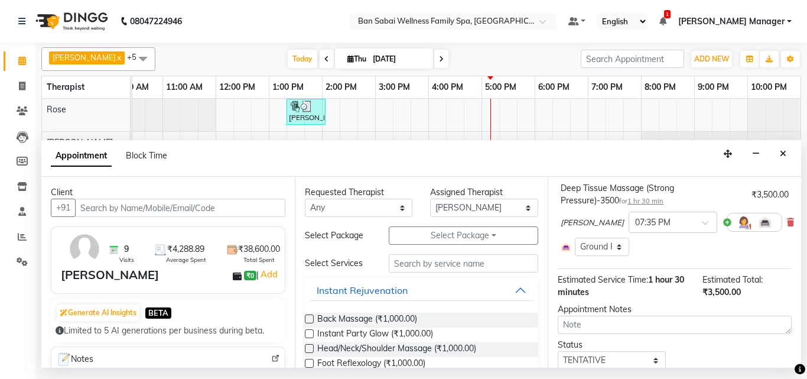
scroll to position [138, 0]
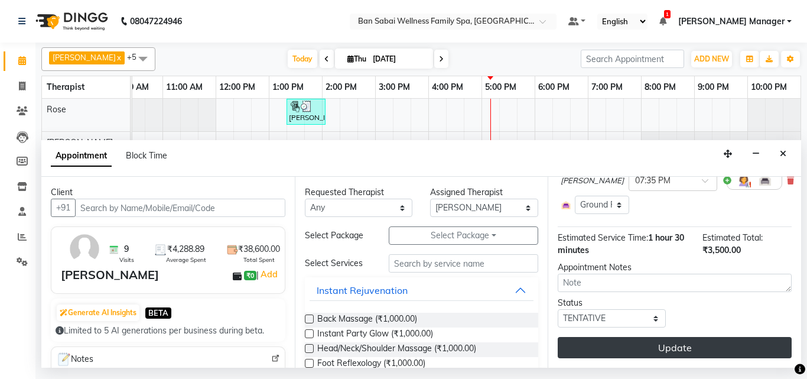
click at [722, 338] on button "Update" at bounding box center [675, 347] width 234 height 21
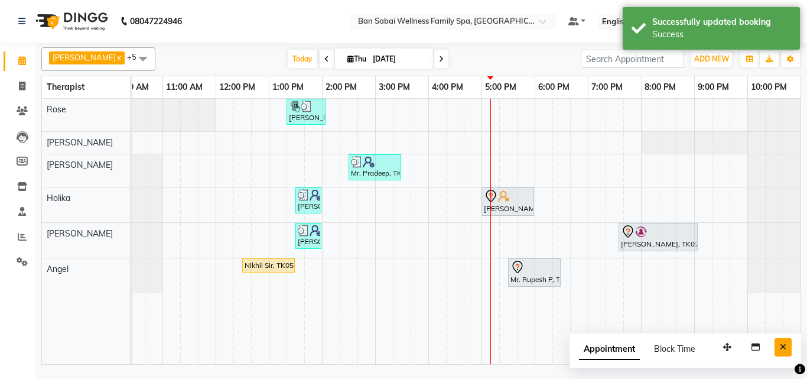
click at [786, 345] on button "Close" at bounding box center [783, 347] width 17 height 18
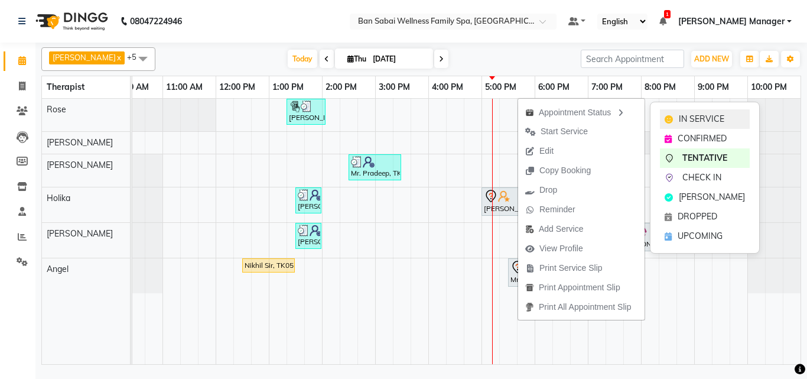
click at [682, 121] on span "IN SERVICE" at bounding box center [701, 119] width 45 height 12
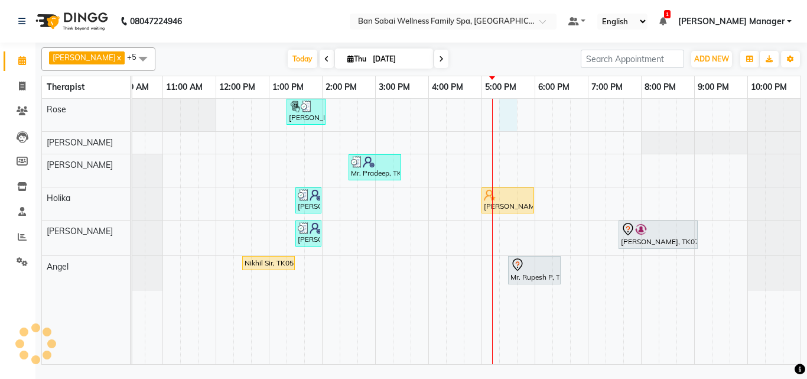
click at [506, 110] on div "Harshita Deshpande, TK01, 01:20 PM-02:05 PM, 45 massages Mr. Pradeep, TK08, 02:…" at bounding box center [454, 231] width 691 height 265
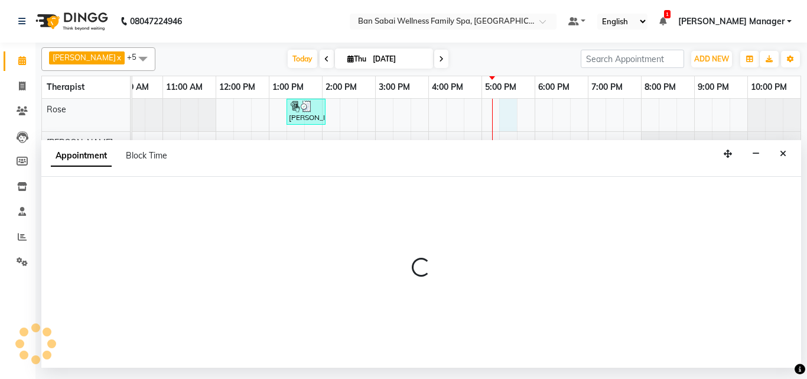
select select "78158"
select select "tentative"
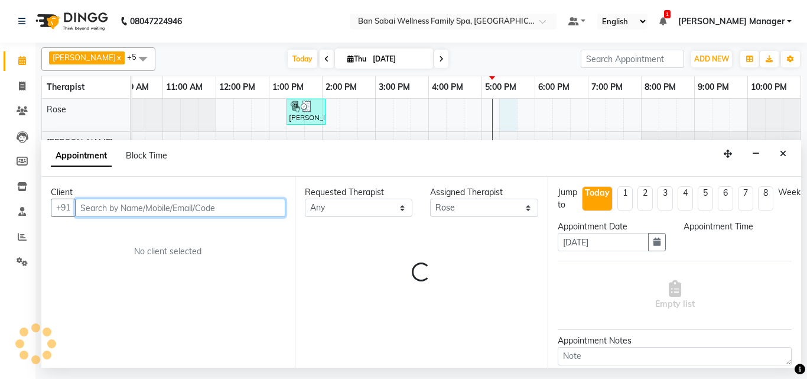
select select "1035"
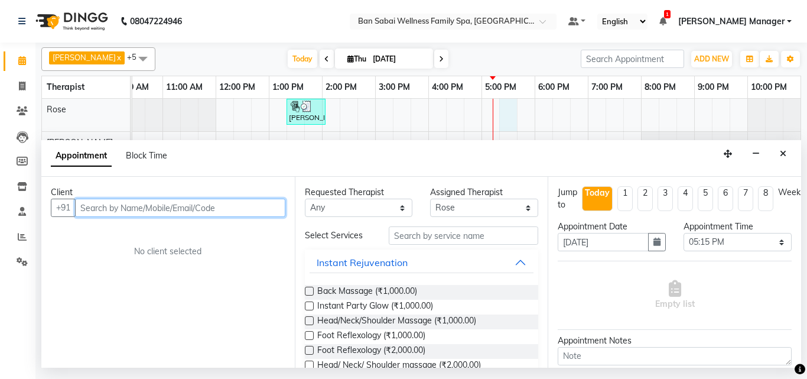
click at [174, 207] on input "text" at bounding box center [180, 208] width 210 height 18
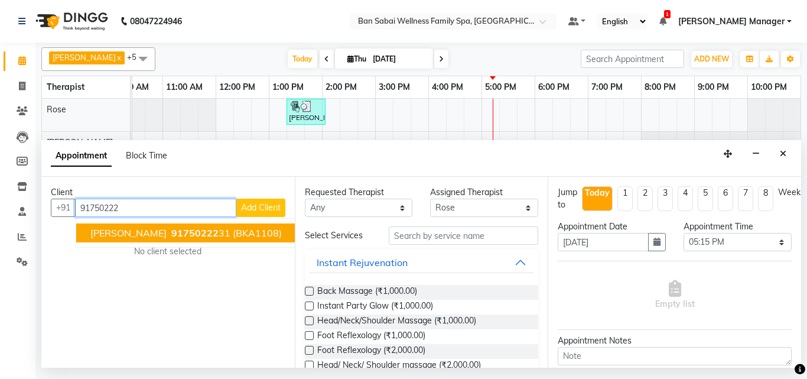
click at [239, 234] on span "(BKA1108)" at bounding box center [257, 233] width 49 height 12
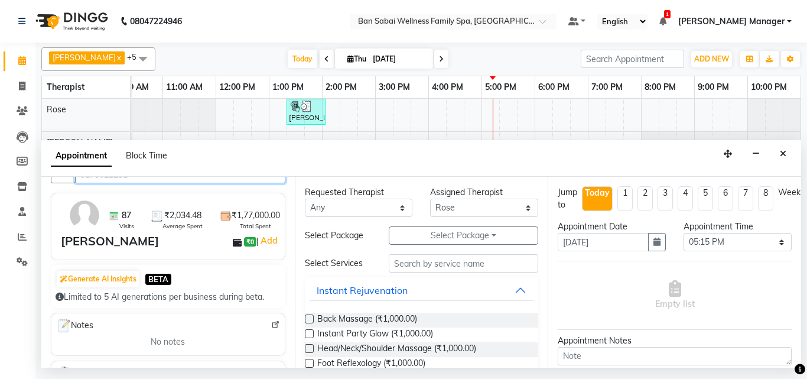
scroll to position [0, 0]
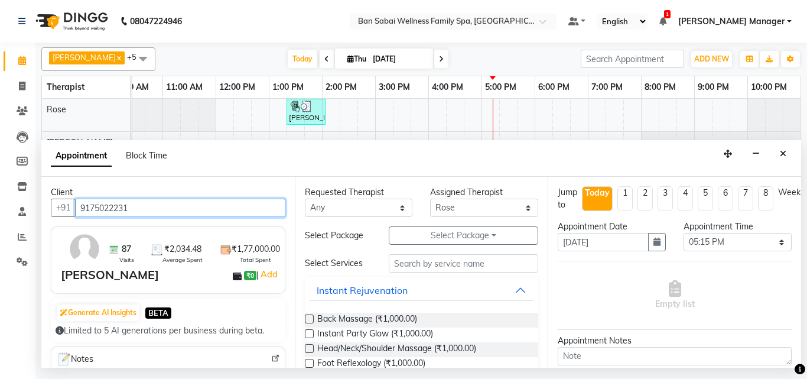
type input "9175022231"
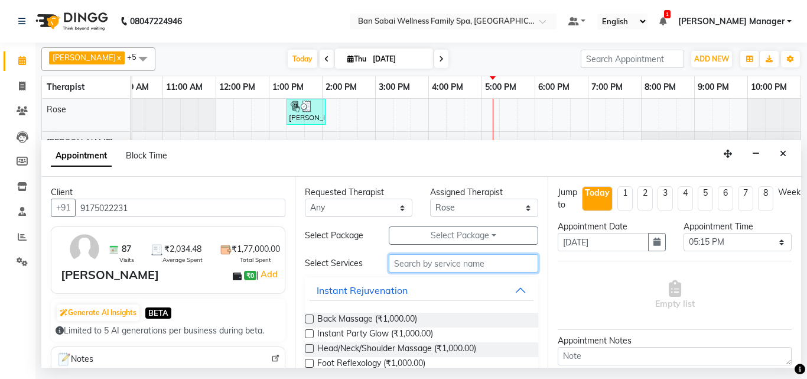
click at [427, 261] on input "text" at bounding box center [464, 263] width 150 height 18
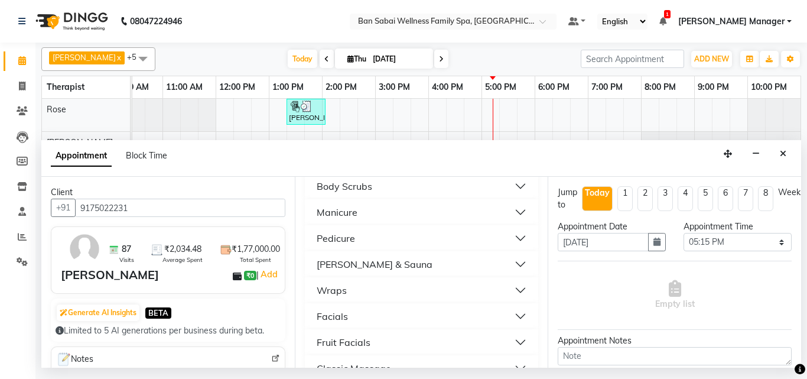
scroll to position [295, 0]
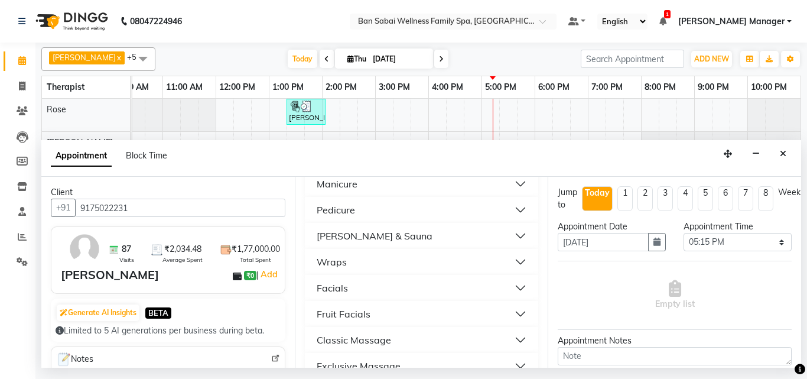
click at [511, 342] on button "Classic Massage" at bounding box center [422, 339] width 225 height 21
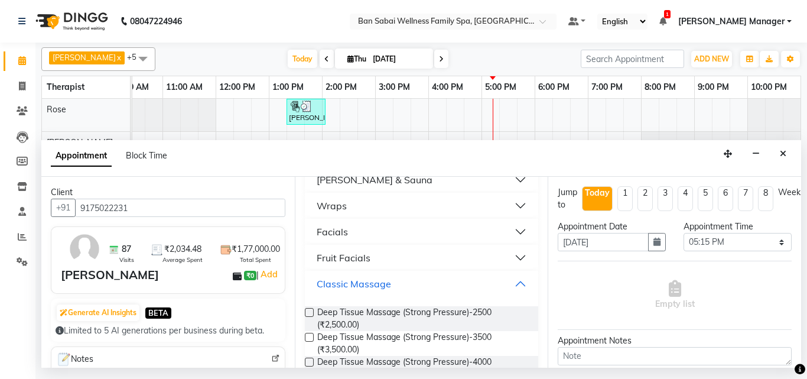
scroll to position [414, 0]
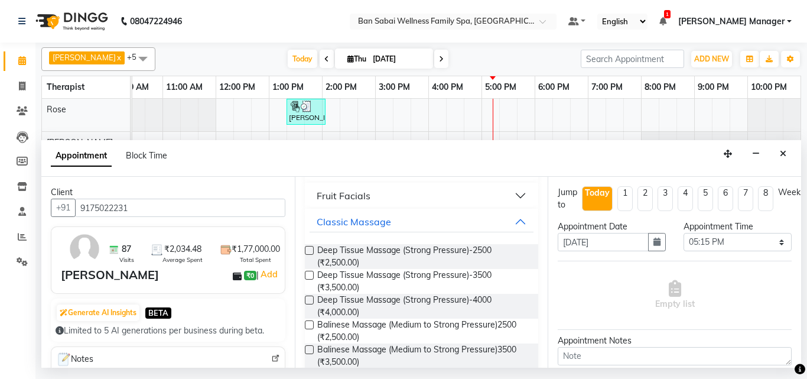
click at [310, 250] on label at bounding box center [309, 250] width 9 height 9
click at [310, 250] on input "checkbox" at bounding box center [309, 252] width 8 height 8
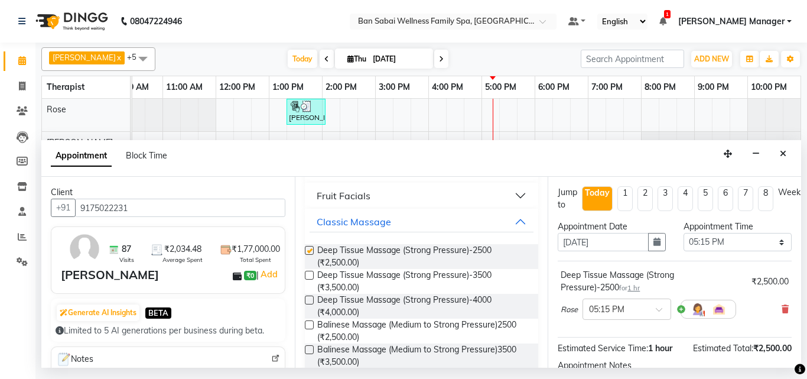
checkbox input "false"
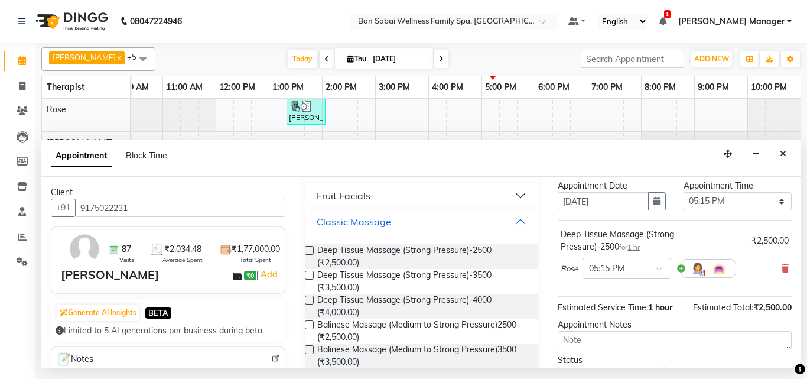
scroll to position [141, 0]
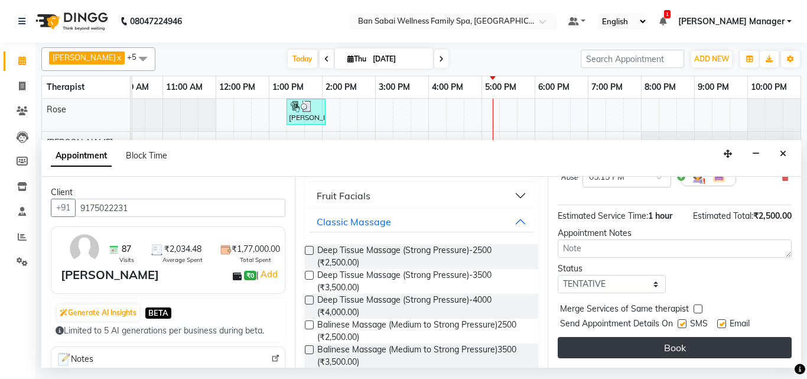
click at [691, 339] on button "Book" at bounding box center [675, 347] width 234 height 21
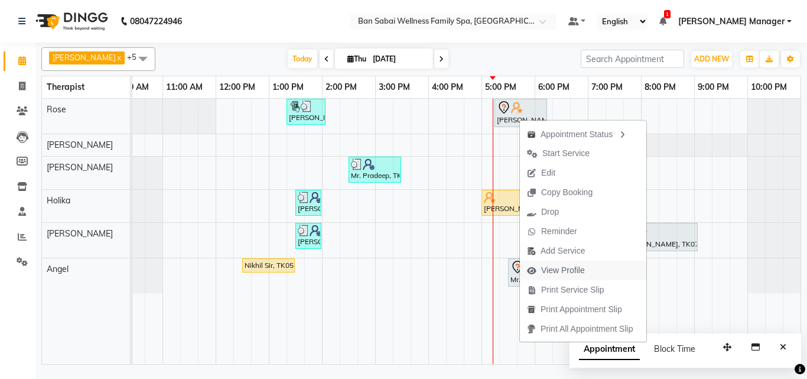
click at [564, 270] on span "View Profile" at bounding box center [563, 270] width 44 height 12
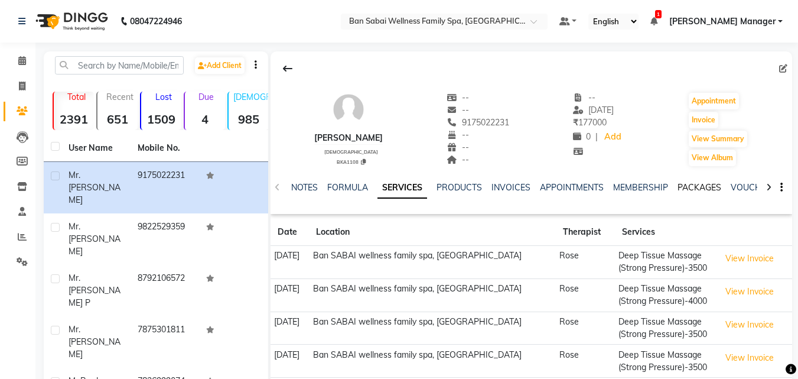
click at [696, 184] on link "PACKAGES" at bounding box center [700, 187] width 44 height 11
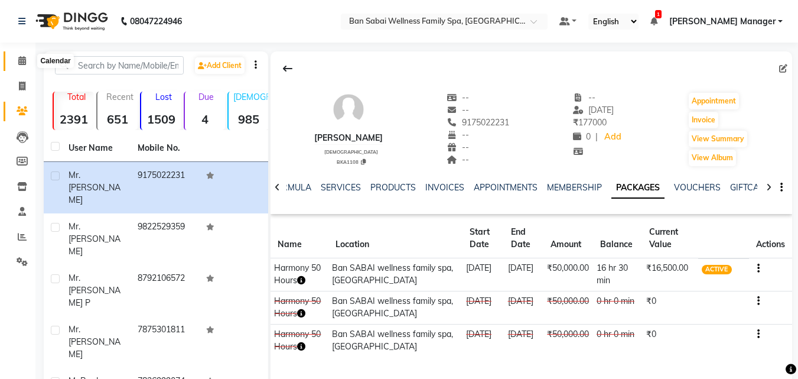
click at [18, 61] on icon at bounding box center [22, 60] width 8 height 9
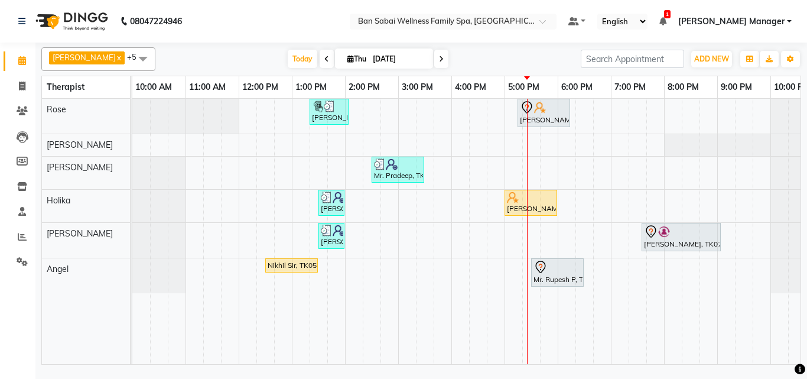
click at [439, 59] on icon at bounding box center [441, 59] width 5 height 7
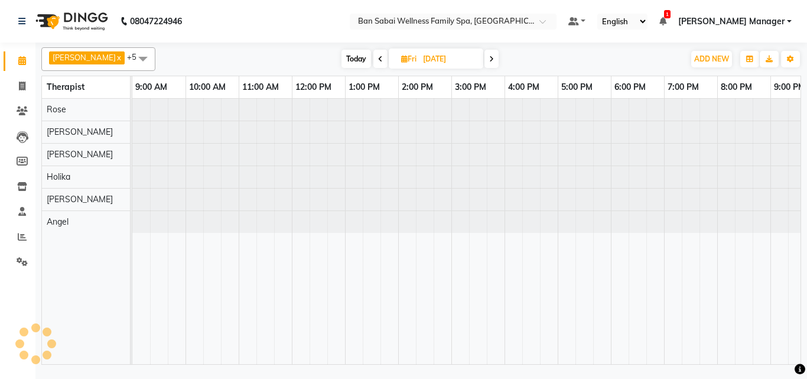
scroll to position [0, 129]
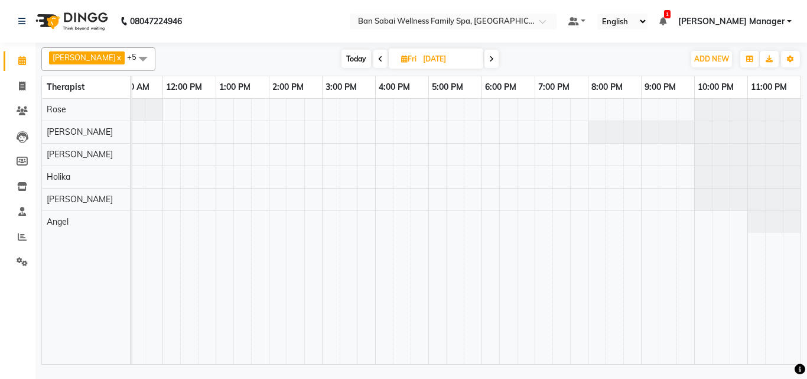
click at [342, 59] on span "Today" at bounding box center [357, 59] width 30 height 18
type input "[DATE]"
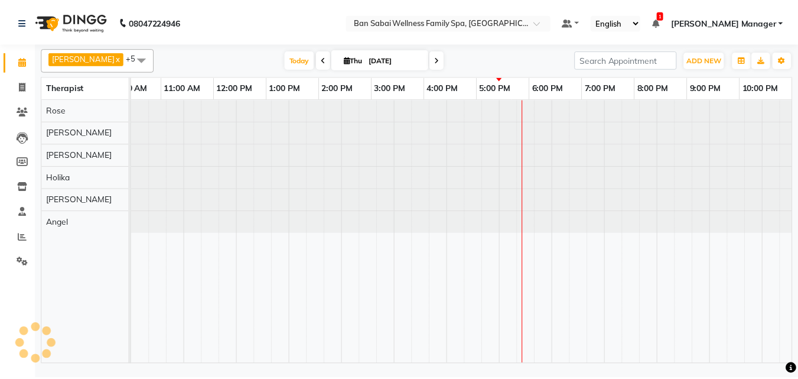
scroll to position [0, 23]
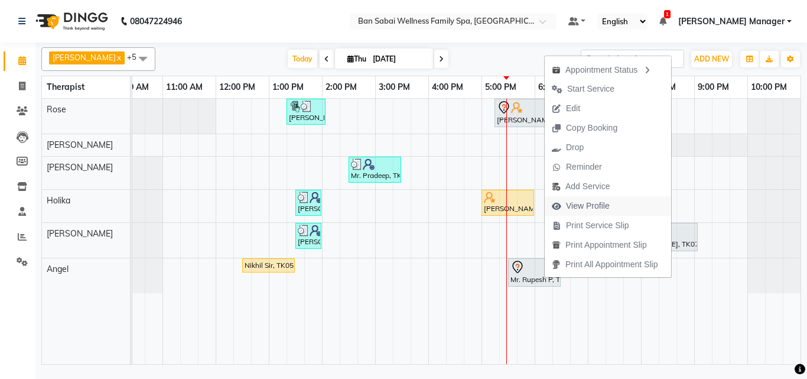
click at [602, 207] on span "View Profile" at bounding box center [588, 206] width 44 height 12
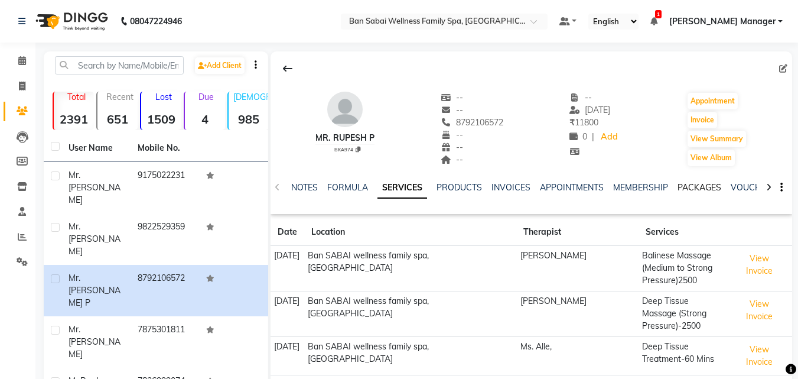
click at [692, 186] on link "PACKAGES" at bounding box center [700, 187] width 44 height 11
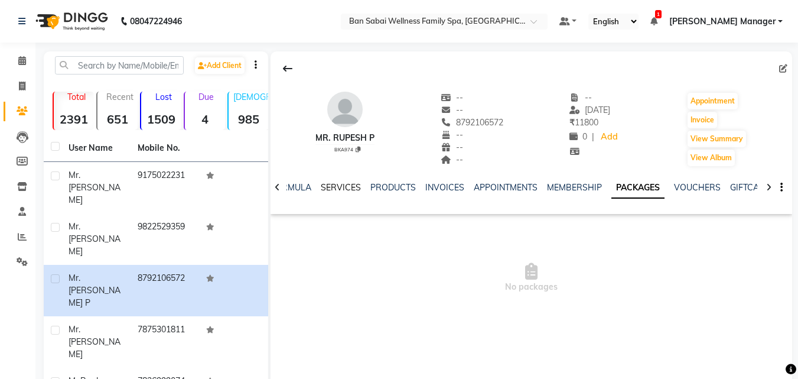
click at [341, 190] on link "SERVICES" at bounding box center [341, 187] width 40 height 11
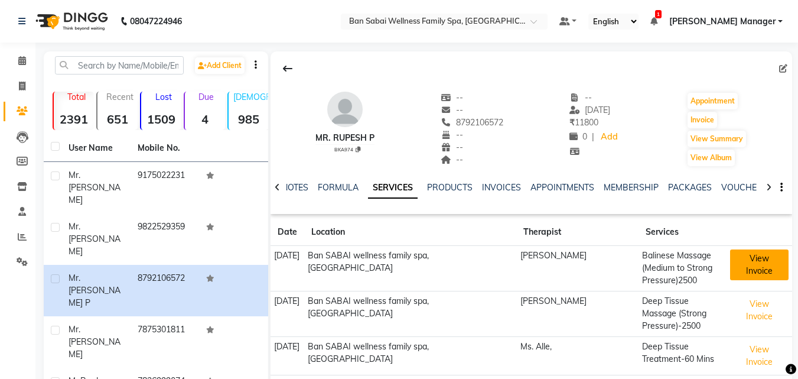
click at [739, 258] on button "View Invoice" at bounding box center [759, 264] width 58 height 31
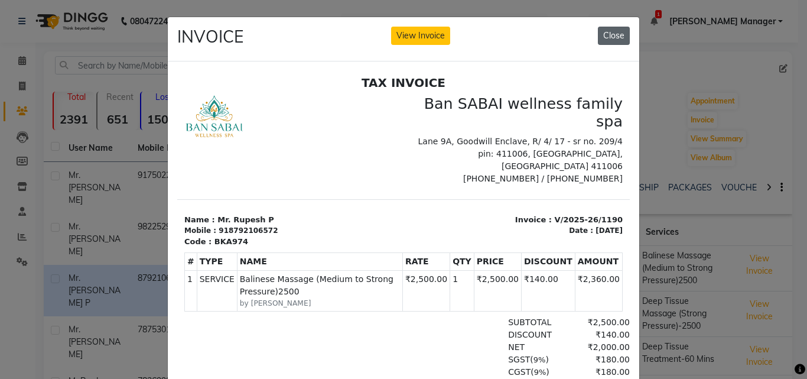
click at [614, 35] on button "Close" at bounding box center [614, 36] width 32 height 18
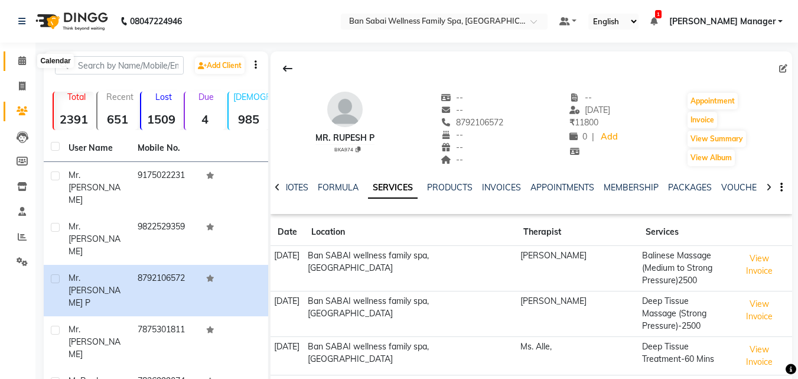
click at [27, 58] on span at bounding box center [22, 61] width 21 height 14
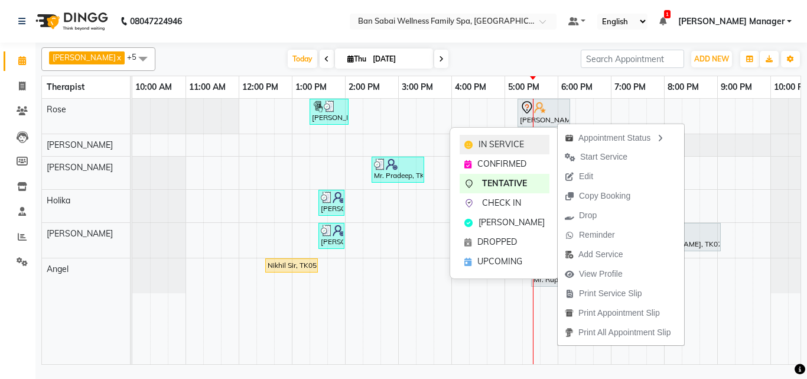
click at [509, 141] on span "IN SERVICE" at bounding box center [501, 144] width 45 height 12
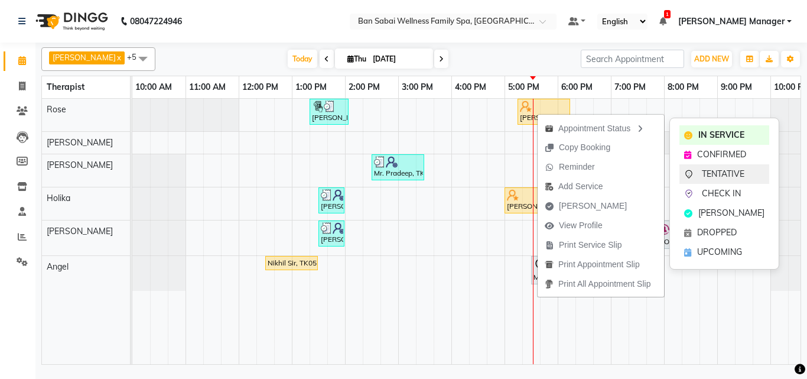
click at [736, 172] on span "TENTATIVE" at bounding box center [723, 174] width 43 height 12
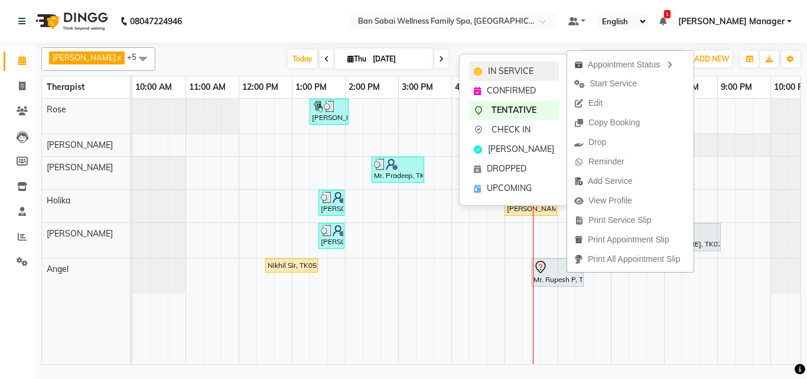
click at [535, 68] on div "IN SERVICE" at bounding box center [514, 70] width 90 height 19
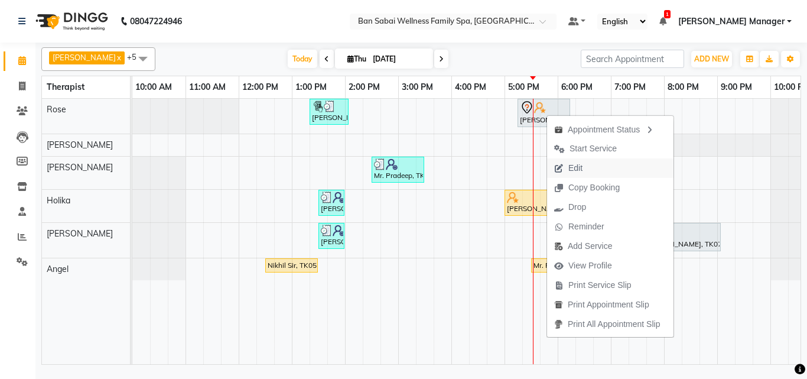
click at [579, 168] on span "Edit" at bounding box center [575, 168] width 14 height 12
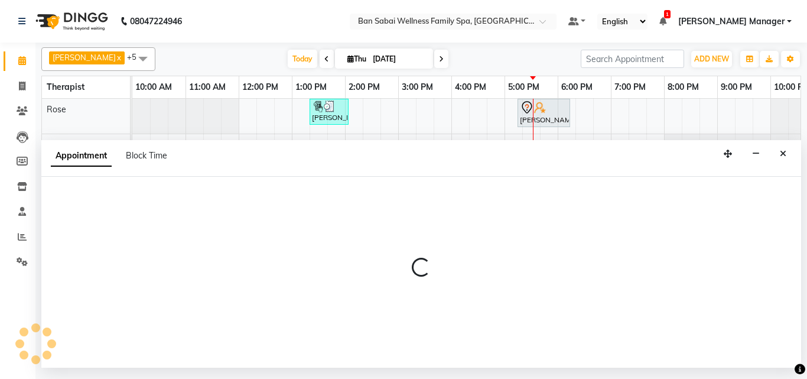
select select "tentative"
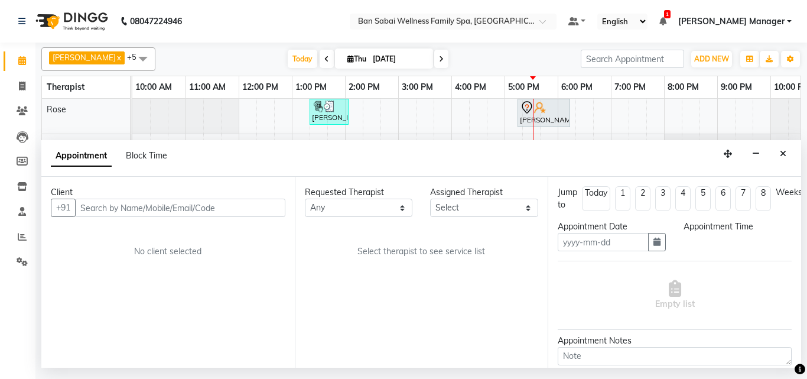
type input "[DATE]"
select select "78158"
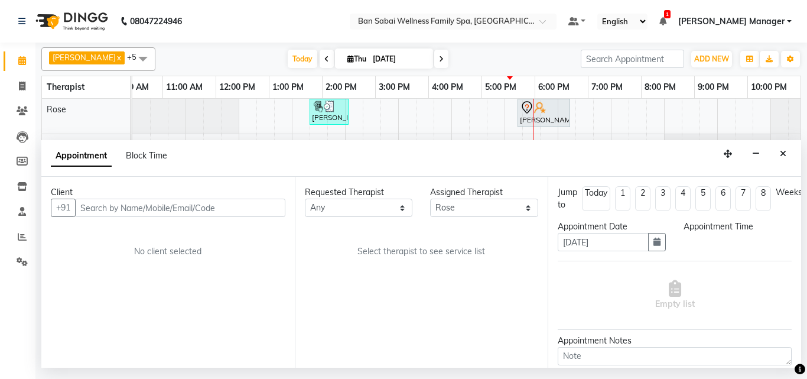
scroll to position [0, 23]
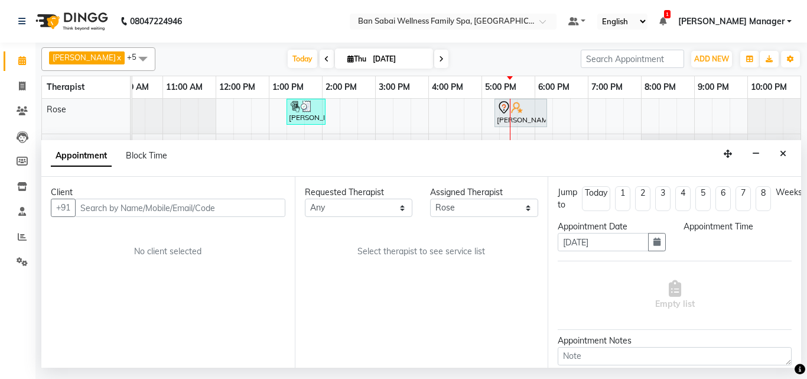
select select "1035"
select select "4132"
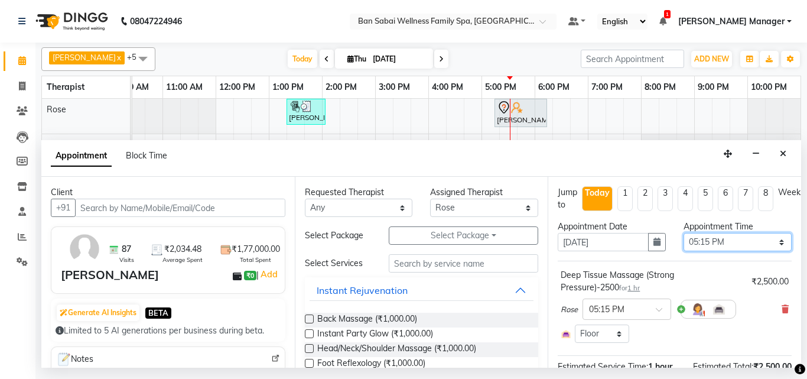
click at [777, 242] on select "Select 11:00 AM 11:05 AM 11:10 AM 11:15 AM 11:20 AM 11:25 AM 11:30 AM 11:35 AM …" at bounding box center [738, 242] width 108 height 18
select select "1050"
click at [684, 233] on select "Select 11:00 AM 11:05 AM 11:10 AM 11:15 AM 11:20 AM 11:25 AM 11:30 AM 11:35 AM …" at bounding box center [738, 242] width 108 height 18
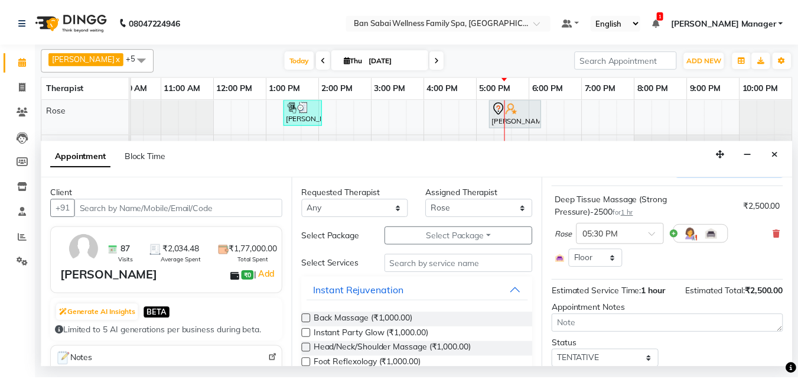
scroll to position [125, 0]
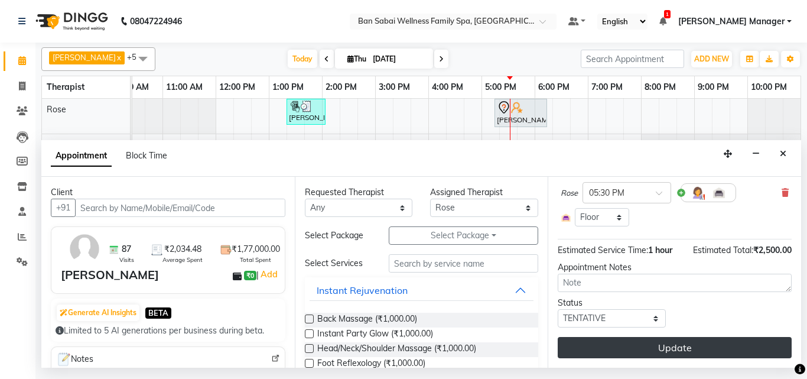
click at [679, 337] on button "Update" at bounding box center [675, 347] width 234 height 21
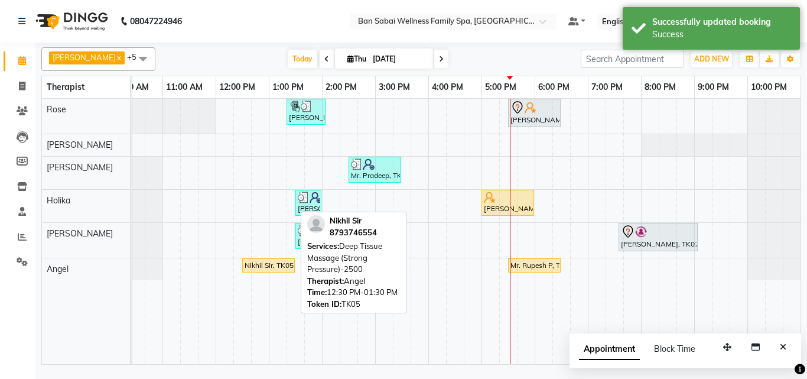
click at [258, 265] on div "Nikhil Sir, TK05, 12:30 PM-01:30 PM, Deep Tissue Massage (Strong Pressure)-2500" at bounding box center [268, 265] width 50 height 11
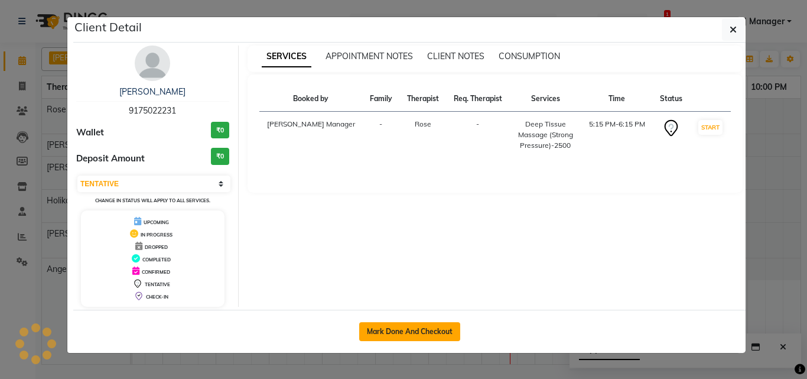
select select "1"
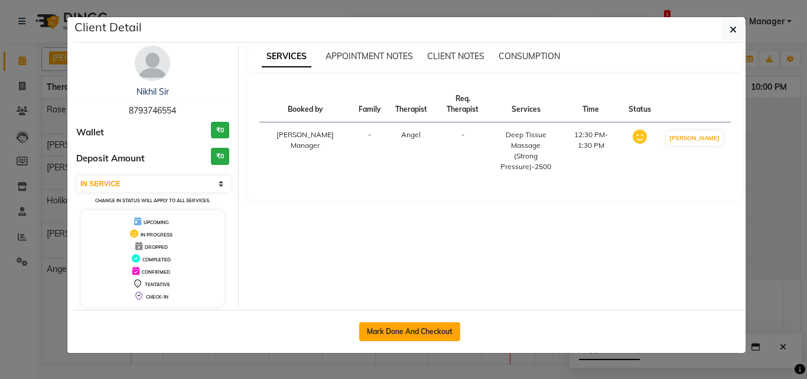
click at [404, 328] on button "Mark Done And Checkout" at bounding box center [409, 331] width 101 height 19
select select "service"
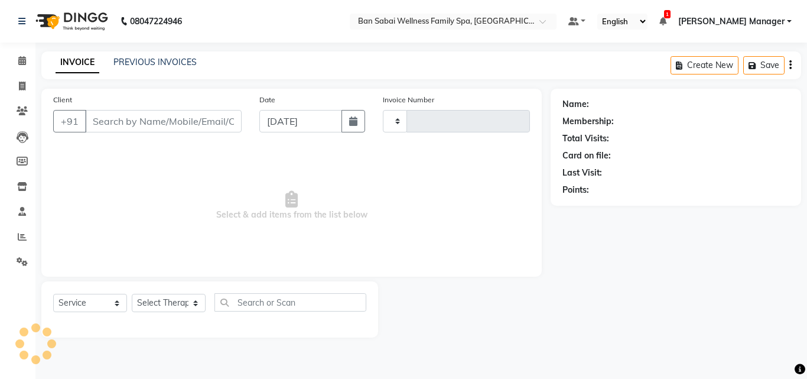
type input "2250"
select select "8225"
type input "8793746554"
select select "90339"
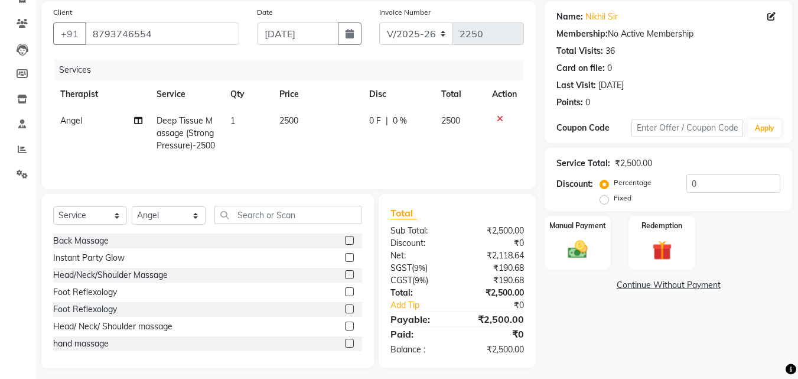
scroll to position [95, 0]
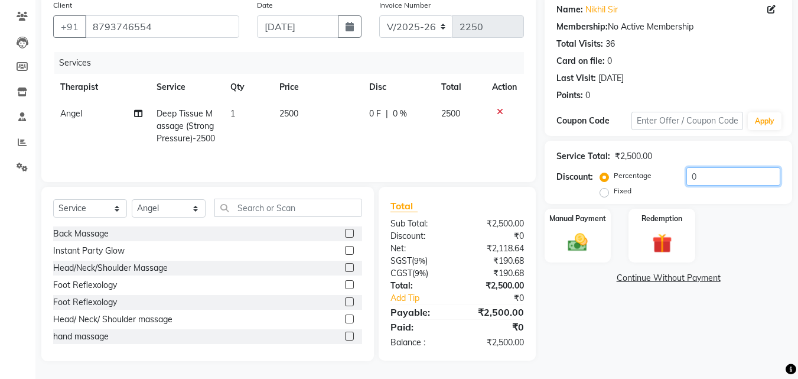
click at [734, 180] on input "0" at bounding box center [734, 176] width 94 height 18
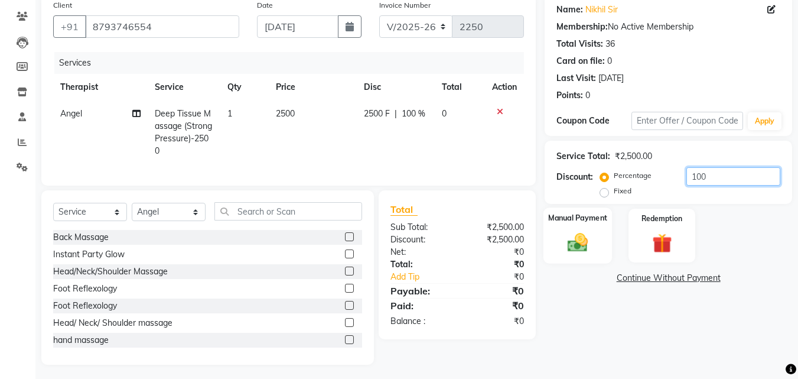
type input "100"
click at [600, 246] on div "Manual Payment" at bounding box center [578, 235] width 69 height 56
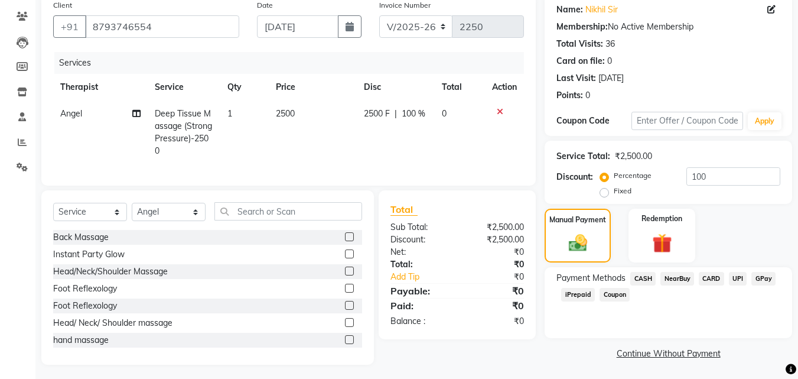
click at [617, 297] on span "Coupon" at bounding box center [615, 295] width 30 height 14
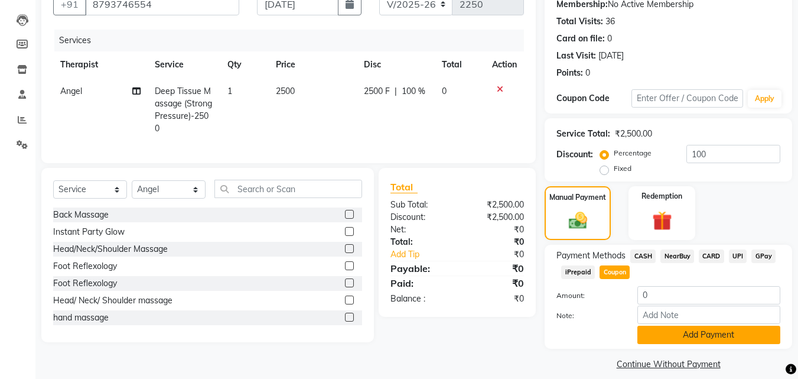
scroll to position [129, 0]
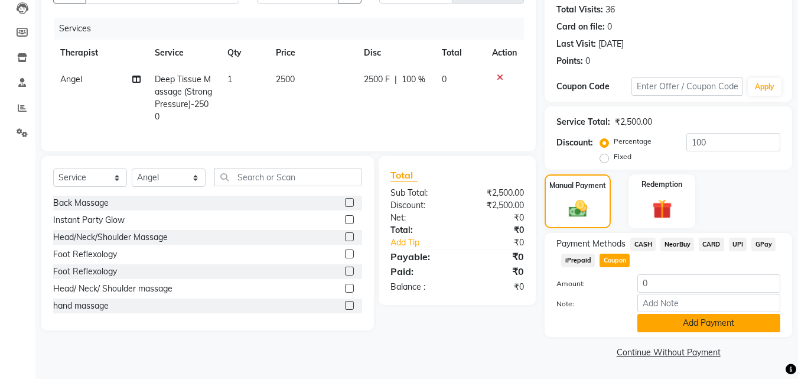
click at [705, 323] on button "Add Payment" at bounding box center [709, 323] width 143 height 18
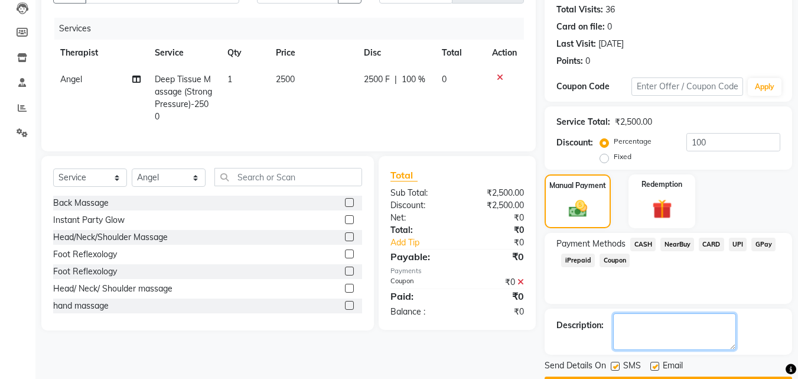
click at [666, 323] on textarea at bounding box center [674, 331] width 123 height 37
click at [630, 326] on textarea at bounding box center [674, 331] width 123 height 37
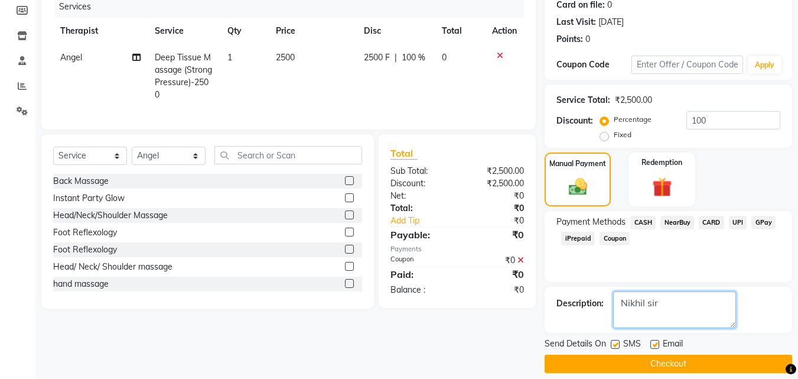
scroll to position [162, 0]
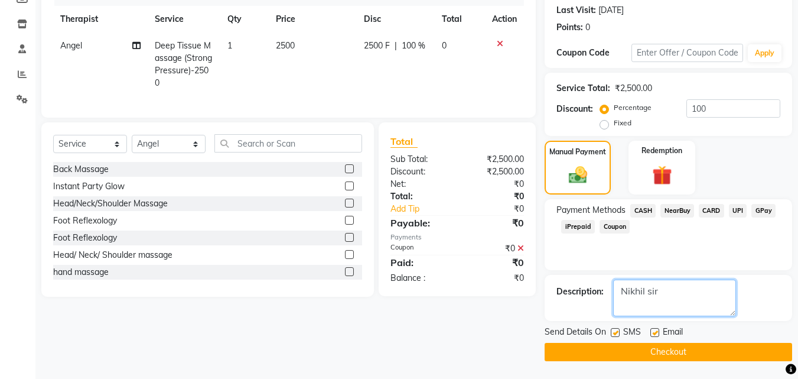
type textarea "Nikhil sir"
click at [675, 350] on button "Checkout" at bounding box center [669, 352] width 248 height 18
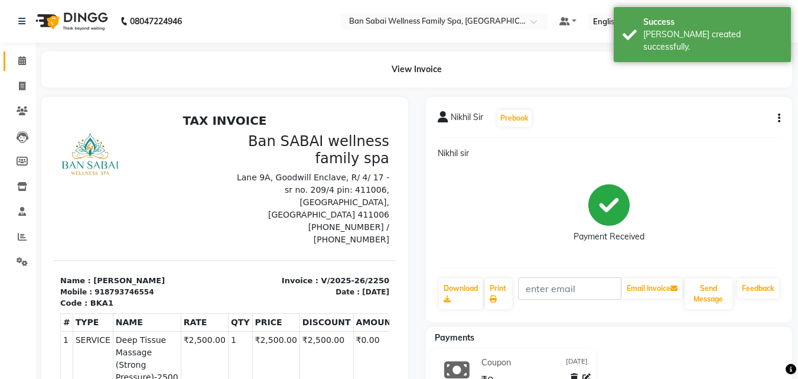
click at [17, 61] on span at bounding box center [22, 61] width 21 height 14
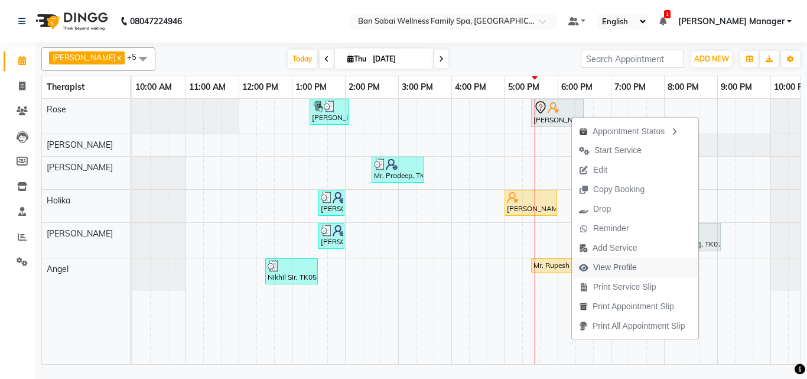
click at [615, 266] on span "View Profile" at bounding box center [615, 267] width 44 height 12
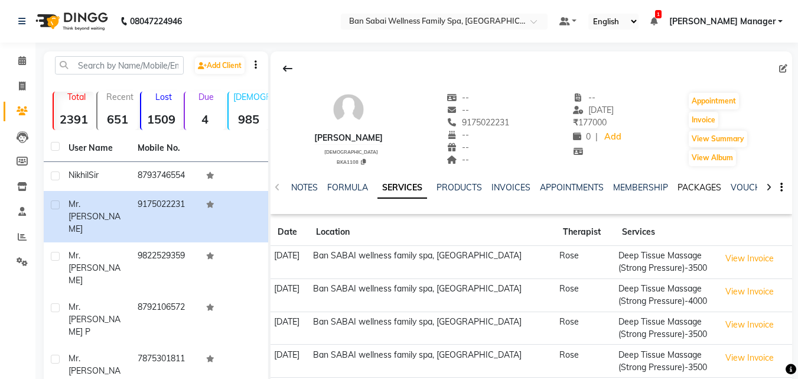
click at [697, 184] on link "PACKAGES" at bounding box center [700, 187] width 44 height 11
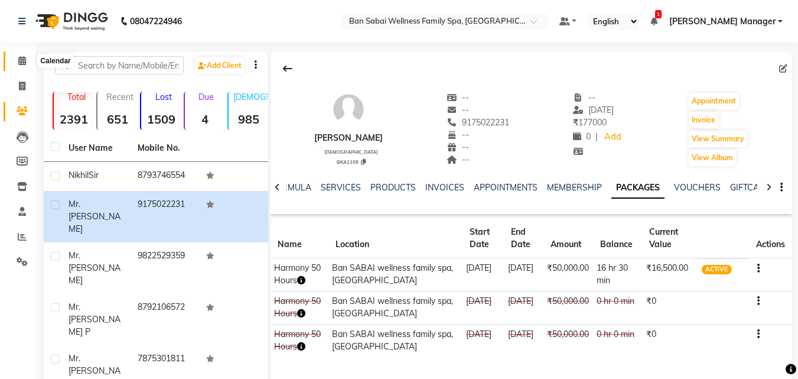
click at [19, 63] on icon at bounding box center [22, 60] width 8 height 9
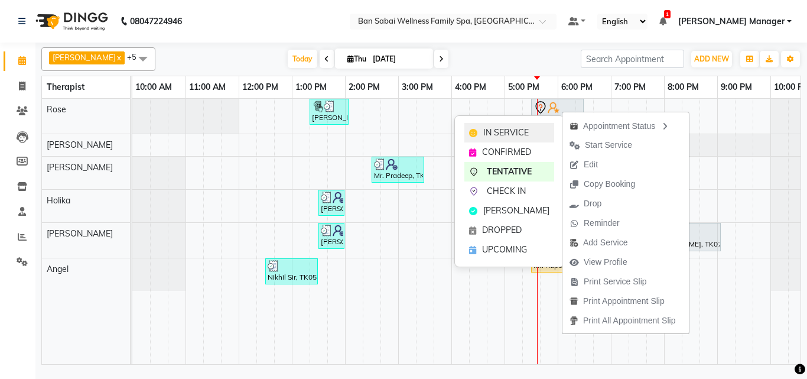
click at [512, 130] on span "IN SERVICE" at bounding box center [505, 132] width 45 height 12
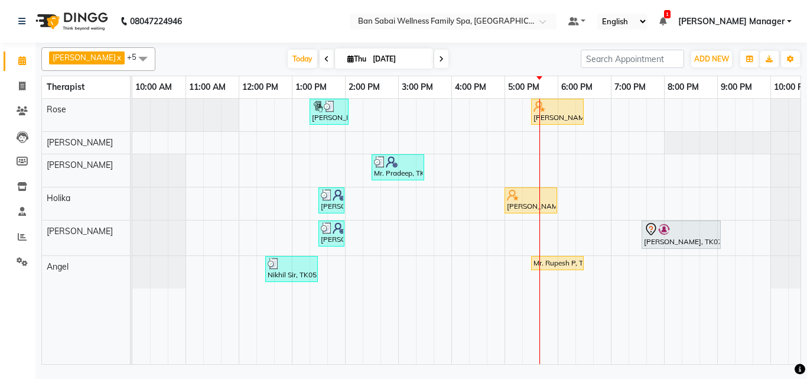
click at [439, 61] on icon at bounding box center [441, 59] width 5 height 7
type input "05-09-2025"
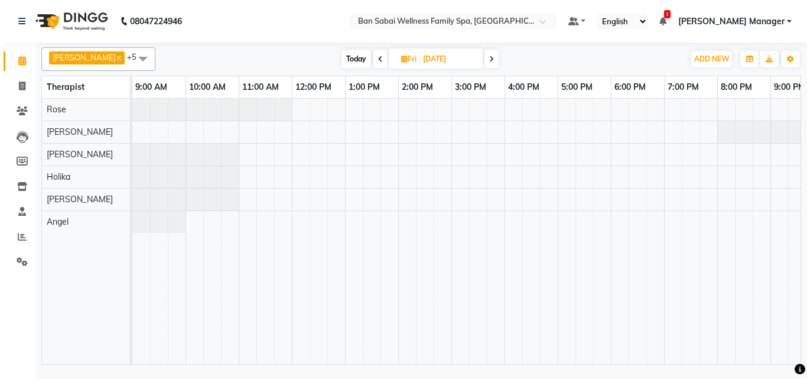
scroll to position [0, 129]
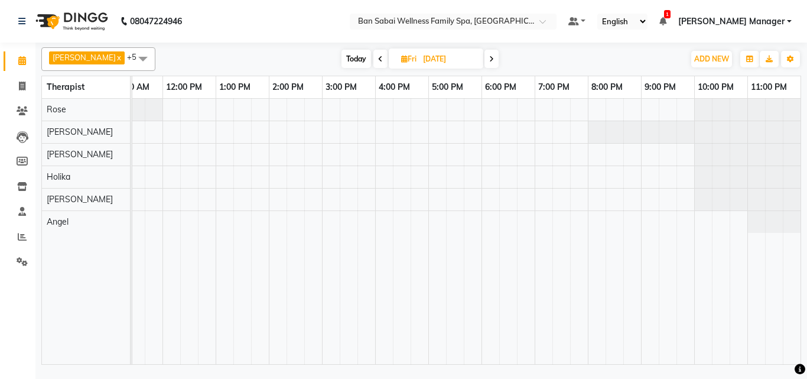
click at [157, 220] on div at bounding box center [402, 231] width 798 height 265
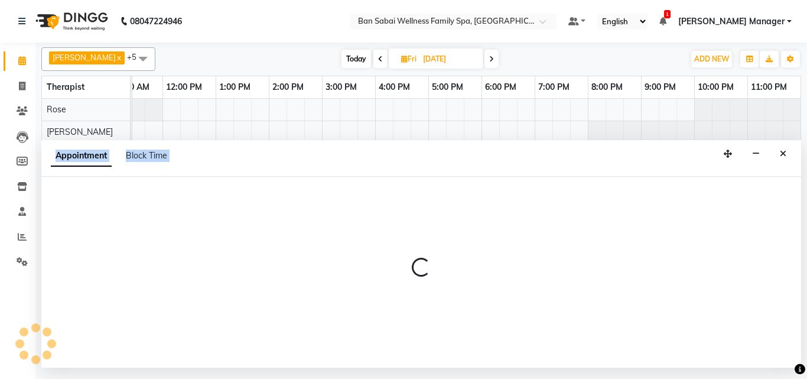
click at [157, 220] on div at bounding box center [421, 272] width 760 height 191
select select "90339"
select select "tentative"
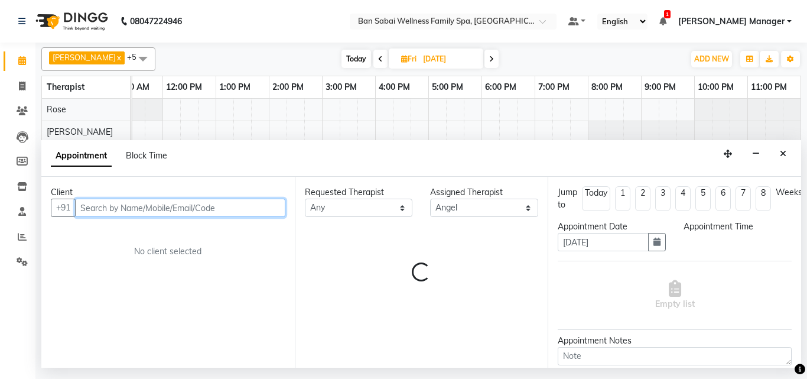
select select "705"
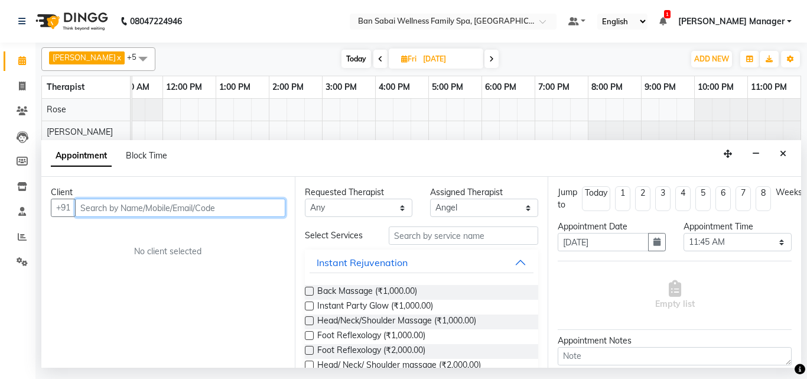
click at [162, 205] on input "text" at bounding box center [180, 208] width 210 height 18
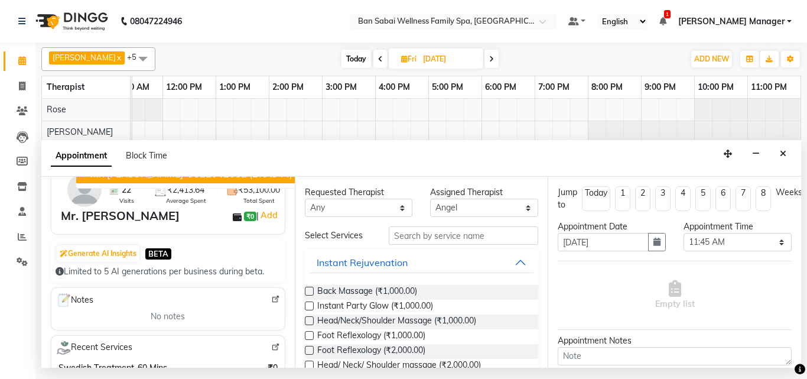
scroll to position [0, 0]
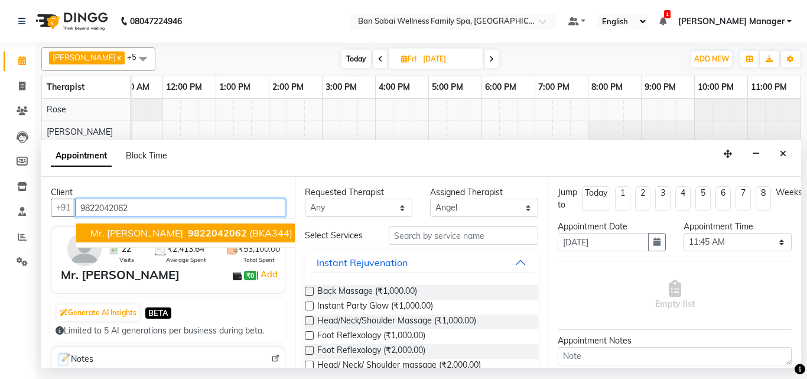
click at [194, 234] on span "9822042062" at bounding box center [217, 233] width 59 height 12
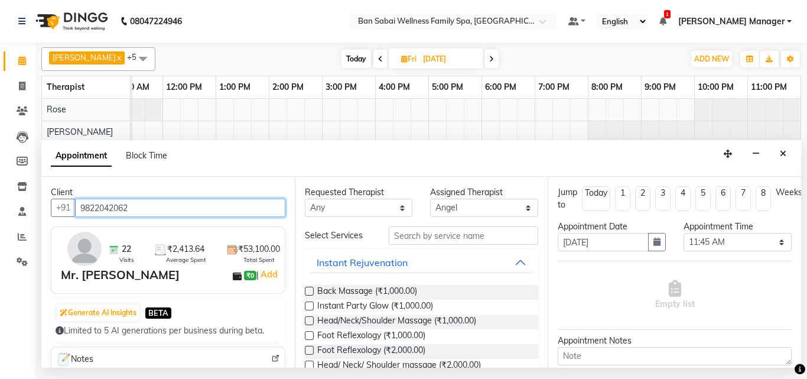
type input "9822042062"
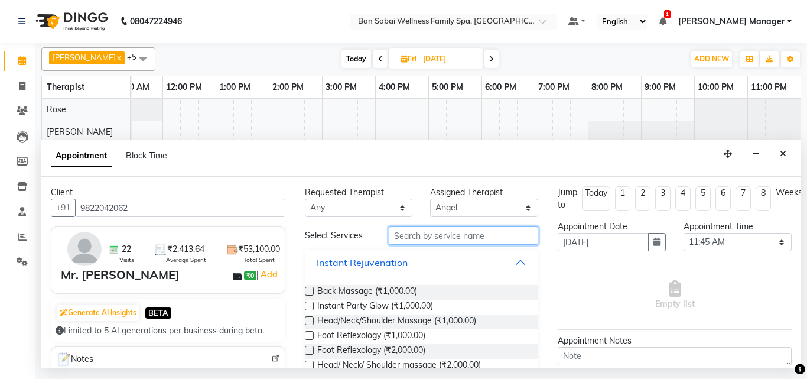
click at [441, 235] on input "text" at bounding box center [464, 235] width 150 height 18
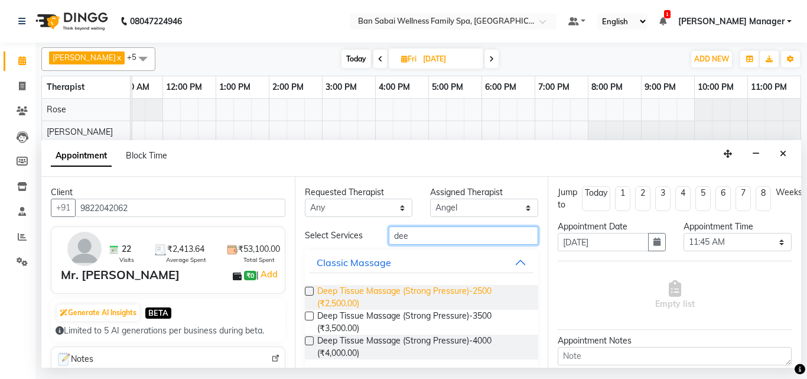
type input "dee"
click at [321, 291] on span "Deep Tissue Massage (Strong Pressure)-2500 (₹2,500.00)" at bounding box center [423, 297] width 212 height 25
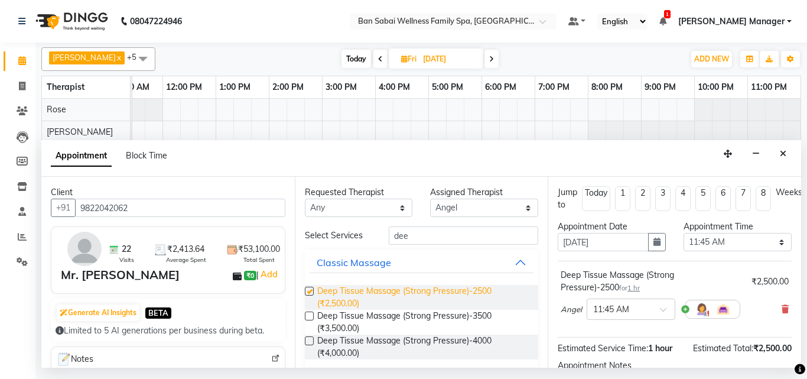
checkbox input "false"
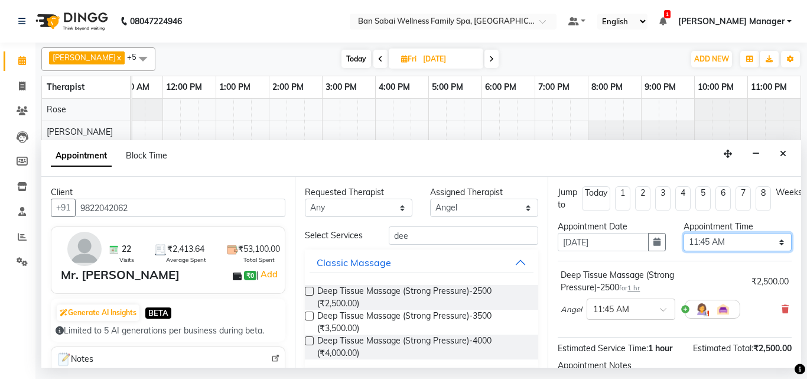
click at [776, 245] on select "Select 10:00 AM 10:05 AM 10:10 AM 10:15 AM 10:20 AM 10:25 AM 10:30 AM 10:35 AM …" at bounding box center [738, 242] width 108 height 18
select select "690"
click at [684, 233] on select "Select 10:00 AM 10:05 AM 10:10 AM 10:15 AM 10:20 AM 10:25 AM 10:30 AM 10:35 AM …" at bounding box center [738, 242] width 108 height 18
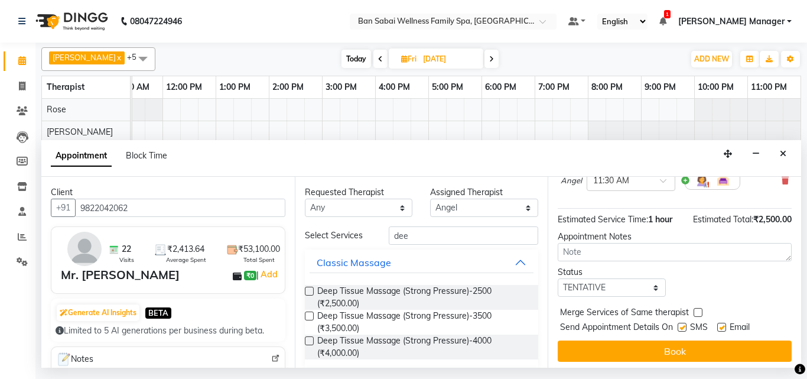
scroll to position [141, 0]
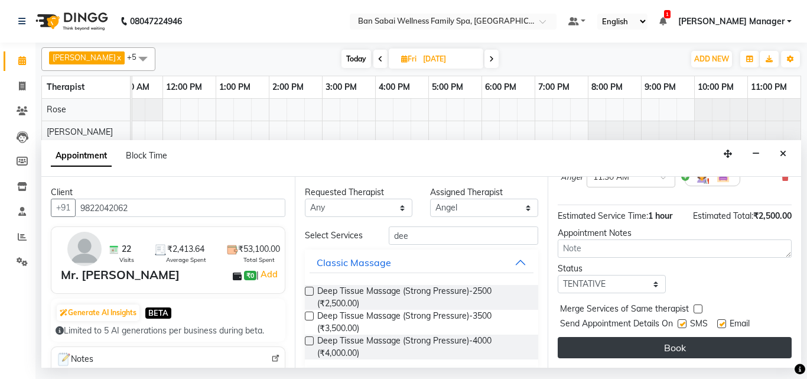
click at [710, 340] on button "Book" at bounding box center [675, 347] width 234 height 21
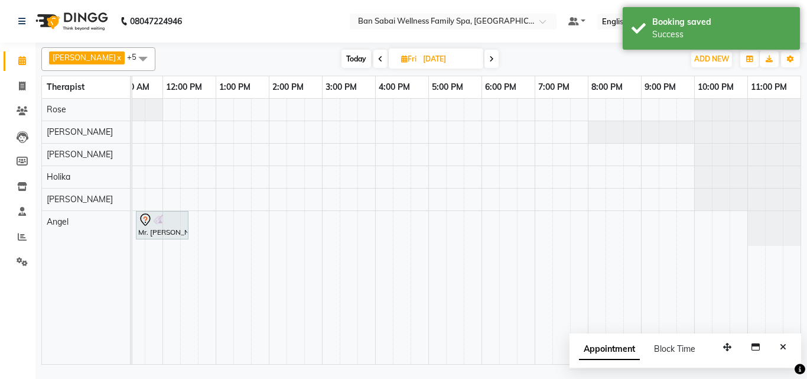
click at [378, 61] on icon at bounding box center [380, 59] width 5 height 7
type input "[DATE]"
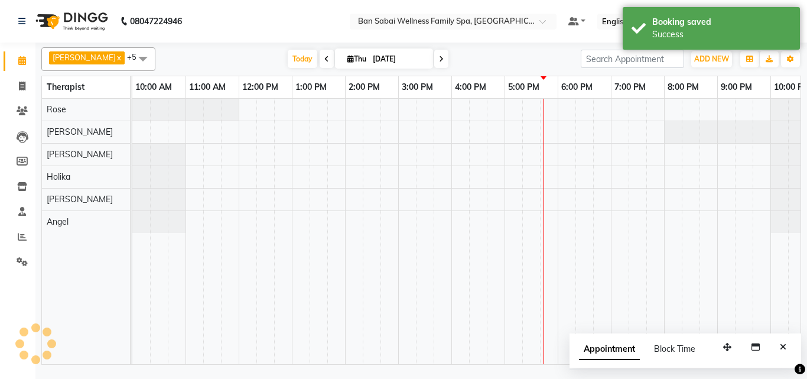
scroll to position [0, 23]
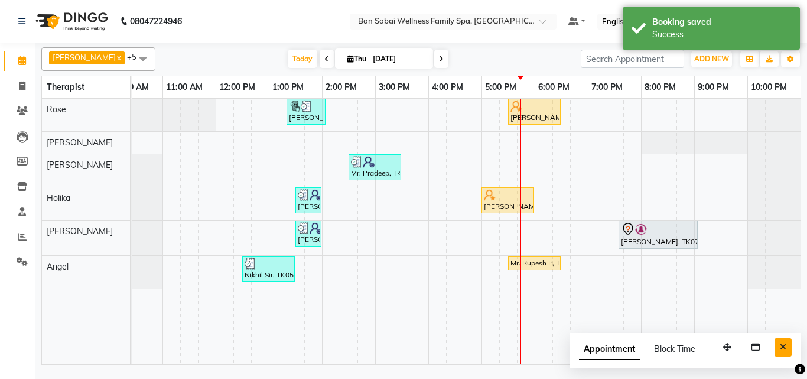
click at [786, 349] on icon "Close" at bounding box center [783, 347] width 6 height 8
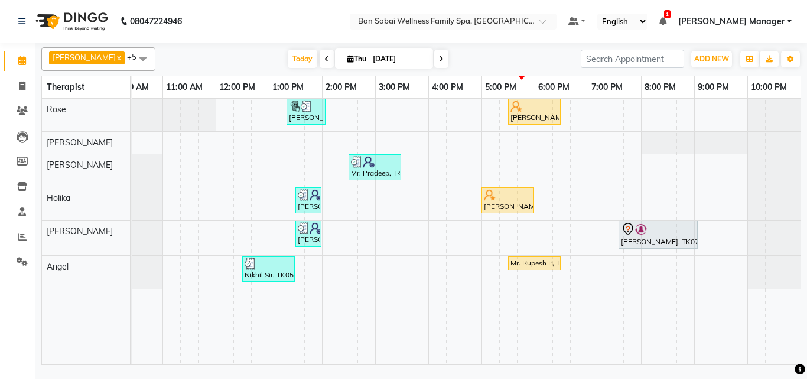
click at [540, 161] on div "Harshita Deshpande, TK01, 01:20 PM-02:05 PM, 45 massages Mr. Shantanu Dhar, TK1…" at bounding box center [454, 231] width 691 height 265
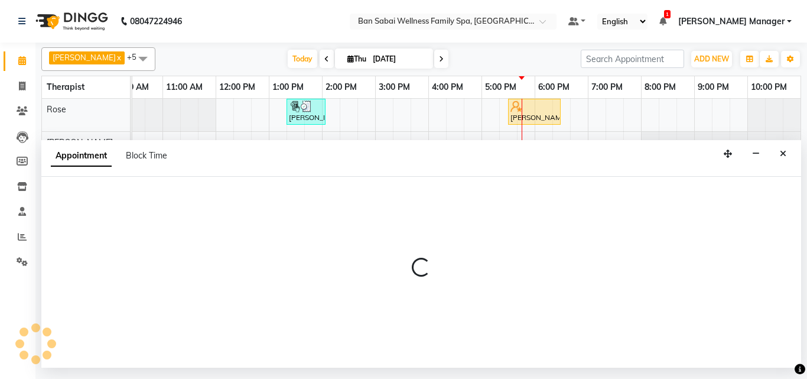
click at [540, 161] on div "Appointment Block Time" at bounding box center [421, 158] width 760 height 37
select select "78178"
select select "tentative"
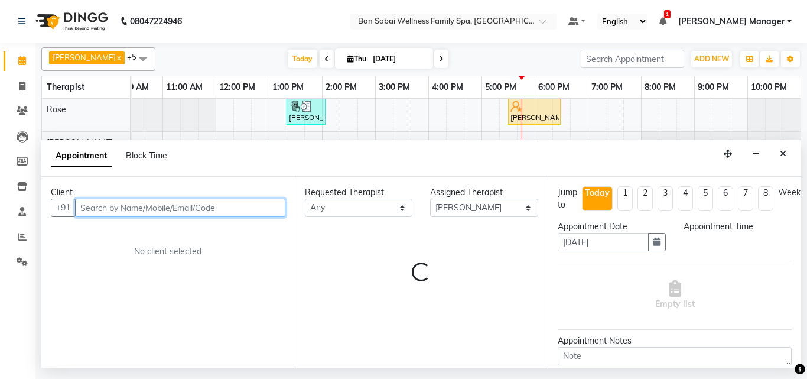
select select "1080"
click at [100, 208] on input "text" at bounding box center [180, 208] width 210 height 18
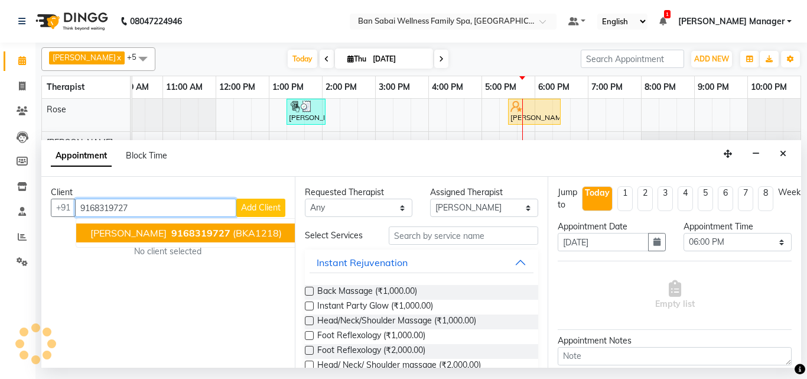
click at [152, 234] on span "Mr.Sudam Surve" at bounding box center [128, 233] width 76 height 12
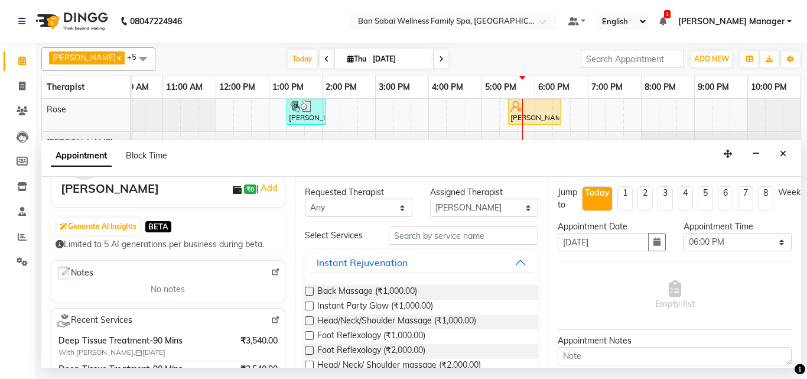
scroll to position [59, 0]
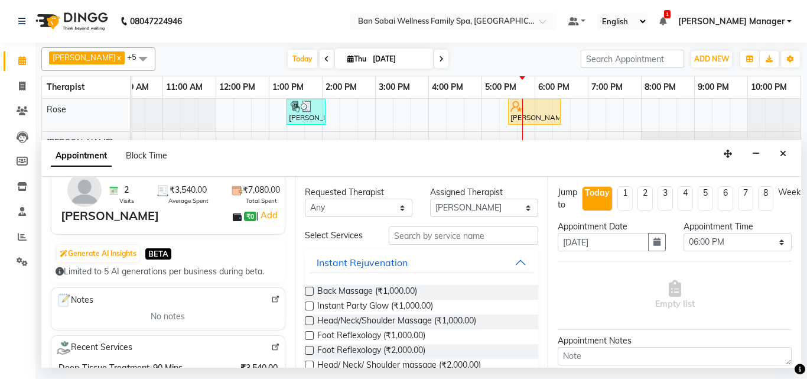
type input "9168319727"
click at [410, 236] on input "text" at bounding box center [464, 235] width 150 height 18
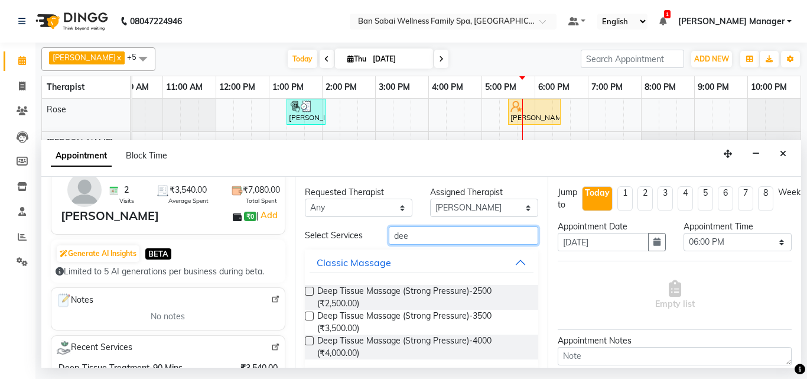
type input "dee"
click at [310, 316] on label at bounding box center [309, 315] width 9 height 9
click at [310, 316] on input "checkbox" at bounding box center [309, 317] width 8 height 8
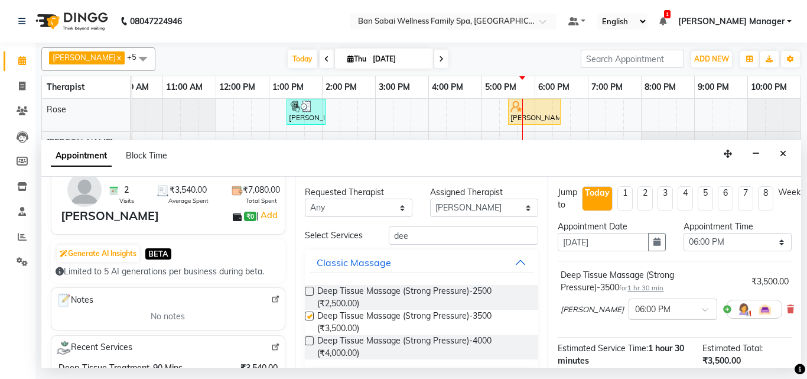
checkbox input "false"
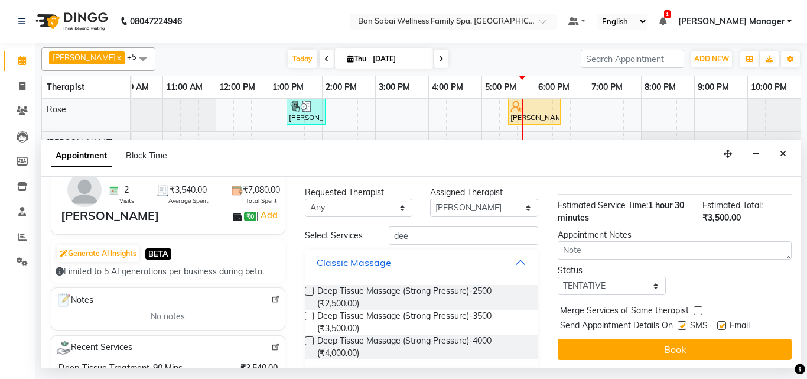
scroll to position [154, 0]
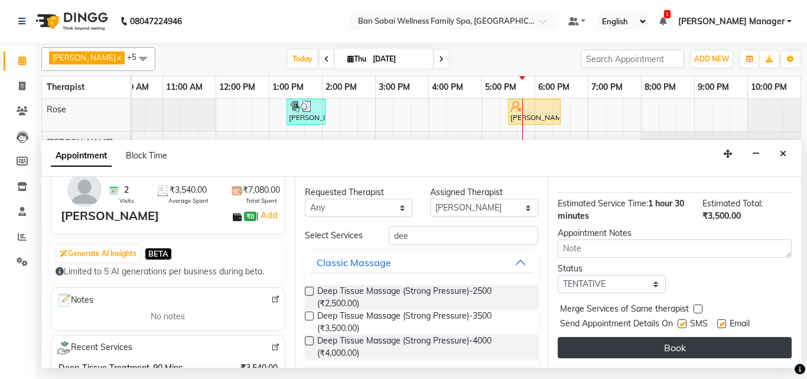
click at [662, 337] on button "Book" at bounding box center [675, 347] width 234 height 21
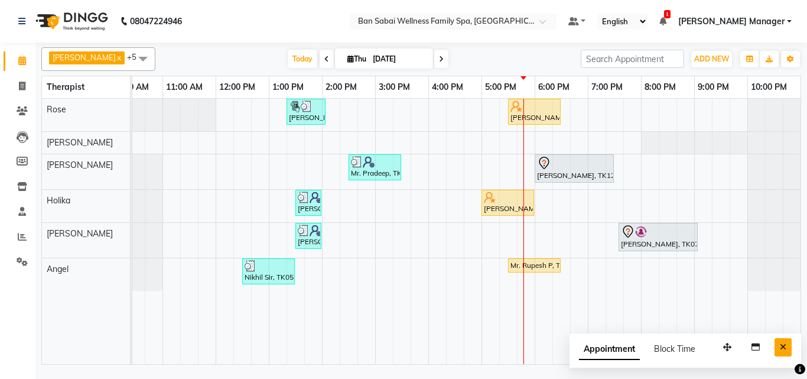
click at [778, 348] on button "Close" at bounding box center [783, 347] width 17 height 18
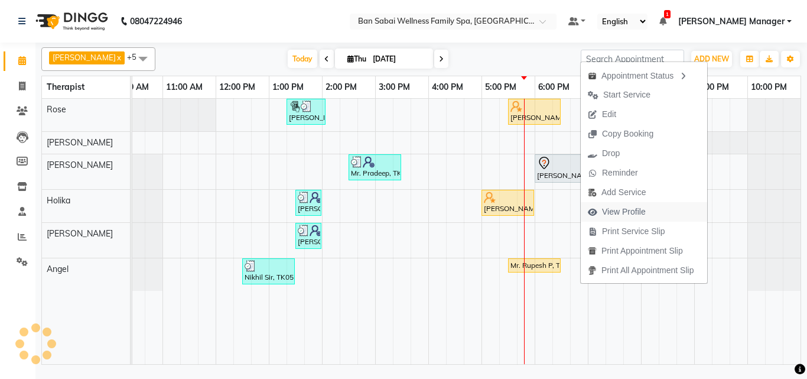
click at [638, 212] on span "View Profile" at bounding box center [624, 212] width 44 height 12
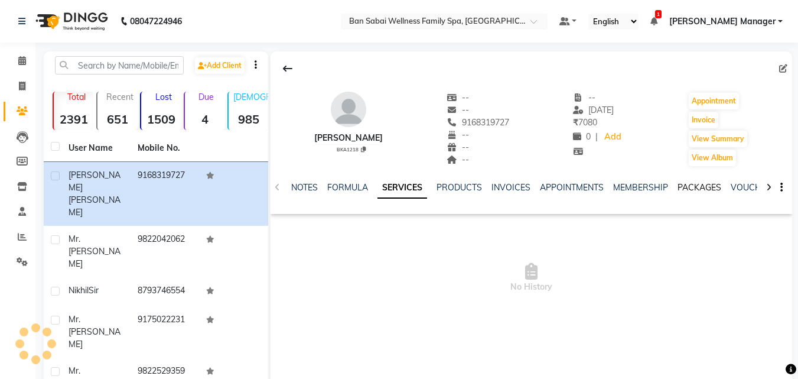
click at [713, 190] on link "PACKAGES" at bounding box center [700, 187] width 44 height 11
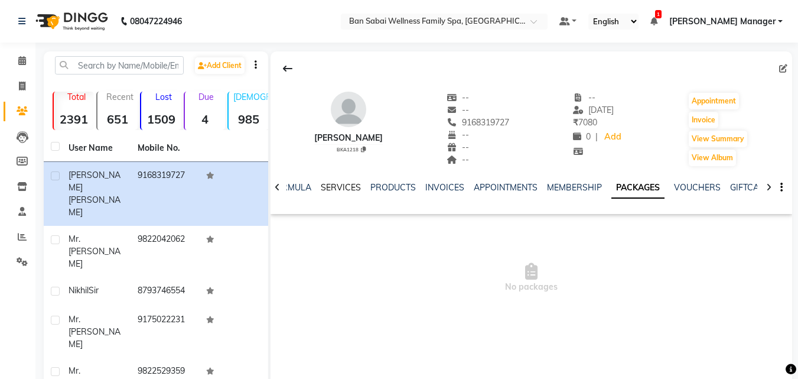
click at [331, 187] on link "SERVICES" at bounding box center [341, 187] width 40 height 11
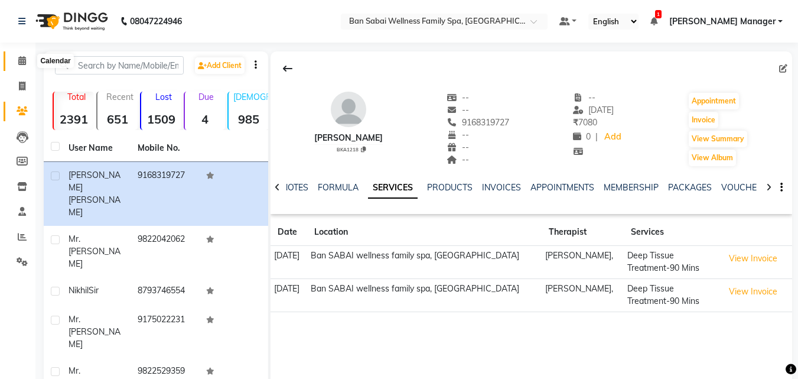
click at [21, 64] on icon at bounding box center [22, 60] width 8 height 9
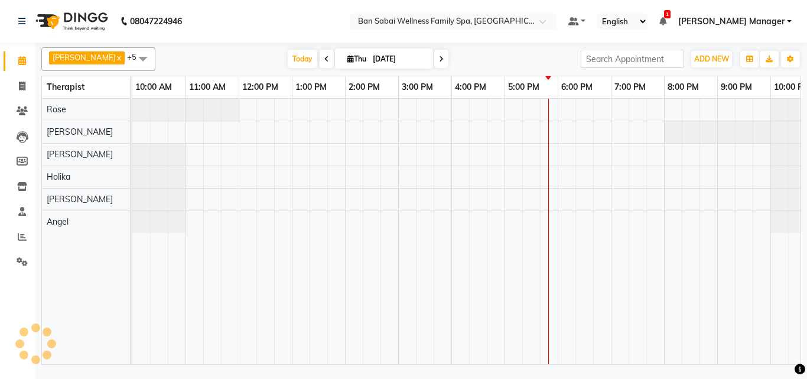
scroll to position [0, 23]
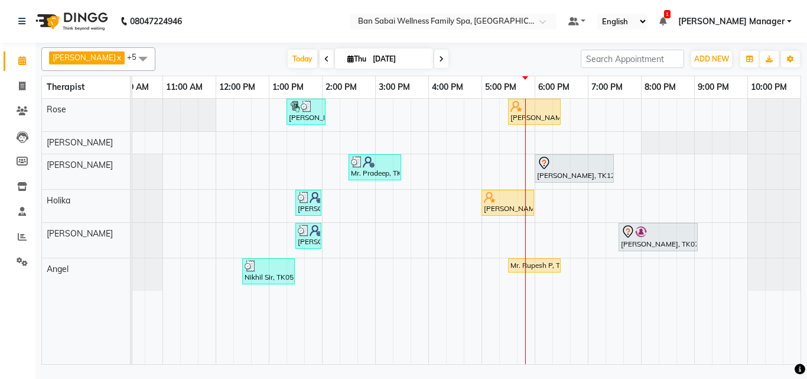
click at [434, 57] on span at bounding box center [441, 59] width 14 height 18
type input "05-09-2025"
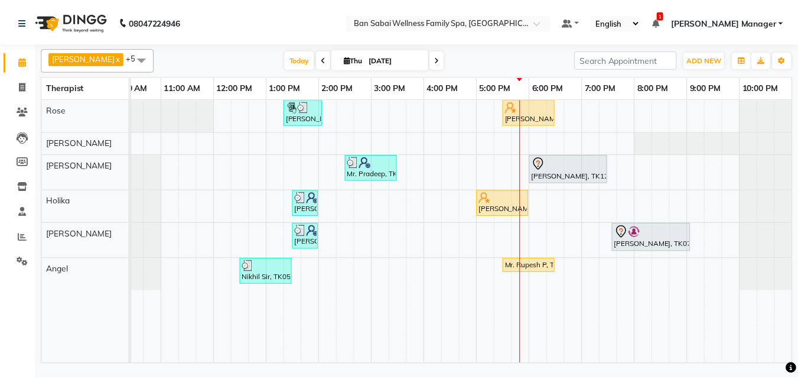
scroll to position [0, 129]
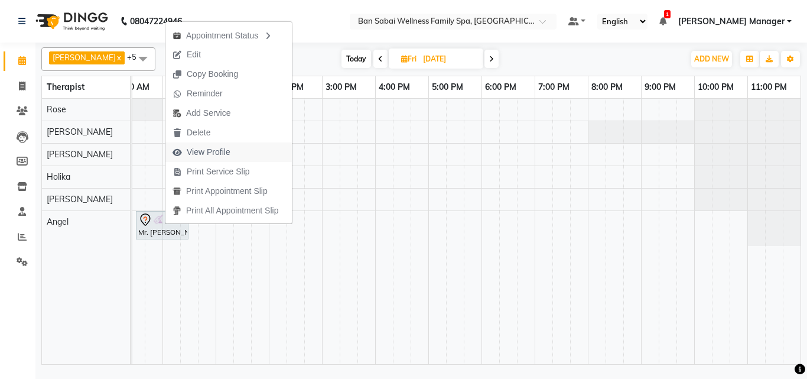
click at [221, 146] on span "View Profile" at bounding box center [209, 152] width 44 height 12
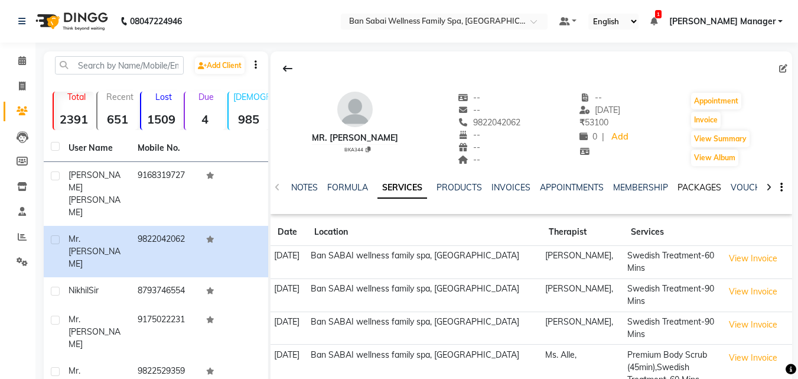
click at [705, 188] on link "PACKAGES" at bounding box center [700, 187] width 44 height 11
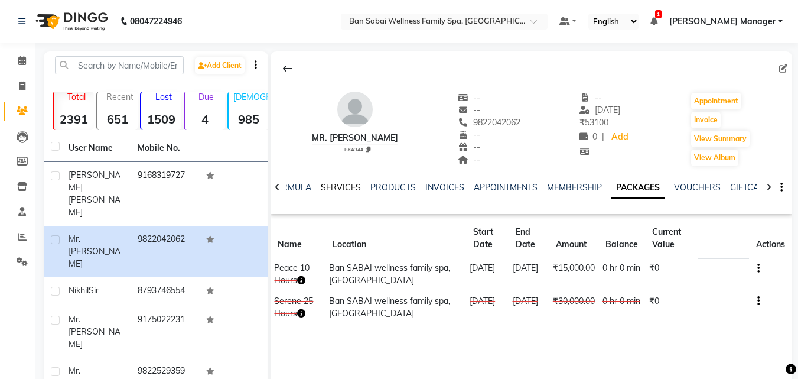
click at [346, 187] on link "SERVICES" at bounding box center [341, 187] width 40 height 11
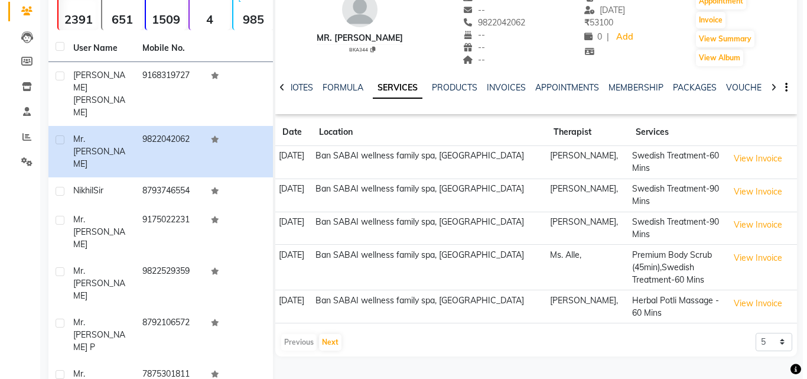
scroll to position [118, 0]
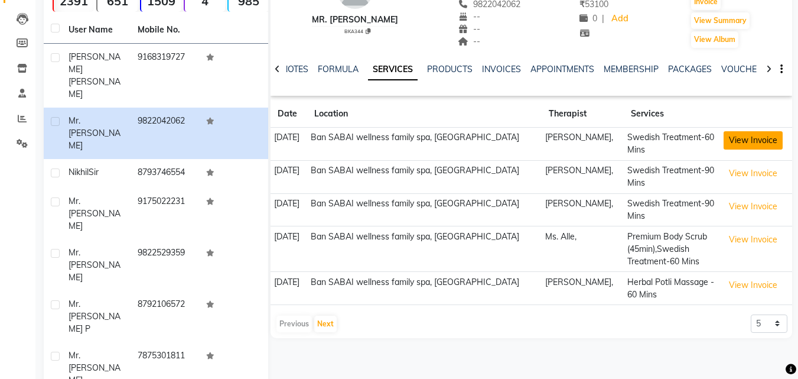
click at [753, 139] on button "View Invoice" at bounding box center [753, 140] width 59 height 18
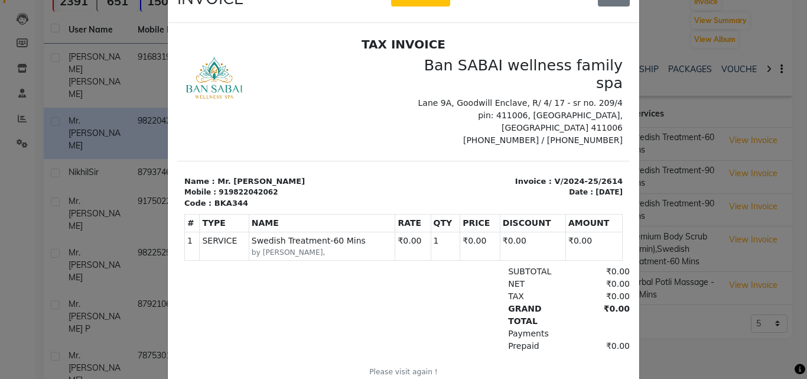
scroll to position [0, 0]
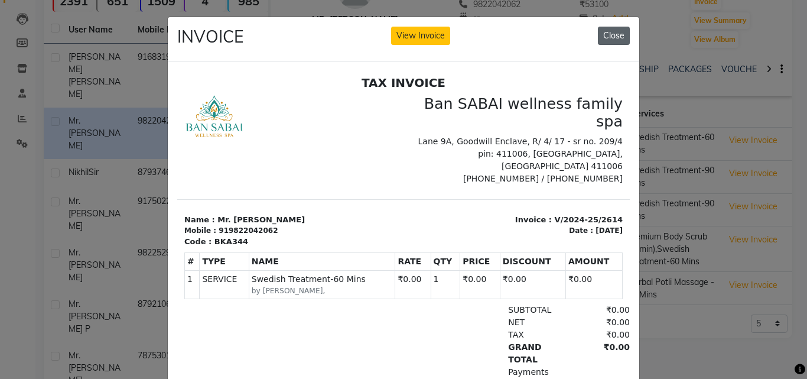
click at [601, 35] on button "Close" at bounding box center [614, 36] width 32 height 18
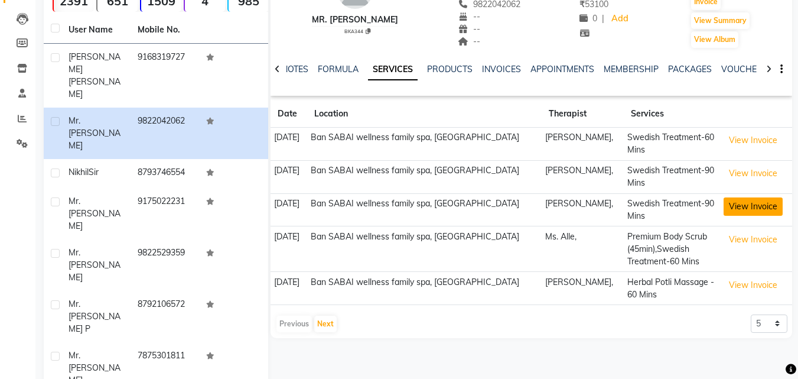
click at [767, 209] on button "View Invoice" at bounding box center [753, 206] width 59 height 18
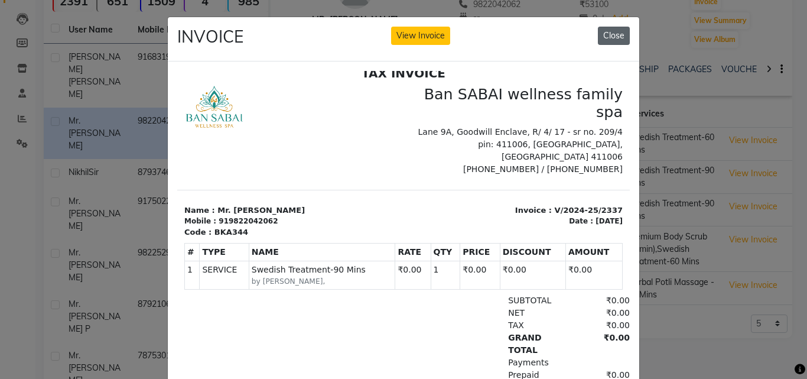
click at [621, 34] on button "Close" at bounding box center [614, 36] width 32 height 18
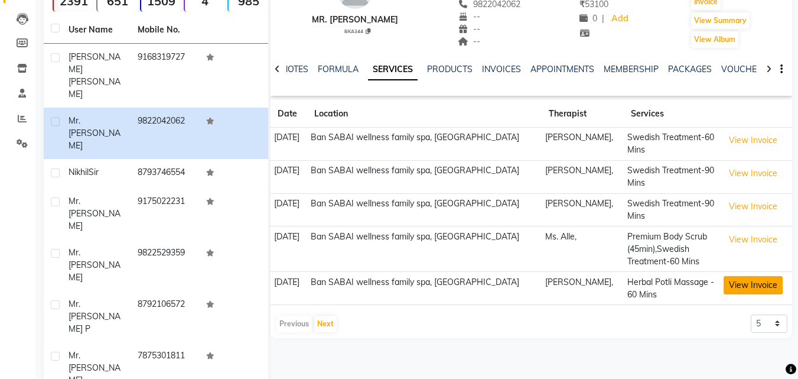
click at [753, 282] on button "View Invoice" at bounding box center [753, 285] width 59 height 18
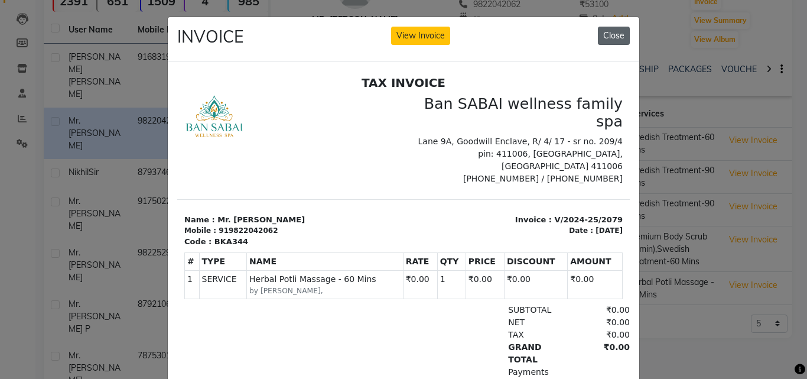
click at [606, 31] on button "Close" at bounding box center [614, 36] width 32 height 18
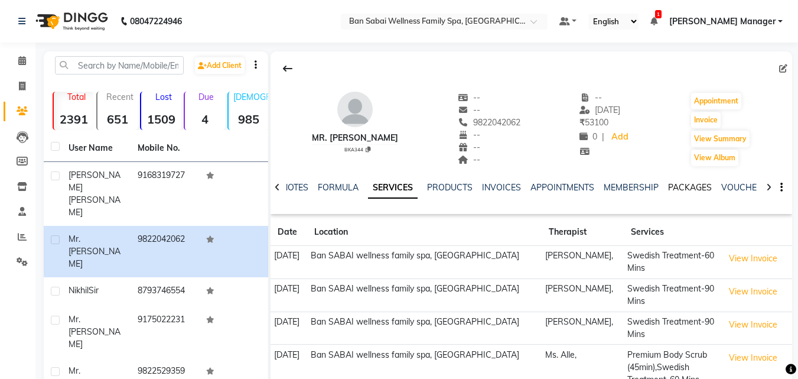
click at [696, 187] on link "PACKAGES" at bounding box center [690, 187] width 44 height 11
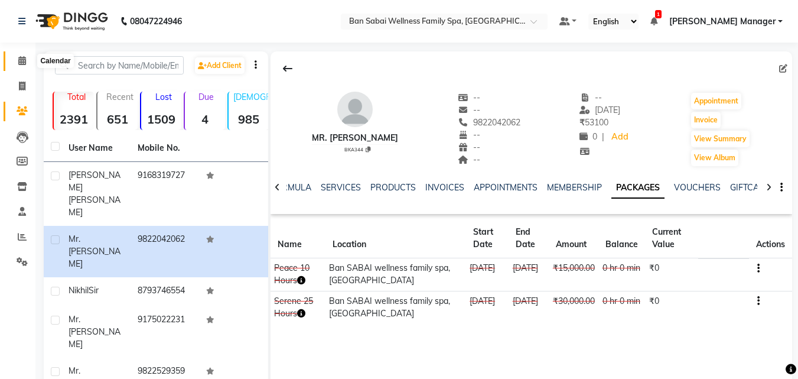
click at [20, 65] on span at bounding box center [22, 61] width 21 height 14
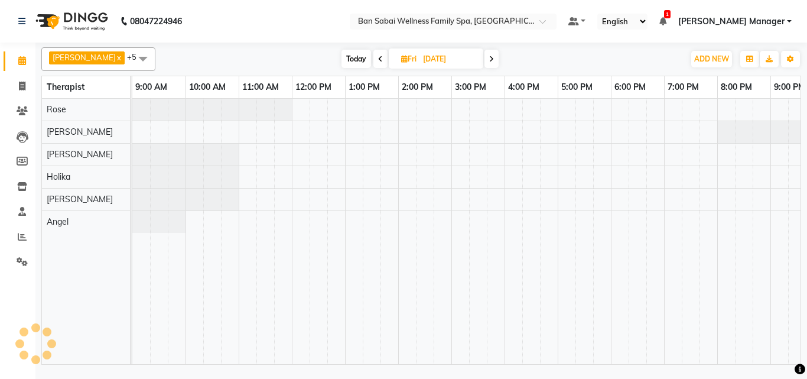
scroll to position [0, 129]
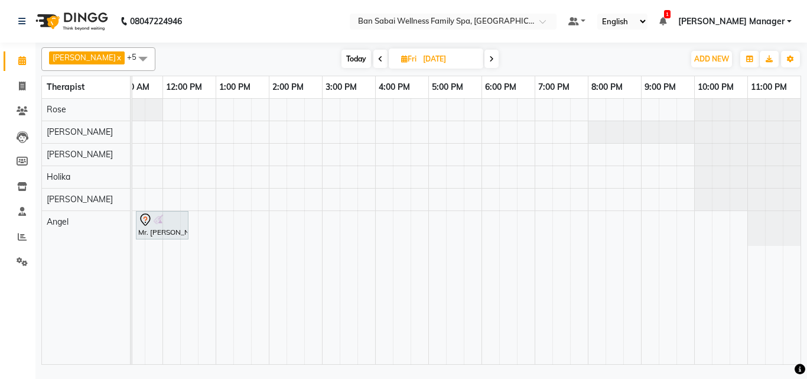
click at [342, 57] on span "Today" at bounding box center [357, 59] width 30 height 18
type input "[DATE]"
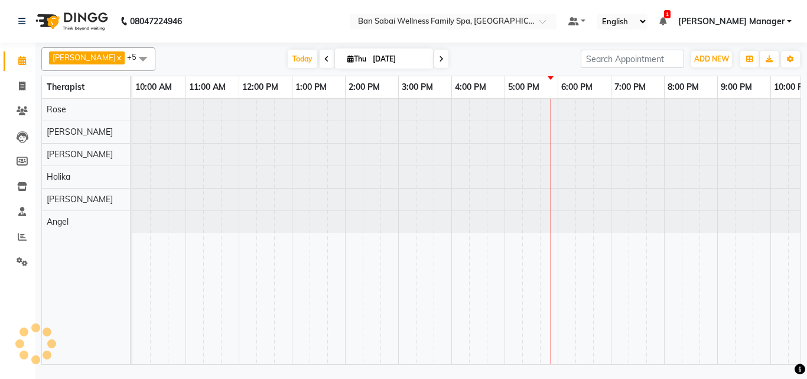
scroll to position [0, 23]
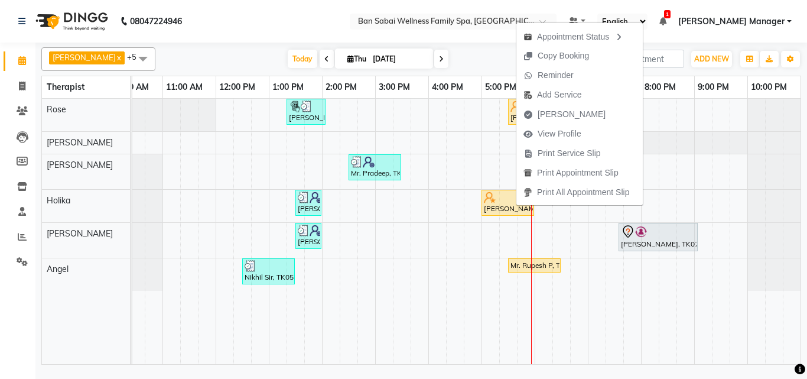
click at [317, 21] on nav "08047224946 Select Location × Ban Sabai Wellness Family Spa, Kalyani Nagar Defa…" at bounding box center [403, 21] width 807 height 43
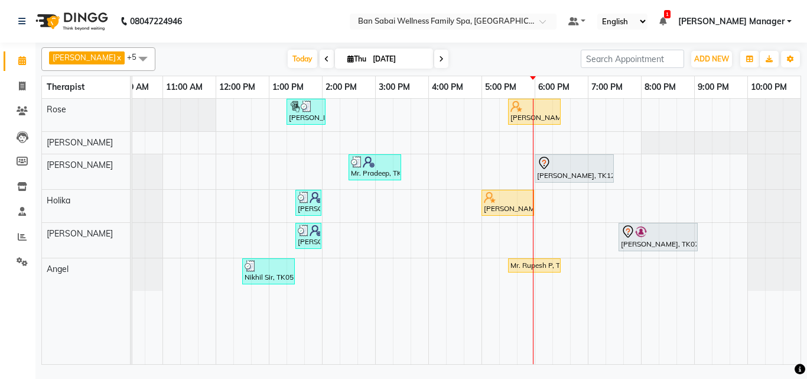
click at [266, 14] on nav "08047224946 Select Location × Ban Sabai Wellness Family Spa, Kalyani Nagar Defa…" at bounding box center [403, 21] width 807 height 43
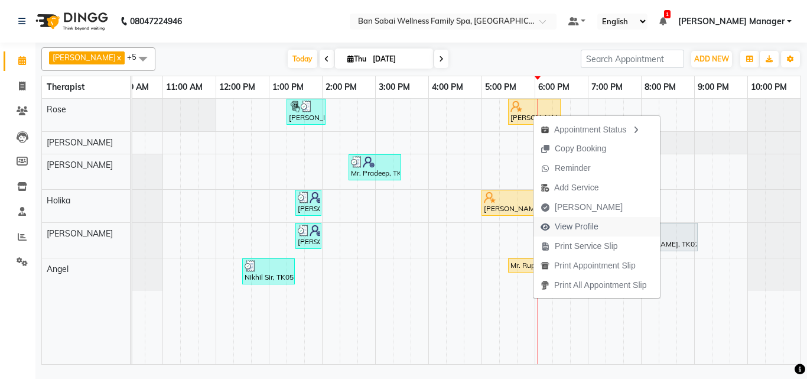
click at [585, 225] on span "View Profile" at bounding box center [577, 226] width 44 height 12
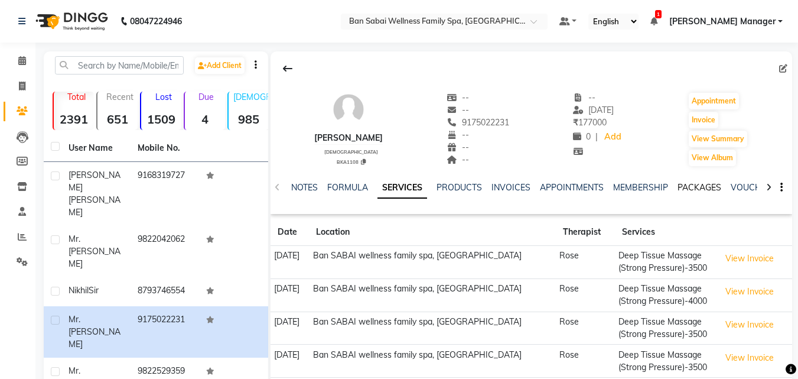
click at [698, 188] on link "PACKAGES" at bounding box center [700, 187] width 44 height 11
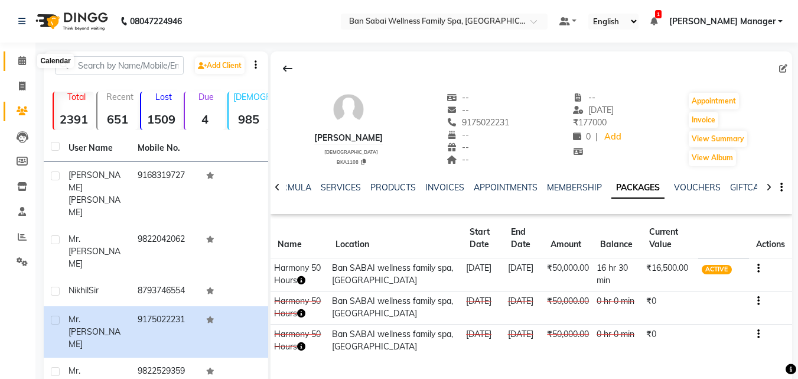
click at [25, 63] on icon at bounding box center [22, 60] width 8 height 9
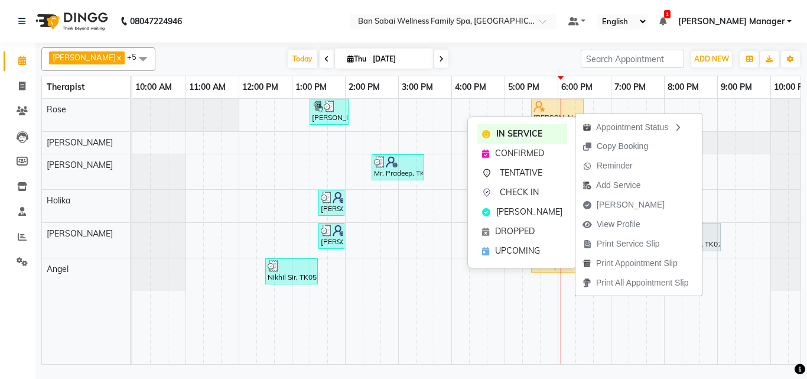
click at [530, 174] on span "TENTATIVE" at bounding box center [521, 173] width 43 height 12
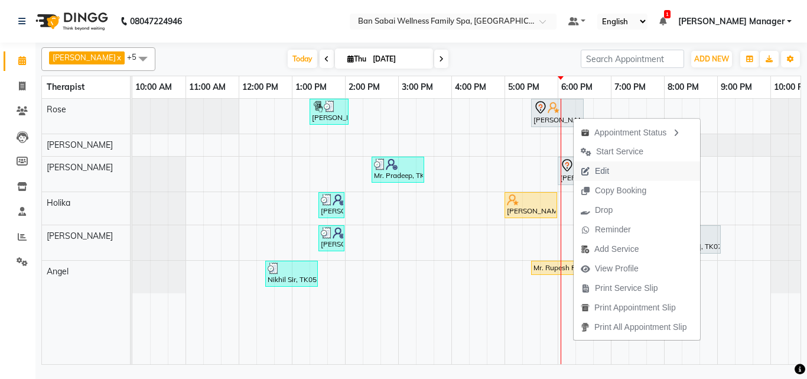
click at [609, 167] on span "Edit" at bounding box center [602, 171] width 14 height 12
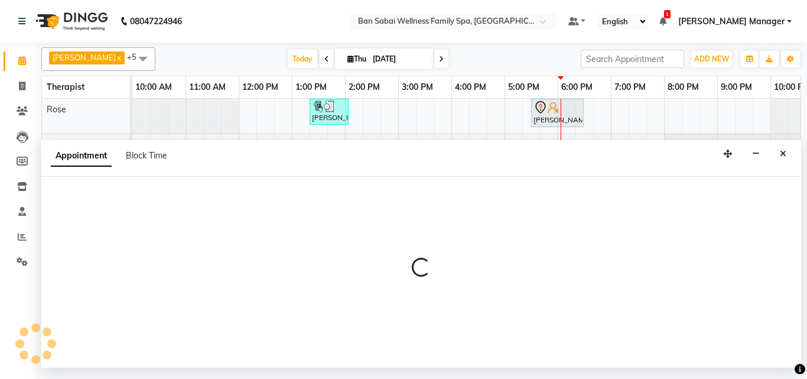
select select "tentative"
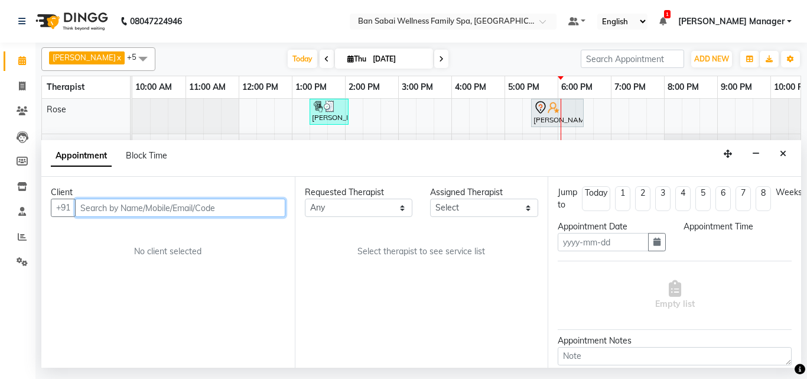
type input "[DATE]"
select select "1050"
select select "78158"
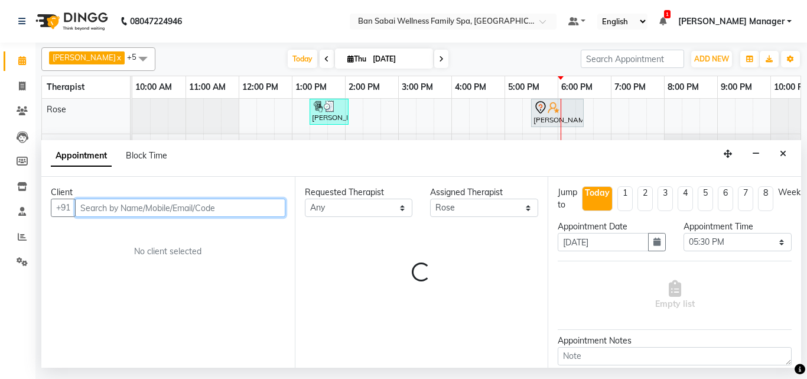
scroll to position [0, 23]
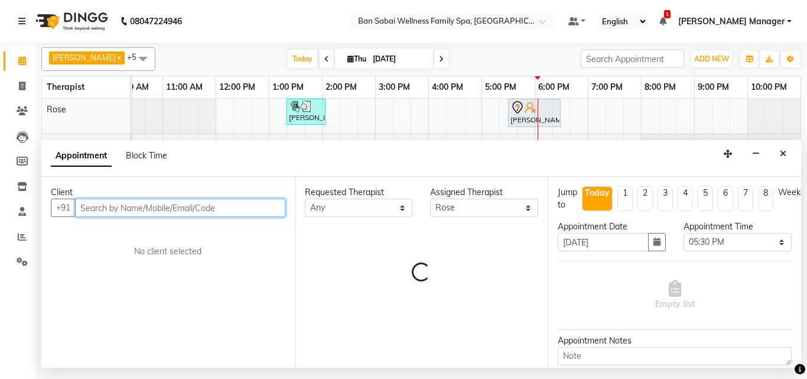
select select "4132"
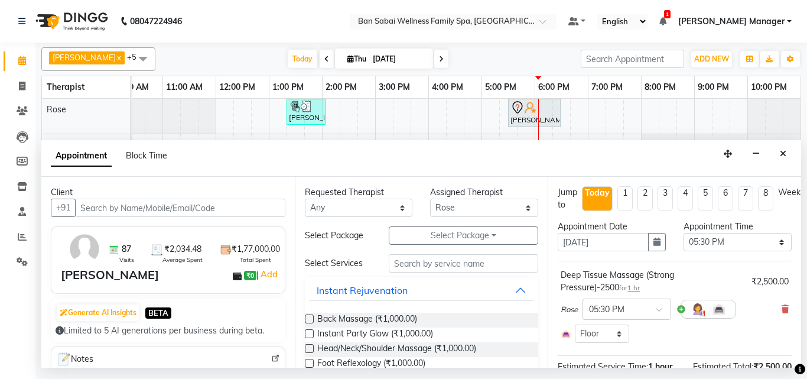
click at [628, 290] on span "1 hr" at bounding box center [634, 288] width 12 height 8
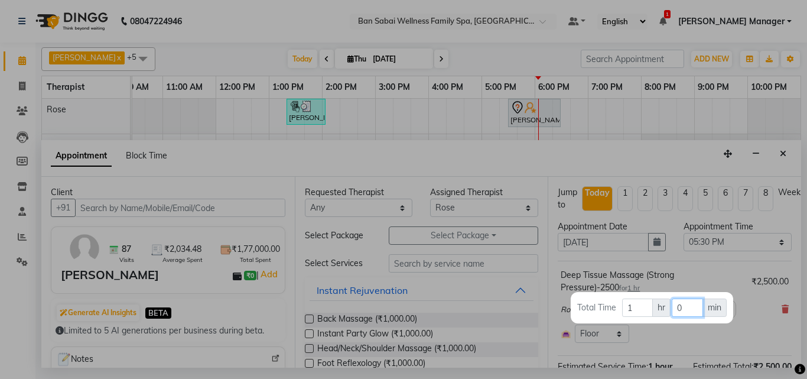
click at [695, 311] on input "0" at bounding box center [687, 307] width 31 height 18
type input "2"
type input "30"
click at [736, 335] on div at bounding box center [403, 189] width 807 height 379
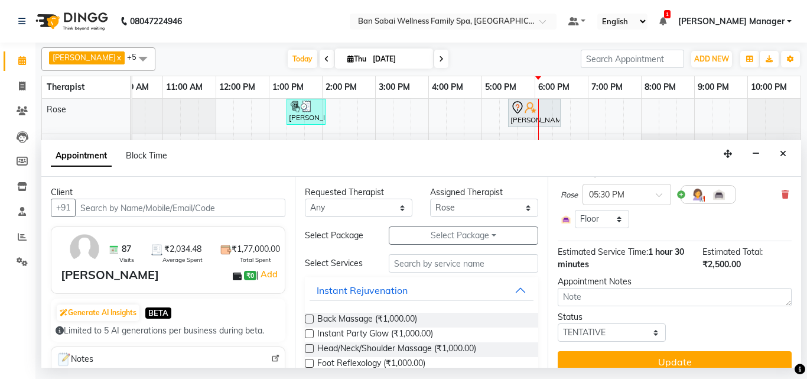
scroll to position [138, 0]
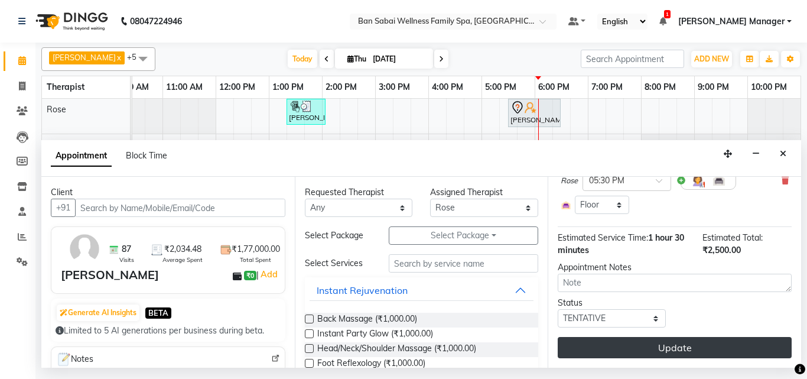
click at [649, 338] on button "Update" at bounding box center [675, 347] width 234 height 21
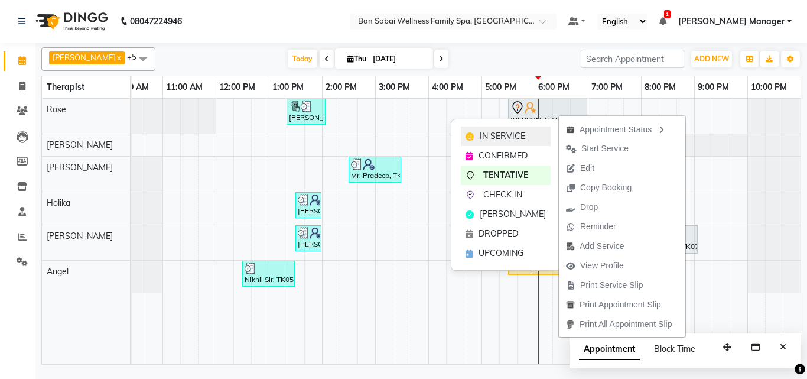
click at [512, 135] on span "IN SERVICE" at bounding box center [502, 136] width 45 height 12
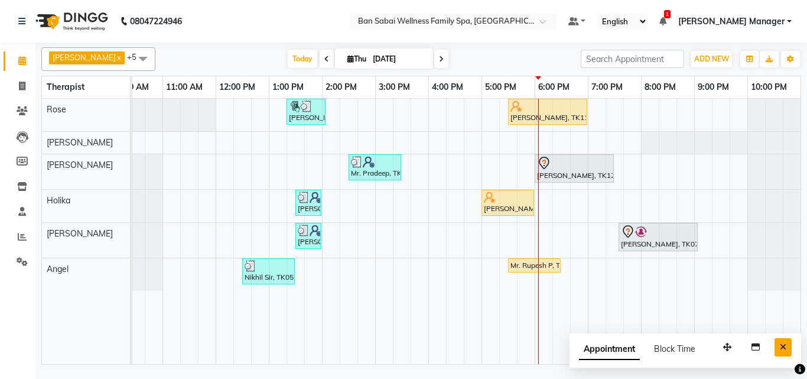
click at [785, 347] on icon "Close" at bounding box center [783, 347] width 6 height 8
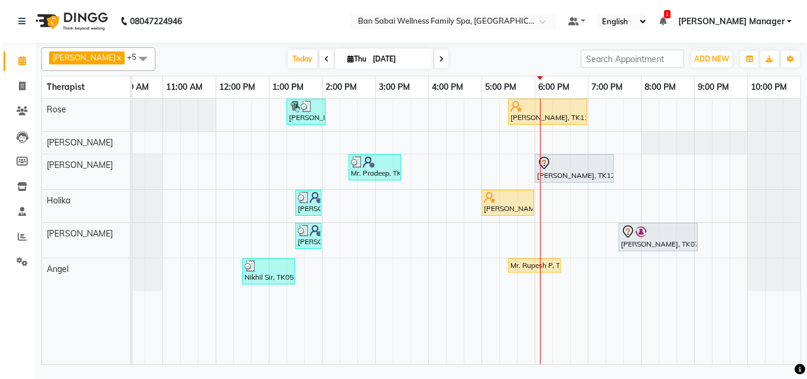
click at [439, 59] on icon at bounding box center [441, 59] width 5 height 7
type input "05-09-2025"
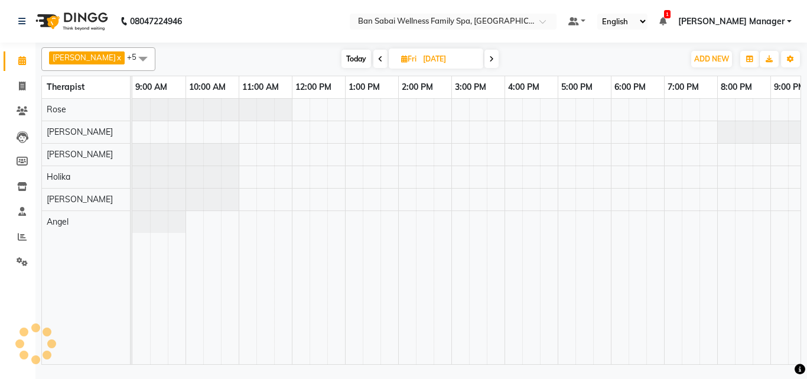
scroll to position [0, 129]
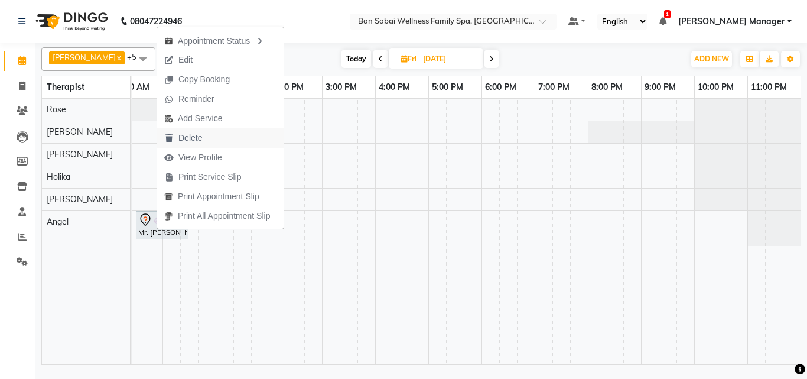
click at [194, 137] on span "Delete" at bounding box center [190, 138] width 24 height 12
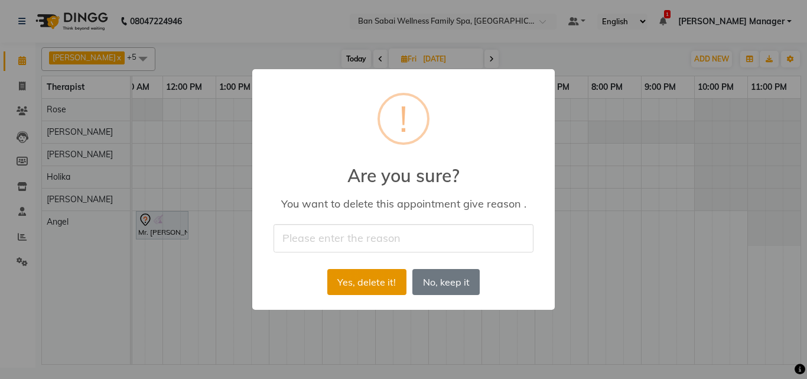
click at [376, 284] on button "Yes, delete it!" at bounding box center [366, 282] width 79 height 26
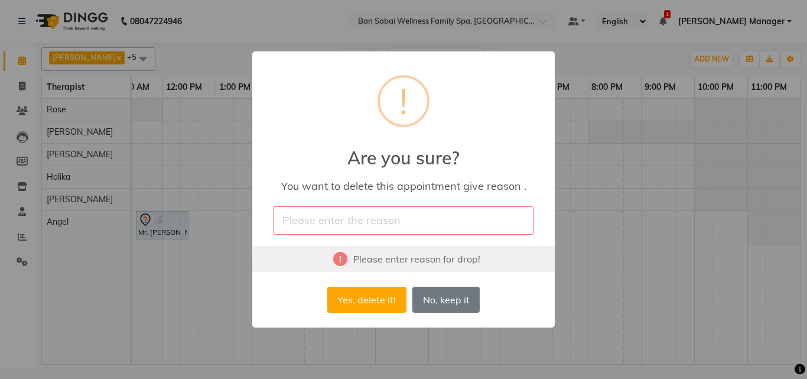
click at [362, 214] on input "text" at bounding box center [404, 220] width 260 height 28
type input "personal work"
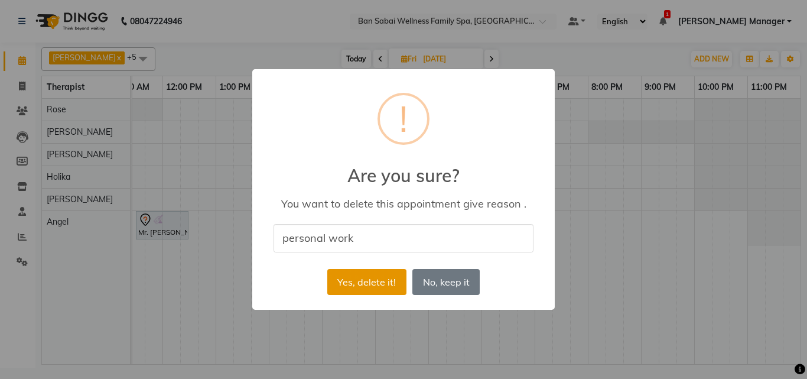
click at [385, 281] on button "Yes, delete it!" at bounding box center [366, 282] width 79 height 26
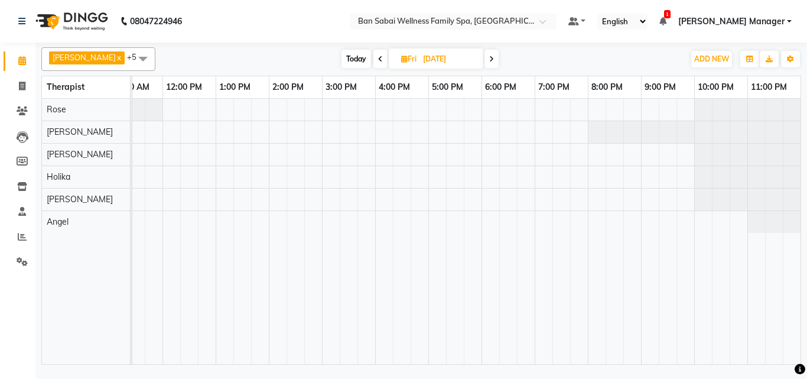
click at [342, 57] on span "Today" at bounding box center [357, 59] width 30 height 18
type input "[DATE]"
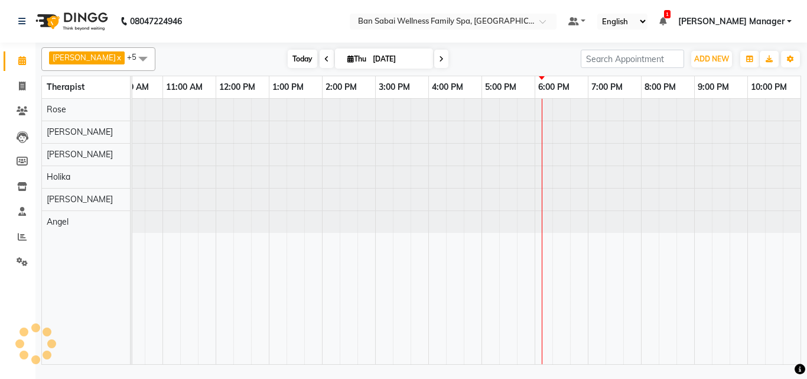
scroll to position [0, 23]
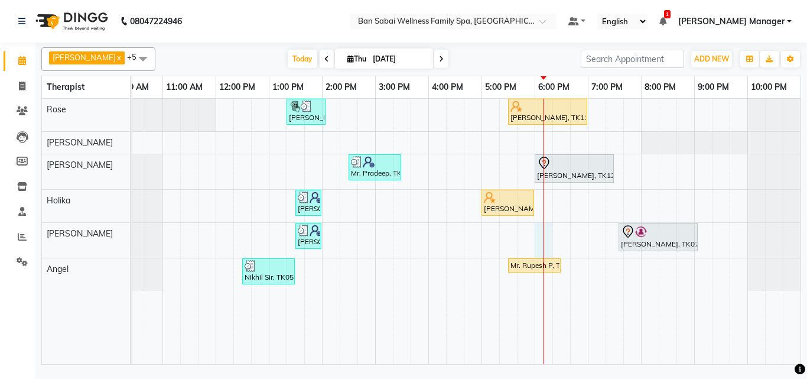
click at [550, 240] on div "Harshita Deshpande, TK01, 01:20 PM-02:05 PM, 45 massages Mr. Shantanu Dhar, TK1…" at bounding box center [454, 231] width 691 height 265
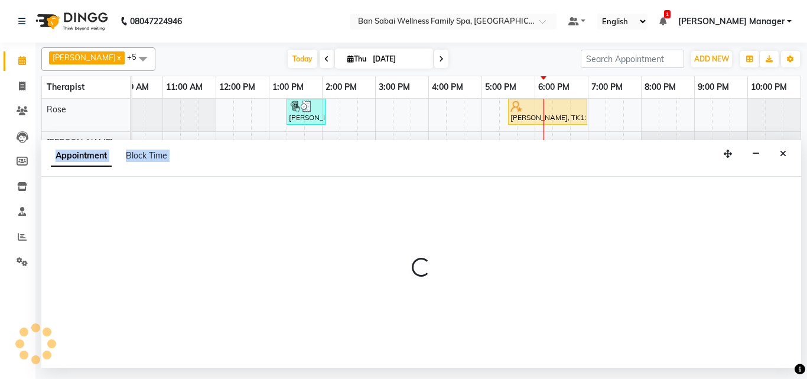
click at [550, 240] on div at bounding box center [421, 272] width 760 height 191
select select "87127"
select select "tentative"
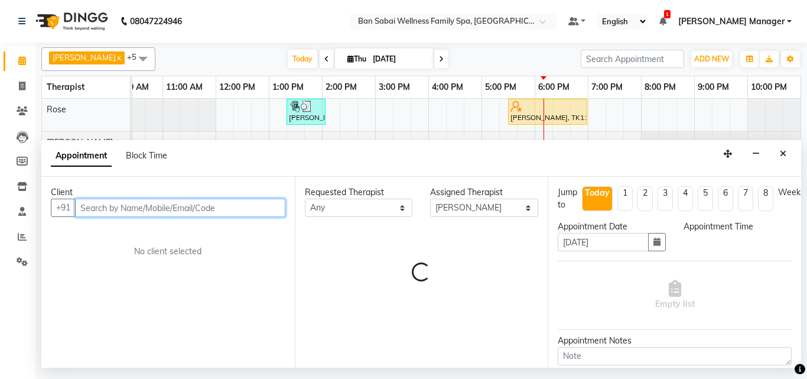
select select "1080"
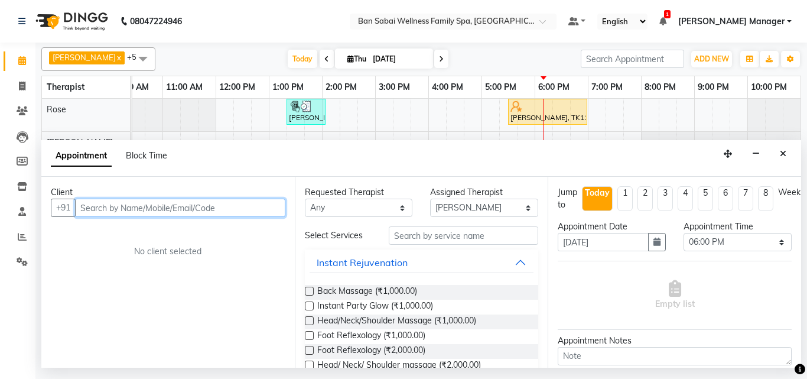
click at [145, 203] on input "text" at bounding box center [180, 208] width 210 height 18
click at [146, 207] on input "text" at bounding box center [180, 208] width 210 height 18
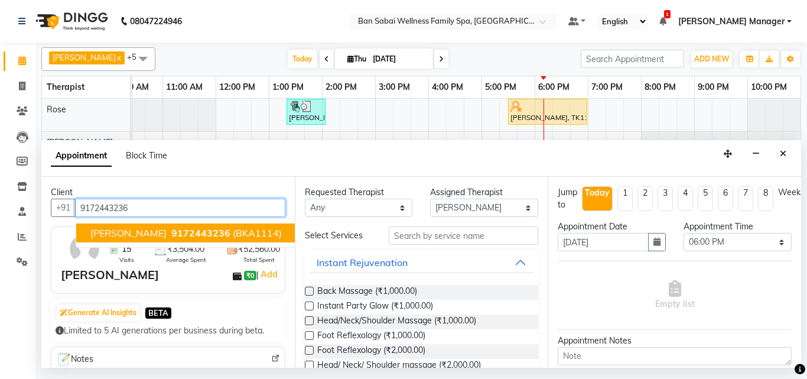
click at [167, 232] on span "MR.SHATAYU JAGTAP" at bounding box center [128, 233] width 76 height 12
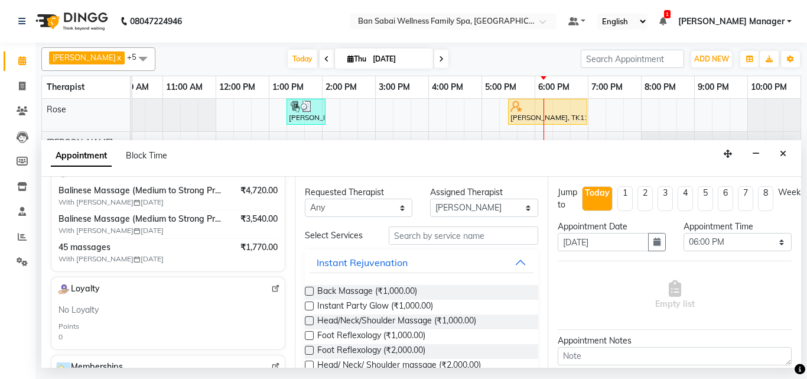
scroll to position [177, 0]
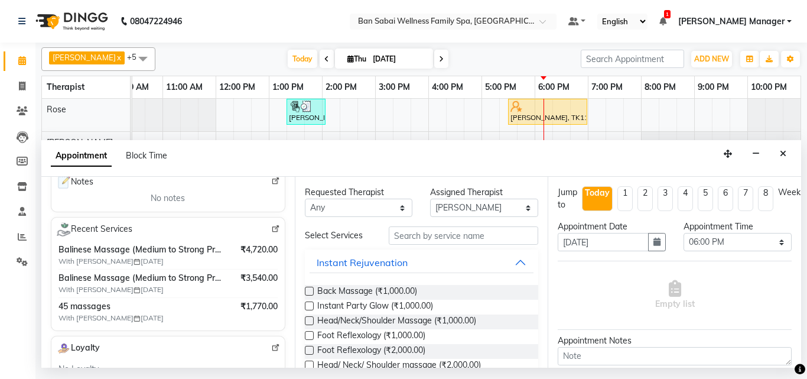
type input "9172443236"
click at [480, 236] on input "text" at bounding box center [464, 235] width 150 height 18
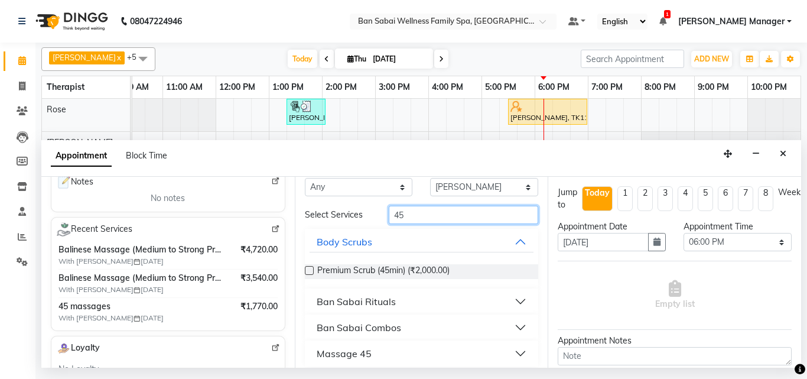
scroll to position [29, 0]
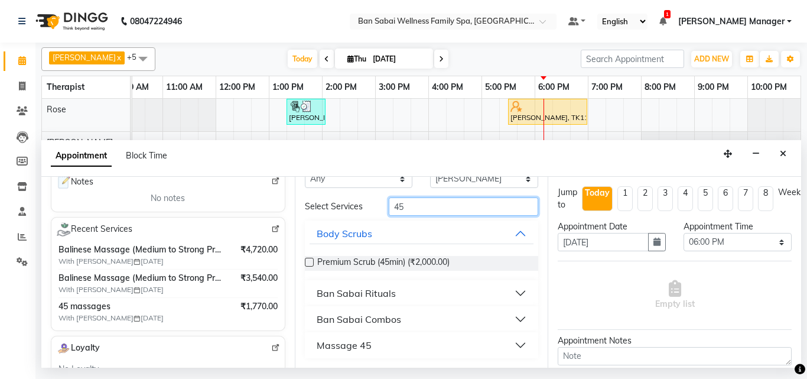
type input "45"
click at [359, 345] on div "Massage 45" at bounding box center [344, 345] width 55 height 14
click at [340, 344] on div "Massage 45" at bounding box center [344, 345] width 55 height 14
click at [358, 346] on div "Massage 45" at bounding box center [344, 345] width 55 height 14
click at [509, 345] on button "Massage 45" at bounding box center [422, 344] width 225 height 21
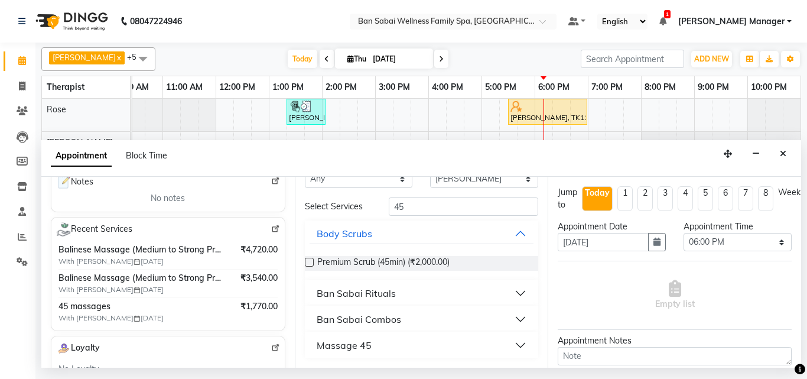
click at [365, 344] on div "Massage 45" at bounding box center [344, 345] width 55 height 14
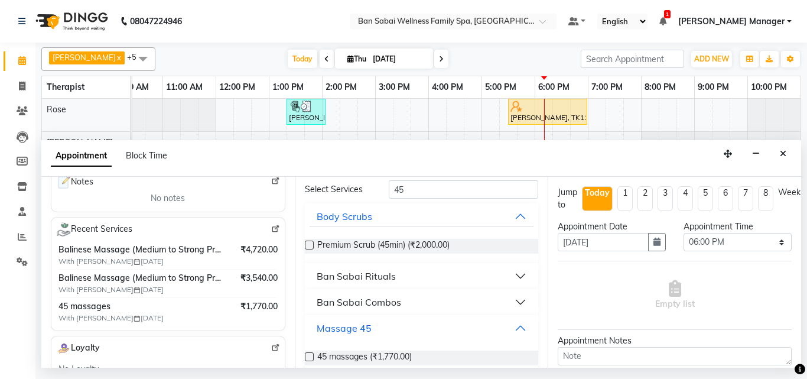
scroll to position [63, 0]
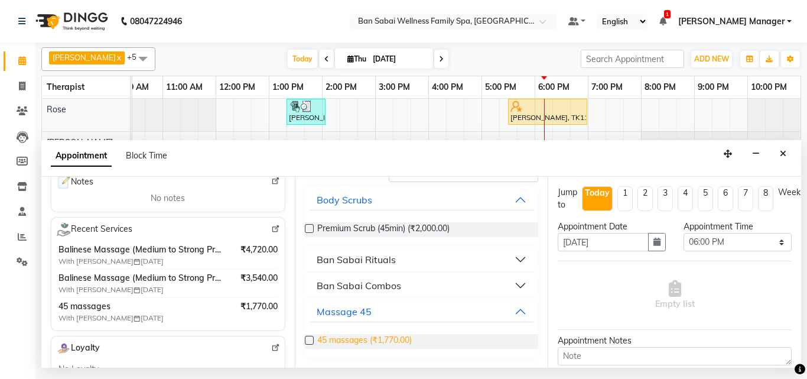
click at [326, 342] on span "45 massages (₹1,770.00)" at bounding box center [364, 341] width 95 height 15
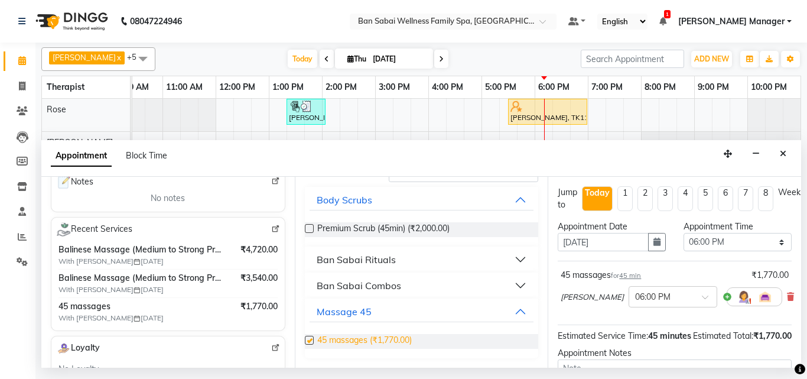
checkbox input "false"
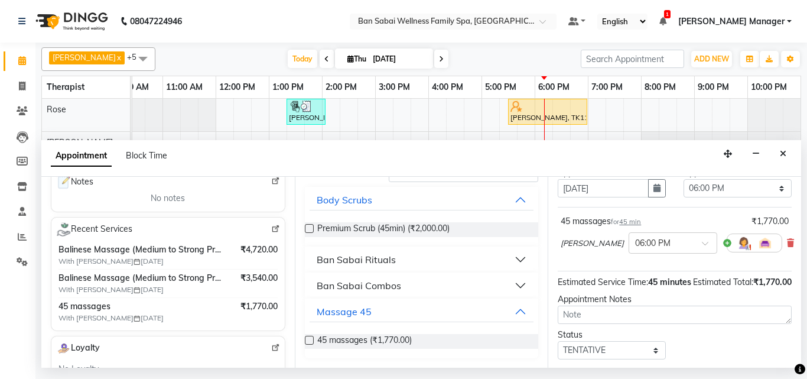
scroll to position [141, 0]
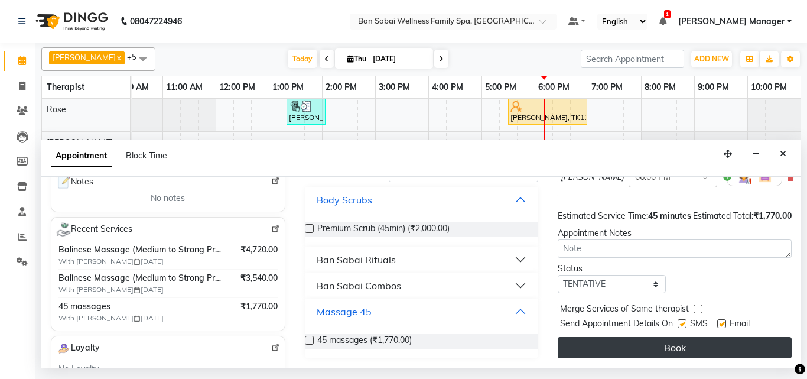
click at [726, 337] on button "Book" at bounding box center [675, 347] width 234 height 21
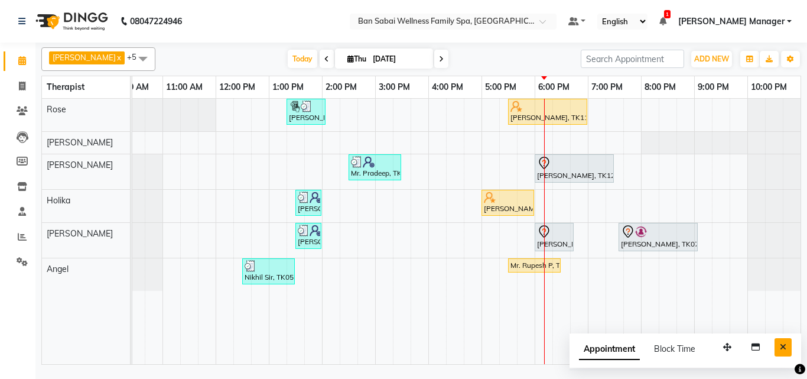
click at [781, 348] on icon "Close" at bounding box center [783, 347] width 6 height 8
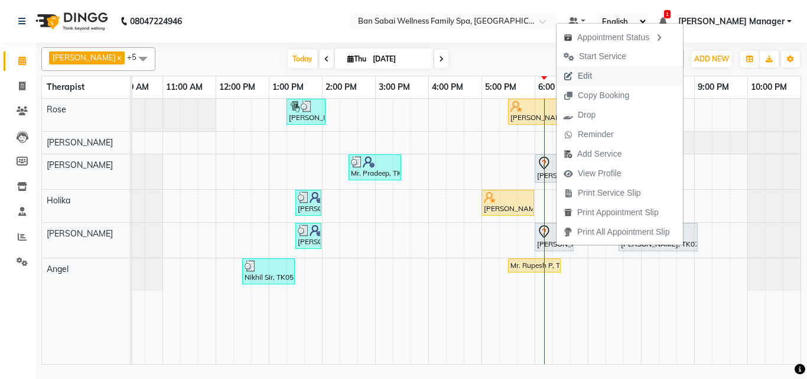
click at [616, 78] on button "Edit" at bounding box center [620, 75] width 126 height 19
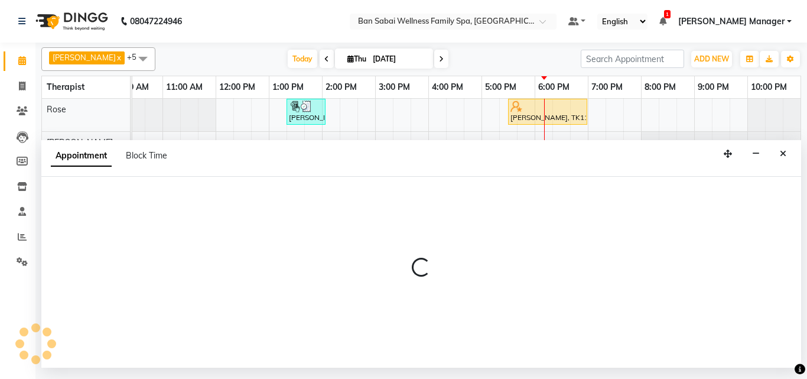
select select "tentative"
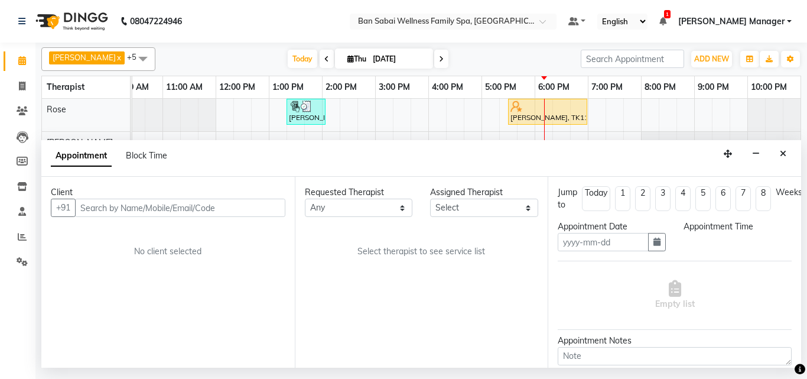
type input "[DATE]"
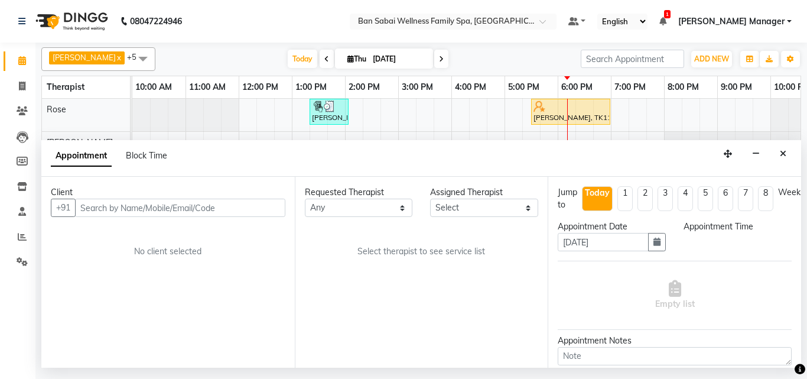
select select "87127"
select select "1080"
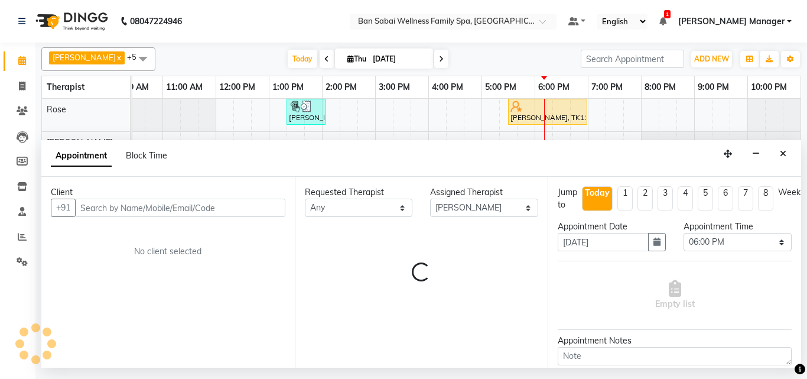
select select "4132"
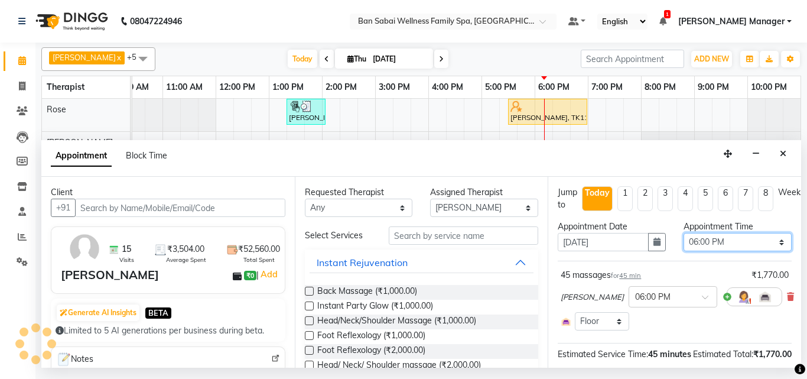
click at [772, 244] on select "Select 11:00 AM 11:05 AM 11:10 AM 11:15 AM 11:20 AM 11:25 AM 11:30 AM 11:35 AM …" at bounding box center [738, 242] width 108 height 18
select select "1100"
click at [684, 233] on select "Select 11:00 AM 11:05 AM 11:10 AM 11:15 AM 11:20 AM 11:25 AM 11:30 AM 11:35 AM …" at bounding box center [738, 242] width 108 height 18
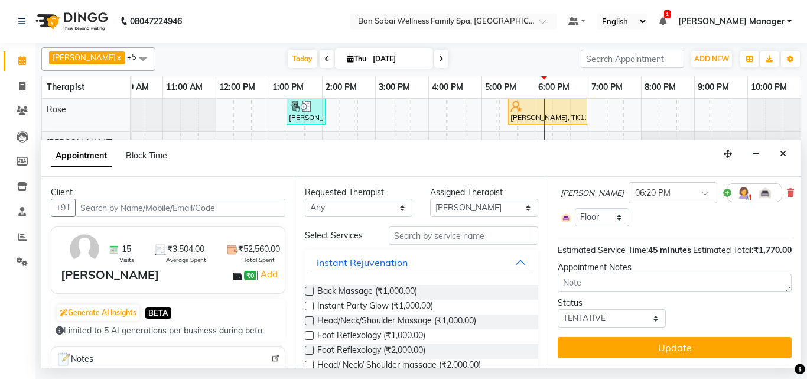
scroll to position [125, 0]
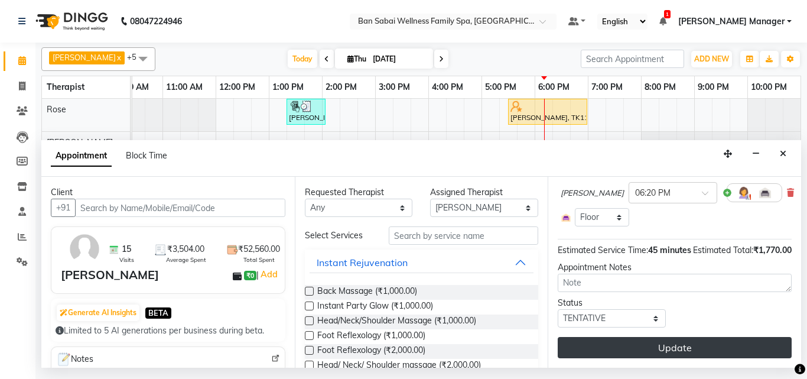
click at [668, 340] on button "Update" at bounding box center [675, 347] width 234 height 21
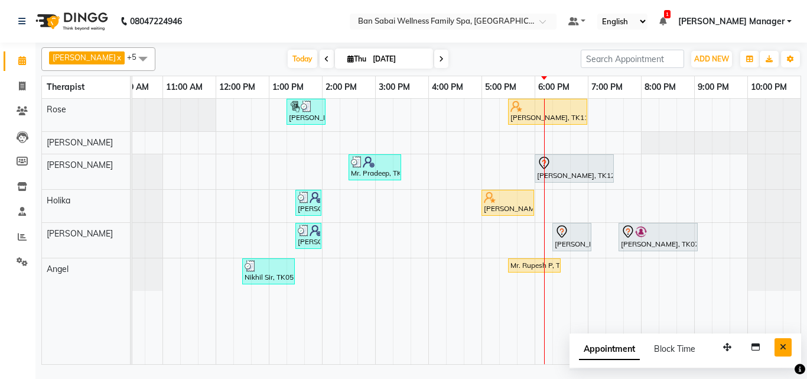
click at [782, 344] on icon "Close" at bounding box center [783, 347] width 6 height 8
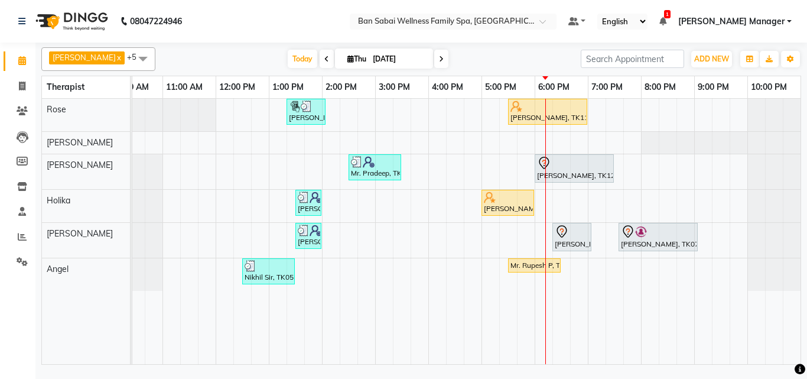
click at [369, 57] on input "[DATE]" at bounding box center [398, 59] width 59 height 18
select select "9"
select select "2025"
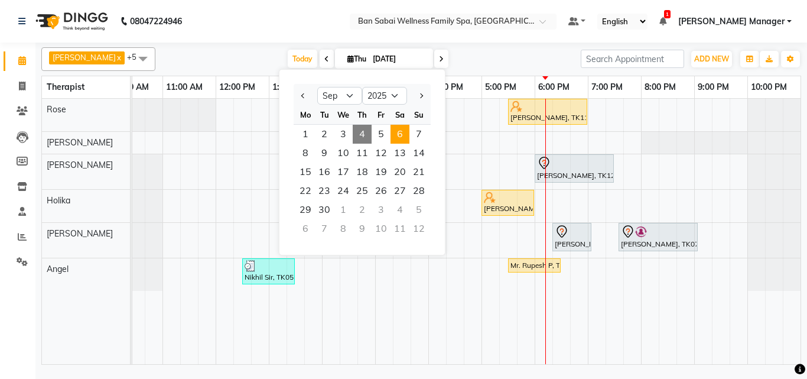
click at [395, 136] on span "6" at bounding box center [400, 134] width 19 height 19
type input "06-09-2025"
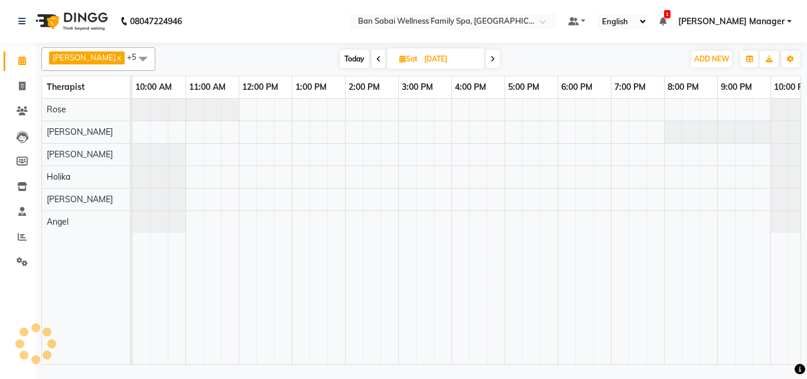
scroll to position [0, 23]
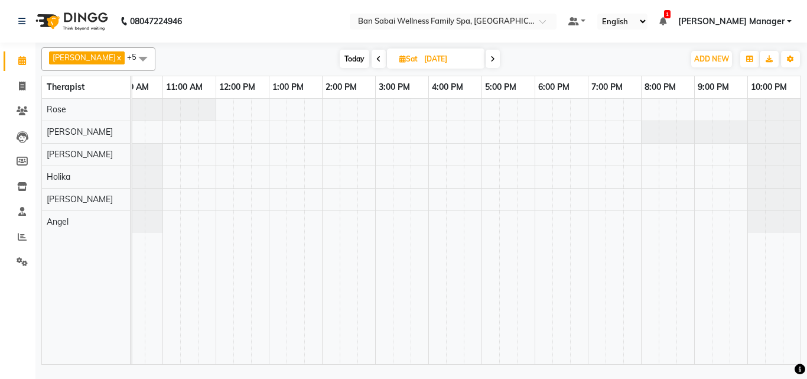
click at [109, 113] on div at bounding box center [109, 110] width 0 height 22
select select "78158"
select select "tentative"
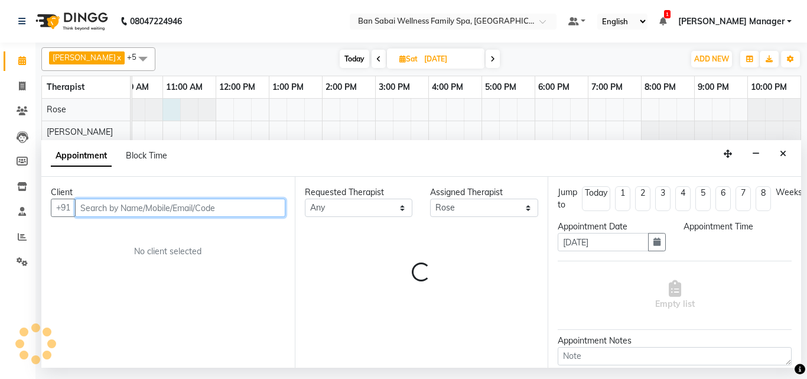
select select "660"
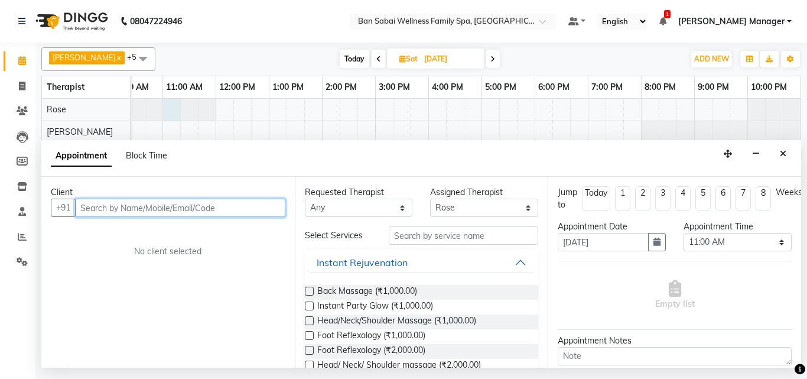
click at [185, 204] on input "text" at bounding box center [180, 208] width 210 height 18
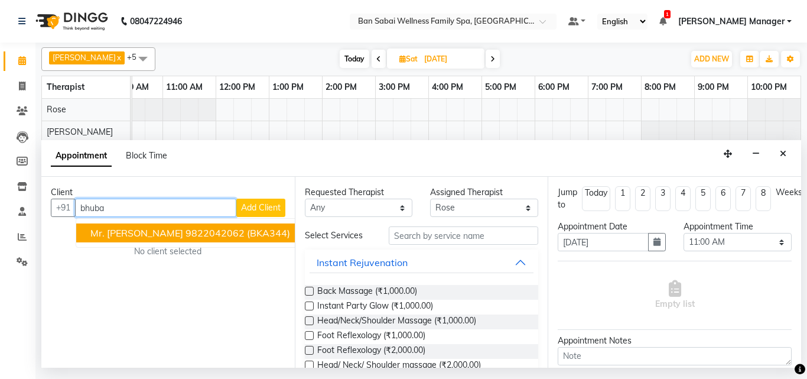
click at [186, 238] on ngb-highlight "9822042062" at bounding box center [215, 233] width 59 height 12
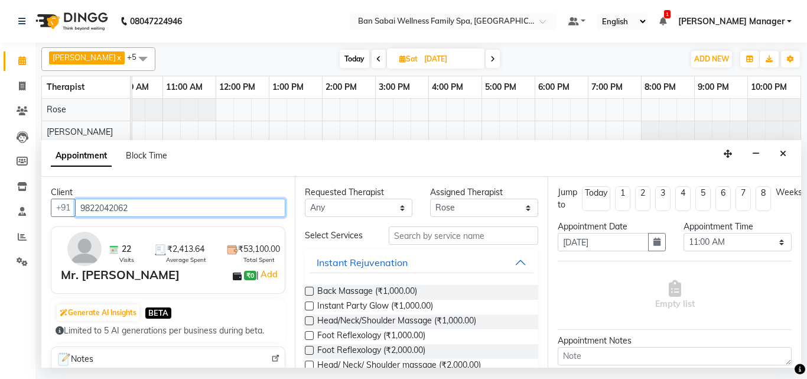
type input "9822042062"
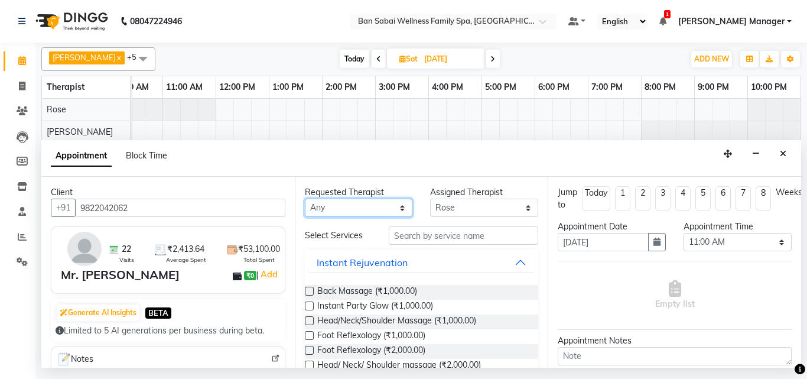
click at [399, 210] on select "Any [PERSON_NAME] [PERSON_NAME] [PERSON_NAME] [PERSON_NAME] Rinsit [PERSON_NAME]" at bounding box center [359, 208] width 108 height 18
select select "78158"
click at [305, 199] on select "Any [PERSON_NAME] [PERSON_NAME] [PERSON_NAME] [PERSON_NAME] Rinsit [PERSON_NAME]" at bounding box center [359, 208] width 108 height 18
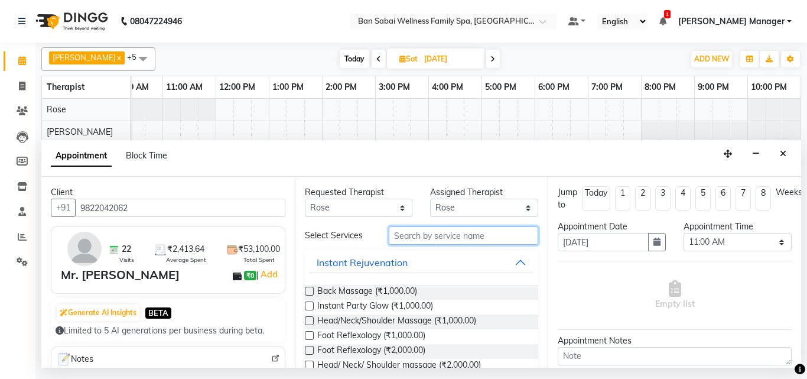
click at [428, 235] on input "text" at bounding box center [464, 235] width 150 height 18
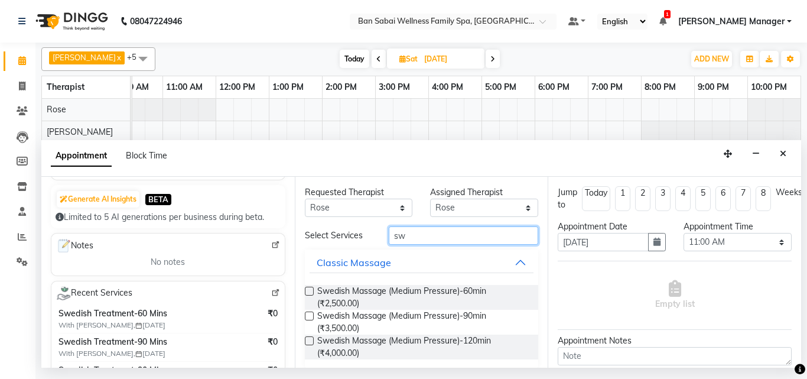
scroll to position [118, 0]
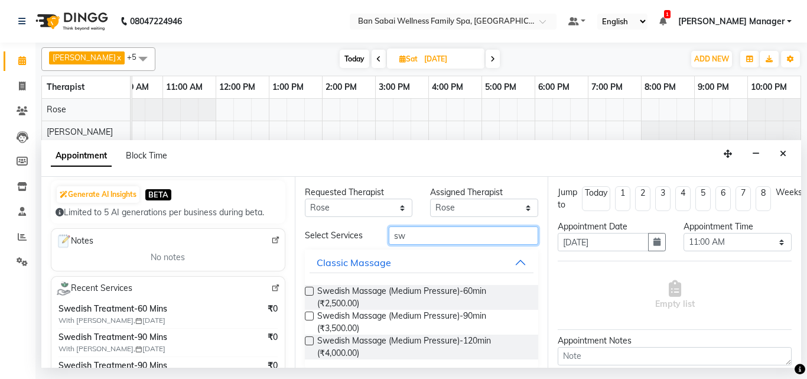
type input "sw"
click at [310, 290] on label at bounding box center [309, 291] width 9 height 9
click at [310, 290] on input "checkbox" at bounding box center [309, 292] width 8 height 8
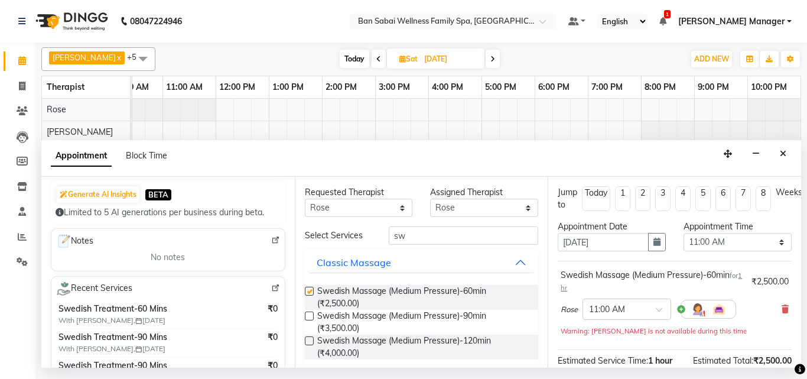
checkbox input "false"
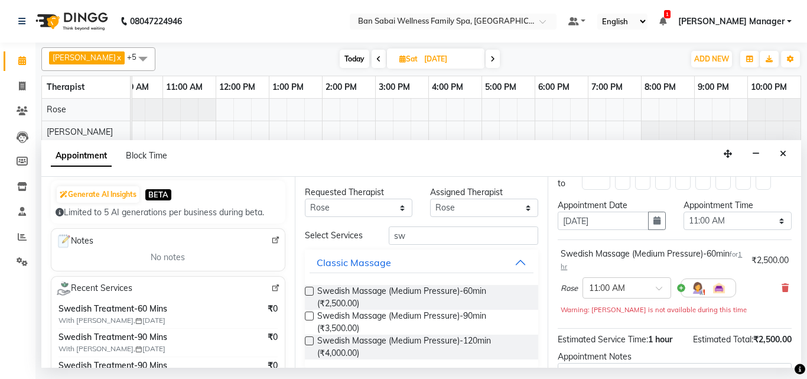
scroll to position [0, 0]
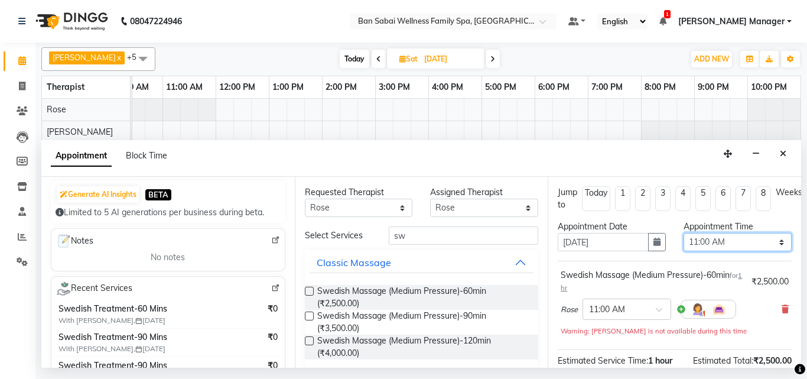
click at [775, 246] on select "Select 11:00 AM 11:05 AM 11:10 AM 11:15 AM 11:20 AM 11:25 AM 11:30 AM 11:35 AM …" at bounding box center [738, 242] width 108 height 18
select select "675"
click at [684, 233] on select "Select 11:00 AM 11:05 AM 11:10 AM 11:15 AM 11:20 AM 11:25 AM 11:30 AM 11:35 AM …" at bounding box center [738, 242] width 108 height 18
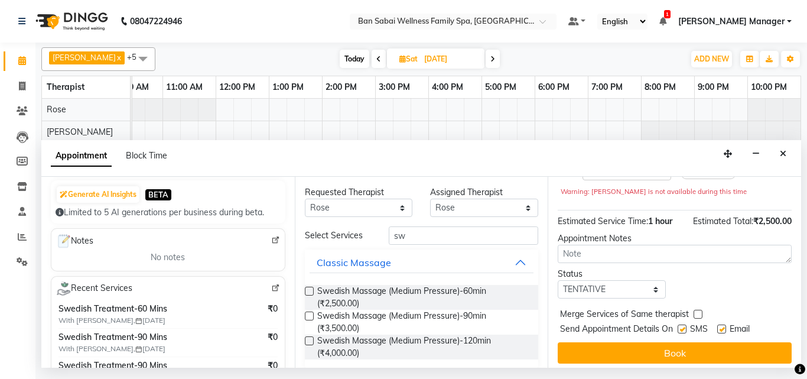
scroll to position [154, 0]
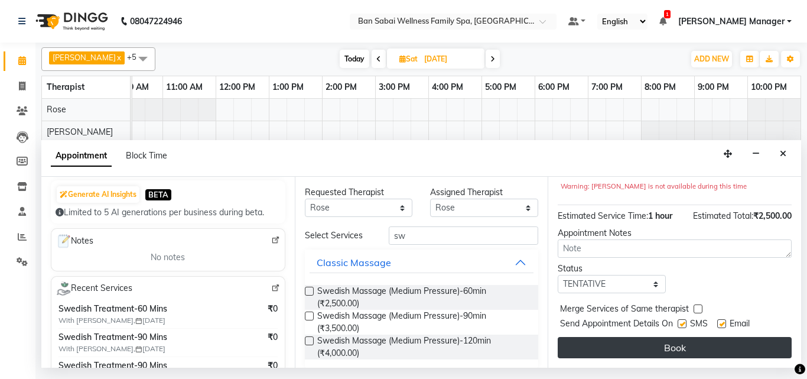
click at [687, 337] on button "Book" at bounding box center [675, 347] width 234 height 21
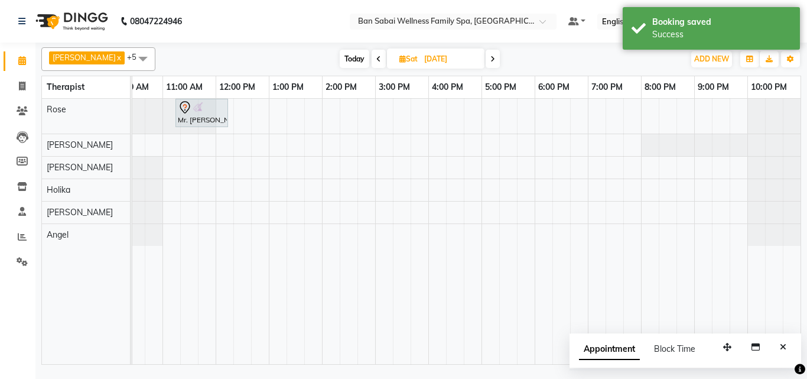
click at [343, 58] on span "Today" at bounding box center [355, 59] width 30 height 18
type input "[DATE]"
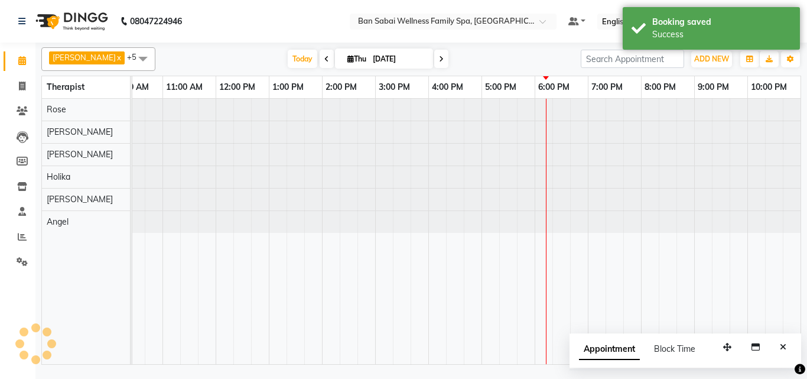
scroll to position [0, 23]
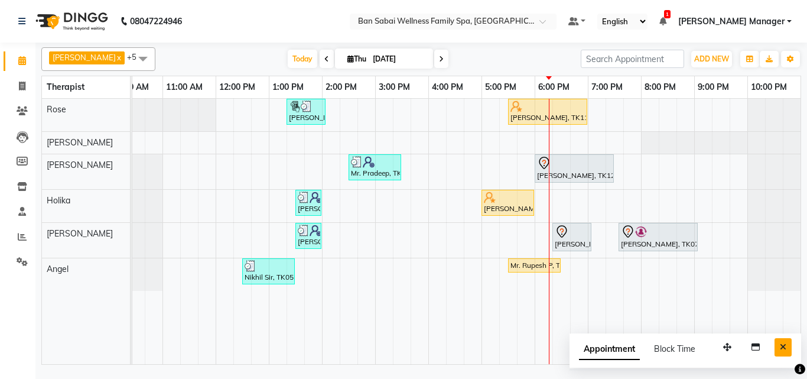
click at [788, 346] on button "Close" at bounding box center [783, 347] width 17 height 18
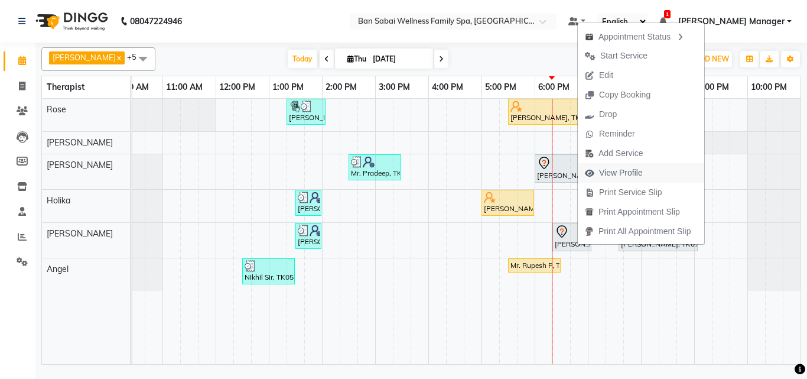
click at [641, 176] on span "View Profile" at bounding box center [621, 173] width 44 height 12
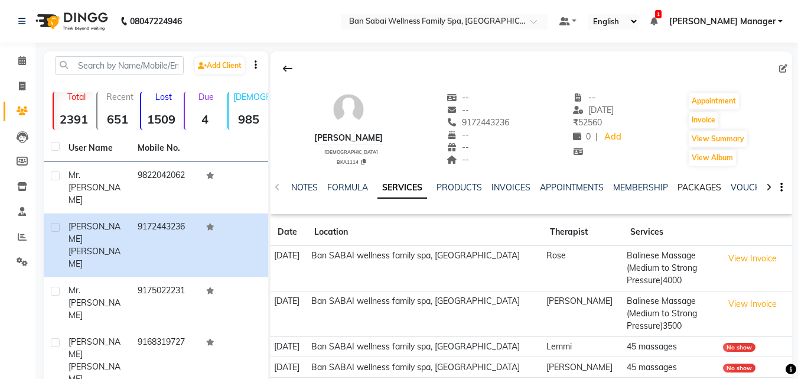
click at [686, 182] on link "PACKAGES" at bounding box center [700, 187] width 44 height 11
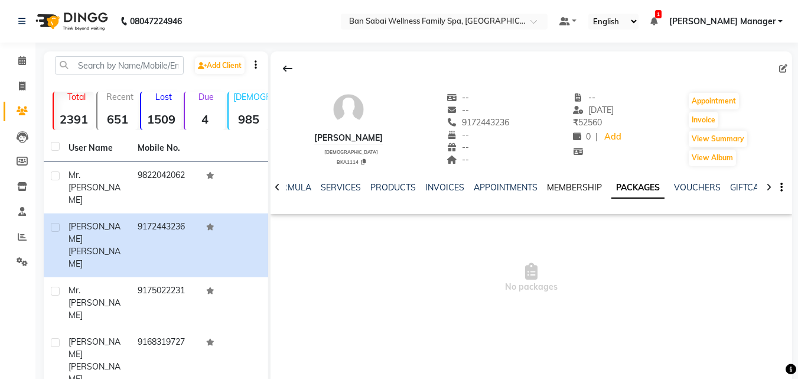
click at [562, 186] on link "MEMBERSHIP" at bounding box center [574, 187] width 55 height 11
click at [341, 187] on link "SERVICES" at bounding box center [350, 187] width 40 height 11
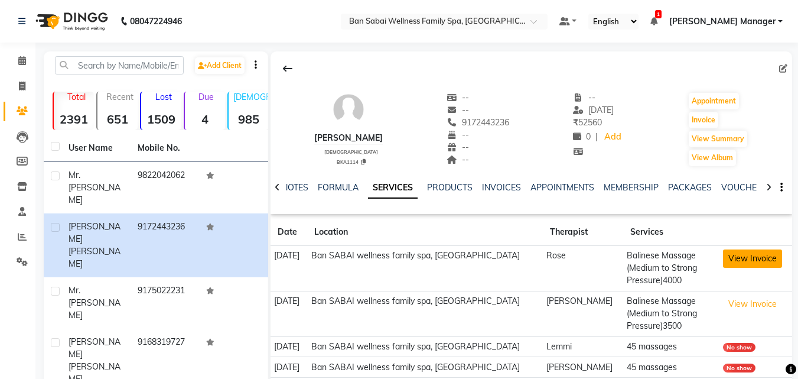
click at [763, 256] on button "View Invoice" at bounding box center [752, 258] width 59 height 18
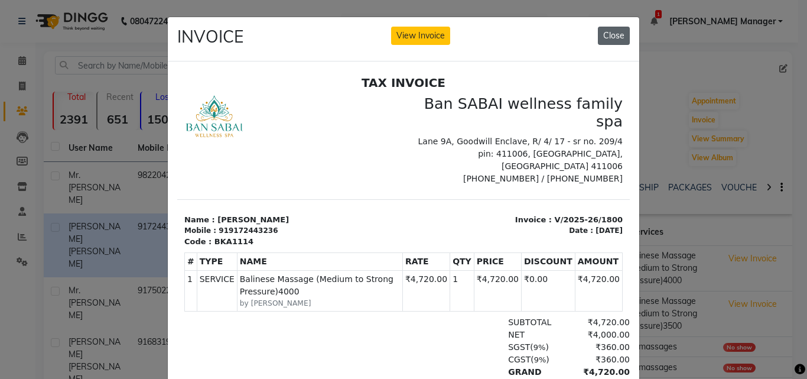
click at [607, 34] on button "Close" at bounding box center [614, 36] width 32 height 18
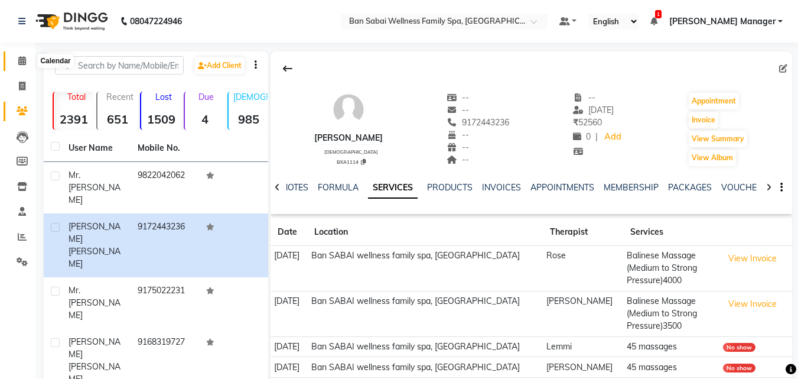
click at [21, 63] on icon at bounding box center [22, 60] width 8 height 9
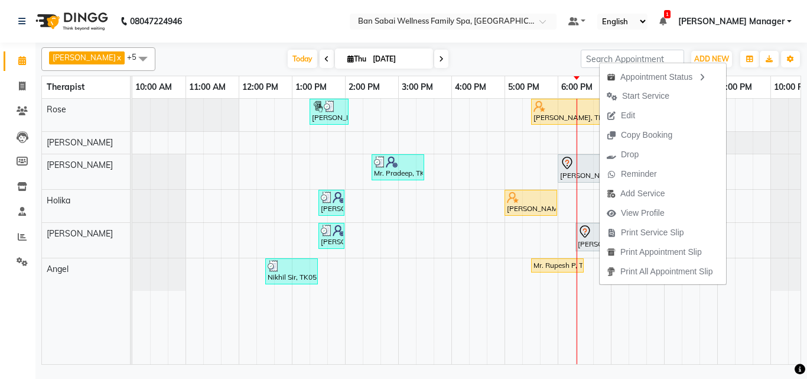
click at [291, 22] on nav "08047224946 Select Location × Ban Sabai Wellness Family Spa, Kalyani Nagar Defa…" at bounding box center [403, 21] width 807 height 43
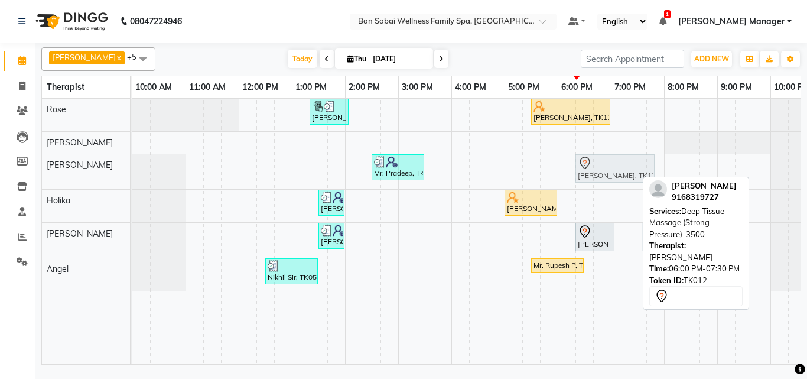
drag, startPoint x: 596, startPoint y: 173, endPoint x: 607, endPoint y: 172, distance: 10.7
click at [132, 172] on div "Mr. Pradeep, TK08, 02:30 PM-03:30 PM, Swedish Massage (Medium Pressure)-60min M…" at bounding box center [132, 171] width 0 height 35
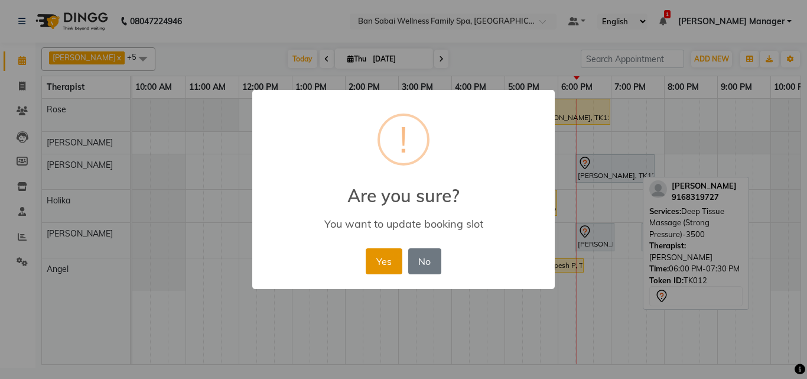
click at [373, 258] on button "Yes" at bounding box center [384, 261] width 36 height 26
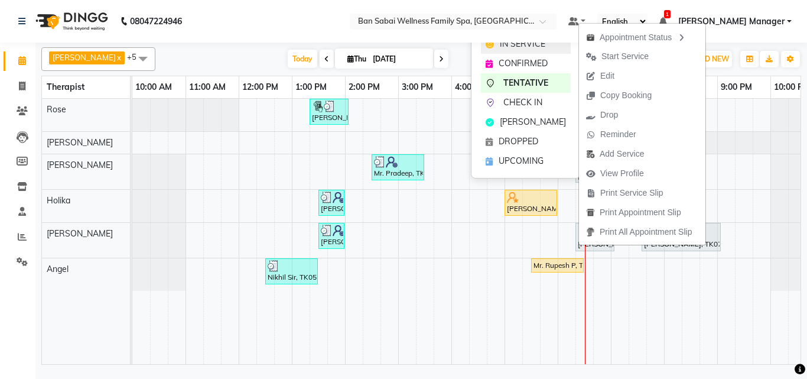
click at [541, 47] on span "IN SERVICE" at bounding box center [522, 44] width 45 height 12
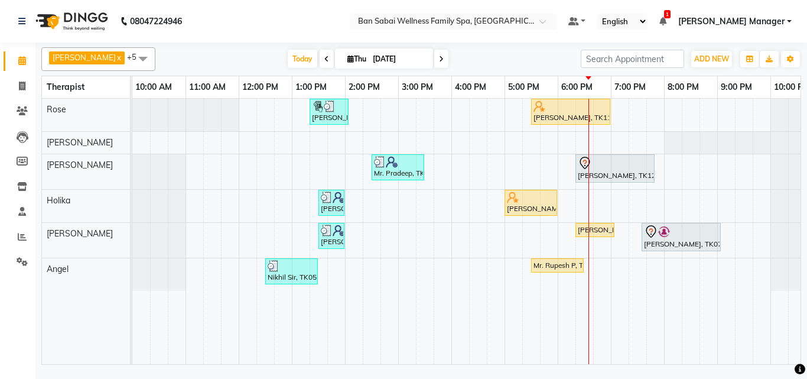
click at [651, 138] on div "Harshita Deshpande, TK01, 01:20 PM-02:05 PM, 45 massages Mr. Shantanu Dhar, TK1…" at bounding box center [477, 231] width 691 height 265
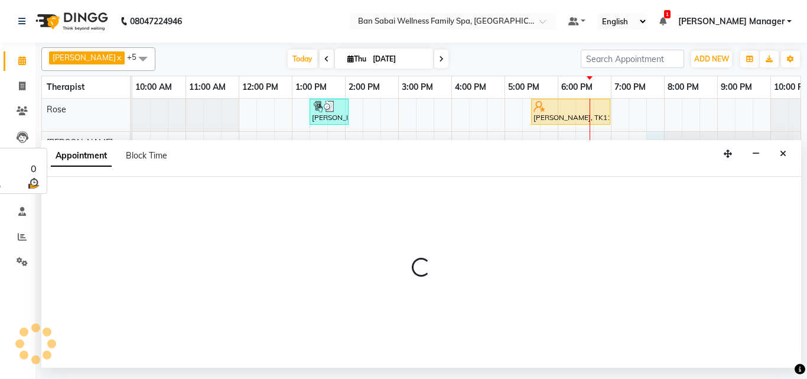
select select "78163"
select select "tentative"
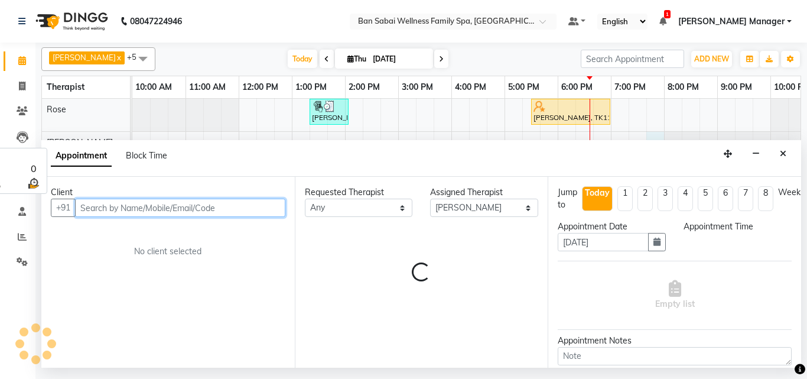
select select "1185"
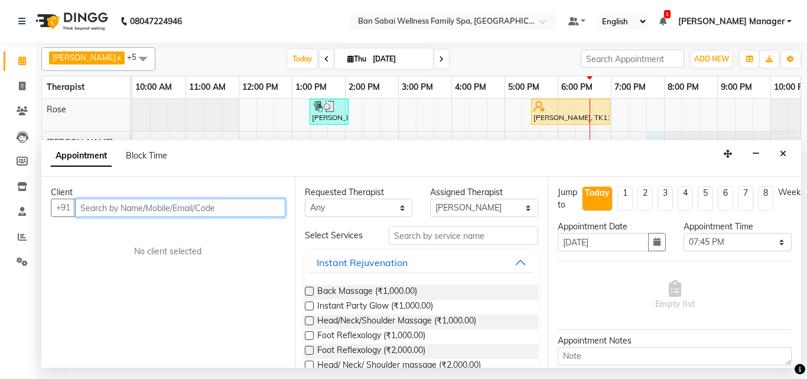
click at [211, 209] on input "text" at bounding box center [180, 208] width 210 height 18
type input "07391037773"
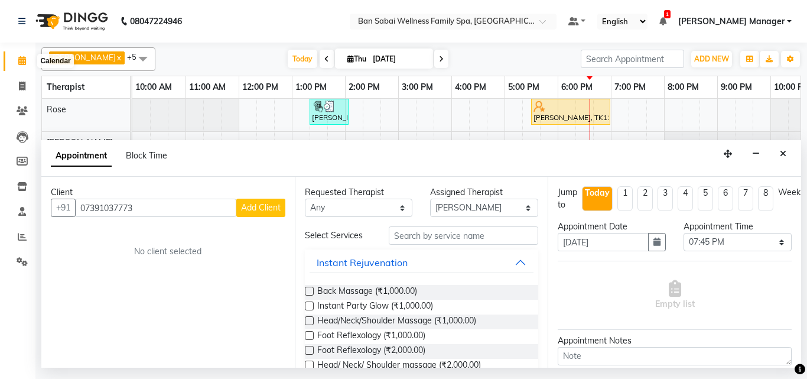
click at [21, 57] on icon at bounding box center [22, 60] width 8 height 9
click at [786, 154] on icon "Close" at bounding box center [783, 153] width 6 height 8
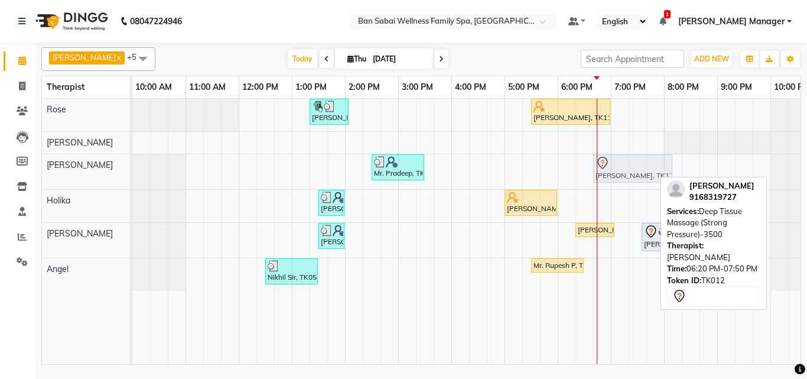
drag, startPoint x: 610, startPoint y: 171, endPoint x: 625, endPoint y: 175, distance: 15.9
click at [132, 175] on div "Mr. Pradeep, TK08, 02:30 PM-03:30 PM, Swedish Massage (Medium Pressure)-60min M…" at bounding box center [132, 171] width 0 height 35
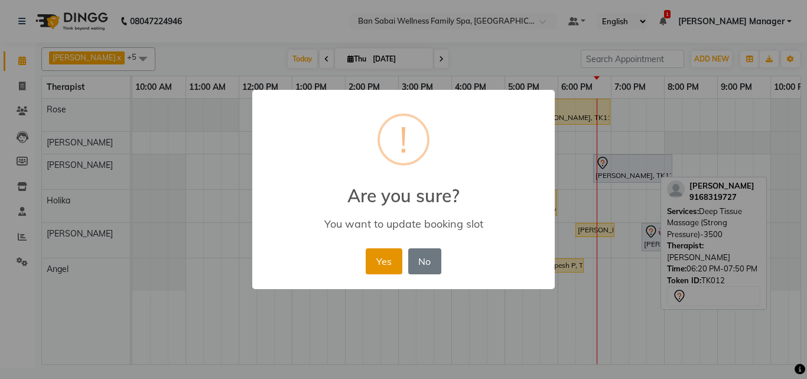
click at [385, 265] on button "Yes" at bounding box center [384, 261] width 36 height 26
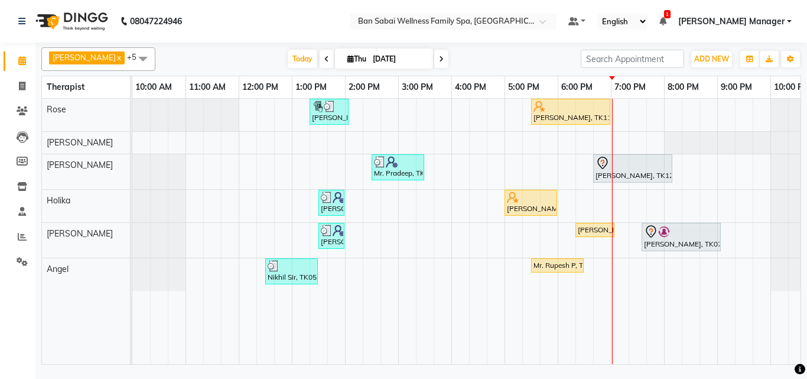
click at [625, 203] on div "Harshita Deshpande, TK01, 01:20 PM-02:05 PM, 45 massages Mr. Shantanu Dhar, TK1…" at bounding box center [477, 231] width 691 height 265
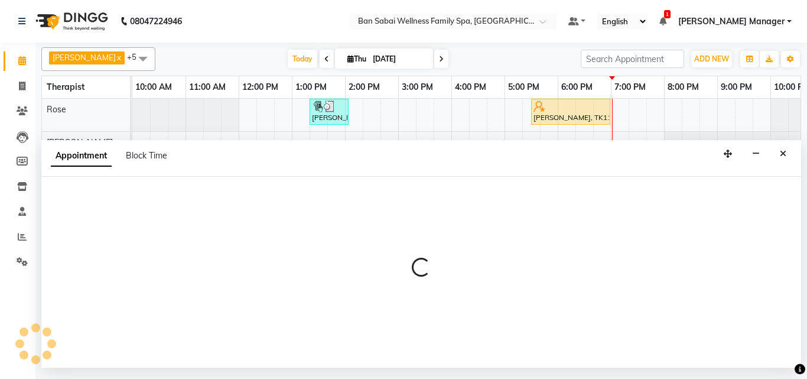
click at [625, 203] on div at bounding box center [421, 272] width 760 height 191
select select "79370"
select select "tentative"
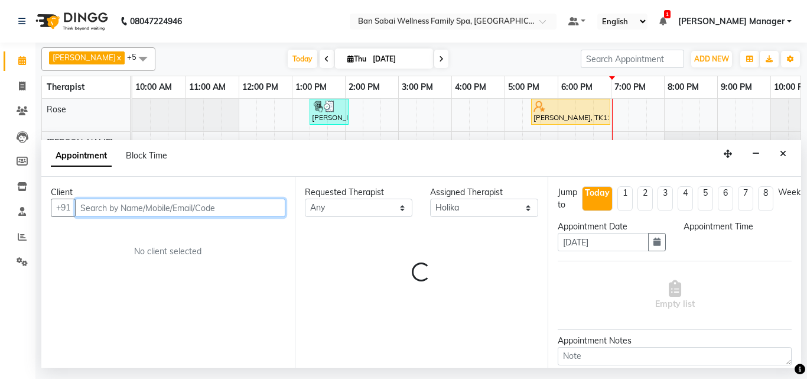
select select "1140"
click at [106, 206] on input "text" at bounding box center [180, 208] width 210 height 18
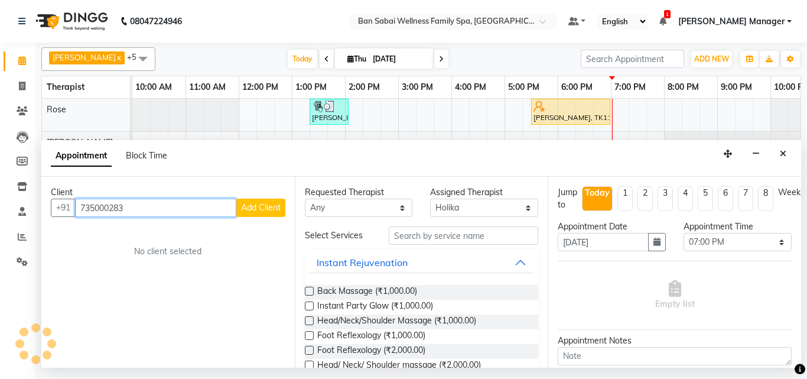
type input "7350002833"
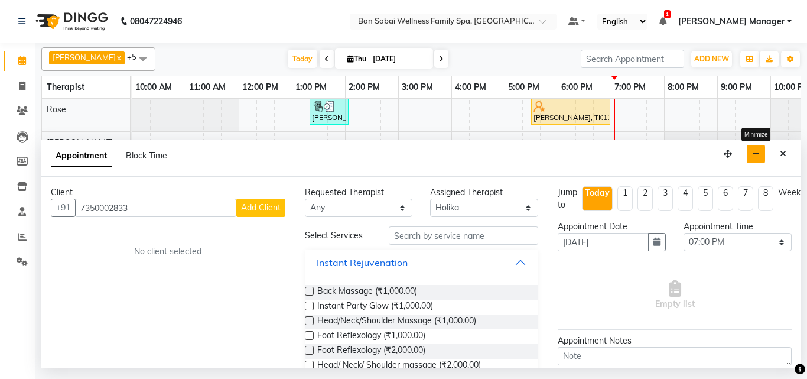
click at [753, 153] on icon "button" at bounding box center [756, 153] width 8 height 8
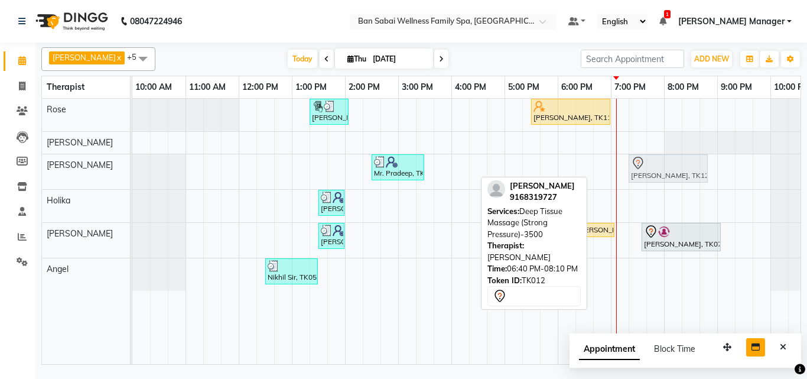
drag, startPoint x: 626, startPoint y: 168, endPoint x: 655, endPoint y: 177, distance: 30.8
click at [132, 177] on div "Mr. Pradeep, TK08, 02:30 PM-03:30 PM, Swedish Massage (Medium Pressure)-60min M…" at bounding box center [132, 171] width 0 height 35
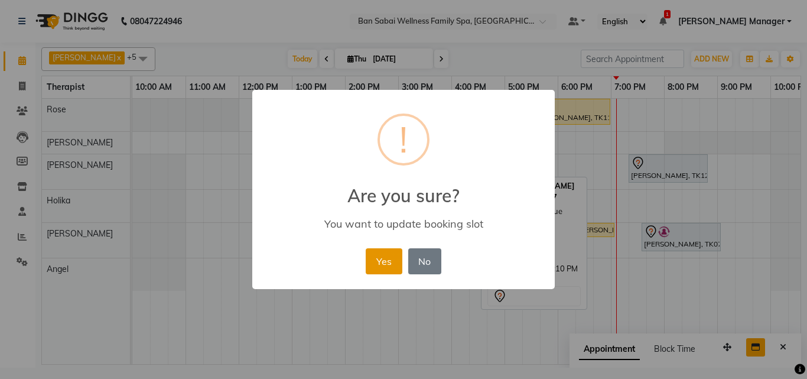
click at [377, 264] on button "Yes" at bounding box center [384, 261] width 36 height 26
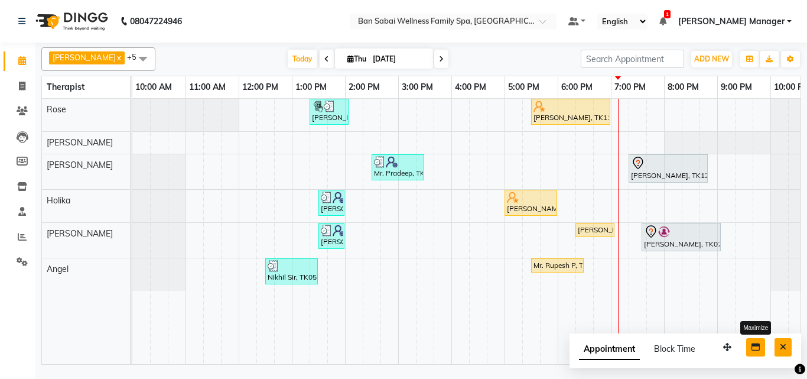
click at [790, 343] on button "Close" at bounding box center [783, 347] width 17 height 18
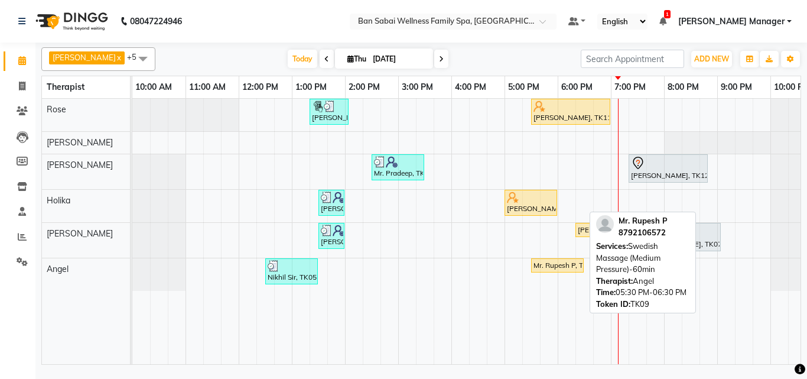
click at [549, 263] on div "Mr. Rupesh P, TK09, 05:30 PM-06:30 PM, Swedish Massage (Medium Pressure)-60min" at bounding box center [557, 265] width 50 height 11
click at [544, 265] on div "Mr. Rupesh P, TK09, 05:30 PM-06:30 PM, Swedish Massage (Medium Pressure)-60min" at bounding box center [557, 265] width 50 height 11
select select "1"
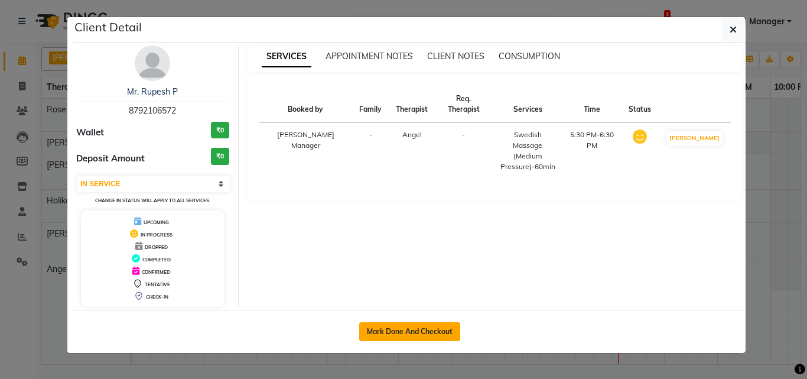
click at [449, 329] on button "Mark Done And Checkout" at bounding box center [409, 331] width 101 height 19
select select "service"
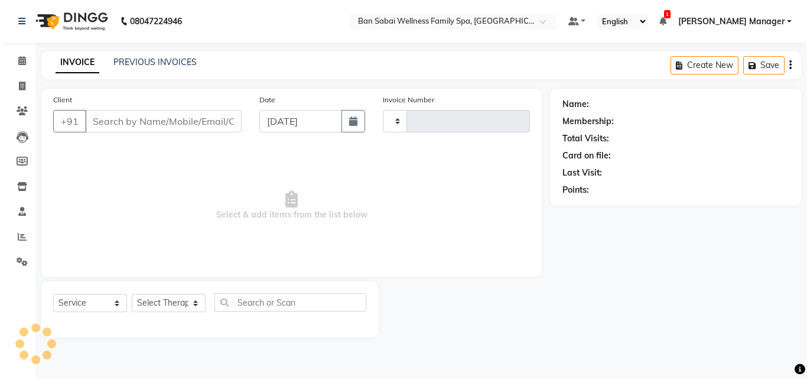
type input "2251"
select select "8225"
type input "8792106572"
select select "90339"
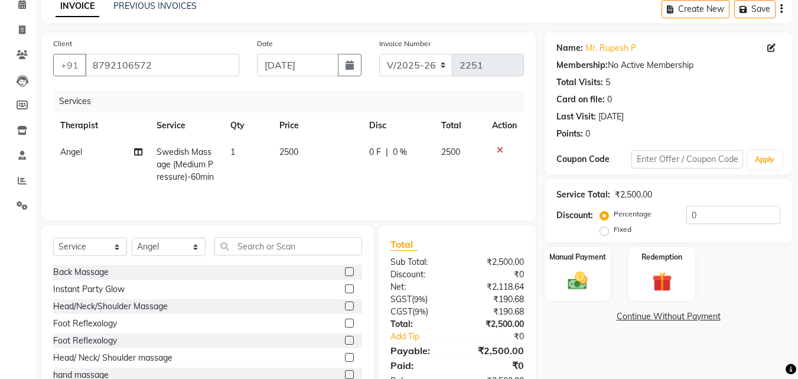
scroll to position [95, 0]
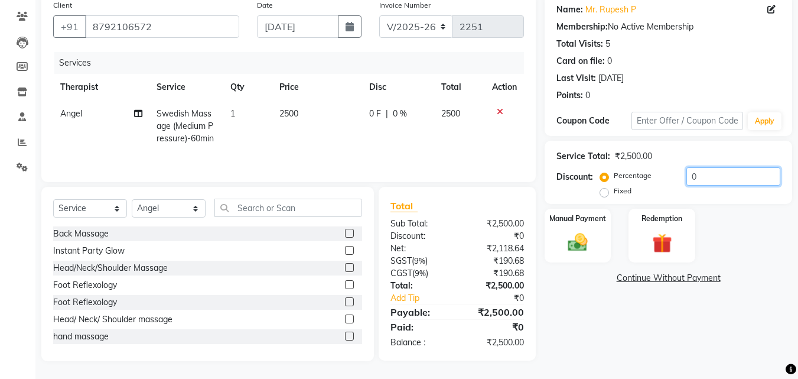
click at [752, 175] on input "0" at bounding box center [734, 176] width 94 height 18
type input "5.5999"
click at [612, 251] on div "Manual Payment" at bounding box center [578, 235] width 69 height 56
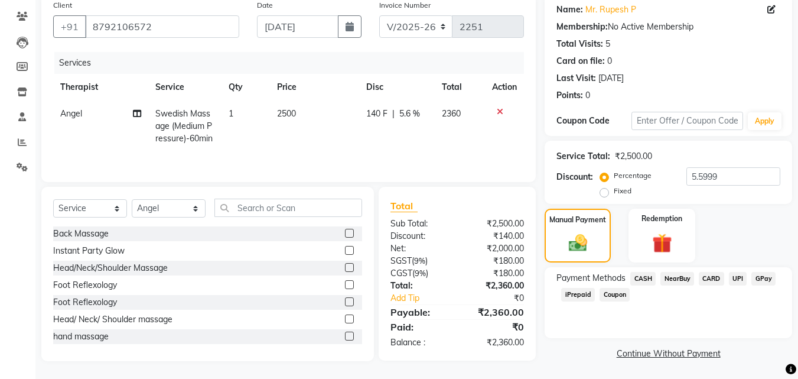
click at [760, 278] on span "GPay" at bounding box center [764, 279] width 24 height 14
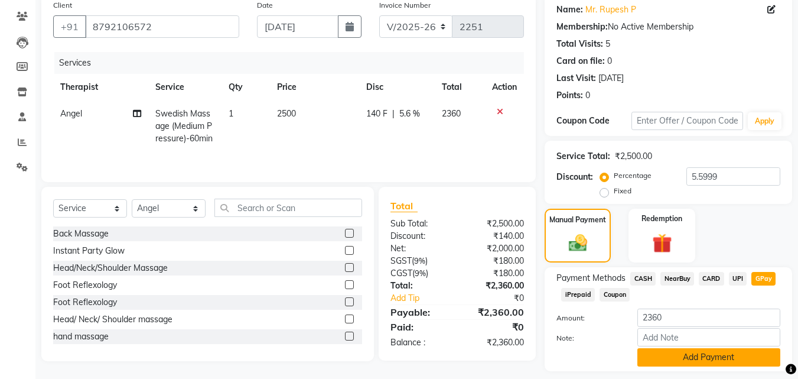
click at [694, 357] on button "Add Payment" at bounding box center [709, 357] width 143 height 18
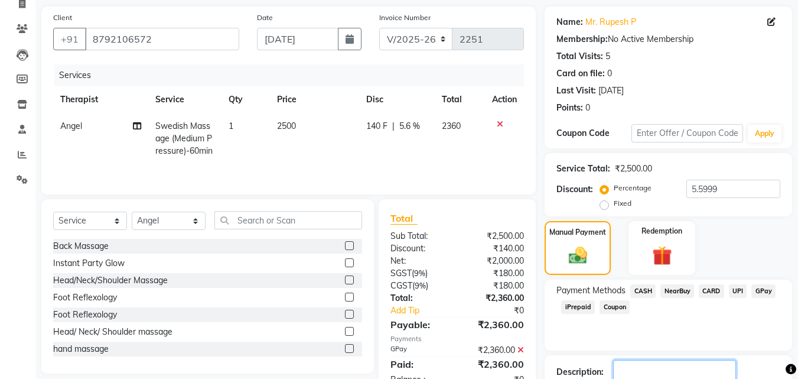
scroll to position [162, 0]
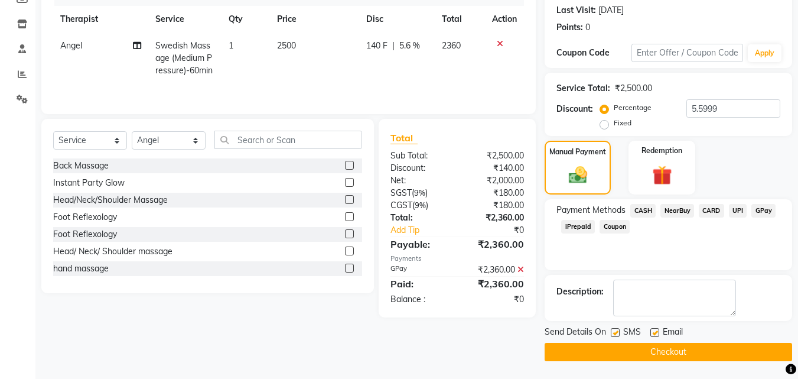
click at [660, 352] on button "Checkout" at bounding box center [669, 352] width 248 height 18
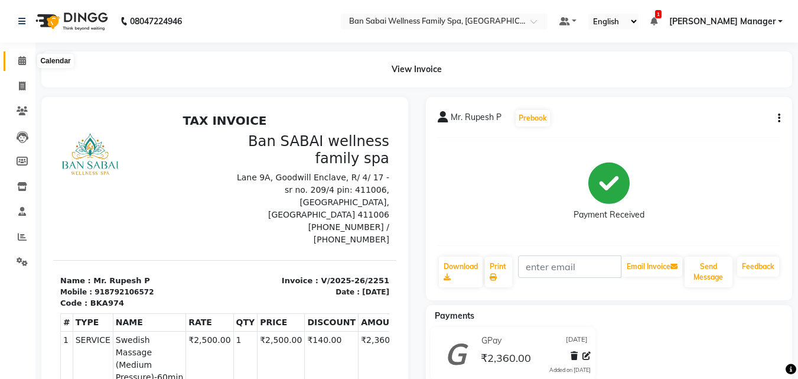
click at [27, 61] on span at bounding box center [22, 61] width 21 height 14
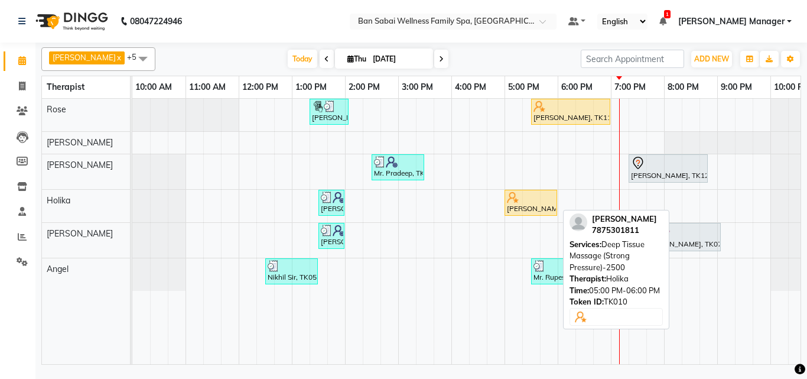
click at [519, 207] on div "Mr. Mohammed Ajaney, TK10, 05:00 PM-06:00 PM, Deep Tissue Massage (Strong Press…" at bounding box center [531, 202] width 50 height 22
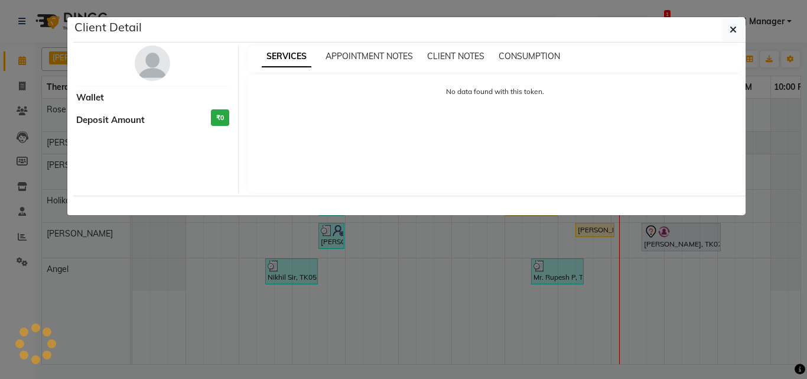
select select "1"
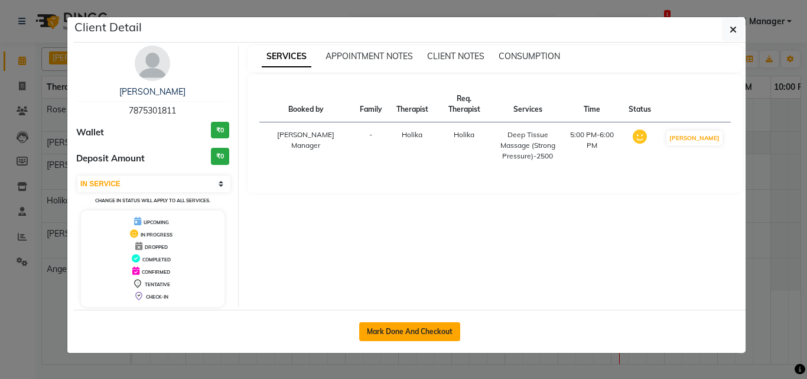
click at [448, 331] on button "Mark Done And Checkout" at bounding box center [409, 331] width 101 height 19
select select "service"
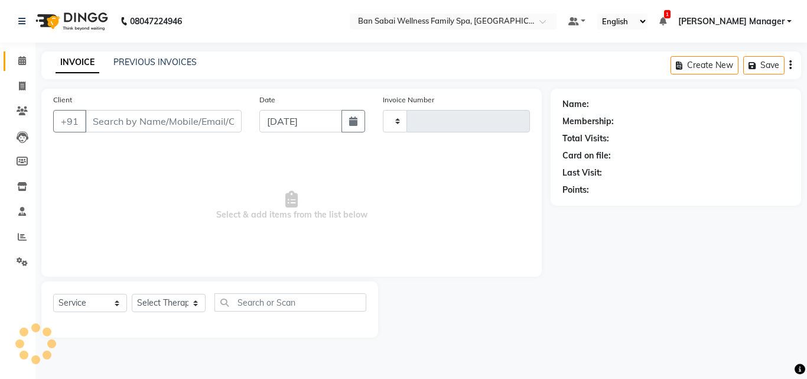
type input "2252"
select select "8225"
type input "7875301811"
select select "79370"
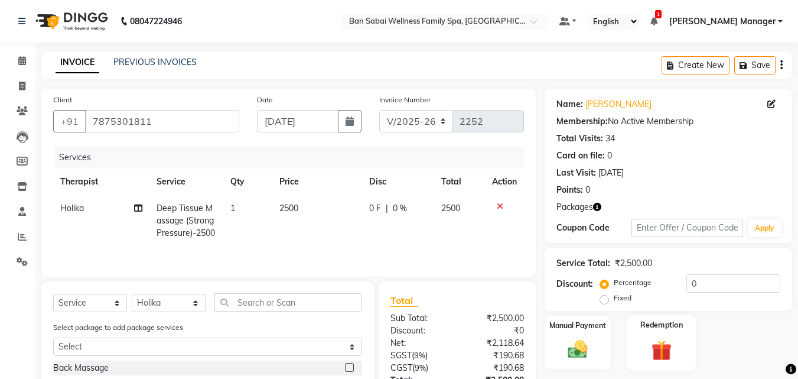
click at [694, 333] on div "Redemption" at bounding box center [662, 342] width 69 height 56
click at [686, 329] on div "Redemption" at bounding box center [662, 342] width 69 height 57
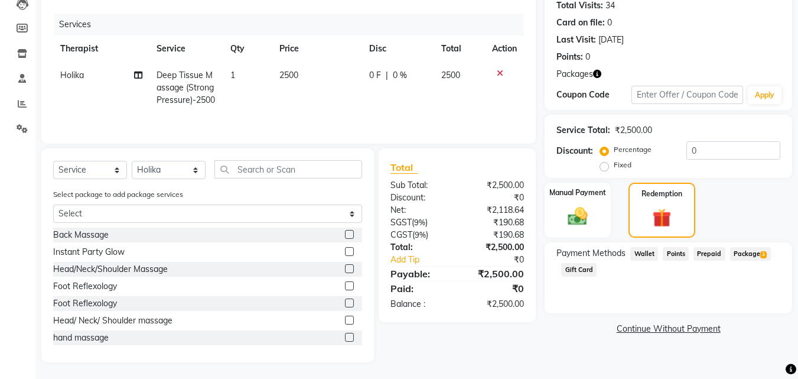
scroll to position [134, 0]
click at [760, 254] on span "3" at bounding box center [763, 253] width 6 height 7
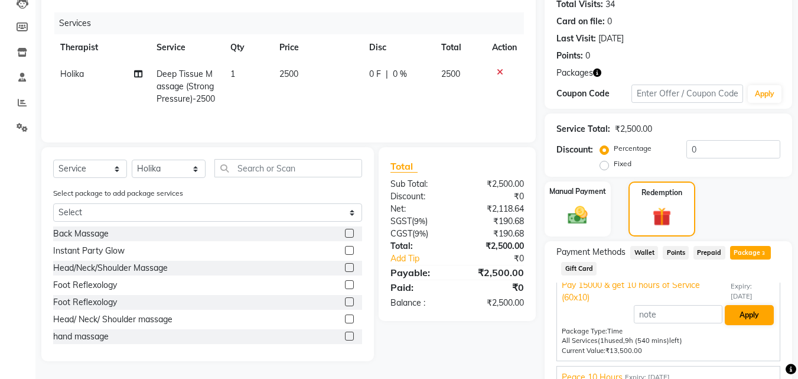
scroll to position [24, 0]
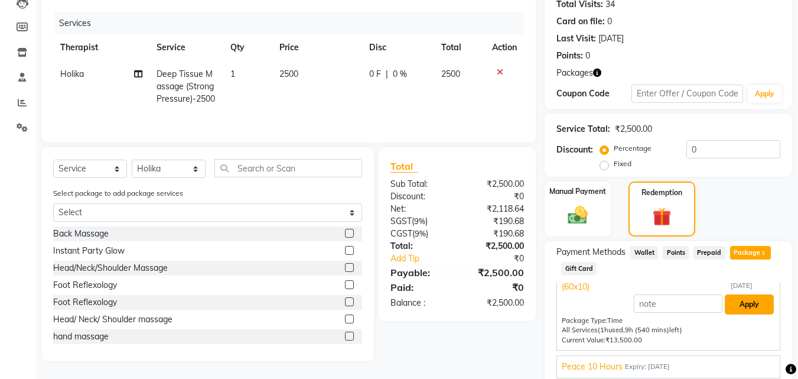
click at [752, 304] on button "Apply" at bounding box center [749, 304] width 49 height 20
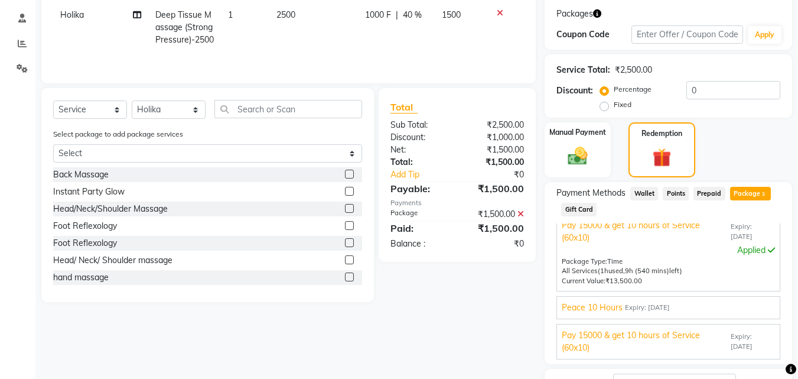
scroll to position [287, 0]
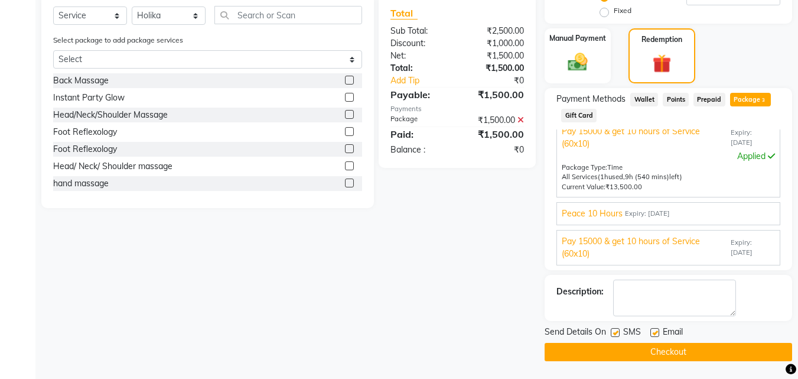
click at [644, 348] on button "Checkout" at bounding box center [669, 352] width 248 height 18
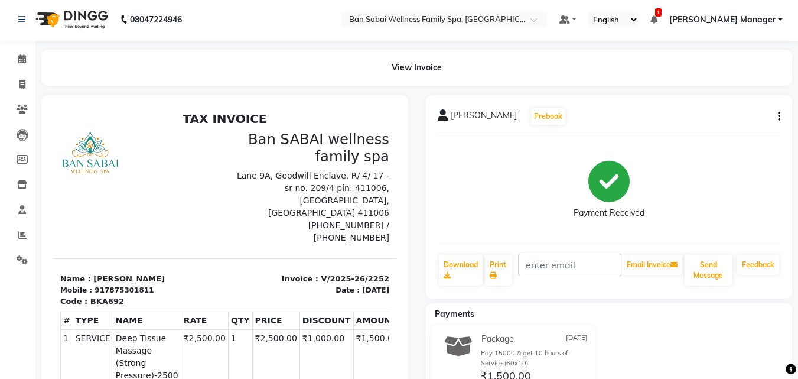
scroll to position [1, 0]
click at [18, 60] on icon at bounding box center [22, 59] width 8 height 9
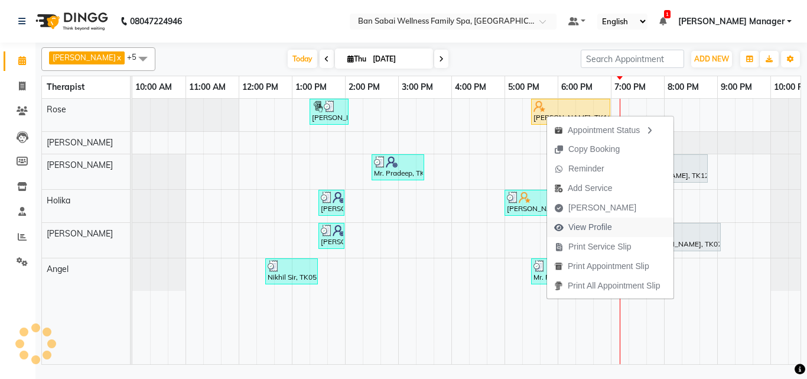
click at [607, 227] on span "View Profile" at bounding box center [590, 227] width 44 height 12
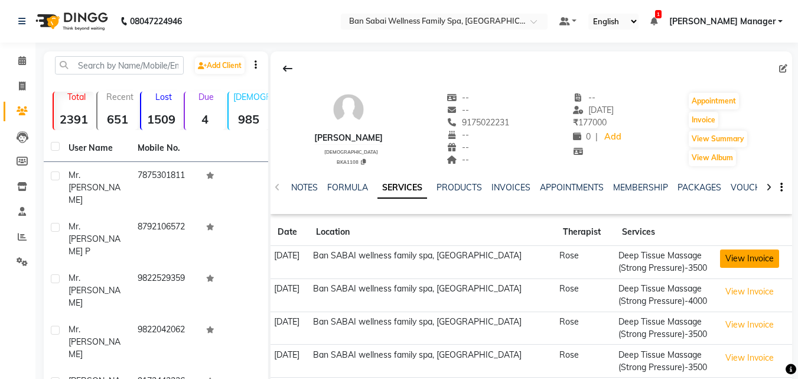
click at [759, 259] on button "View Invoice" at bounding box center [749, 258] width 59 height 18
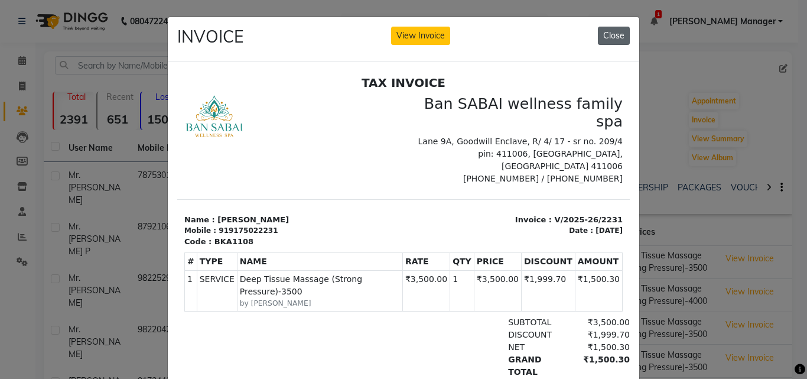
click at [606, 35] on button "Close" at bounding box center [614, 36] width 32 height 18
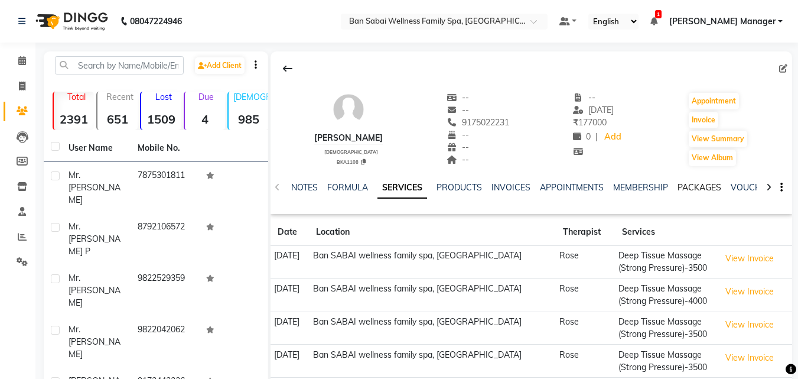
click at [711, 184] on link "PACKAGES" at bounding box center [700, 187] width 44 height 11
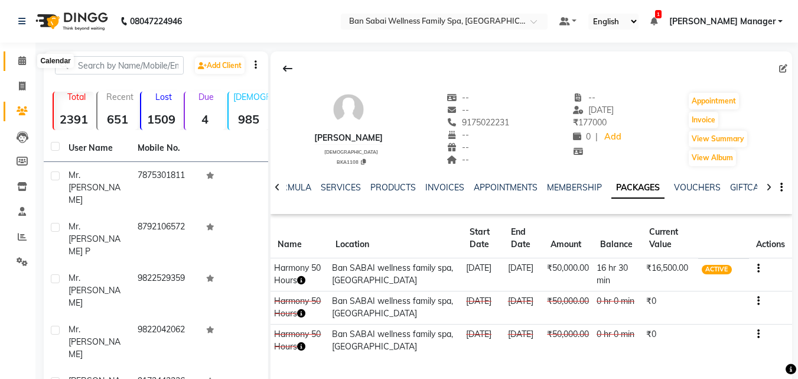
click at [26, 64] on icon at bounding box center [22, 60] width 8 height 9
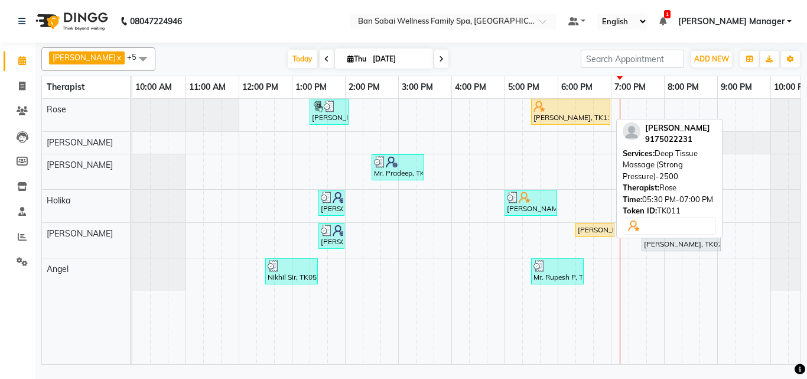
click at [550, 119] on div "Mr. Shantanu Dhar, TK11, 05:30 PM-07:00 PM, Deep Tissue Massage (Strong Pressur…" at bounding box center [570, 111] width 77 height 22
select select "1"
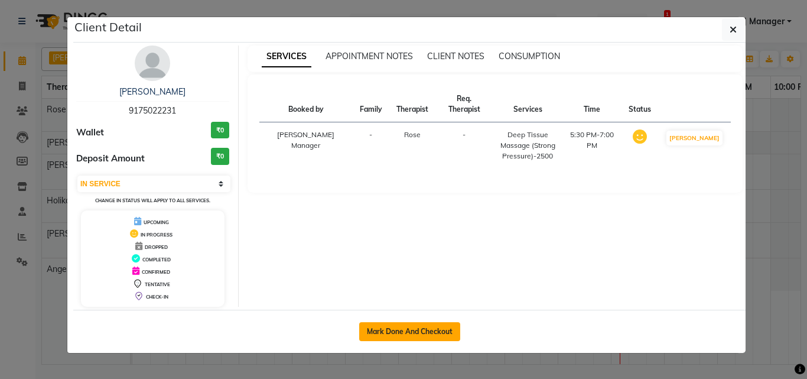
click at [408, 330] on button "Mark Done And Checkout" at bounding box center [409, 331] width 101 height 19
select select "service"
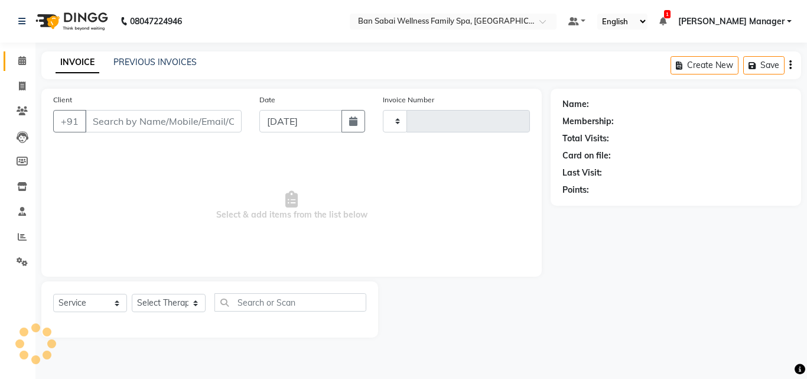
type input "2253"
select select "8225"
type input "9175022231"
select select "78158"
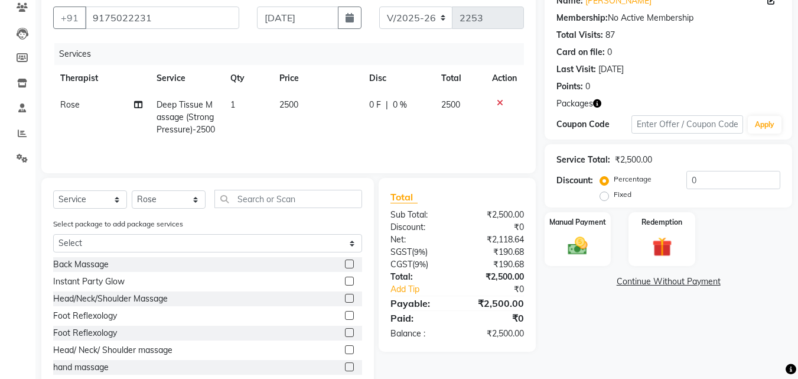
scroll to position [134, 0]
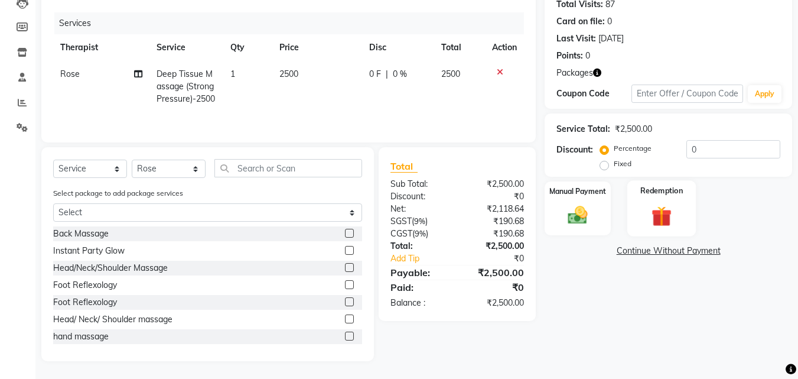
click at [686, 211] on div "Redemption" at bounding box center [662, 208] width 69 height 56
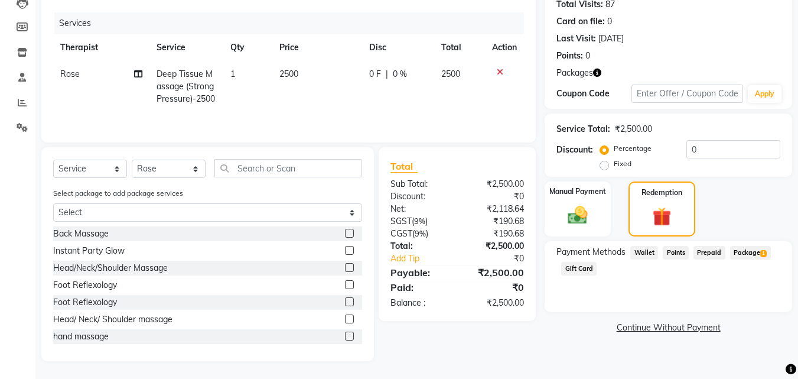
click at [744, 252] on span "Package 1" at bounding box center [750, 253] width 41 height 14
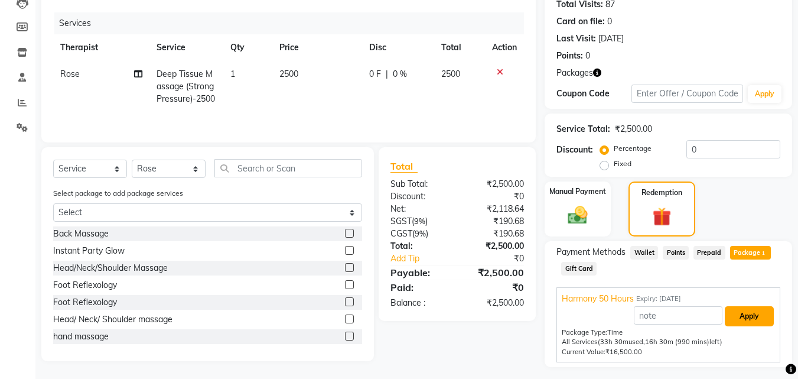
click at [746, 316] on button "Apply" at bounding box center [749, 316] width 49 height 20
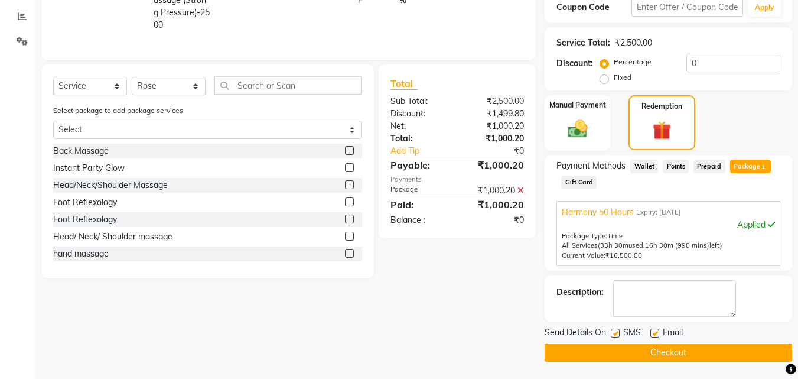
scroll to position [221, 0]
click at [710, 345] on button "Checkout" at bounding box center [669, 352] width 248 height 18
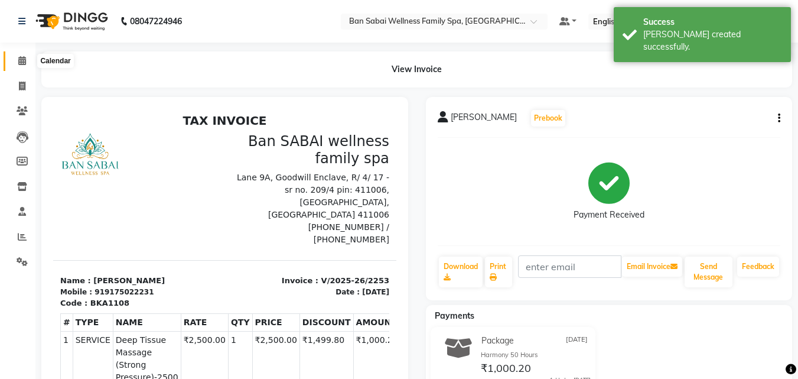
click at [21, 61] on icon at bounding box center [22, 60] width 8 height 9
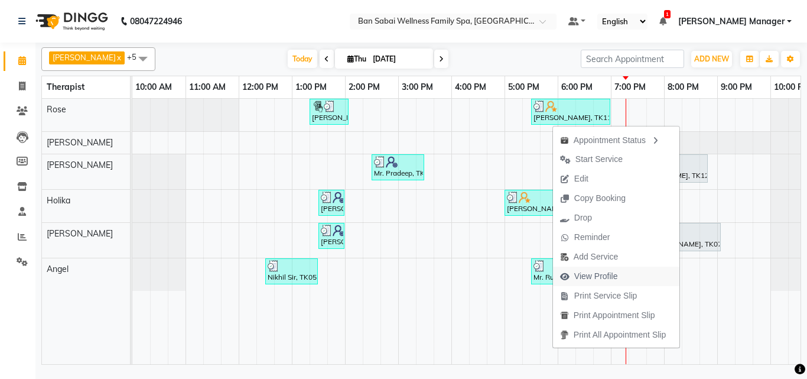
click at [601, 277] on span "View Profile" at bounding box center [596, 276] width 44 height 12
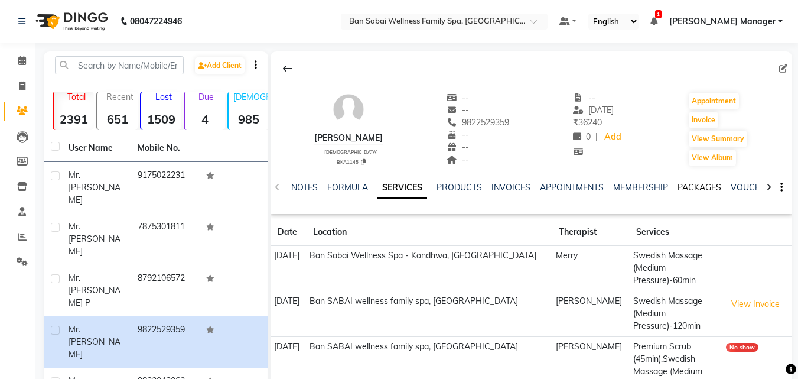
click at [696, 190] on link "PACKAGES" at bounding box center [700, 187] width 44 height 11
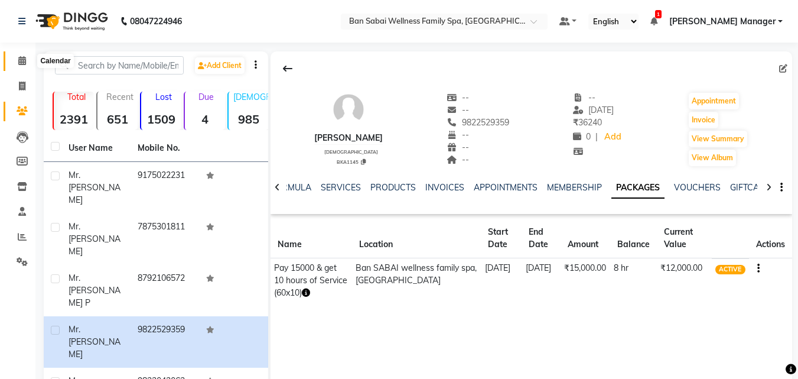
click at [22, 60] on icon at bounding box center [22, 60] width 8 height 9
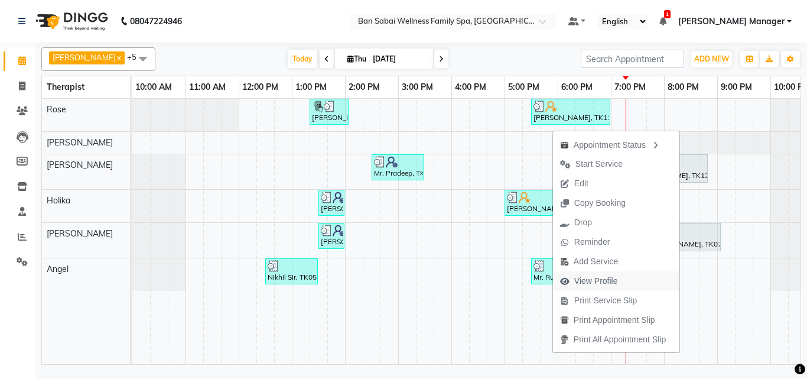
click at [602, 281] on span "View Profile" at bounding box center [596, 281] width 44 height 12
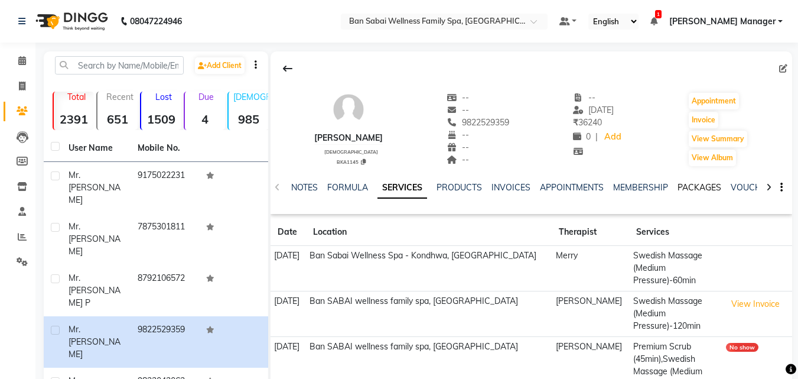
click at [689, 183] on link "PACKAGES" at bounding box center [700, 187] width 44 height 11
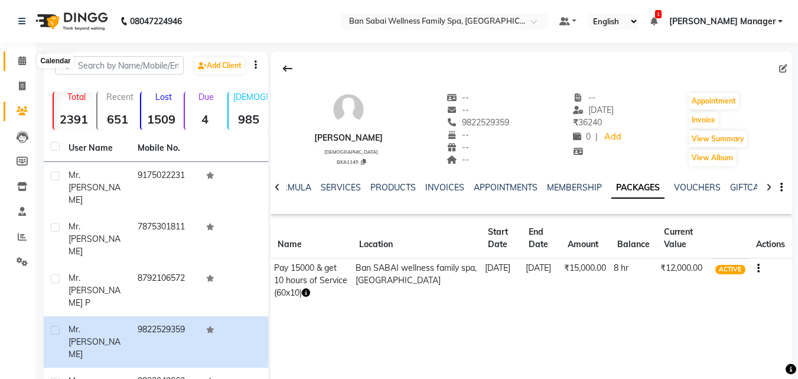
click at [22, 61] on icon at bounding box center [22, 60] width 8 height 9
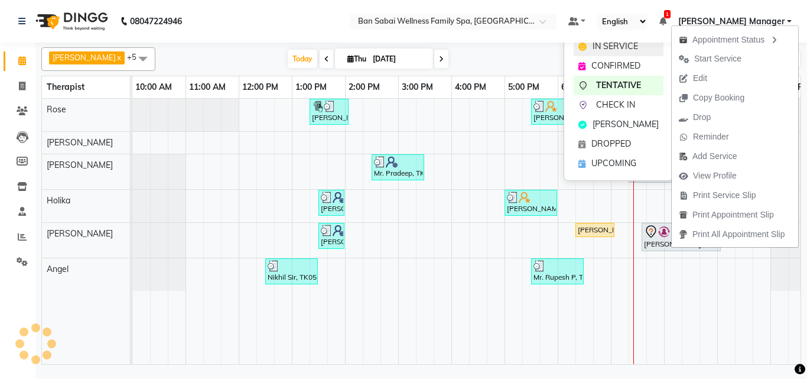
click at [631, 45] on span "IN SERVICE" at bounding box center [615, 46] width 45 height 12
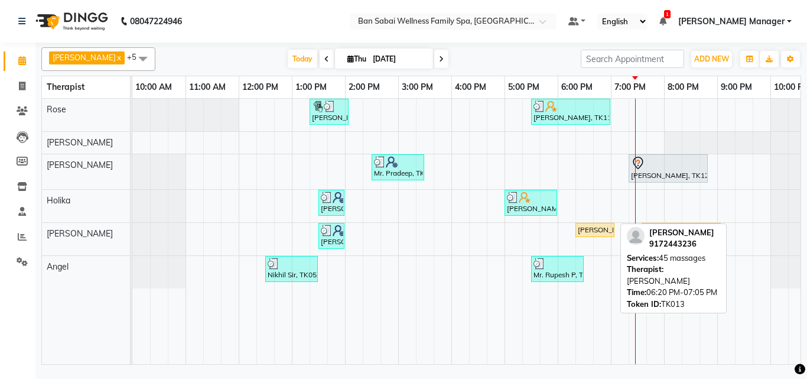
click at [580, 229] on div "MR.SHATAYU JAGTAP, TK13, 06:20 PM-07:05 PM, 45 massages" at bounding box center [595, 230] width 37 height 11
select select "1"
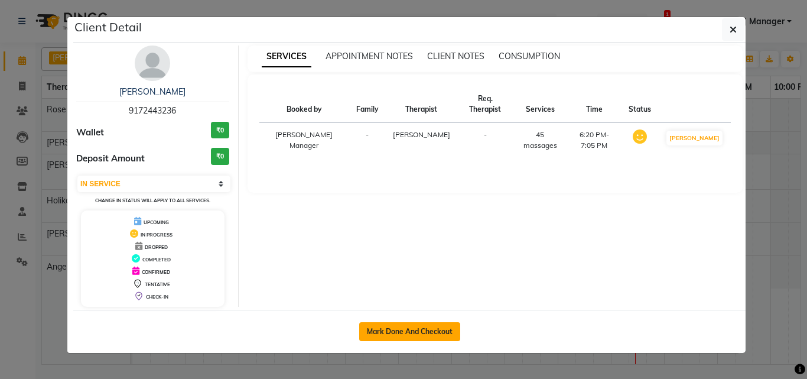
click at [397, 330] on button "Mark Done And Checkout" at bounding box center [409, 331] width 101 height 19
select select "service"
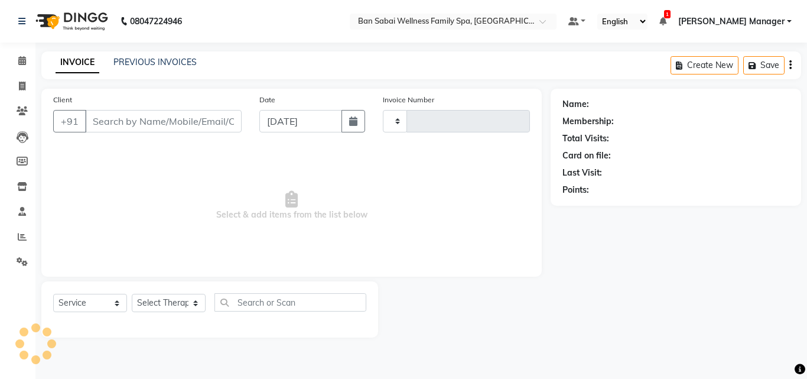
type input "2254"
select select "8225"
type input "9172443236"
select select "87127"
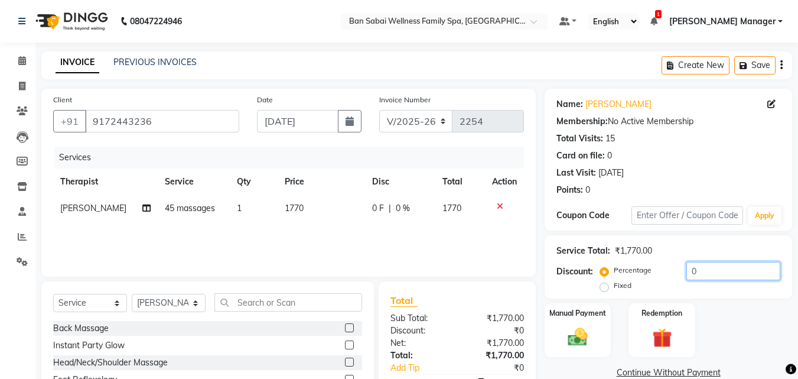
click at [732, 266] on input "0" at bounding box center [734, 271] width 94 height 18
type input "0"
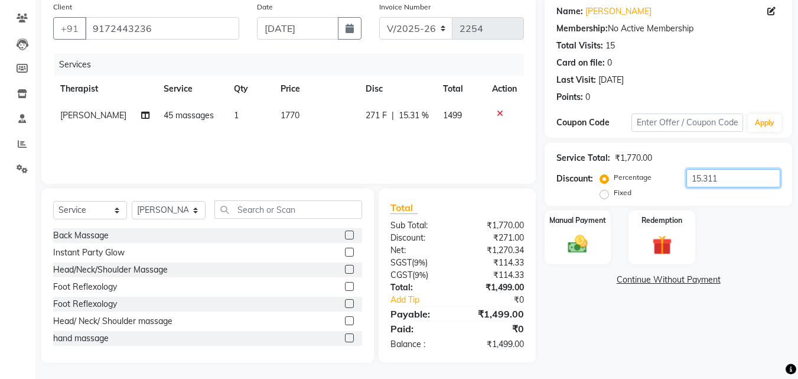
scroll to position [95, 0]
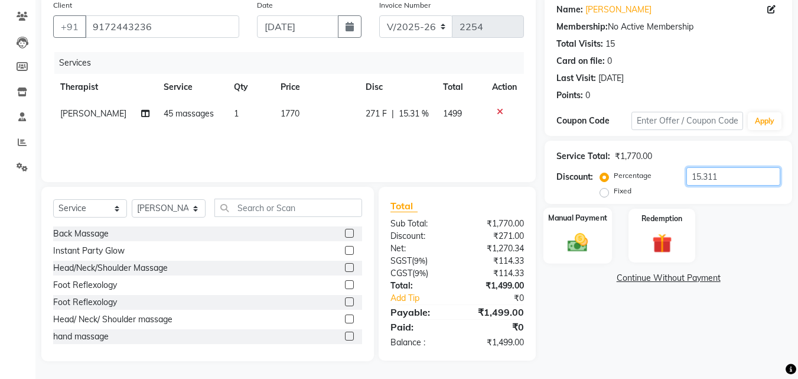
type input "15.311"
click at [598, 244] on div "Manual Payment" at bounding box center [578, 235] width 69 height 56
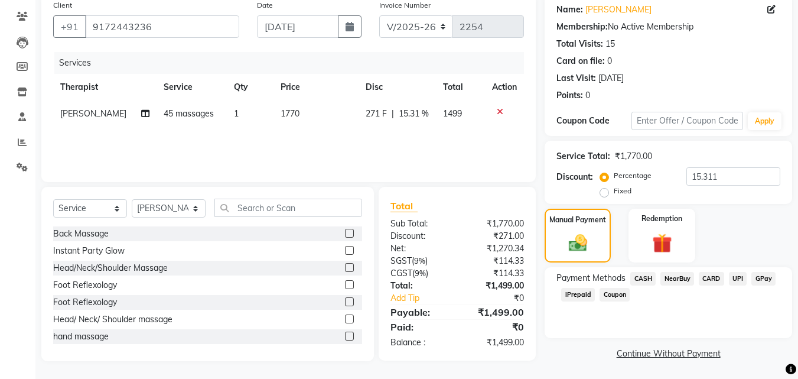
click at [762, 277] on span "GPay" at bounding box center [764, 279] width 24 height 14
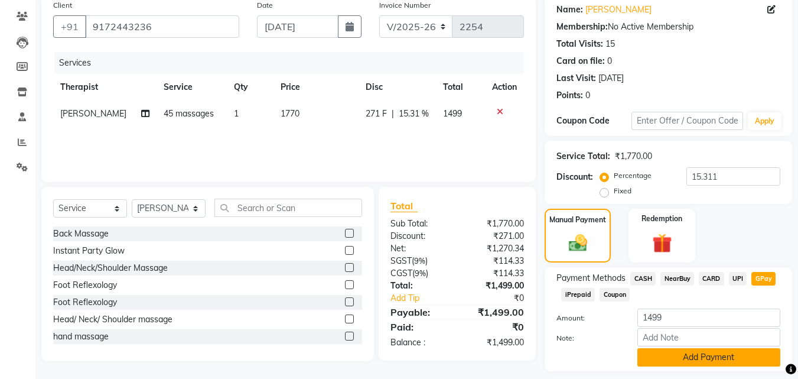
scroll to position [129, 0]
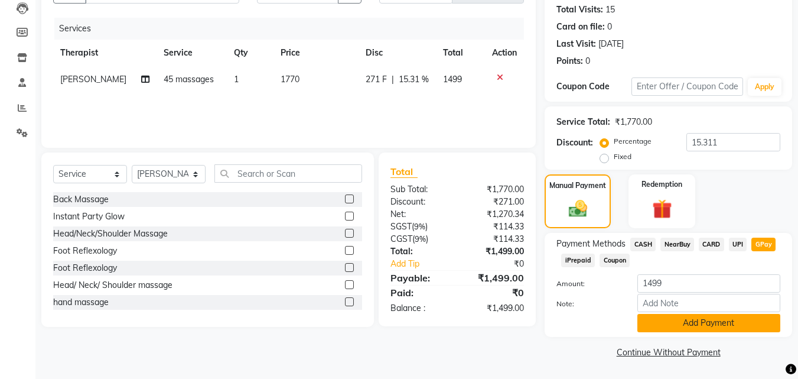
click at [691, 323] on button "Add Payment" at bounding box center [709, 323] width 143 height 18
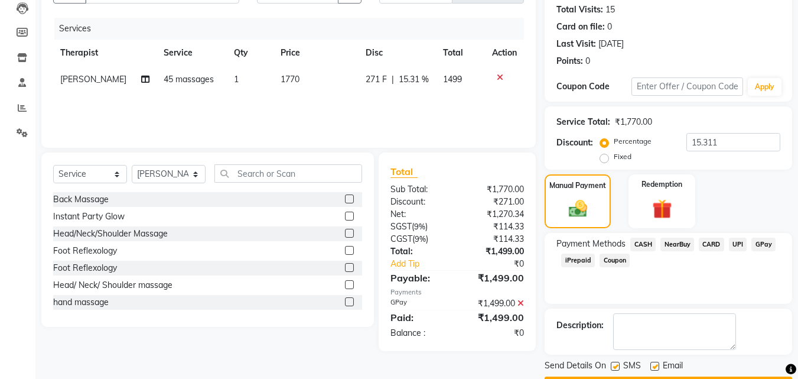
scroll to position [162, 0]
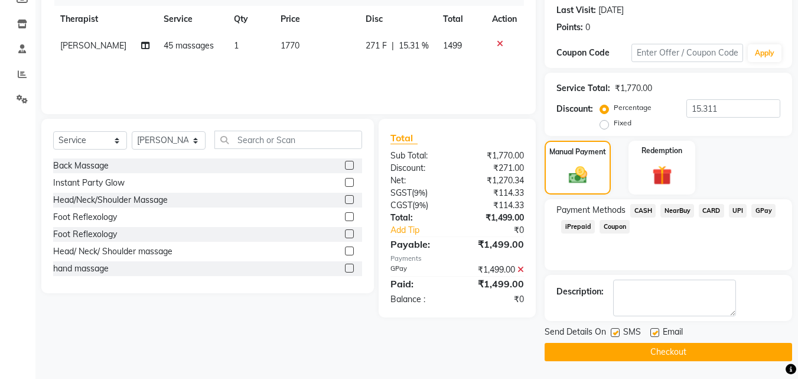
click at [680, 355] on button "Checkout" at bounding box center [669, 352] width 248 height 18
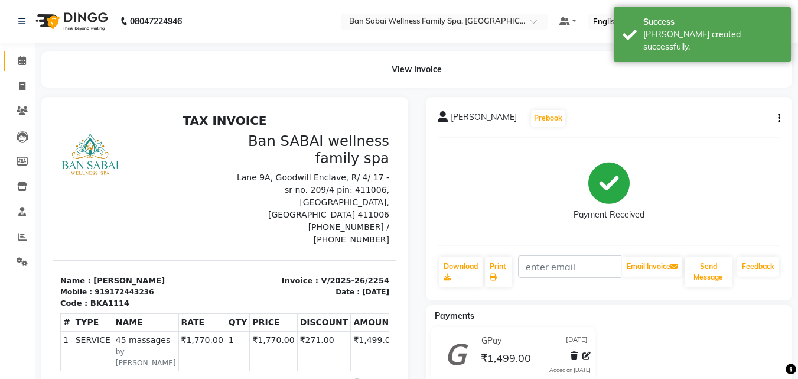
click at [20, 63] on icon at bounding box center [22, 60] width 8 height 9
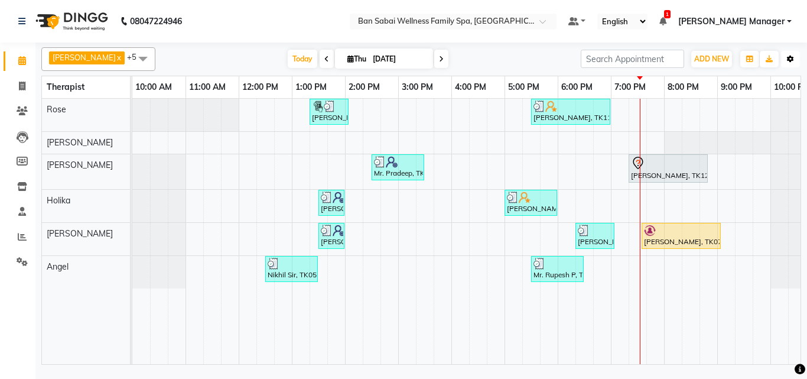
click at [797, 55] on button "Toggle Dropdown" at bounding box center [790, 59] width 19 height 17
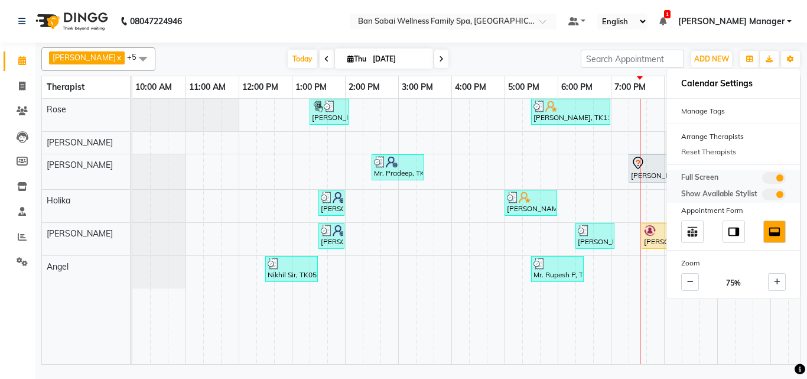
click at [776, 178] on span at bounding box center [774, 178] width 24 height 12
click at [762, 180] on input "checkbox" at bounding box center [762, 180] width 0 height 0
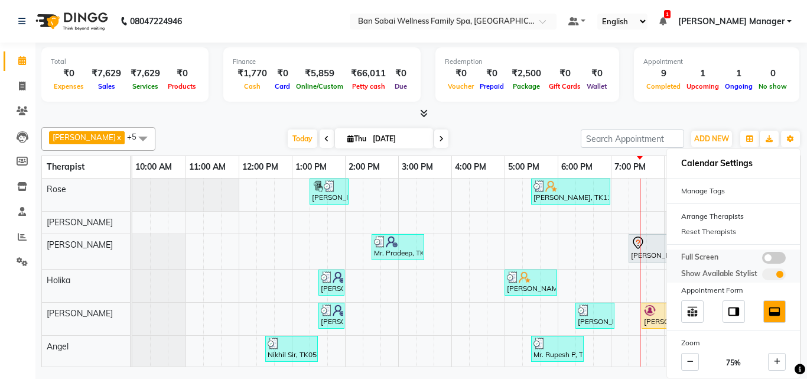
click at [772, 260] on span at bounding box center [774, 258] width 24 height 12
click at [762, 259] on input "checkbox" at bounding box center [762, 259] width 0 height 0
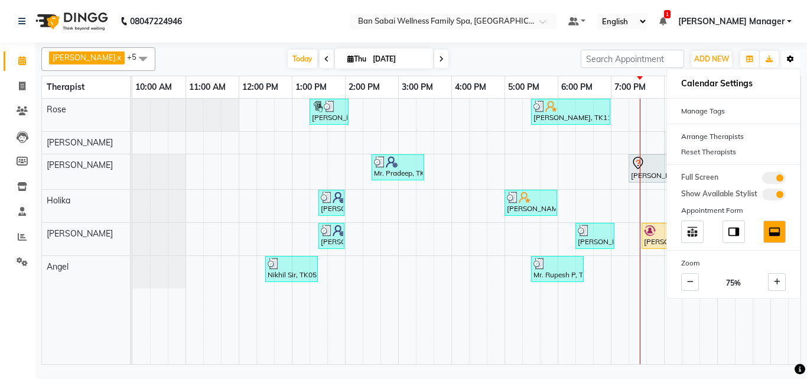
click at [795, 58] on button "Toggle Dropdown" at bounding box center [790, 59] width 19 height 17
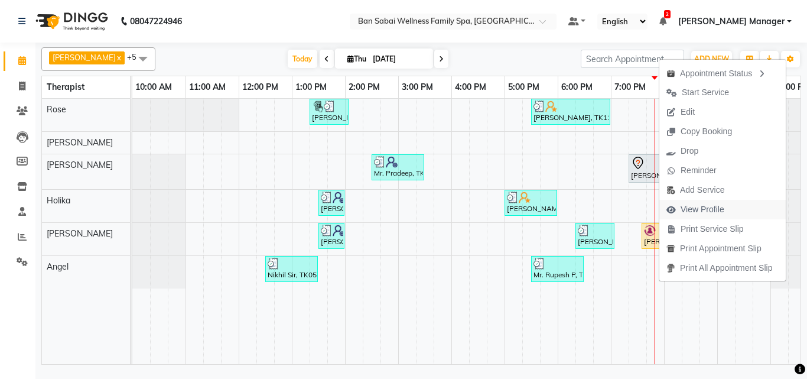
click at [714, 213] on span "View Profile" at bounding box center [703, 209] width 44 height 12
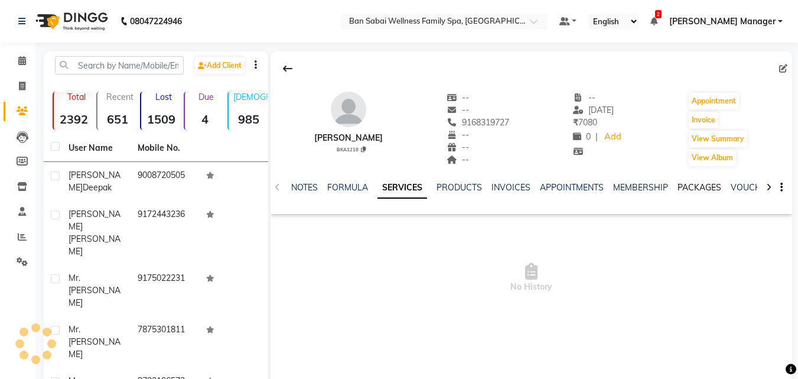
click at [702, 187] on link "PACKAGES" at bounding box center [700, 187] width 44 height 11
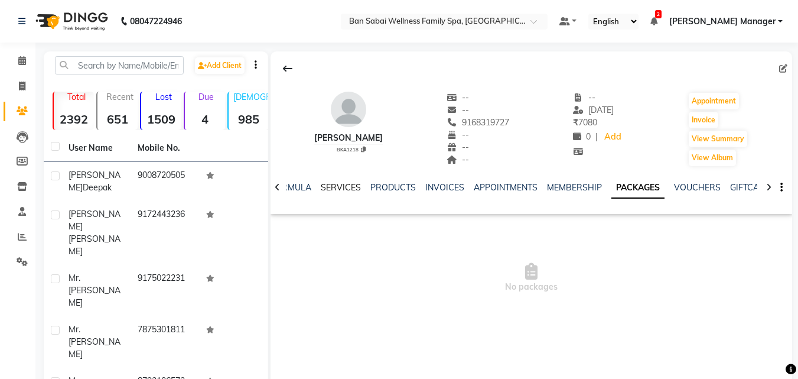
click at [326, 187] on link "SERVICES" at bounding box center [341, 187] width 40 height 11
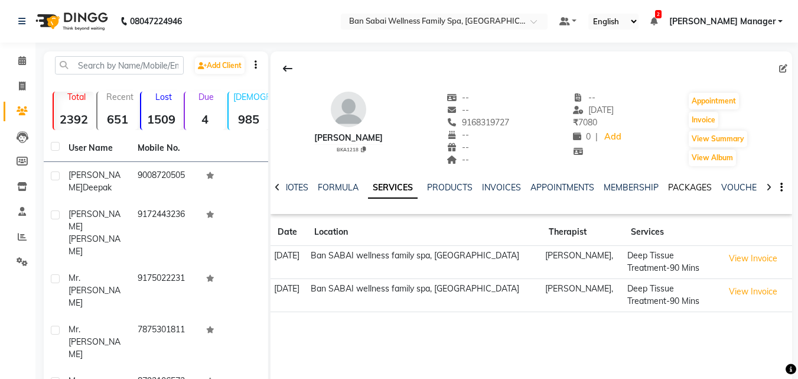
click at [680, 187] on link "PACKAGES" at bounding box center [690, 187] width 44 height 11
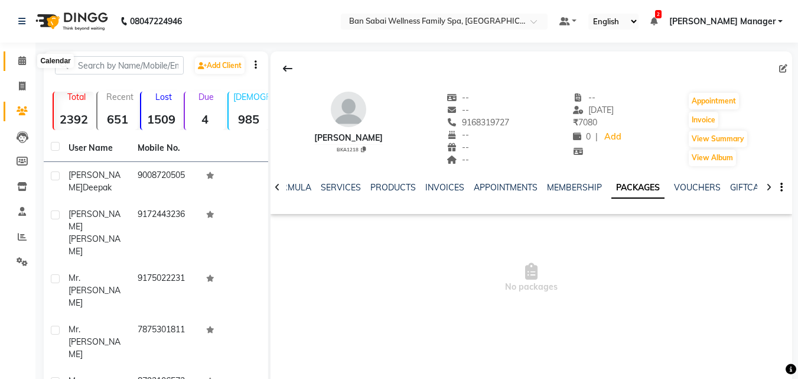
click at [22, 62] on icon at bounding box center [22, 60] width 8 height 9
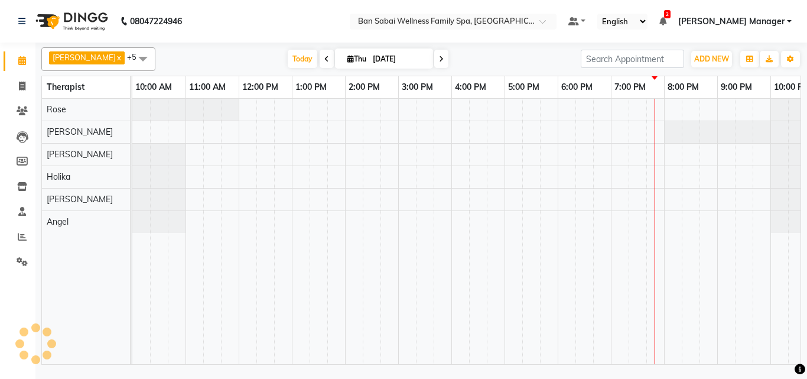
scroll to position [0, 23]
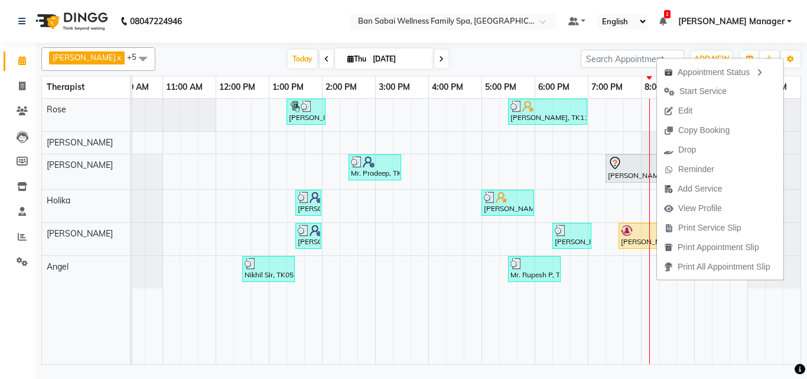
click at [273, 31] on nav "08047224946 Select Location × Ban Sabai Wellness Family Spa, Kalyani Nagar Defa…" at bounding box center [403, 21] width 807 height 43
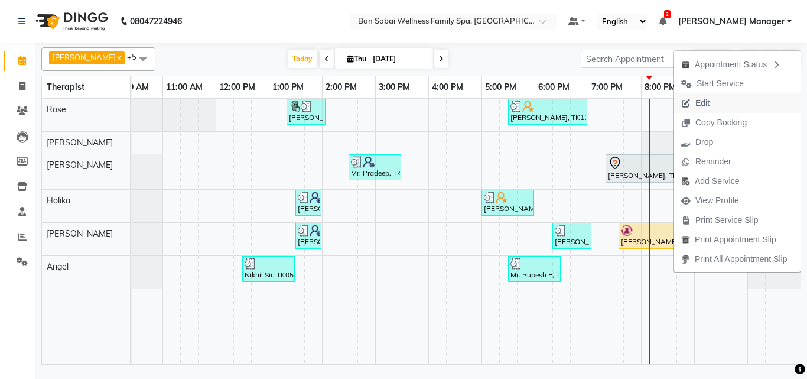
click at [703, 104] on span "Edit" at bounding box center [702, 103] width 14 height 12
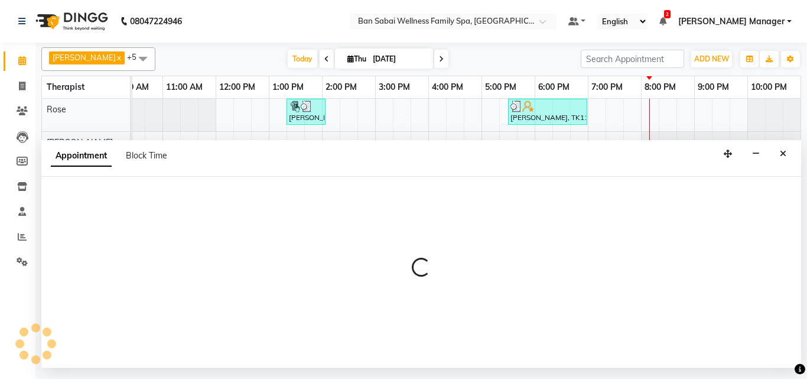
select select "tentative"
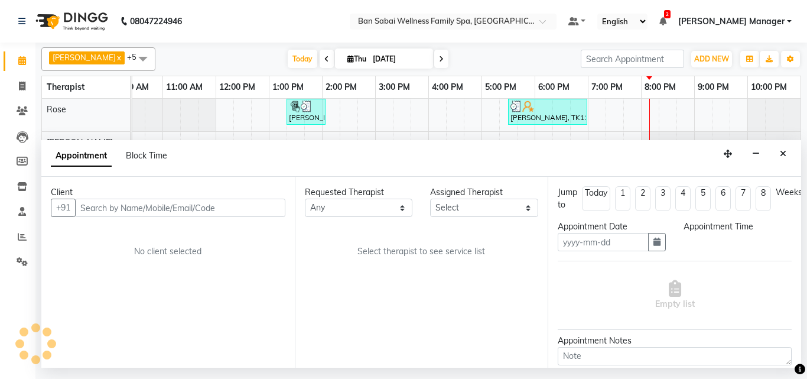
type input "[DATE]"
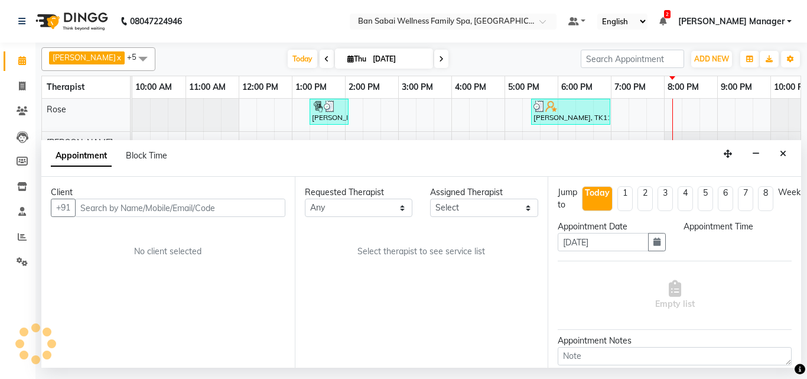
select select "1160"
select select "78178"
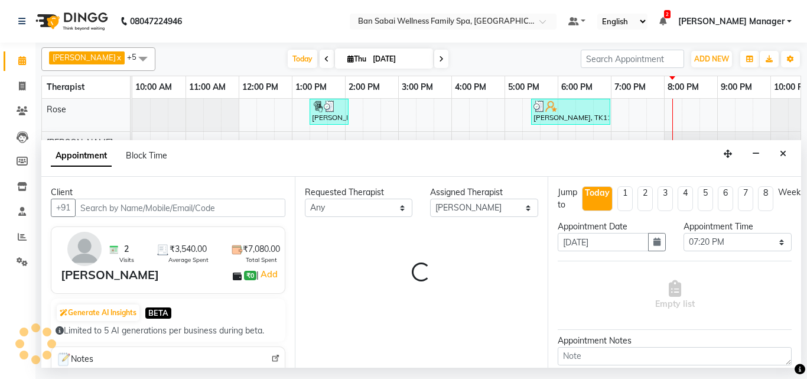
scroll to position [0, 23]
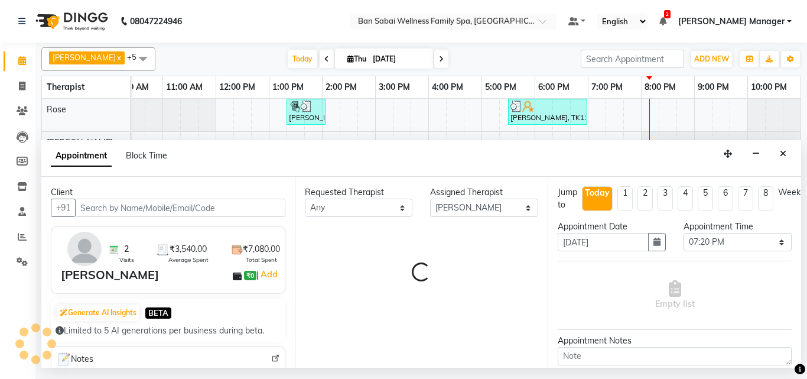
select select "4132"
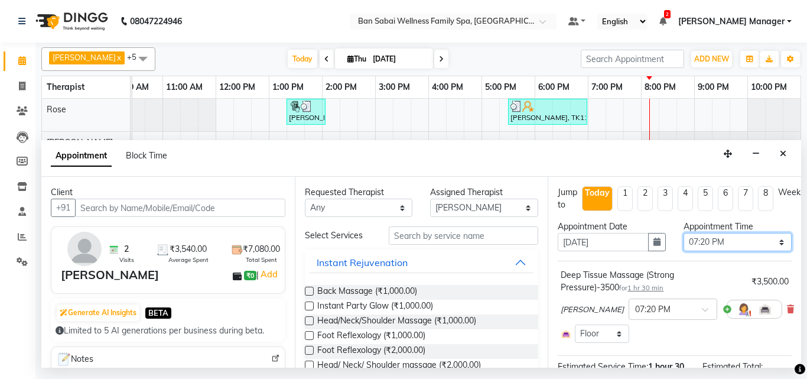
click at [775, 240] on select "Select 11:00 AM 11:05 AM 11:10 AM 11:15 AM 11:20 AM 11:25 AM 11:30 AM 11:35 AM …" at bounding box center [738, 242] width 108 height 18
click at [684, 233] on select "Select 11:00 AM 11:05 AM 11:10 AM 11:15 AM 11:20 AM 11:25 AM 11:30 AM 11:35 AM …" at bounding box center [738, 242] width 108 height 18
click at [770, 240] on select "Select 11:00 AM 11:05 AM 11:10 AM 11:15 AM 11:20 AM 11:25 AM 11:30 AM 11:35 AM …" at bounding box center [738, 242] width 108 height 18
select select "1210"
click at [684, 233] on select "Select 11:00 AM 11:05 AM 11:10 AM 11:15 AM 11:20 AM 11:25 AM 11:30 AM 11:35 AM …" at bounding box center [738, 242] width 108 height 18
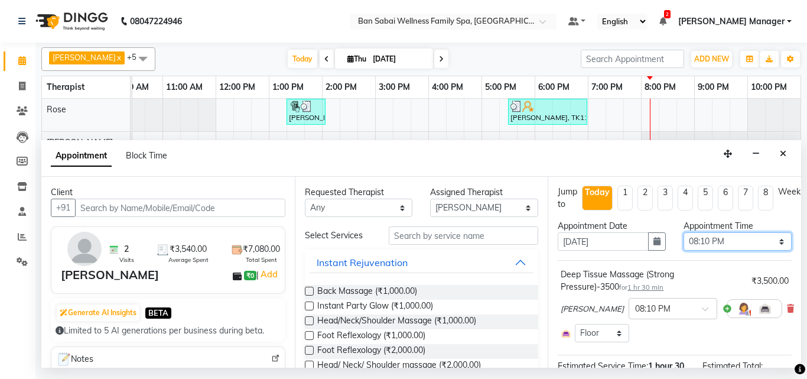
scroll to position [0, 0]
click at [787, 309] on icon at bounding box center [790, 309] width 7 height 8
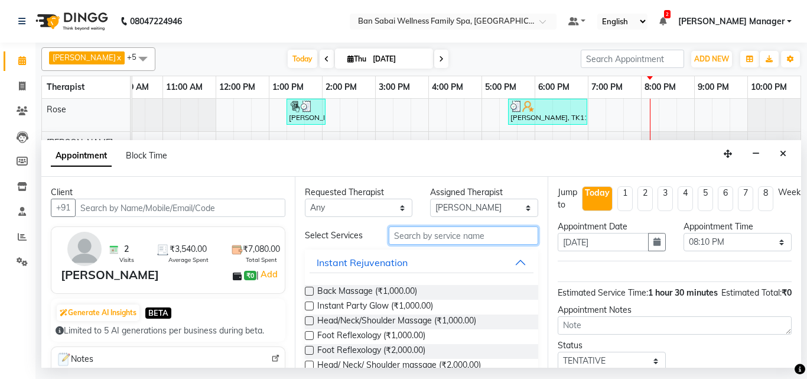
click at [423, 235] on input "text" at bounding box center [464, 235] width 150 height 18
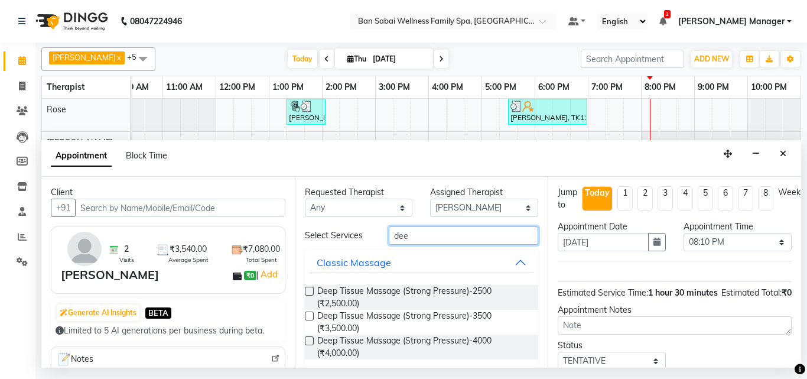
type input "dee"
click at [314, 293] on div "Deep Tissue Massage (Strong Pressure)-2500 (₹2,500.00)" at bounding box center [422, 297] width 234 height 25
click at [310, 293] on label at bounding box center [309, 291] width 9 height 9
click at [310, 293] on input "checkbox" at bounding box center [309, 292] width 8 height 8
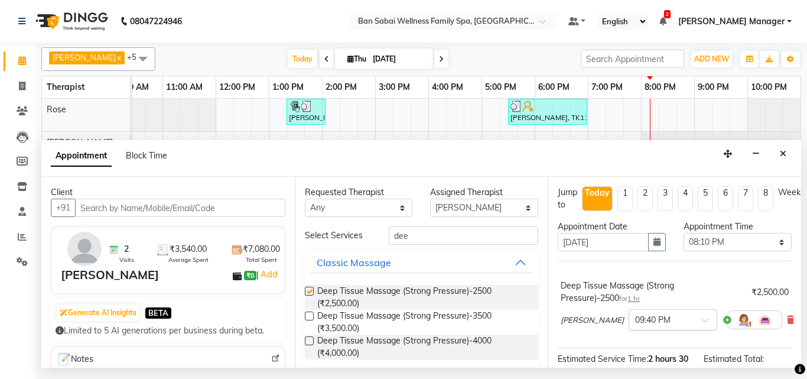
checkbox input "false"
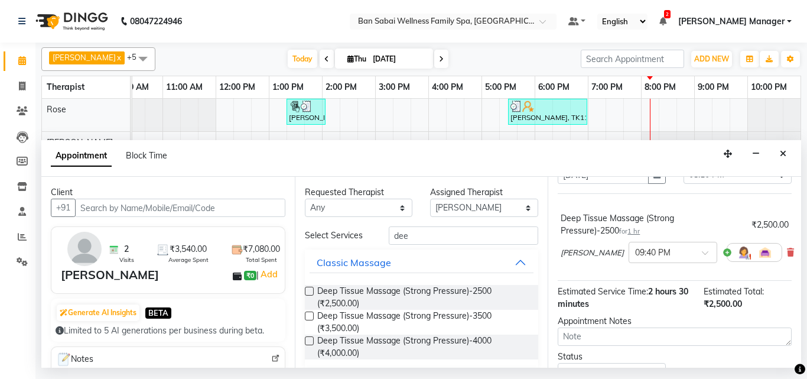
scroll to position [130, 0]
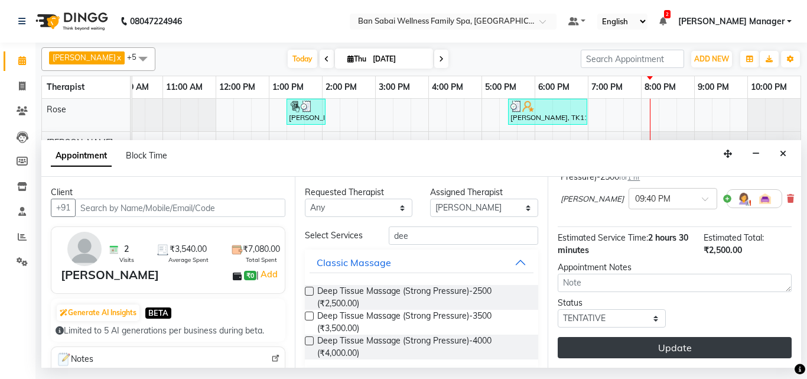
click at [687, 337] on button "Update" at bounding box center [675, 347] width 234 height 21
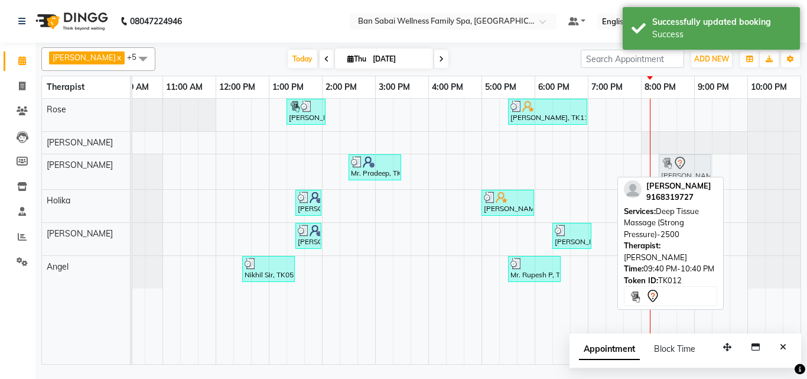
drag, startPoint x: 762, startPoint y: 168, endPoint x: 693, endPoint y: 170, distance: 69.2
click at [109, 170] on div "Mr. Pradeep, TK08, 02:30 PM-03:30 PM, Swedish Massage (Medium Pressure)-60min M…" at bounding box center [109, 171] width 0 height 35
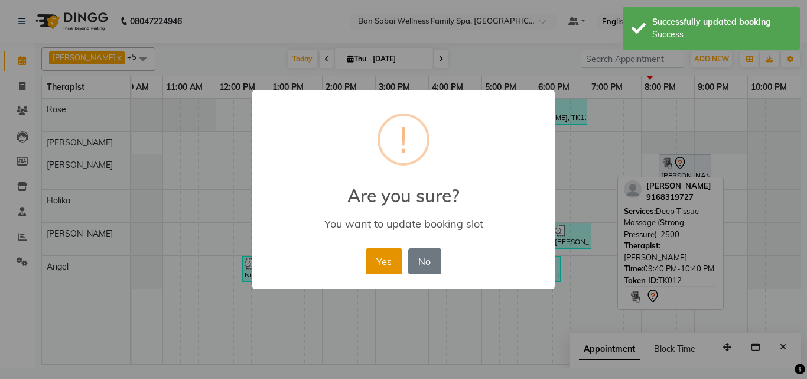
click at [378, 264] on button "Yes" at bounding box center [384, 261] width 36 height 26
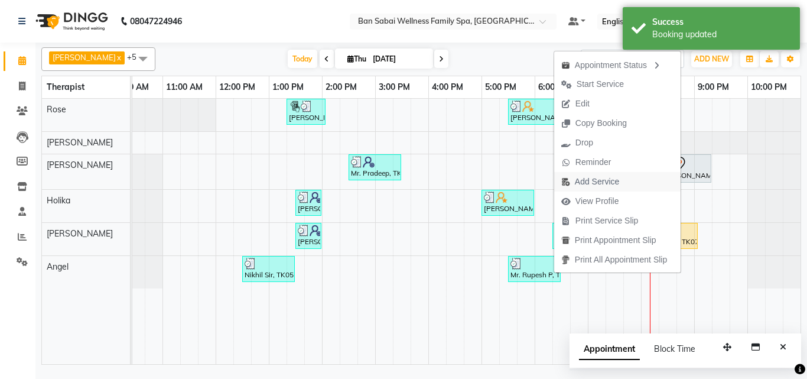
click at [601, 180] on span "Add Service" at bounding box center [597, 181] width 44 height 12
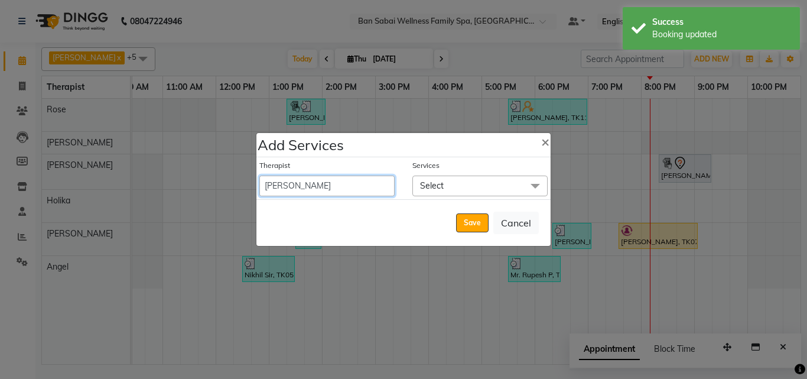
click at [357, 183] on select "Admin [PERSON_NAME] [PERSON_NAME] [PERSON_NAME], [PERSON_NAME] Easther, [PERSON…" at bounding box center [326, 185] width 135 height 21
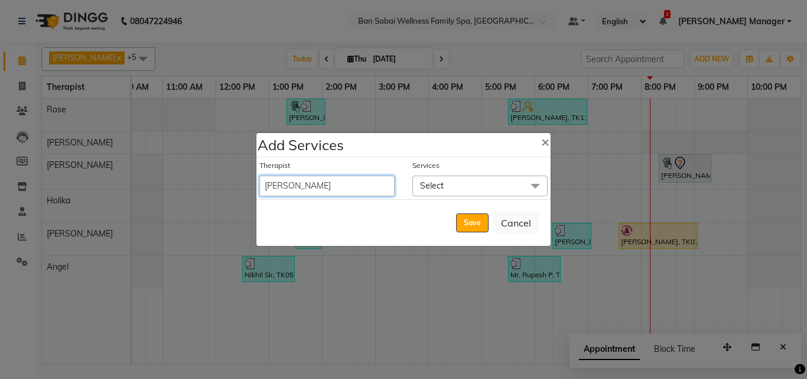
select select "90339"
click at [259, 175] on select "Admin [PERSON_NAME] [PERSON_NAME] [PERSON_NAME], [PERSON_NAME] Easther, [PERSON…" at bounding box center [326, 185] width 135 height 21
select select "1360"
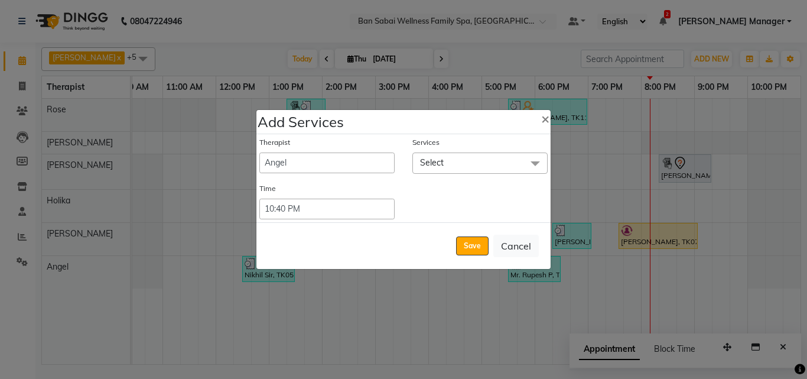
click at [529, 166] on span at bounding box center [536, 163] width 24 height 22
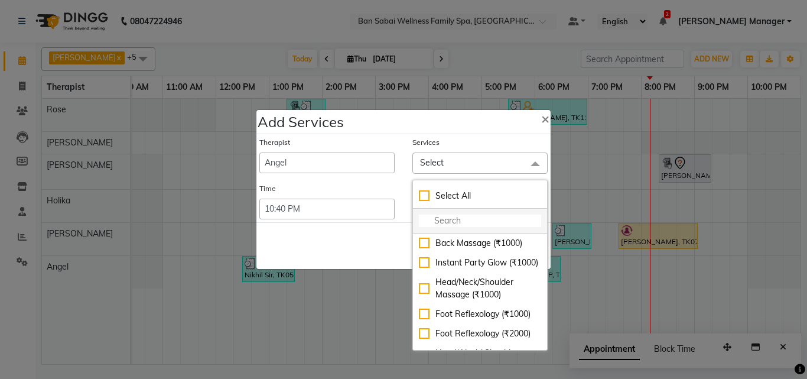
click at [451, 218] on input "multiselect-search" at bounding box center [480, 220] width 122 height 12
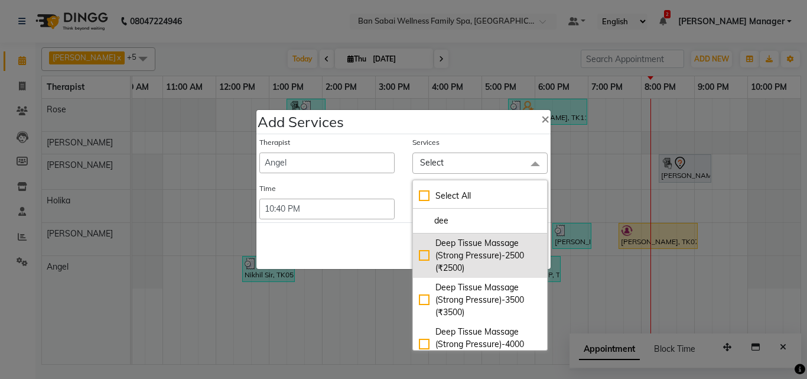
type input "dee"
click at [422, 251] on div "Deep Tissue Massage (Strong Pressure)-2500 (₹2500)" at bounding box center [480, 255] width 122 height 37
checkbox input "true"
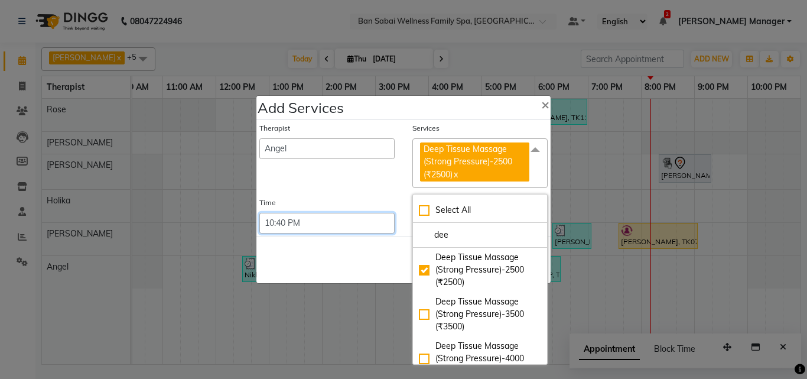
click at [343, 222] on select "Select 09:00 AM 09:05 AM 09:10 AM 09:15 AM 09:20 AM 09:25 AM 09:30 AM 09:35 AM …" at bounding box center [326, 223] width 135 height 21
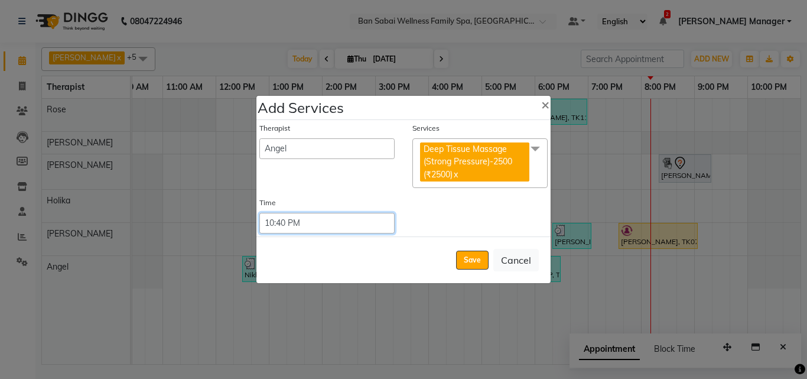
select select "1210"
click at [259, 213] on select "Select 09:00 AM 09:05 AM 09:10 AM 09:15 AM 09:20 AM 09:25 AM 09:30 AM 09:35 AM …" at bounding box center [326, 223] width 135 height 21
click at [479, 260] on button "Save" at bounding box center [472, 260] width 32 height 19
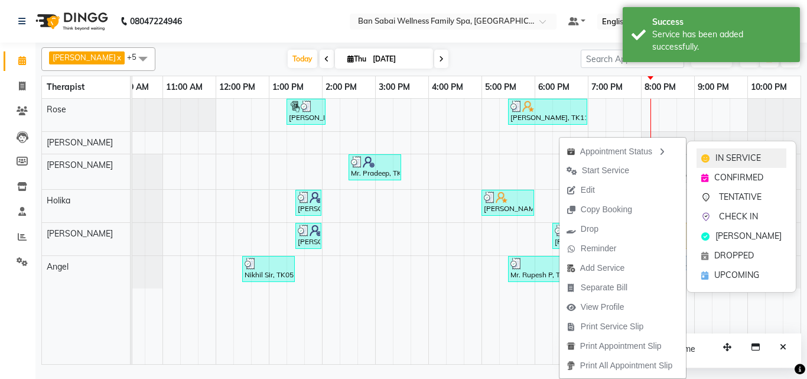
click at [722, 158] on span "IN SERVICE" at bounding box center [738, 158] width 45 height 12
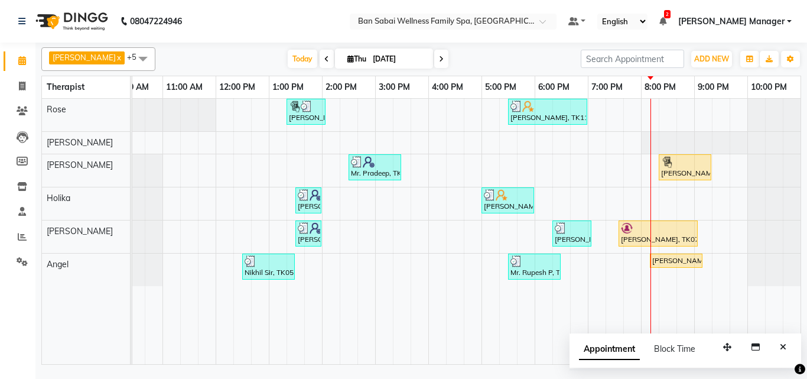
click at [654, 200] on div "Harshita Deshpande, TK01, 01:20 PM-02:05 PM, 45 massages Mr. Shantanu Dhar, TK1…" at bounding box center [454, 231] width 691 height 265
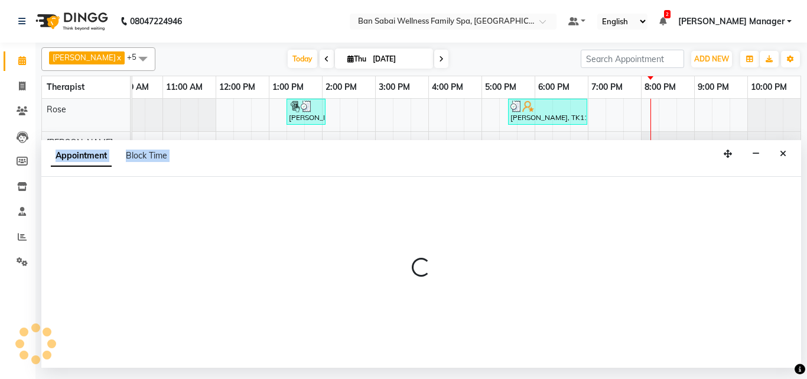
click at [654, 200] on div at bounding box center [421, 272] width 760 height 191
select select "79370"
select select "1200"
select select "tentative"
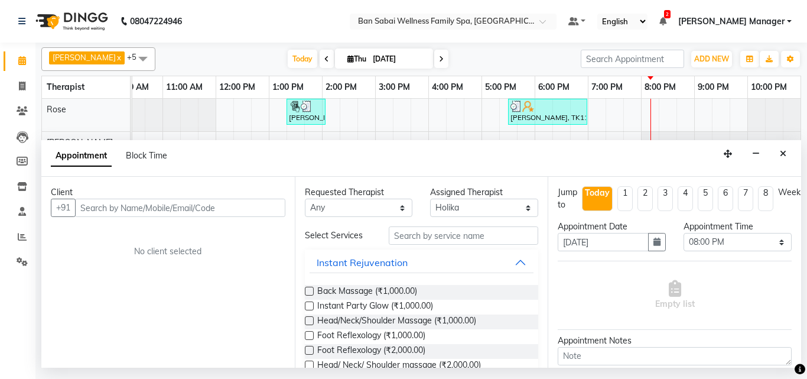
click at [127, 204] on input "text" at bounding box center [180, 208] width 210 height 18
type input "7753463782"
click at [265, 201] on button "Add Client" at bounding box center [260, 208] width 49 height 18
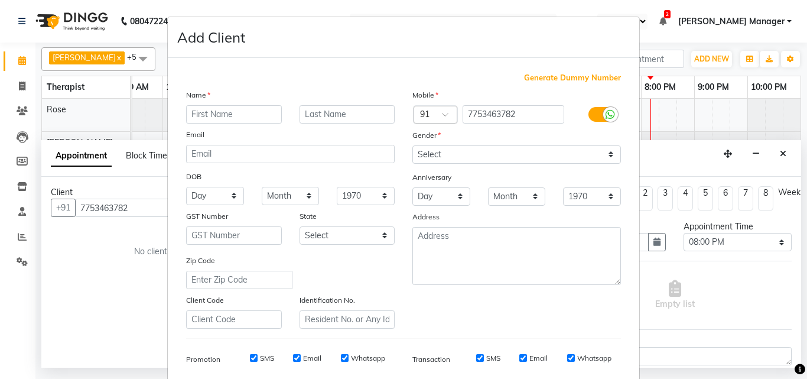
click at [245, 115] on input "text" at bounding box center [234, 114] width 96 height 18
type input "Mr."
click at [312, 115] on input "text" at bounding box center [348, 114] width 96 height 18
type input "Gaurav"
click at [605, 160] on select "Select [DEMOGRAPHIC_DATA] [DEMOGRAPHIC_DATA] Other Prefer Not To Say" at bounding box center [516, 154] width 209 height 18
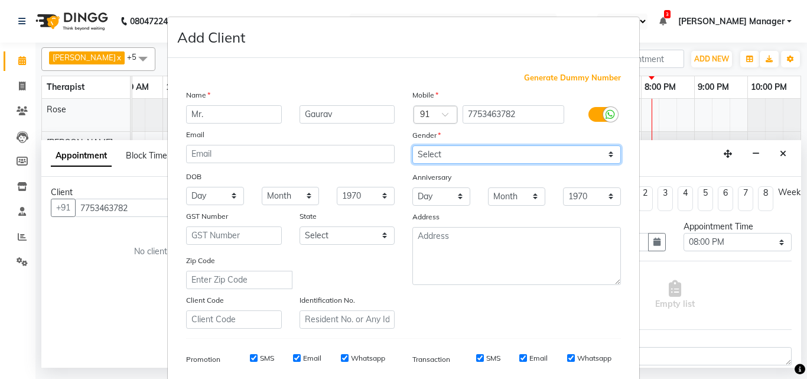
select select "[DEMOGRAPHIC_DATA]"
click at [412, 145] on select "Select [DEMOGRAPHIC_DATA] [DEMOGRAPHIC_DATA] Other Prefer Not To Say" at bounding box center [516, 154] width 209 height 18
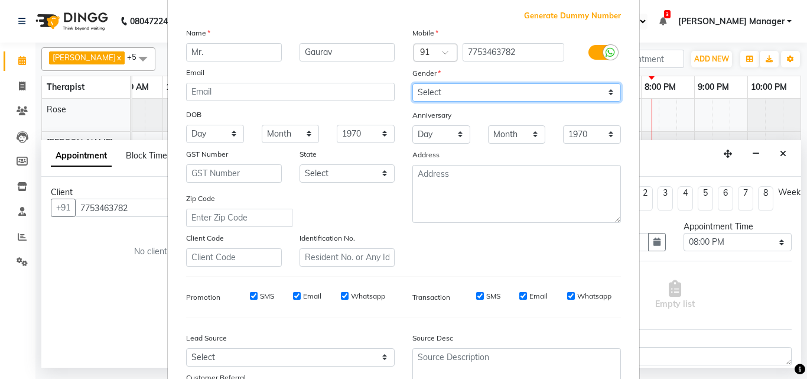
scroll to position [167, 0]
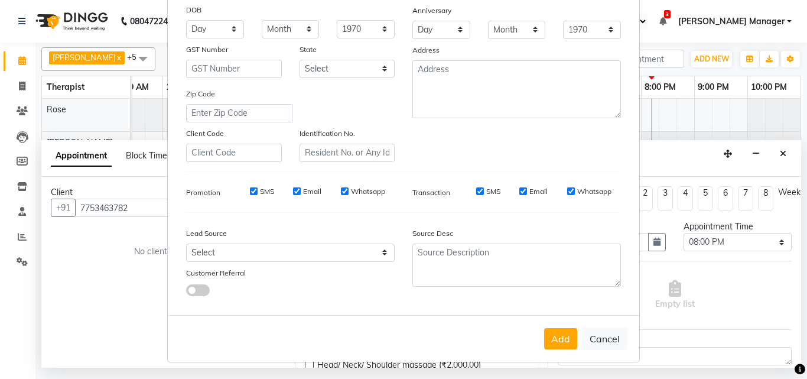
click at [351, 186] on label "Whatsapp" at bounding box center [368, 191] width 34 height 11
click at [348, 187] on input "Whatsapp" at bounding box center [345, 191] width 8 height 8
checkbox input "false"
click at [306, 193] on label "Email" at bounding box center [312, 191] width 18 height 11
click at [301, 193] on input "Email" at bounding box center [297, 191] width 8 height 8
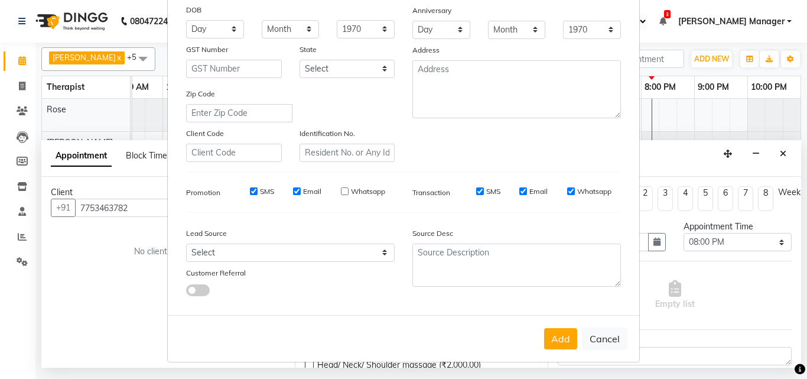
checkbox input "false"
click at [250, 191] on input "SMS" at bounding box center [254, 191] width 8 height 8
checkbox input "false"
click at [492, 188] on label "SMS" at bounding box center [493, 191] width 14 height 11
click at [484, 188] on input "SMS" at bounding box center [480, 191] width 8 height 8
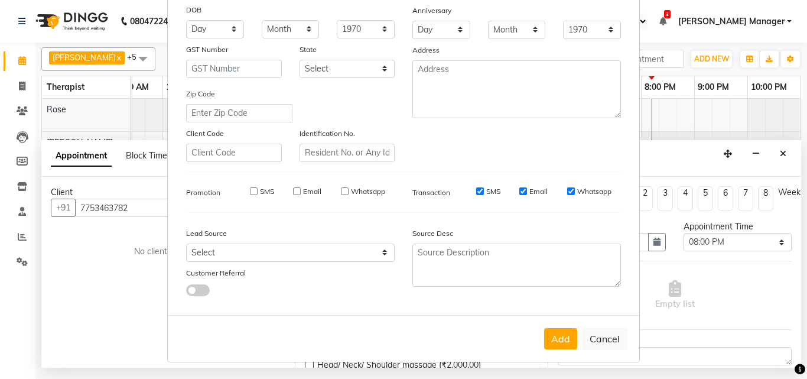
checkbox input "false"
click at [535, 191] on label "Email" at bounding box center [538, 191] width 18 height 11
click at [527, 191] on input "Email" at bounding box center [523, 191] width 8 height 8
checkbox input "false"
click at [594, 196] on label "Whatsapp" at bounding box center [594, 191] width 34 height 11
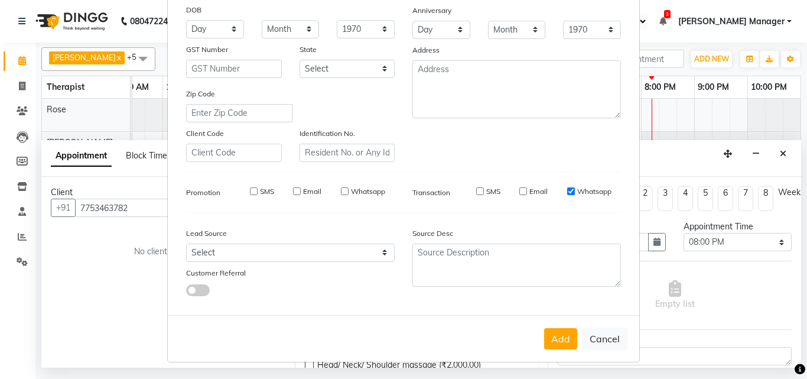
click at [575, 195] on input "Whatsapp" at bounding box center [571, 191] width 8 height 8
checkbox input "false"
click at [560, 345] on button "Add" at bounding box center [560, 338] width 33 height 21
select select
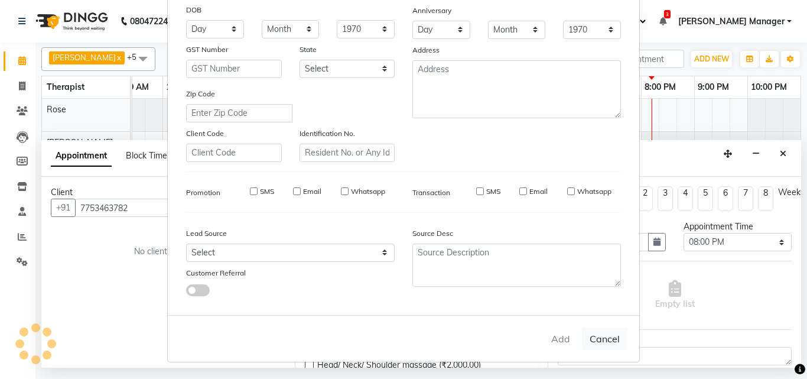
select select
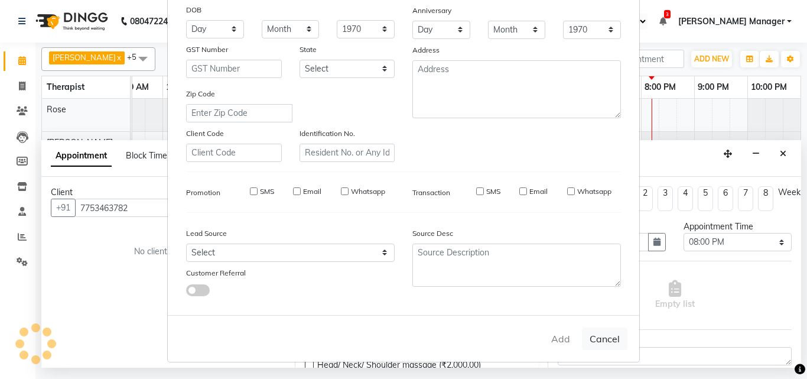
checkbox input "false"
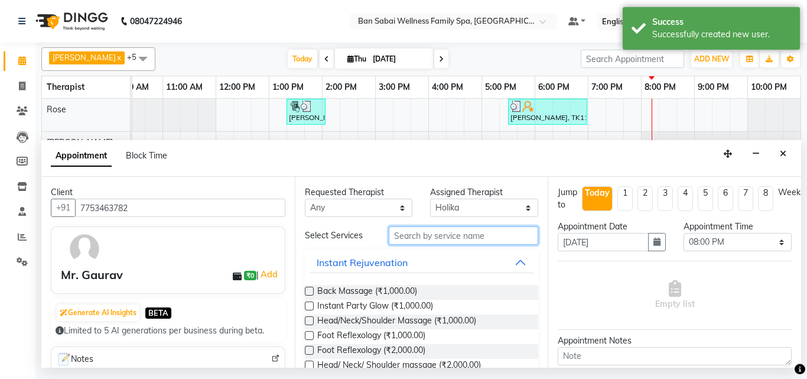
click at [495, 238] on input "text" at bounding box center [464, 235] width 150 height 18
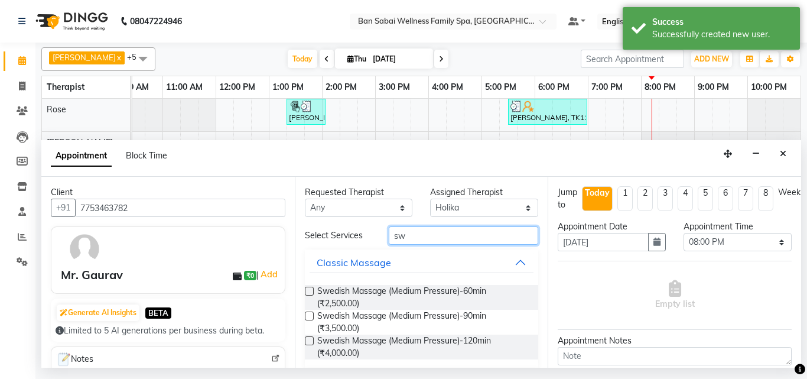
type input "sw"
click at [312, 290] on label at bounding box center [309, 291] width 9 height 9
click at [312, 290] on input "checkbox" at bounding box center [309, 292] width 8 height 8
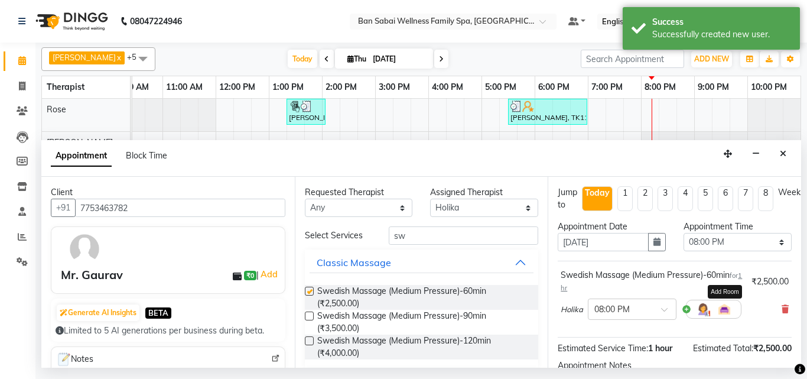
checkbox input "false"
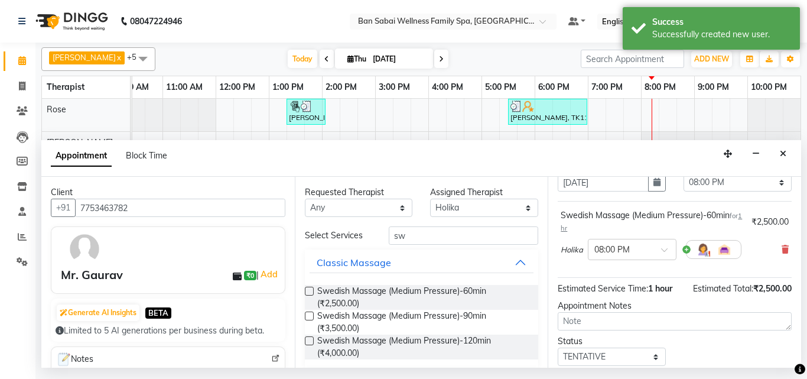
scroll to position [141, 0]
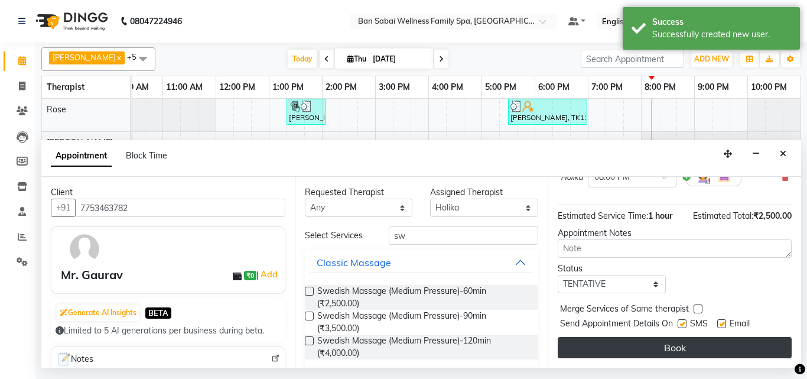
click at [695, 337] on button "Book" at bounding box center [675, 347] width 234 height 21
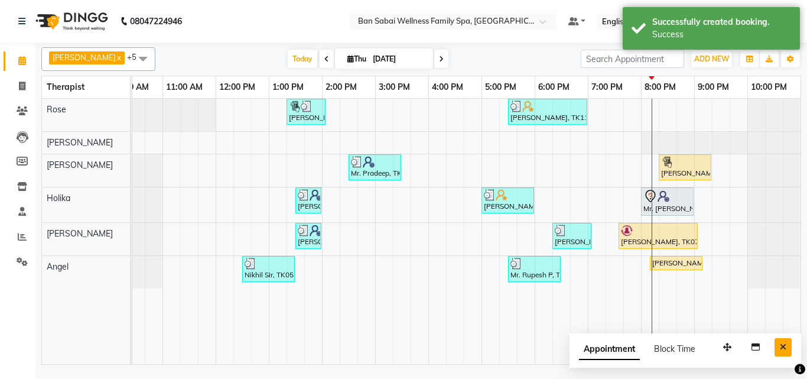
click at [781, 347] on icon "Close" at bounding box center [783, 347] width 6 height 8
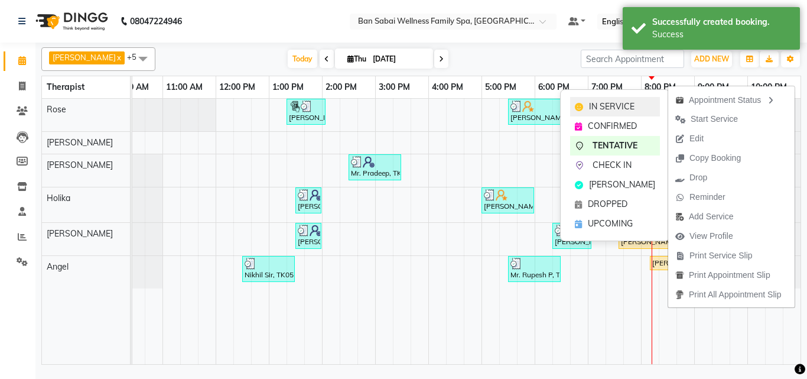
click at [641, 103] on div "IN SERVICE" at bounding box center [615, 106] width 90 height 19
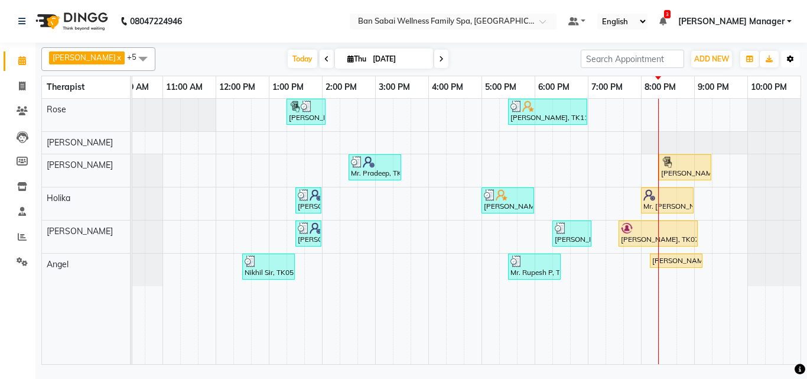
click at [797, 60] on button "Toggle Dropdown" at bounding box center [790, 59] width 19 height 17
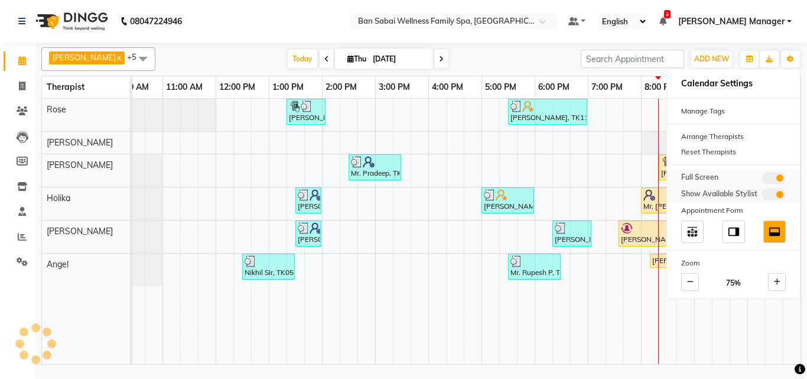
click at [773, 177] on span at bounding box center [774, 178] width 24 height 12
click at [762, 180] on input "checkbox" at bounding box center [762, 180] width 0 height 0
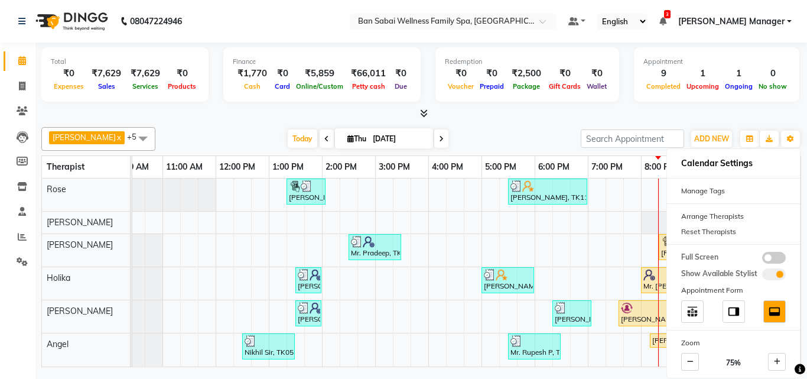
click at [260, 21] on nav "08047224946 Select Location × Ban Sabai Wellness Family Spa, Kalyani Nagar Defa…" at bounding box center [403, 21] width 807 height 43
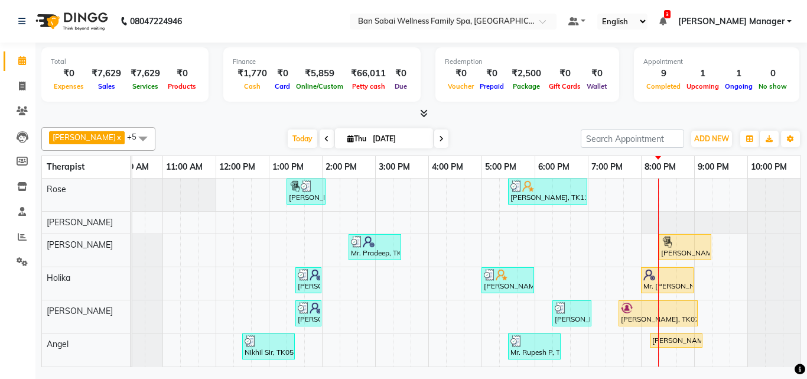
scroll to position [8, 0]
click at [789, 138] on icon "button" at bounding box center [790, 138] width 7 height 7
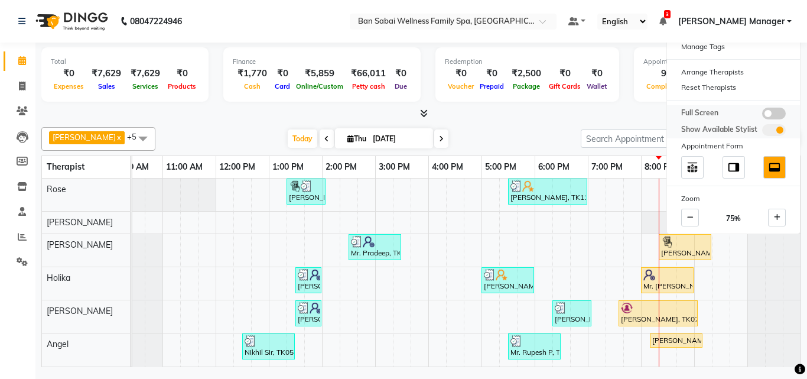
click at [778, 116] on span at bounding box center [774, 114] width 24 height 12
click at [762, 115] on input "checkbox" at bounding box center [762, 115] width 0 height 0
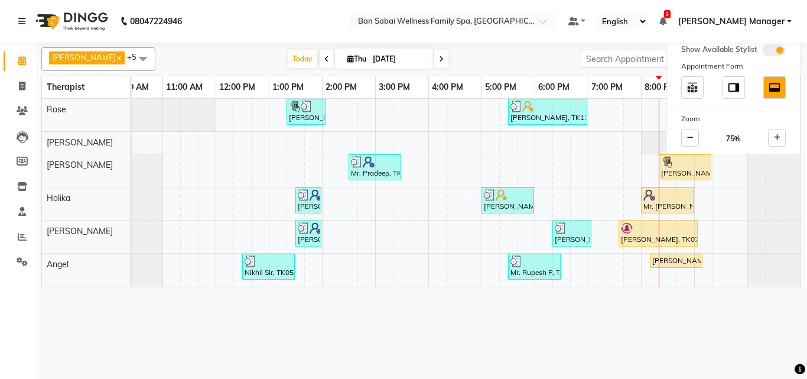
scroll to position [0, 23]
click at [307, 22] on nav "08047224946 Select Location × Ban Sabai Wellness Family Spa, Kalyani Nagar Defa…" at bounding box center [403, 21] width 807 height 43
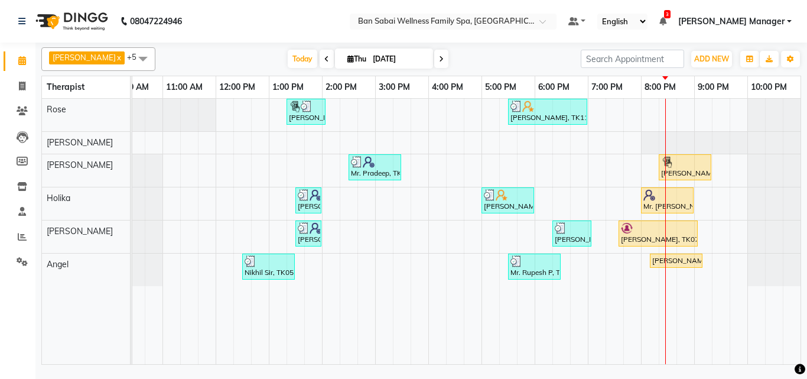
click at [434, 67] on span at bounding box center [441, 59] width 14 height 18
type input "05-09-2025"
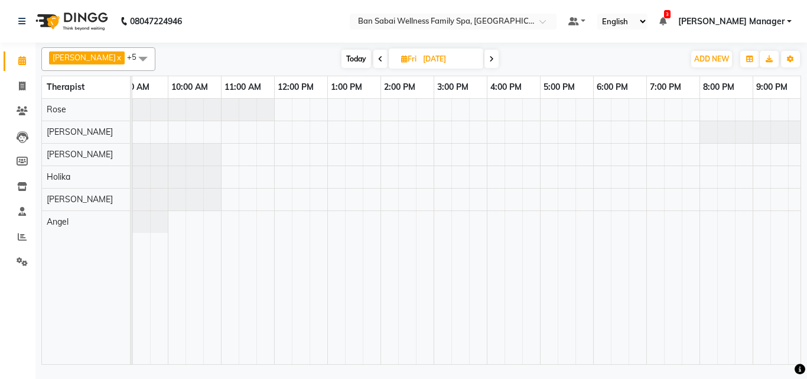
scroll to position [0, 0]
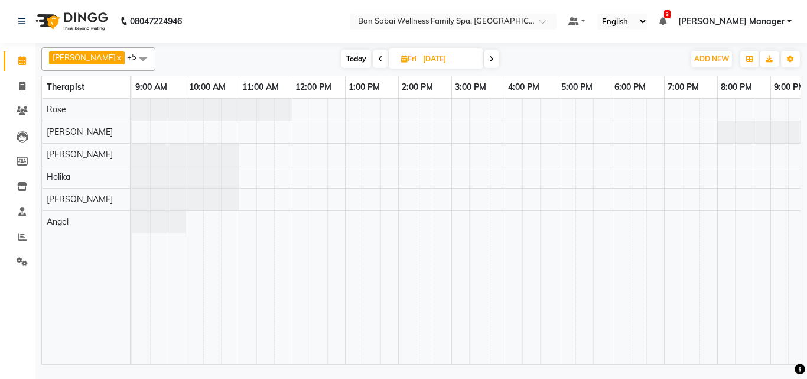
click at [249, 197] on div at bounding box center [531, 231] width 798 height 265
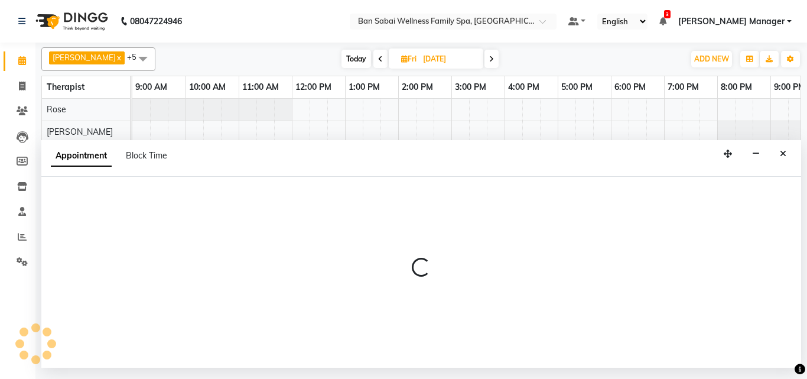
click at [249, 197] on div at bounding box center [421, 272] width 760 height 191
select select "87127"
select select "tentative"
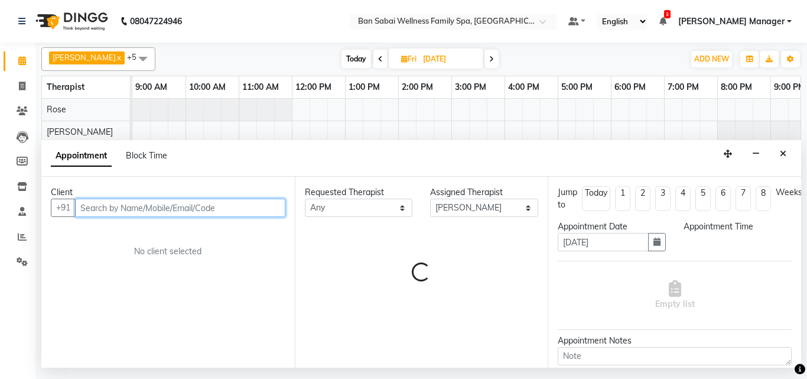
select select "660"
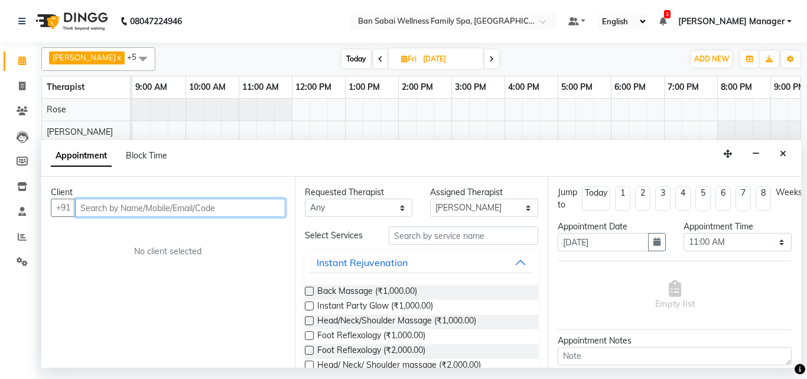
click at [226, 204] on input "text" at bounding box center [180, 208] width 210 height 18
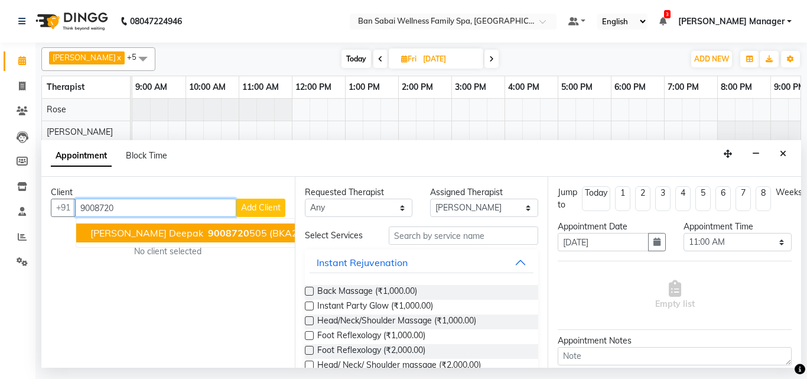
click at [208, 233] on span "9008720" at bounding box center [228, 233] width 41 height 12
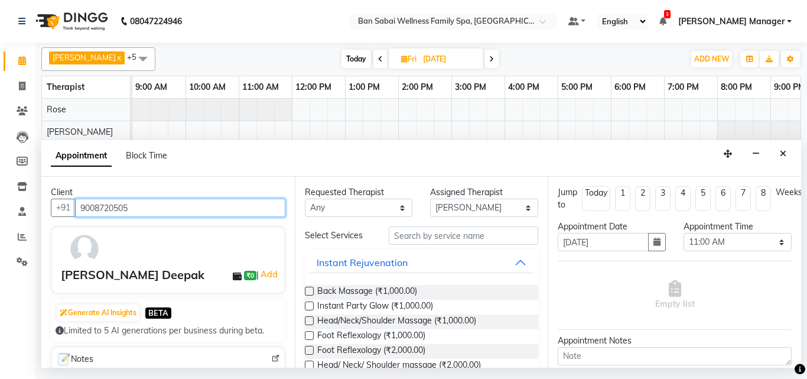
type input "9008720505"
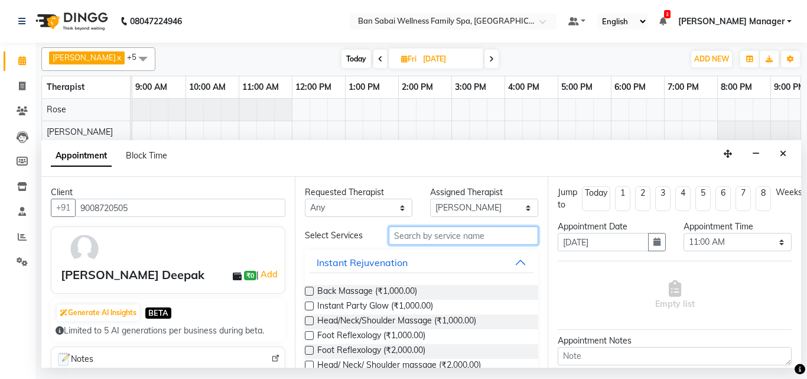
click at [434, 233] on input "text" at bounding box center [464, 235] width 150 height 18
click at [308, 320] on label at bounding box center [309, 320] width 9 height 9
click at [308, 320] on input "checkbox" at bounding box center [309, 322] width 8 height 8
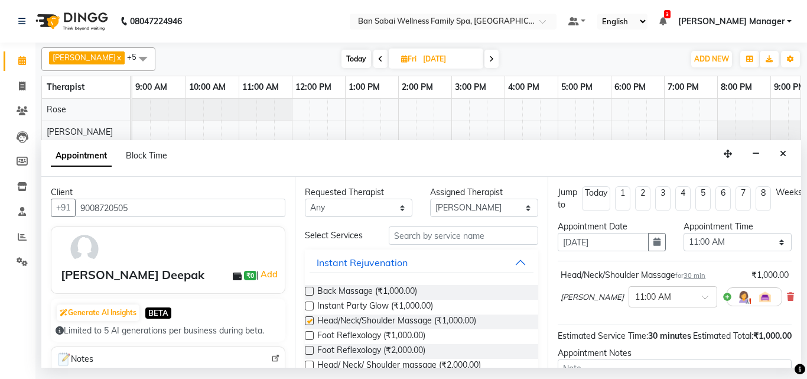
checkbox input "false"
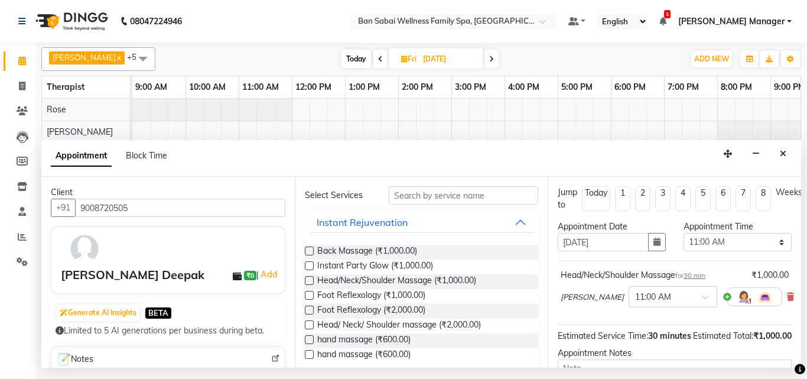
scroll to position [59, 0]
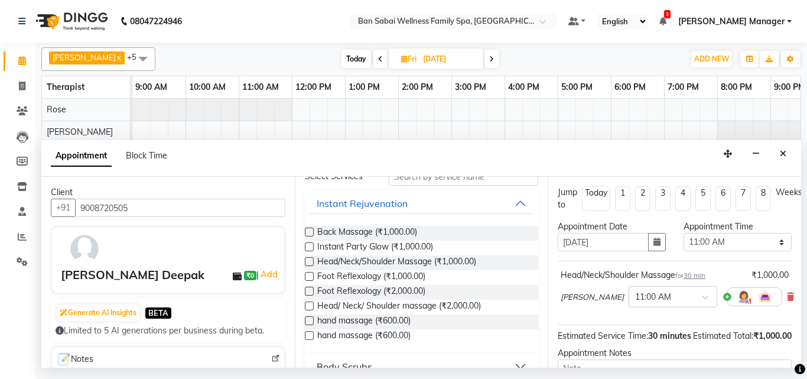
click at [308, 274] on label at bounding box center [309, 276] width 9 height 9
click at [308, 274] on input "checkbox" at bounding box center [309, 278] width 8 height 8
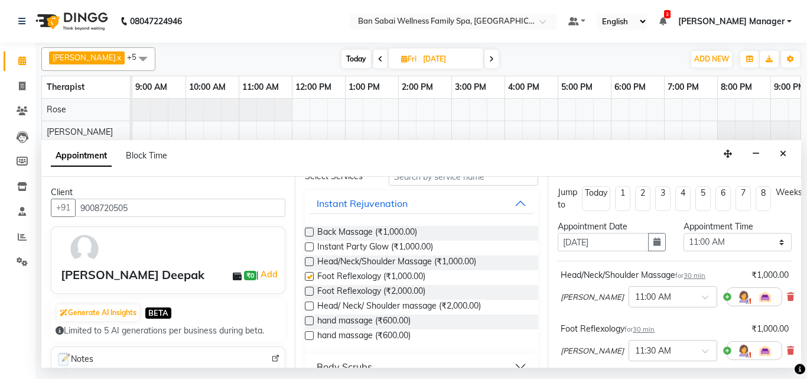
checkbox input "false"
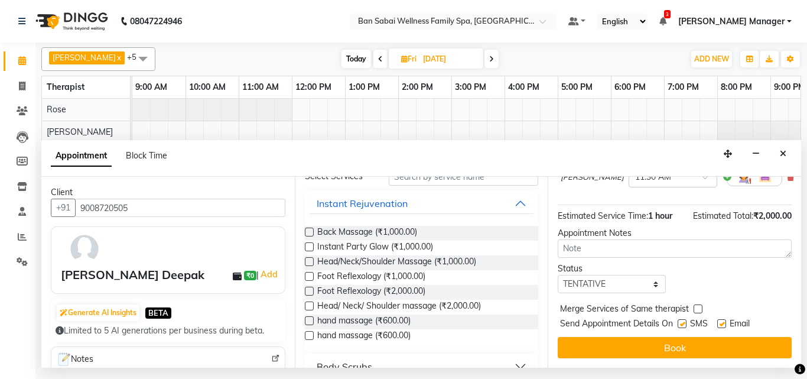
scroll to position [183, 0]
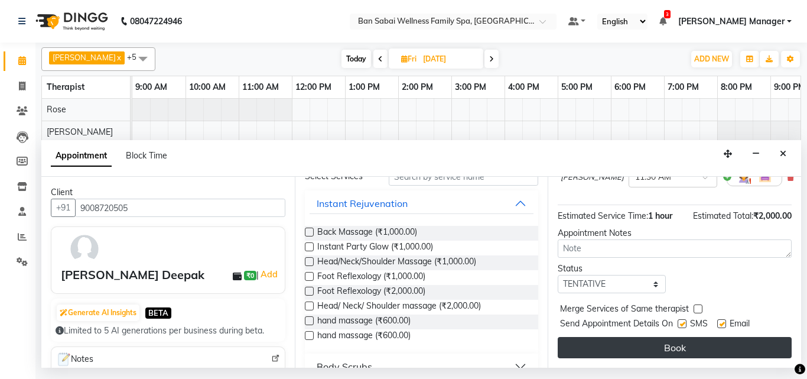
click at [669, 337] on button "Book" at bounding box center [675, 347] width 234 height 21
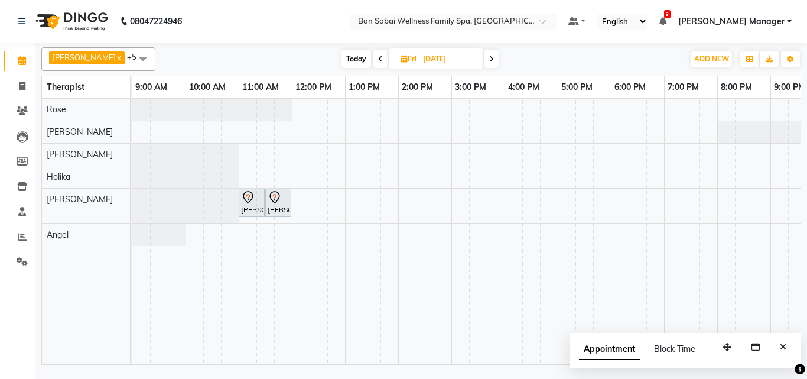
click at [346, 60] on span "Today" at bounding box center [357, 59] width 30 height 18
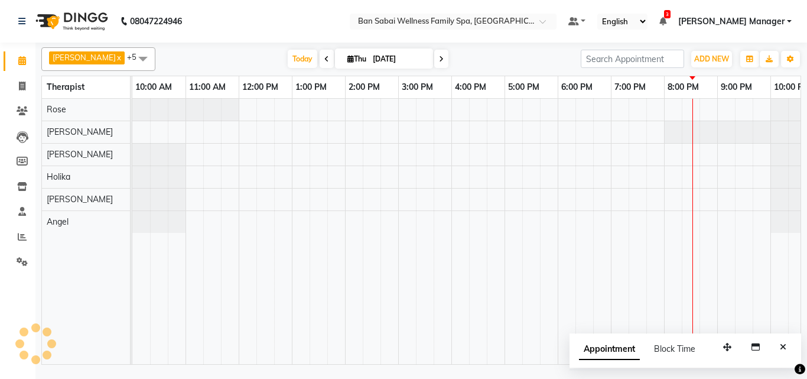
scroll to position [0, 23]
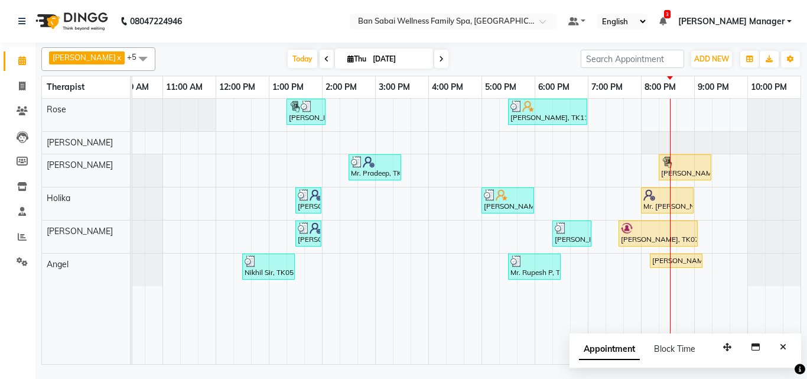
click at [434, 61] on span at bounding box center [441, 59] width 14 height 18
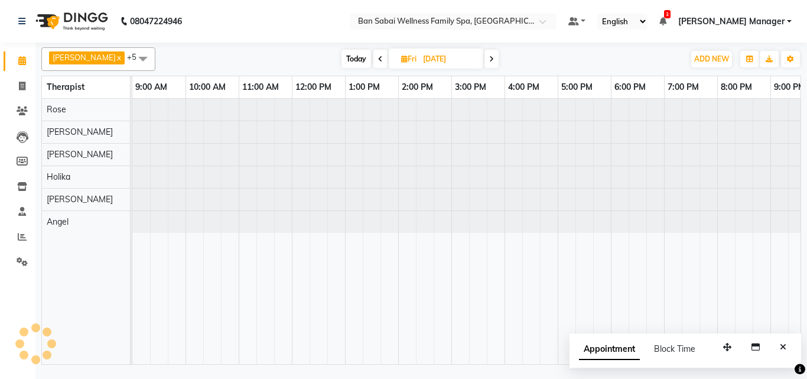
scroll to position [0, 129]
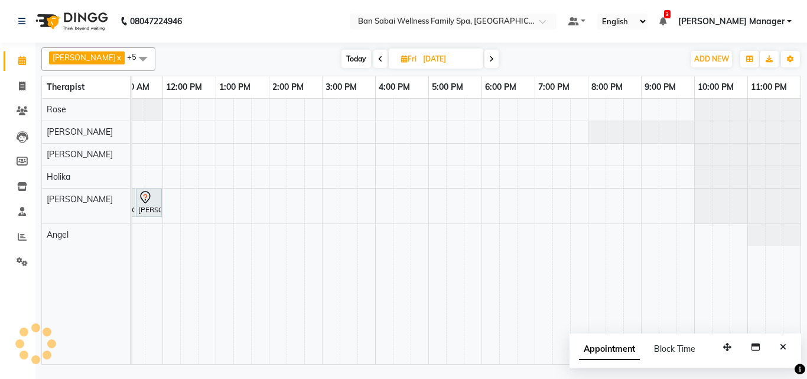
click at [485, 66] on span at bounding box center [492, 59] width 14 height 18
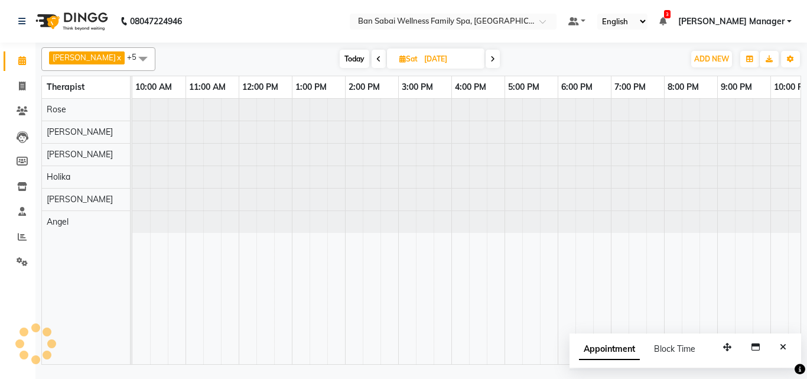
scroll to position [0, 23]
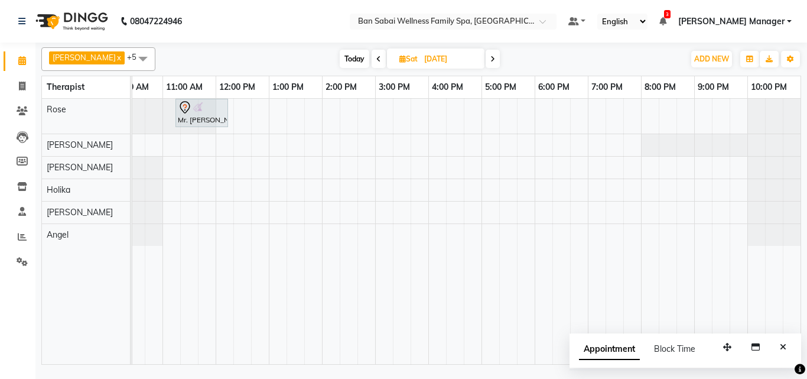
click at [340, 53] on span "Today" at bounding box center [355, 59] width 30 height 18
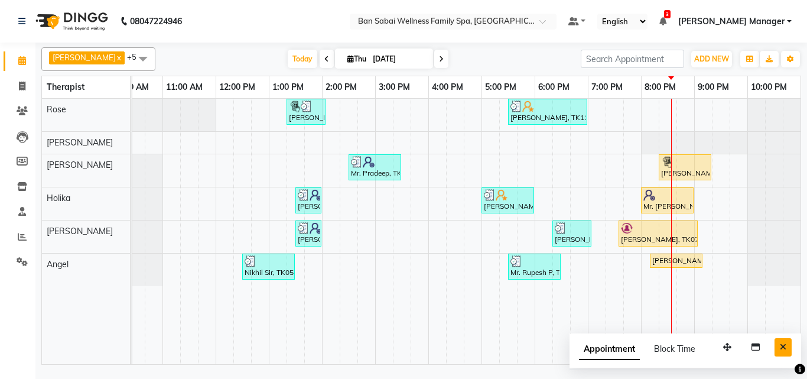
click at [784, 348] on icon "Close" at bounding box center [783, 347] width 6 height 8
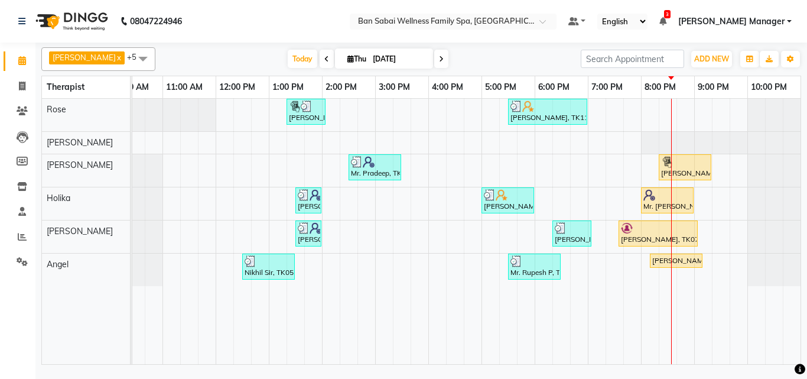
click at [439, 58] on icon at bounding box center [441, 59] width 5 height 7
type input "05-09-2025"
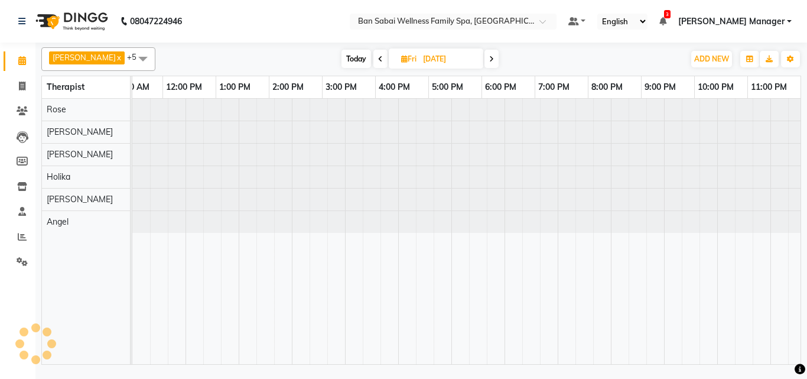
scroll to position [0, 129]
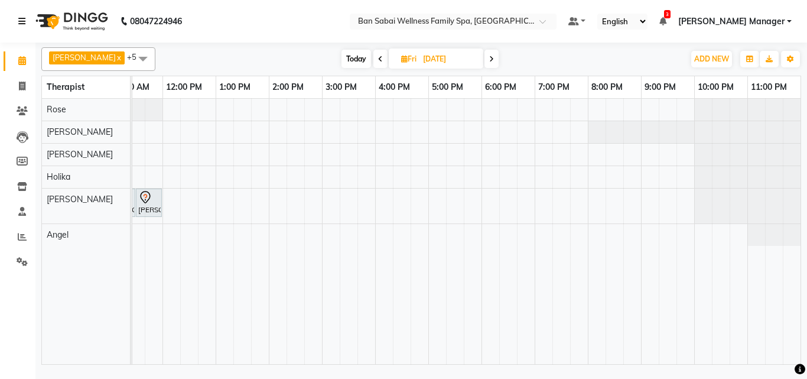
click at [23, 20] on icon at bounding box center [21, 21] width 7 height 8
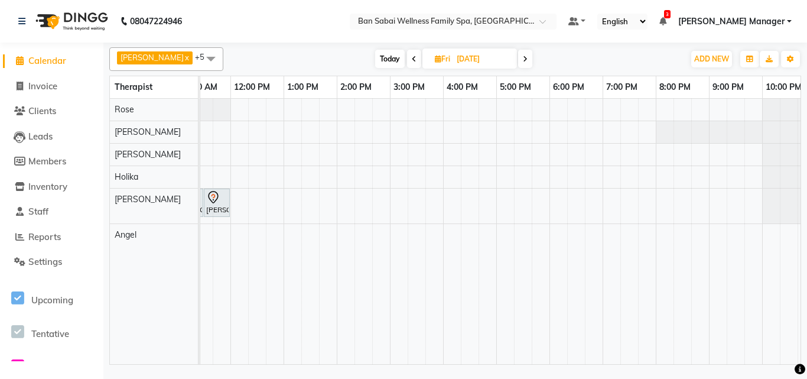
click at [199, 58] on span at bounding box center [211, 58] width 24 height 22
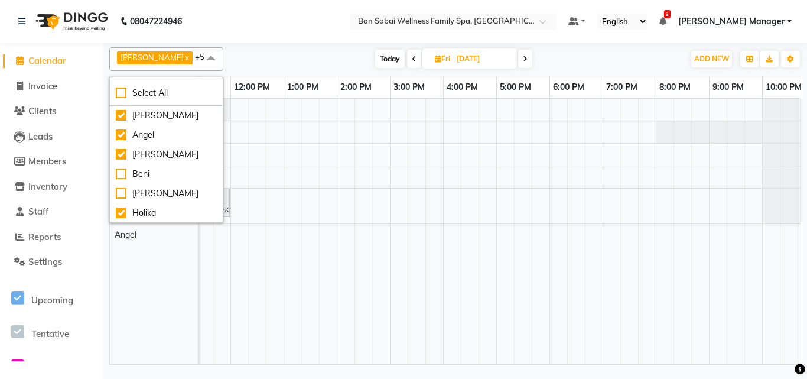
click at [224, 22] on nav "08047224946 Select Location × Ban Sabai Wellness Family Spa, Kalyani Nagar Defa…" at bounding box center [403, 21] width 807 height 43
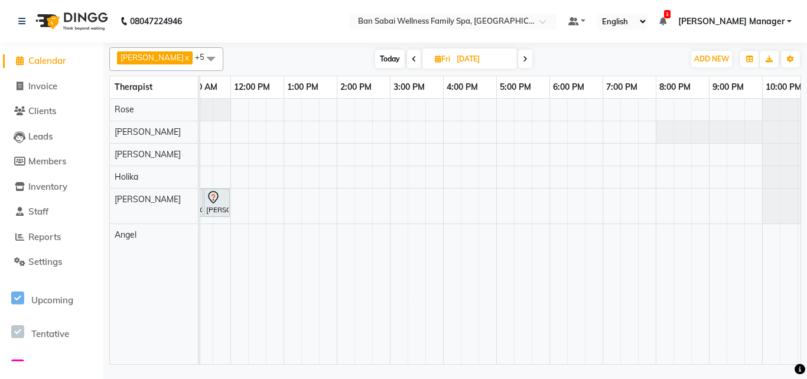
scroll to position [0, 0]
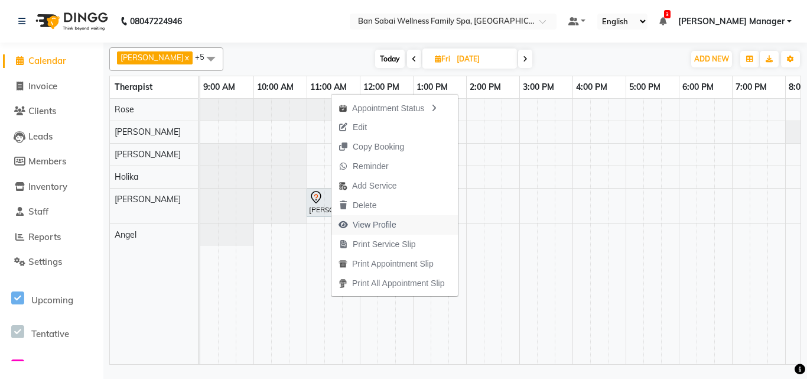
click at [389, 227] on span "View Profile" at bounding box center [375, 225] width 44 height 12
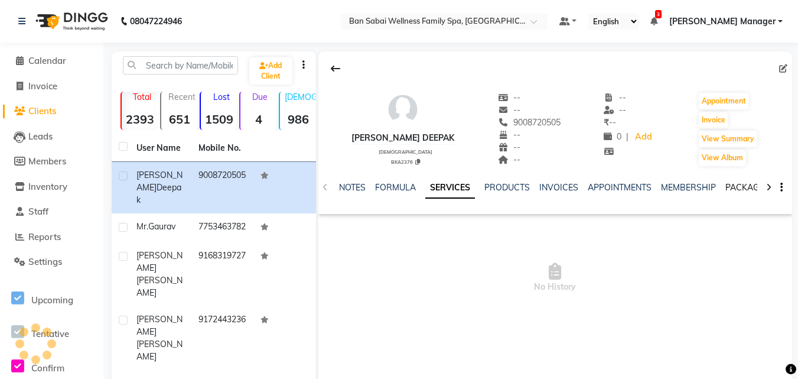
click at [752, 186] on link "PACKAGES" at bounding box center [748, 187] width 44 height 11
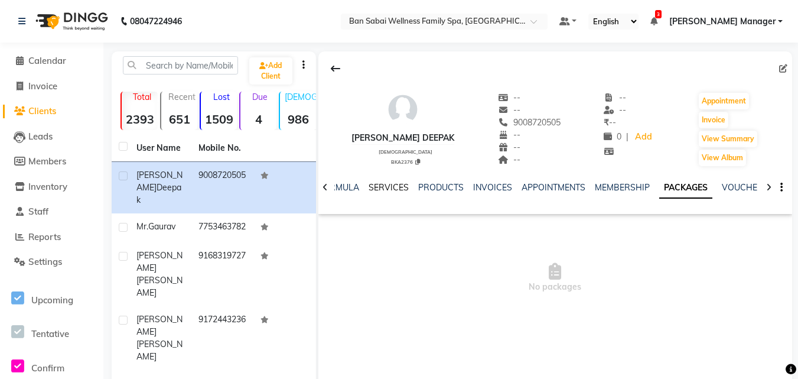
click at [380, 189] on link "SERVICES" at bounding box center [389, 187] width 40 height 11
click at [434, 187] on link "SERVICES" at bounding box center [441, 187] width 50 height 21
click at [719, 186] on link "PACKAGES" at bounding box center [738, 187] width 44 height 11
click at [22, 22] on icon at bounding box center [21, 21] width 7 height 8
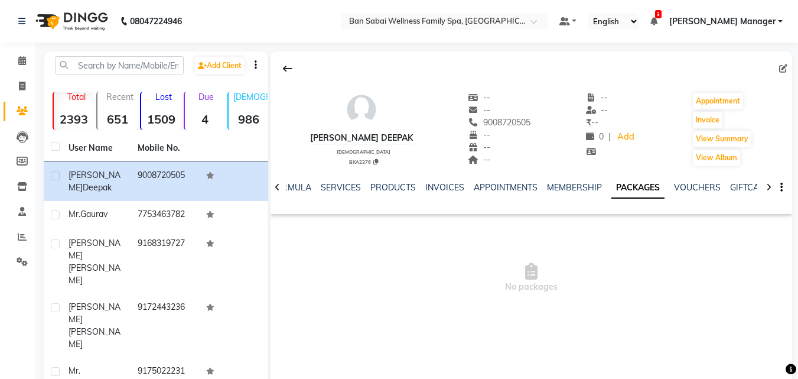
click at [313, 5] on nav "08047224946 Select Location × Ban Sabai Wellness Family Spa, Kalyani Nagar Defa…" at bounding box center [399, 21] width 798 height 43
click at [20, 66] on span at bounding box center [22, 61] width 21 height 14
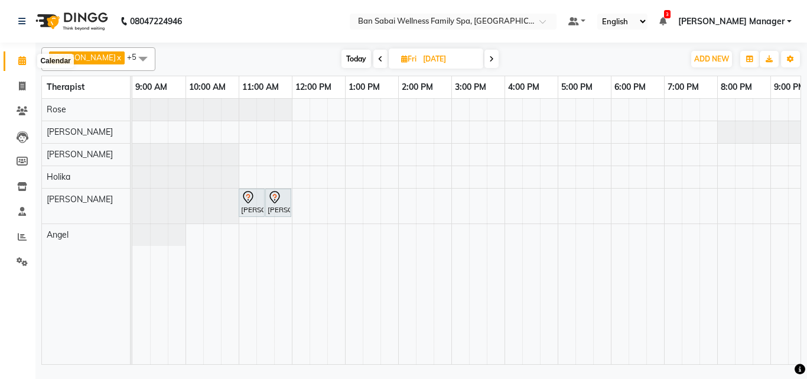
click at [18, 61] on icon at bounding box center [22, 60] width 8 height 9
click at [345, 60] on span "Today" at bounding box center [357, 59] width 30 height 18
type input "[DATE]"
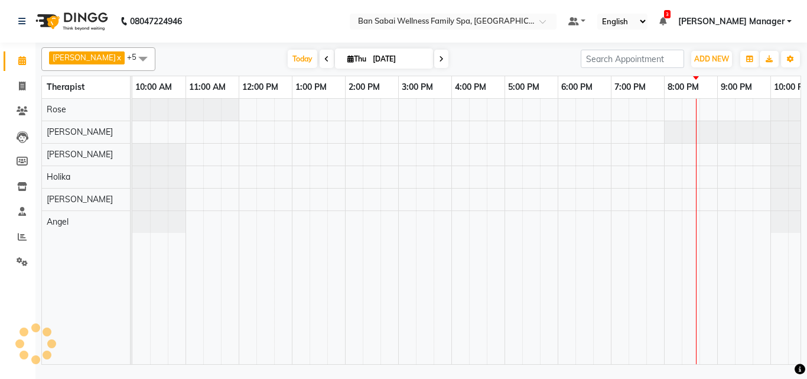
scroll to position [0, 23]
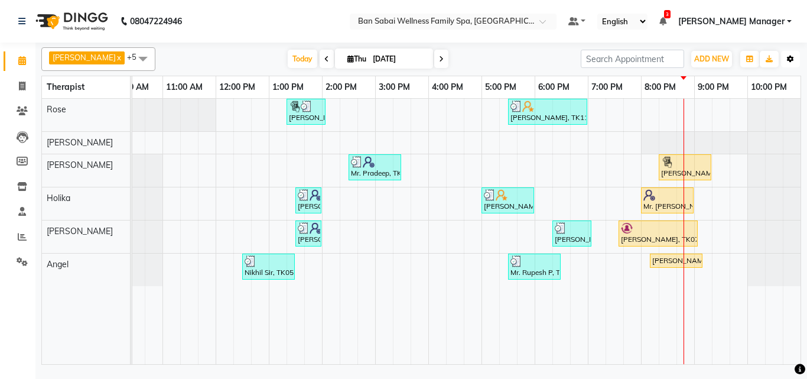
click at [793, 59] on icon "button" at bounding box center [790, 59] width 7 height 7
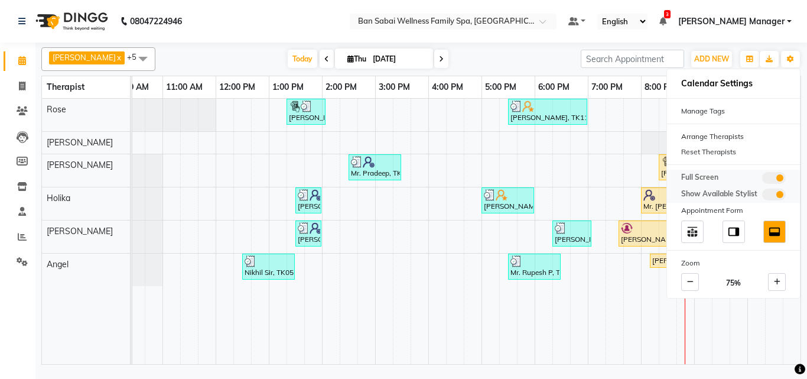
click at [764, 177] on span at bounding box center [774, 178] width 24 height 12
click at [762, 180] on input "checkbox" at bounding box center [762, 180] width 0 height 0
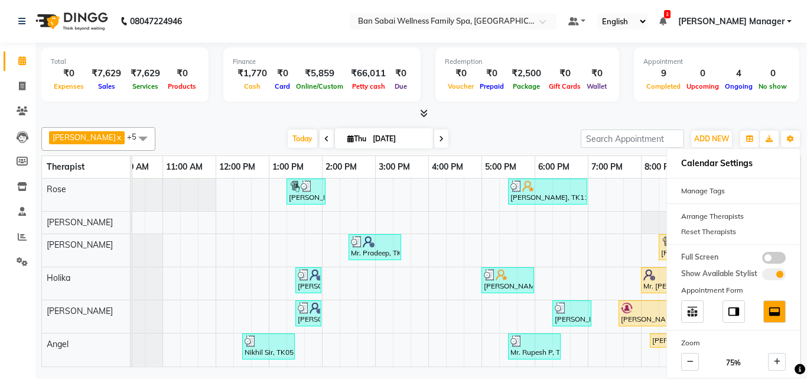
click at [514, 122] on div "Total ₹0 Expenses ₹7,629 Sales ₹7,629 Services ₹0 Products Finance ₹1,770 Cash …" at bounding box center [421, 206] width 772 height 327
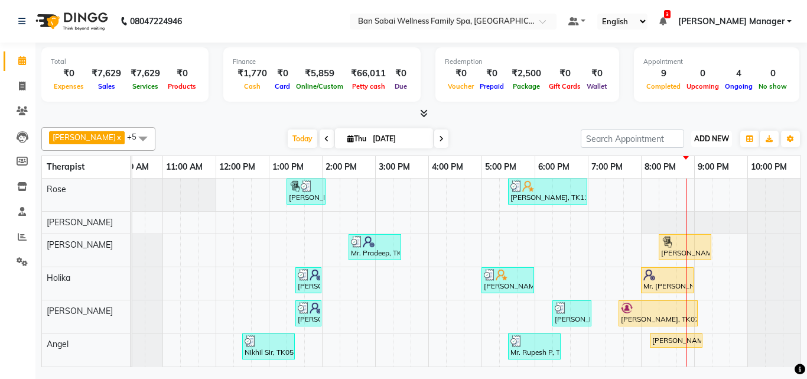
click at [710, 139] on span "ADD NEW" at bounding box center [711, 138] width 35 height 9
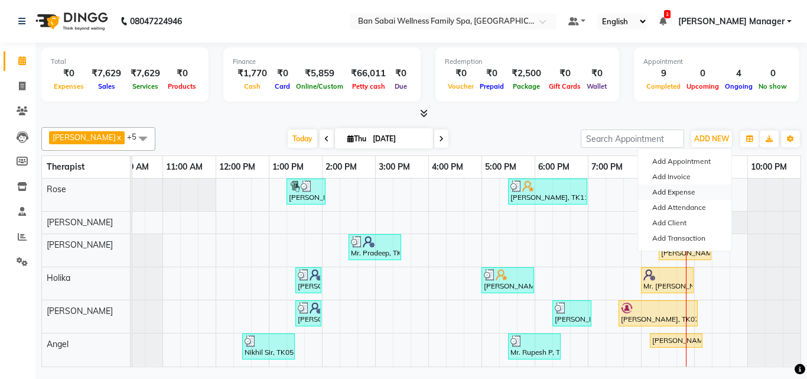
click at [671, 196] on link "Add Expense" at bounding box center [684, 191] width 93 height 15
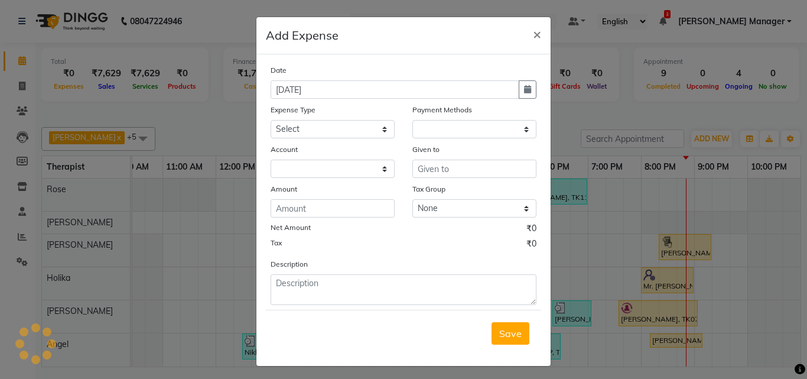
select select "1"
select select "7353"
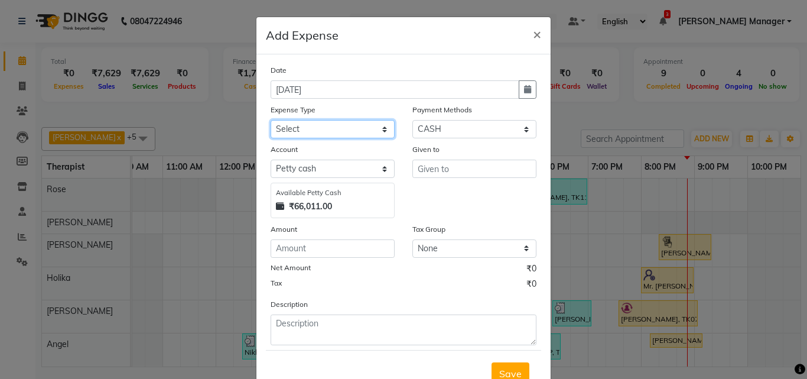
click at [381, 130] on select "Select Advance Salary Bank charges birthday cake birthday gifts Car maintenance…" at bounding box center [333, 129] width 124 height 18
click at [271, 120] on select "Select Advance Salary Bank charges birthday cake birthday gifts Car maintenance…" at bounding box center [333, 129] width 124 height 18
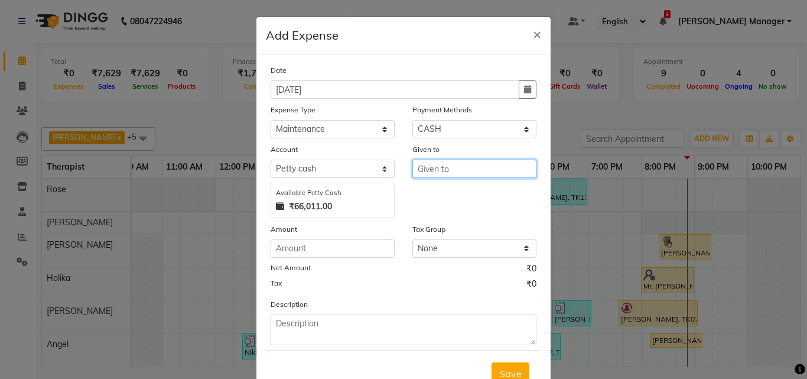
click at [486, 169] on input "text" at bounding box center [474, 169] width 124 height 18
click at [414, 166] on input "chetan jain ply" at bounding box center [474, 169] width 124 height 18
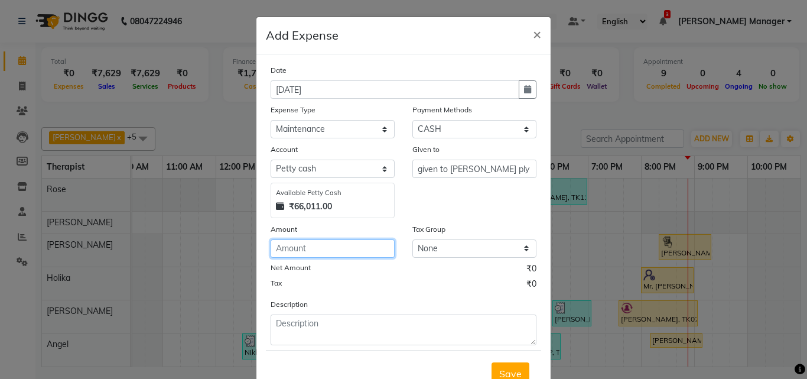
click at [320, 247] on input "number" at bounding box center [333, 248] width 124 height 18
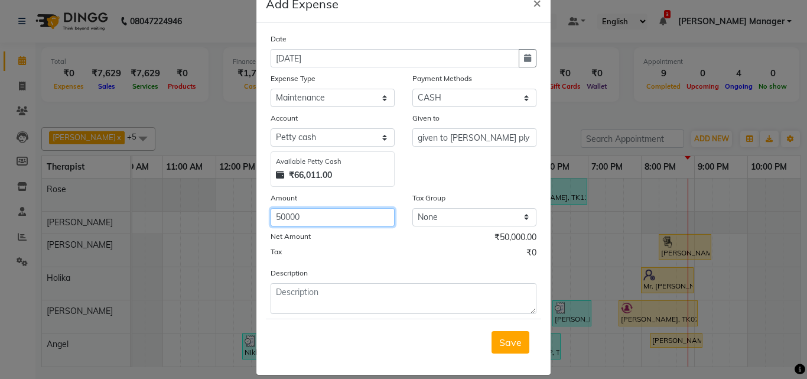
scroll to position [44, 0]
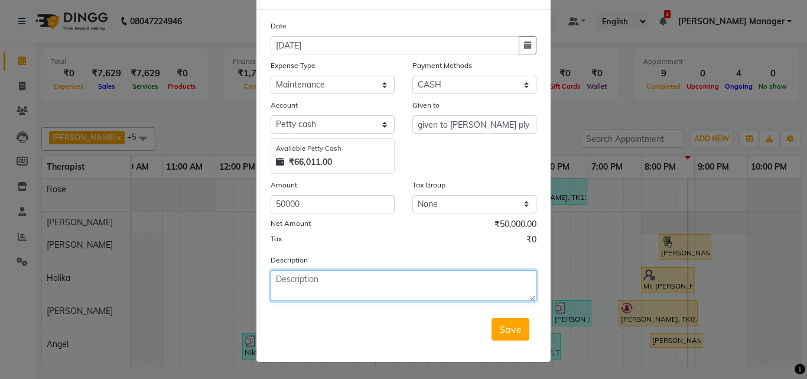
click at [355, 280] on textarea at bounding box center [404, 285] width 266 height 31
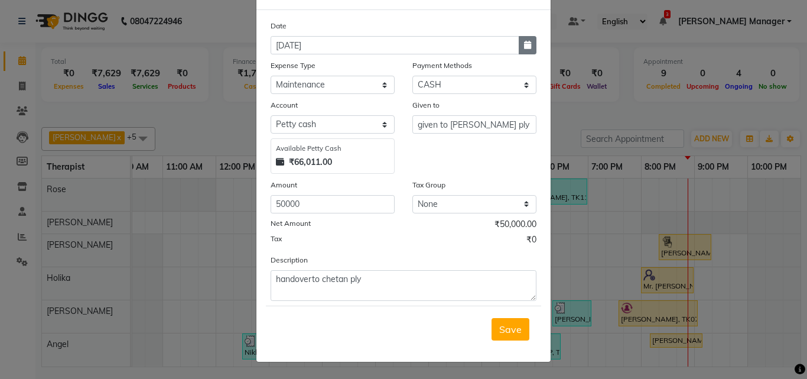
click at [525, 44] on icon "button" at bounding box center [527, 45] width 7 height 8
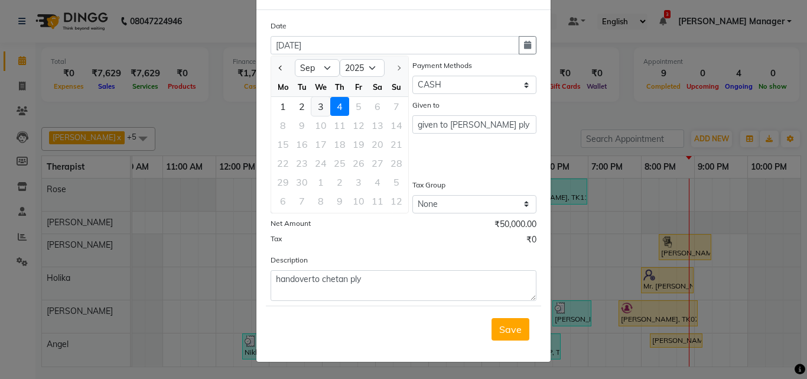
click at [318, 105] on div "3" at bounding box center [320, 106] width 19 height 19
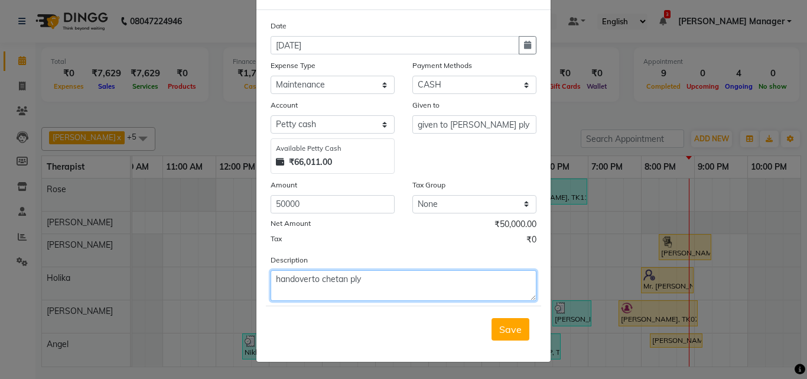
click at [308, 278] on textarea "handoverto chetan ply" at bounding box center [404, 285] width 266 height 31
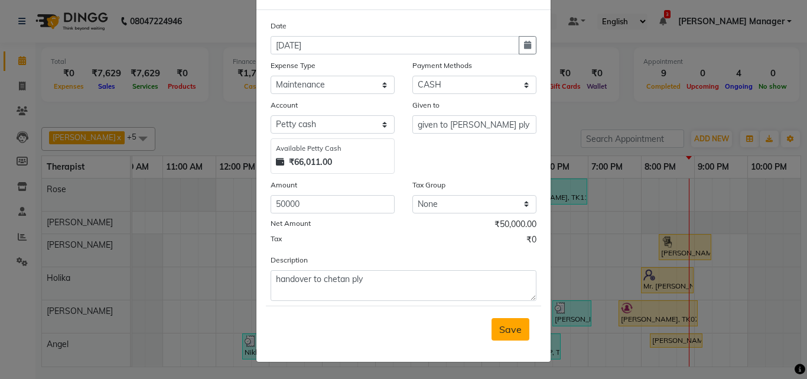
click at [505, 329] on span "Save" at bounding box center [510, 329] width 22 height 12
